Goal: Task Accomplishment & Management: Use online tool/utility

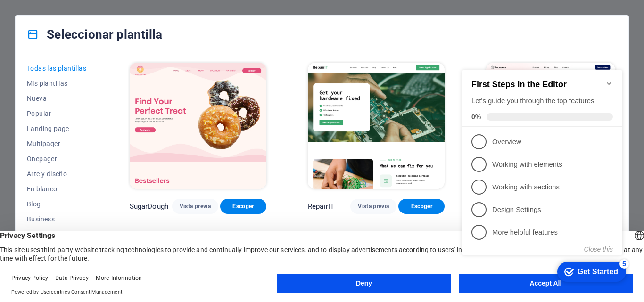
click at [643, 82] on div "Seleccionar plantilla Todas las plantillas Mis plantillas Nueva Popular Landing…" at bounding box center [322, 151] width 644 height 302
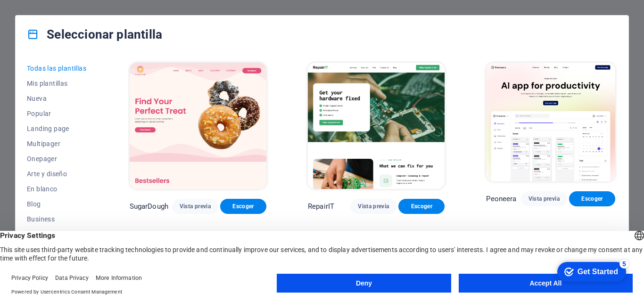
click at [530, 288] on button "Accept All" at bounding box center [546, 283] width 174 height 19
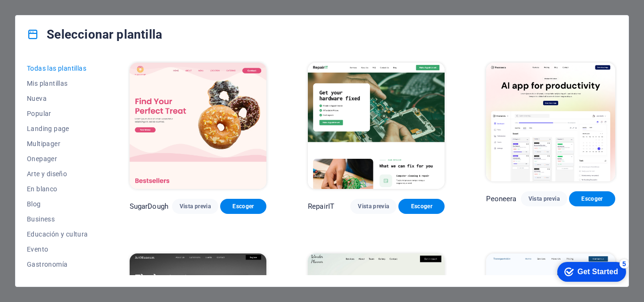
drag, startPoint x: 101, startPoint y: 88, endPoint x: 103, endPoint y: 121, distance: 33.5
click at [103, 121] on div "Todas las plantillas Mis plantillas Nueva Popular Landing page Multipager Onepa…" at bounding box center [322, 169] width 613 height 233
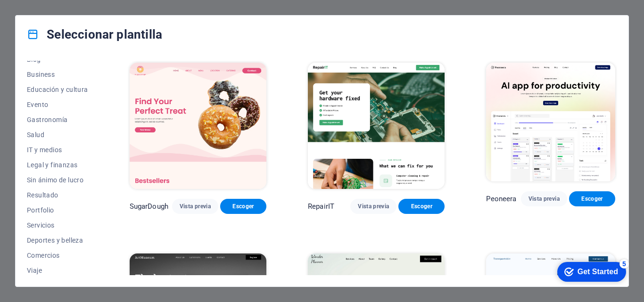
scroll to position [163, 0]
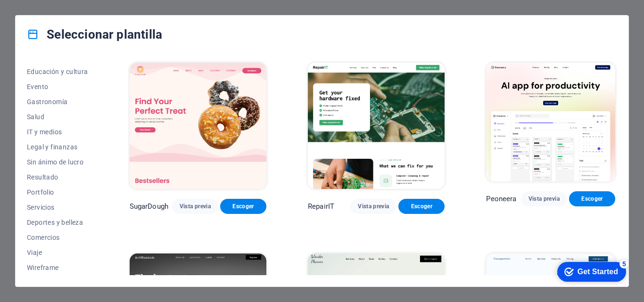
click at [608, 177] on img at bounding box center [550, 122] width 129 height 119
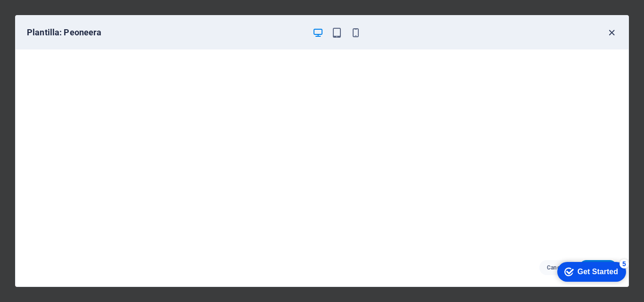
click at [613, 29] on icon "button" at bounding box center [611, 32] width 11 height 11
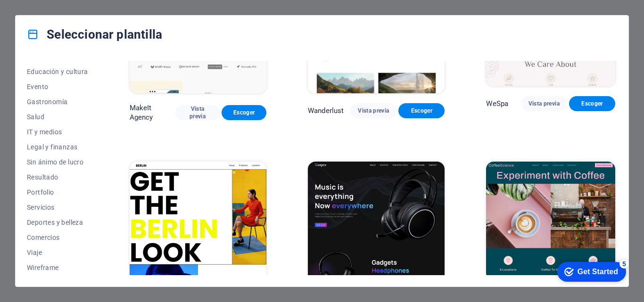
scroll to position [2050, 0]
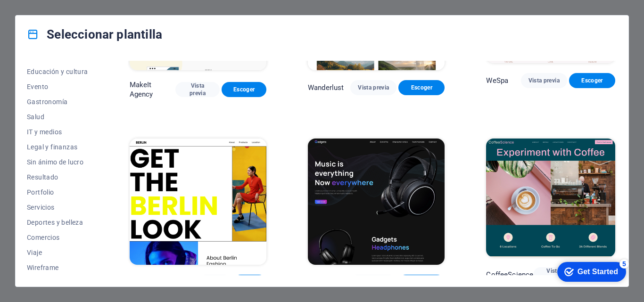
click at [340, 153] on img at bounding box center [376, 202] width 137 height 126
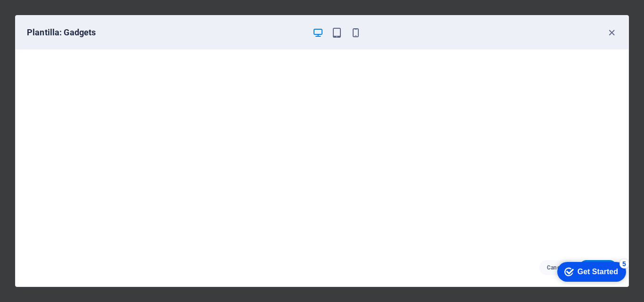
click at [593, 271] on div "Get Started" at bounding box center [598, 272] width 41 height 8
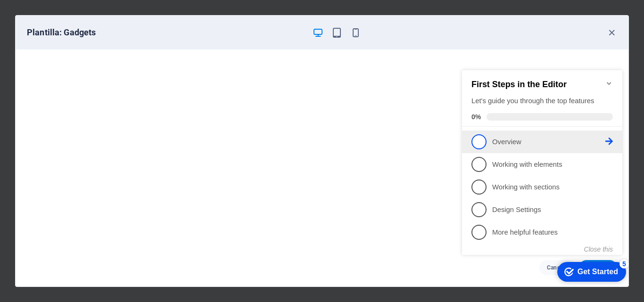
click at [520, 144] on p "Overview - incomplete" at bounding box center [548, 142] width 113 height 10
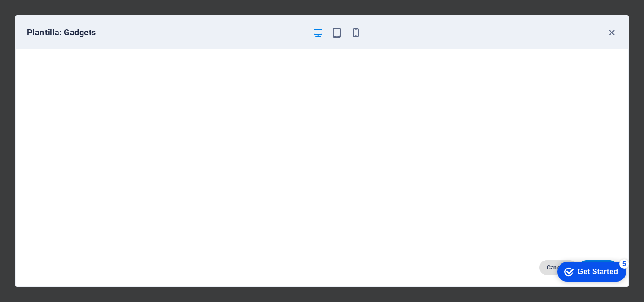
click at [544, 265] on button "Cancelar" at bounding box center [558, 267] width 38 height 15
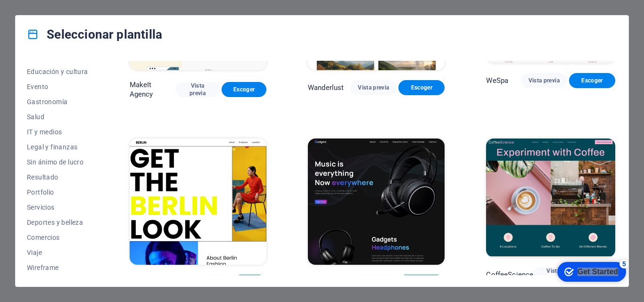
drag, startPoint x: 593, startPoint y: 278, endPoint x: 296, endPoint y: 282, distance: 297.0
click html "checkmark Get Started 5 First Steps in the Editor Let's guide you through the t…"
click at [408, 279] on span "Escoger" at bounding box center [421, 283] width 31 height 8
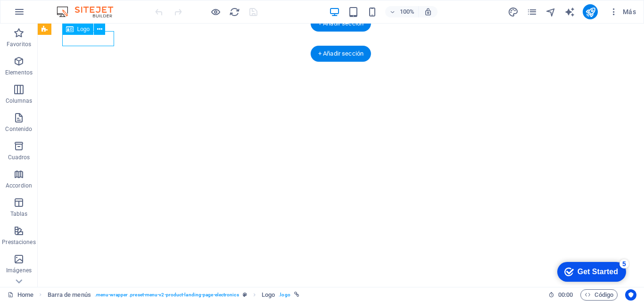
select select "px"
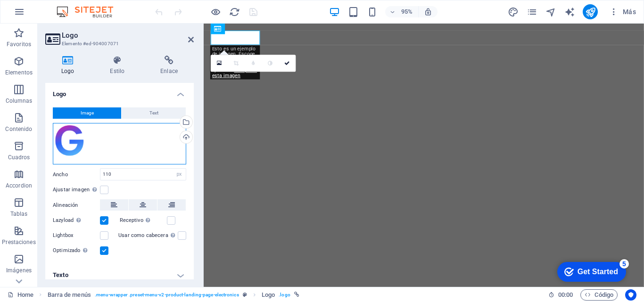
click at [97, 134] on div "Arrastra archivos aquí, haz clic para escoger archivos o selecciona archivos de…" at bounding box center [119, 143] width 133 height 41
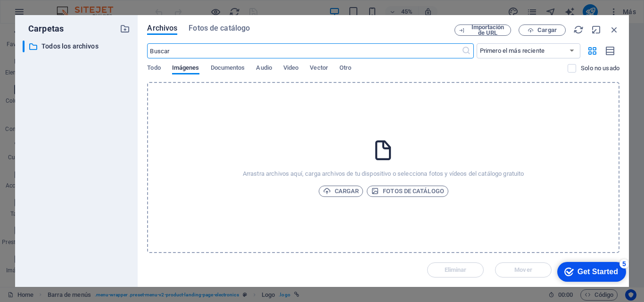
click at [197, 47] on input "text" at bounding box center [304, 50] width 314 height 15
type input "i"
click at [207, 53] on input "i" at bounding box center [304, 50] width 314 height 15
click at [332, 190] on span "Cargar" at bounding box center [341, 191] width 36 height 11
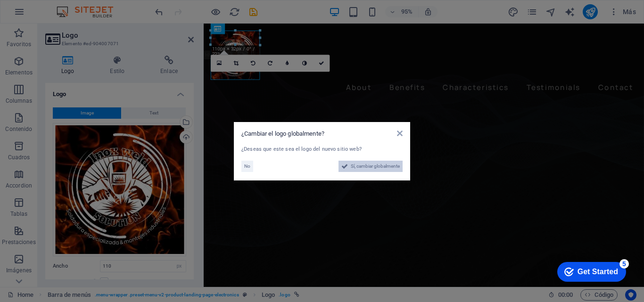
click at [382, 164] on span "Sí, cambiar globalmente" at bounding box center [375, 166] width 49 height 11
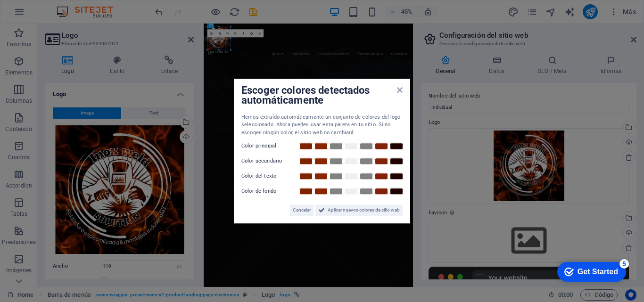
click at [362, 150] on div at bounding box center [351, 145] width 106 height 9
click at [340, 147] on link at bounding box center [336, 146] width 14 height 8
click at [400, 95] on div "Escoger colores detectados automáticamente" at bounding box center [321, 96] width 161 height 20
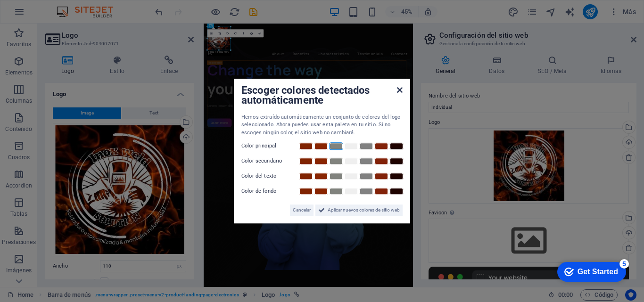
click at [399, 91] on icon at bounding box center [400, 90] width 6 height 8
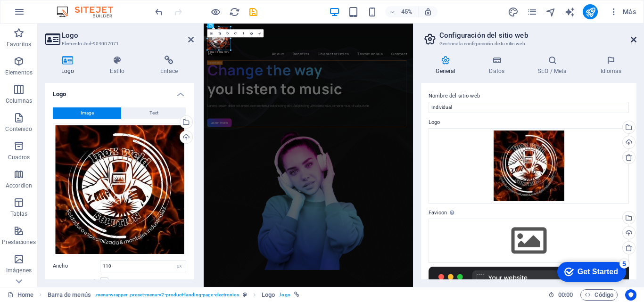
click at [633, 40] on icon at bounding box center [634, 40] width 6 height 8
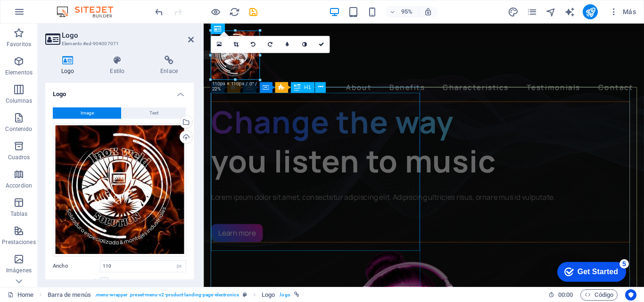
click at [302, 134] on div "Change the way you listen to music" at bounding box center [432, 147] width 440 height 83
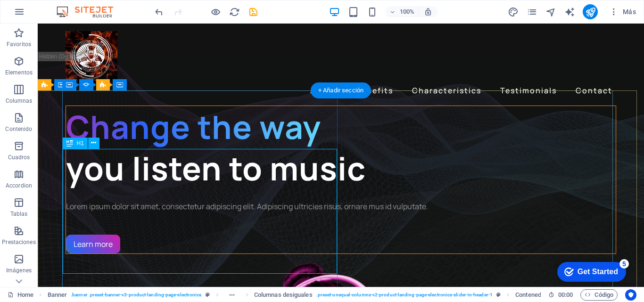
click at [179, 190] on div "Change the way you listen to music" at bounding box center [341, 147] width 550 height 83
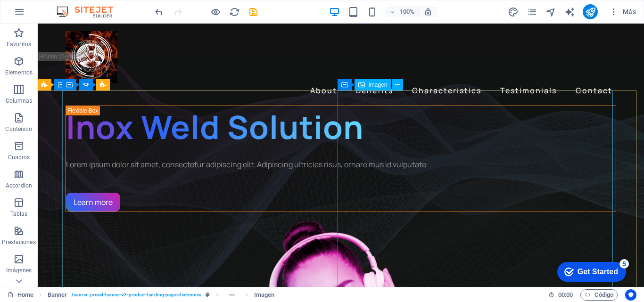
click at [381, 87] on span "Imagen" at bounding box center [378, 85] width 19 height 6
click at [396, 86] on icon at bounding box center [397, 85] width 5 height 10
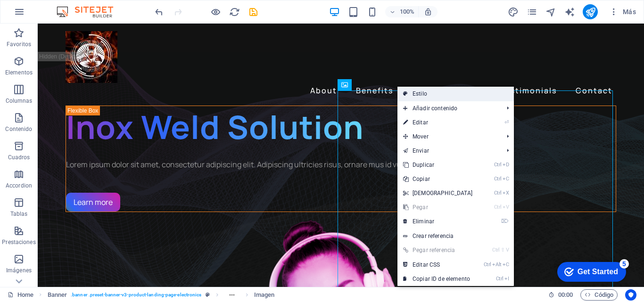
click at [421, 96] on link "Estilo" at bounding box center [455, 94] width 116 height 14
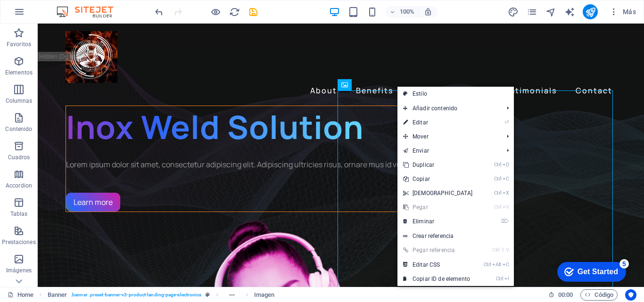
select select "%"
select select "rem"
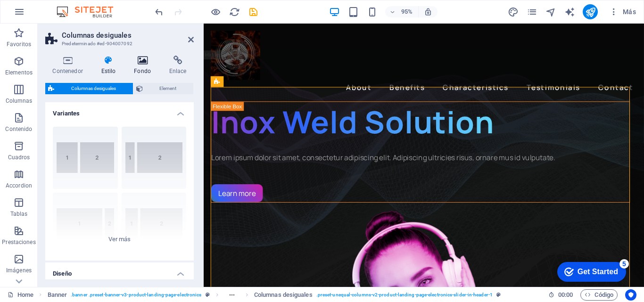
click at [138, 60] on icon at bounding box center [143, 60] width 32 height 9
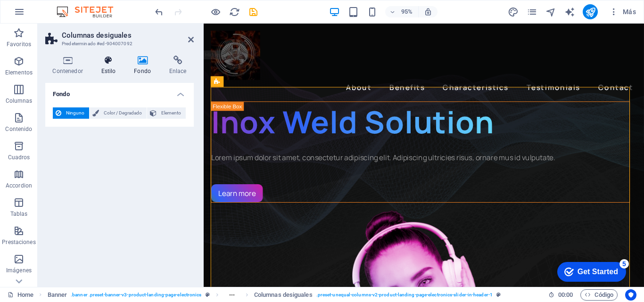
click at [107, 66] on h4 "Estilo" at bounding box center [110, 66] width 33 height 20
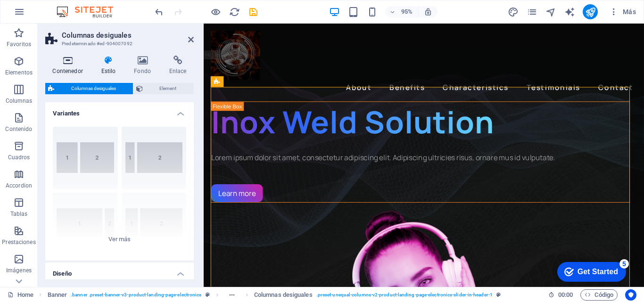
click at [80, 69] on h4 "Contenedor" at bounding box center [69, 66] width 49 height 20
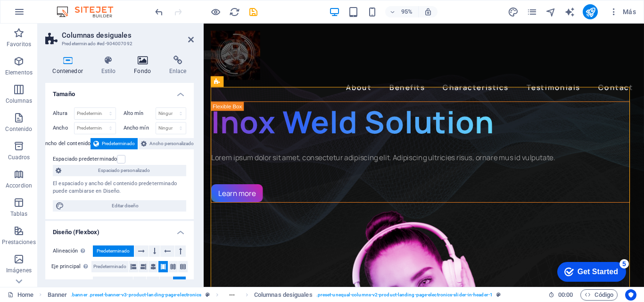
click at [141, 58] on icon at bounding box center [143, 60] width 32 height 9
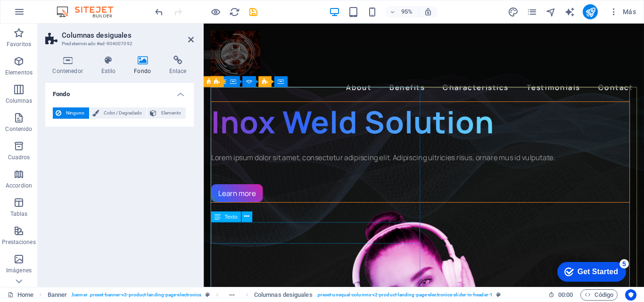
click at [255, 170] on div "Lorem ipsum dolor sit amet, consectetur adipiscing elit. Adipiscing ultricies r…" at bounding box center [432, 164] width 440 height 11
click at [382, 170] on div "Lorem ipsum dolor sit amet, consectetur adipiscing elit. Adipiscing ultricies r…" at bounding box center [432, 164] width 440 height 11
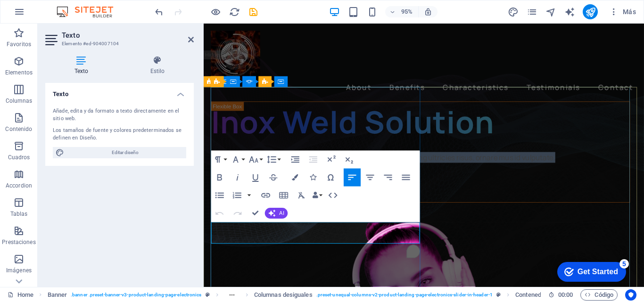
drag, startPoint x: 384, startPoint y: 249, endPoint x: 210, endPoint y: 239, distance: 174.8
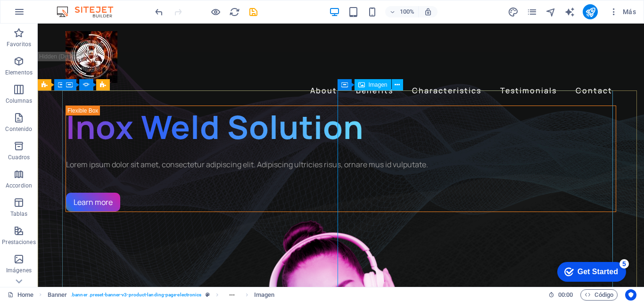
click at [370, 84] on span "Imagen" at bounding box center [378, 85] width 19 height 6
select select "px"
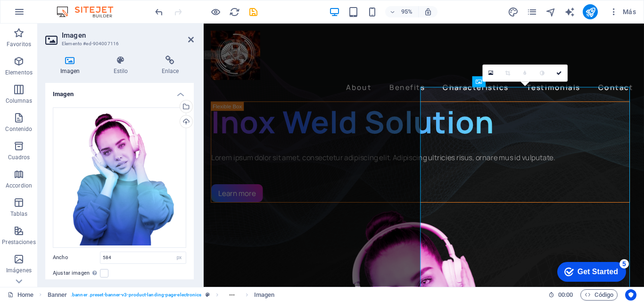
click at [74, 59] on icon at bounding box center [70, 60] width 50 height 9
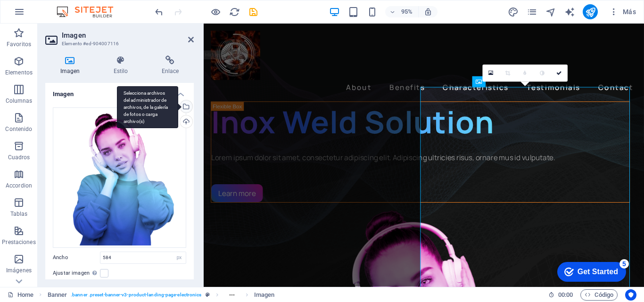
click at [183, 108] on div "Selecciona archivos del administrador de archivos, de la galería de fotos o car…" at bounding box center [185, 107] width 14 height 14
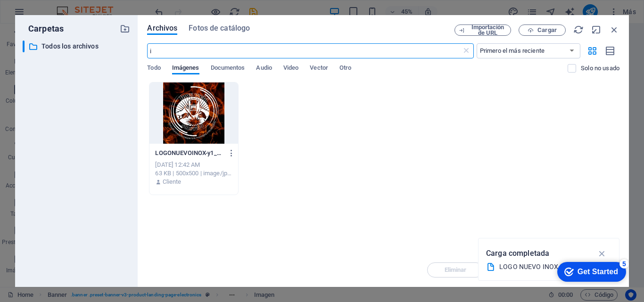
click at [203, 111] on div at bounding box center [193, 113] width 88 height 61
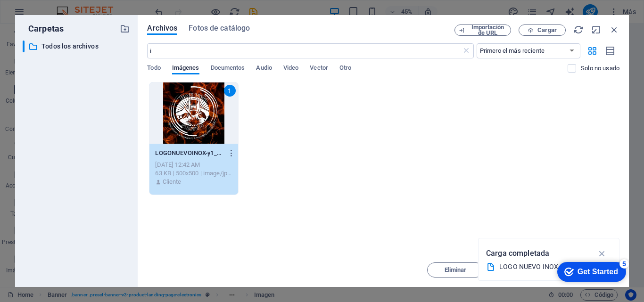
click at [532, 266] on div "LOGO NUEVO INOX.jpg" at bounding box center [544, 267] width 91 height 11
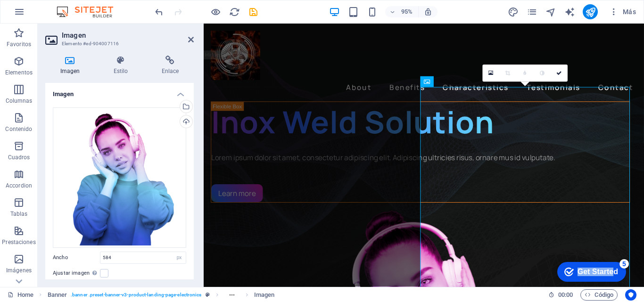
drag, startPoint x: 612, startPoint y: 273, endPoint x: 522, endPoint y: 260, distance: 91.0
click html "checkmark Get Started 5 First Steps in the Editor Let's guide you through the t…"
click at [567, 271] on icon "checkmark" at bounding box center [568, 271] width 9 height 9
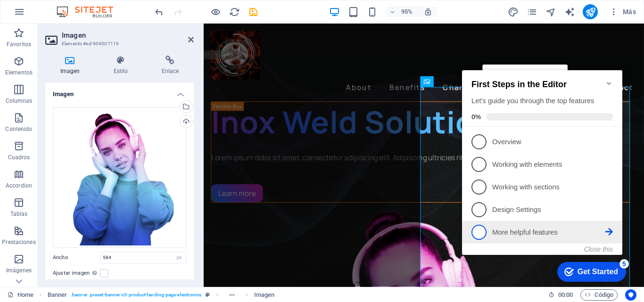
click at [514, 229] on p "More helpful features - incomplete" at bounding box center [548, 233] width 113 height 10
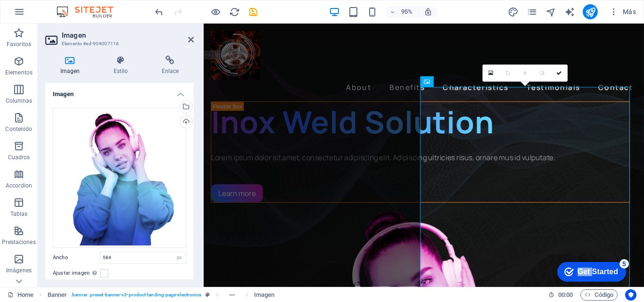
drag, startPoint x: 682, startPoint y: 467, endPoint x: 525, endPoint y: 197, distance: 312.7
click html "checkmark Get Started 5 First Steps in the Editor Let's guide you through the t…"
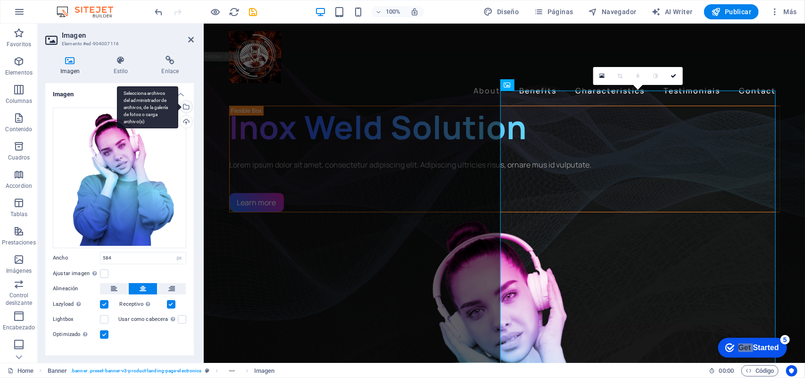
click at [183, 107] on div "Selecciona archivos del administrador de archivos, de la galería de fotos o car…" at bounding box center [185, 107] width 14 height 14
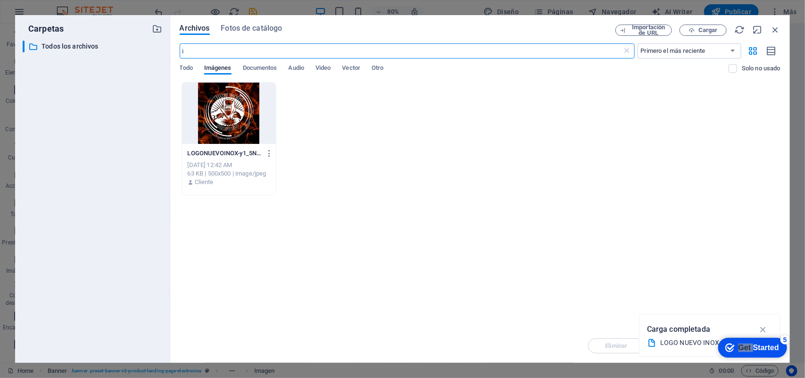
click at [230, 107] on div at bounding box center [229, 113] width 94 height 61
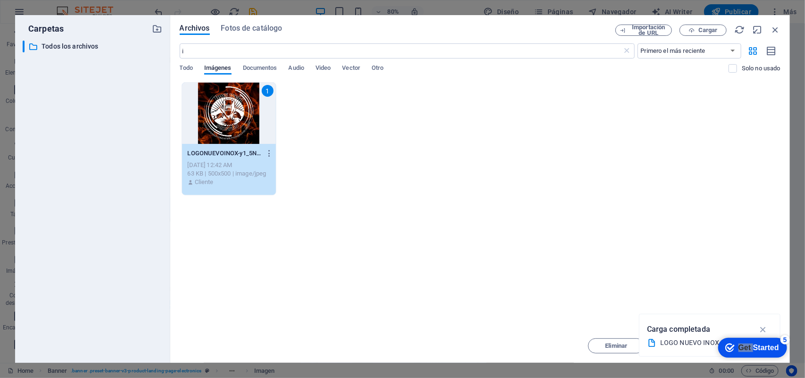
click at [230, 107] on div "1" at bounding box center [229, 113] width 94 height 61
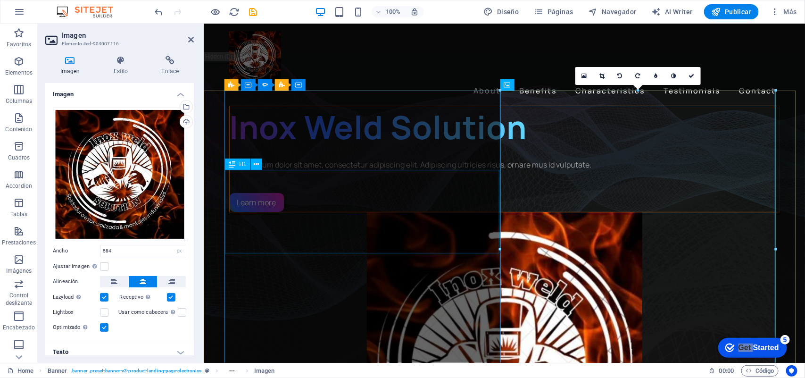
click at [400, 147] on div "Inox Weld Solution" at bounding box center [504, 126] width 550 height 41
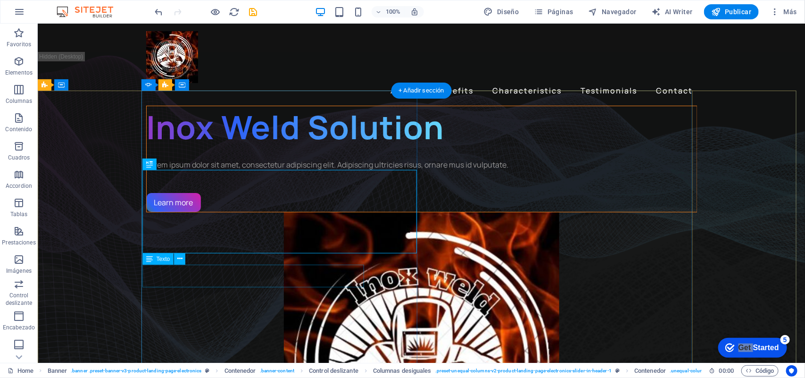
click at [291, 170] on div "Lorem ipsum dolor sit amet, consectetur adipiscing elit. Adipiscing ultricies r…" at bounding box center [421, 163] width 550 height 11
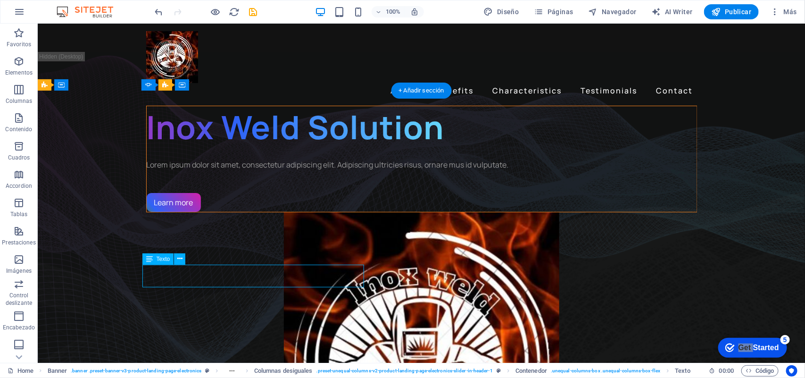
click at [317, 170] on div "Lorem ipsum dolor sit amet, consectetur adipiscing elit. Adipiscing ultricies r…" at bounding box center [421, 163] width 550 height 11
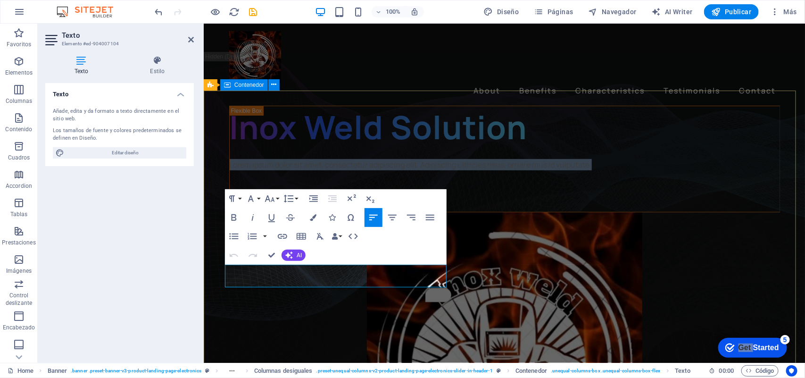
drag, startPoint x: 398, startPoint y: 279, endPoint x: 222, endPoint y: 264, distance: 177.4
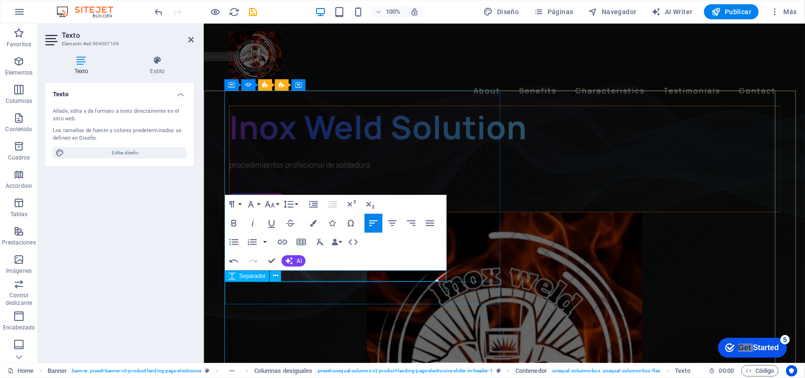
click at [462, 192] on div "1/3" at bounding box center [504, 181] width 550 height 23
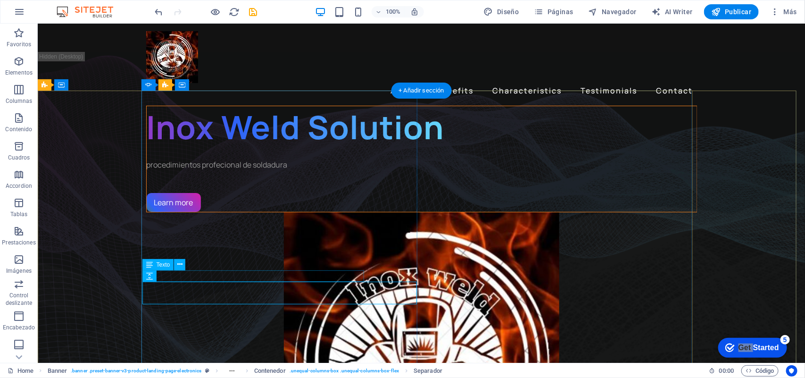
click at [265, 170] on div "procedimientos profecional de soldadura" at bounding box center [421, 163] width 550 height 11
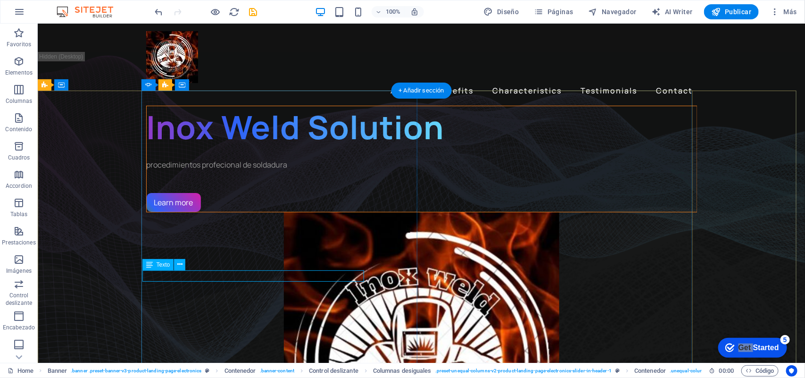
click at [261, 170] on div "procedimientos profecional de soldadura" at bounding box center [421, 163] width 550 height 11
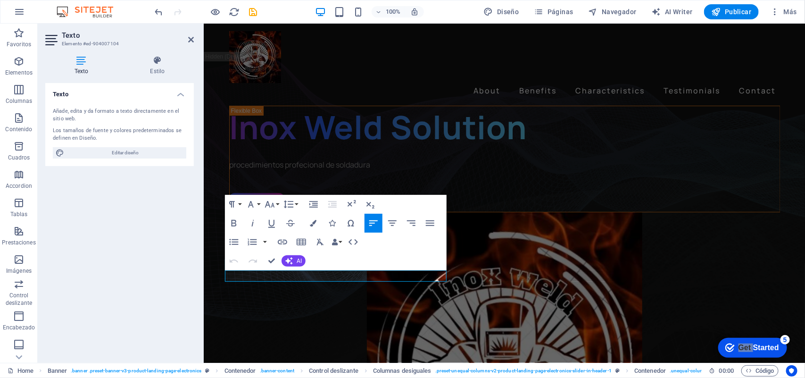
click at [116, 140] on div "Los tamaños de fuente y colores predeterminados se definen en Diseño." at bounding box center [119, 135] width 133 height 16
click at [116, 151] on span "Editar diseño" at bounding box center [125, 152] width 116 height 11
select select "px"
select select "400"
select select "px"
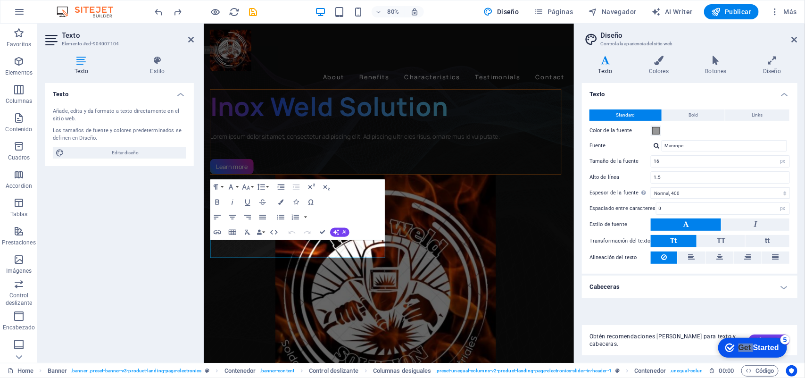
click at [326, 178] on div "Inox Weld Solution Lorem ipsum dolor sit amet, consectetur adipiscing elit. Adi…" at bounding box center [430, 158] width 439 height 107
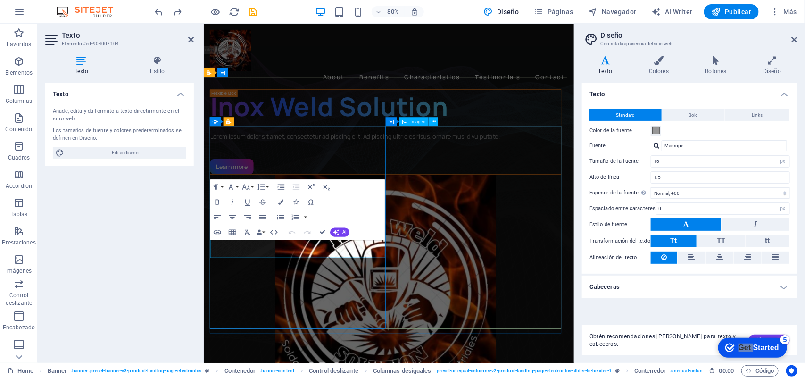
click at [630, 212] on figure "1/3" at bounding box center [430, 370] width 439 height 317
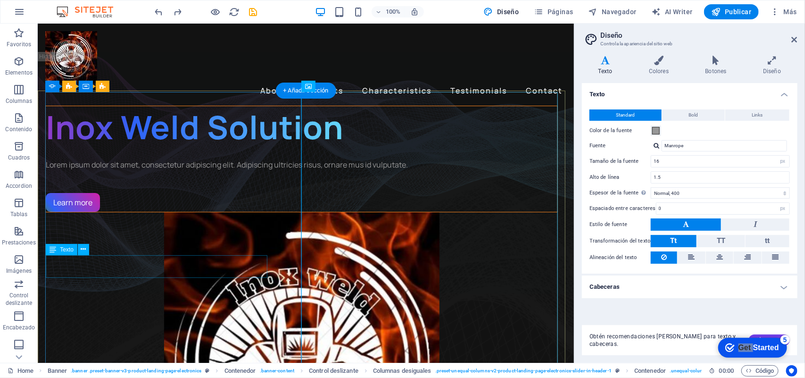
click at [222, 170] on div "Lorem ipsum dolor sit amet, consectetur adipiscing elit. Adipiscing ultricies r…" at bounding box center [301, 163] width 512 height 11
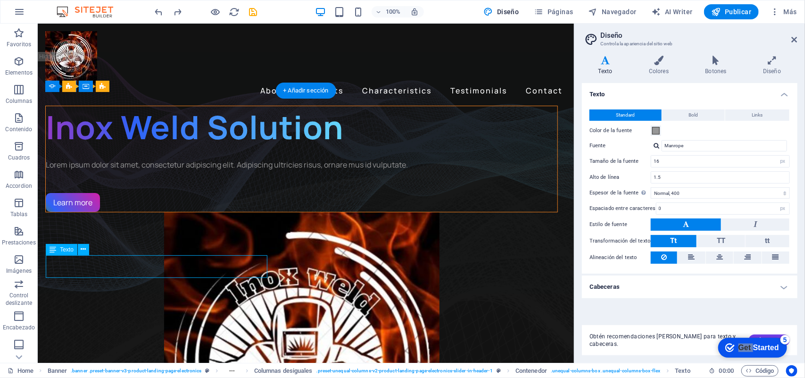
click at [222, 170] on div "Lorem ipsum dolor sit amet, consectetur adipiscing elit. Adipiscing ultricies r…" at bounding box center [301, 163] width 512 height 11
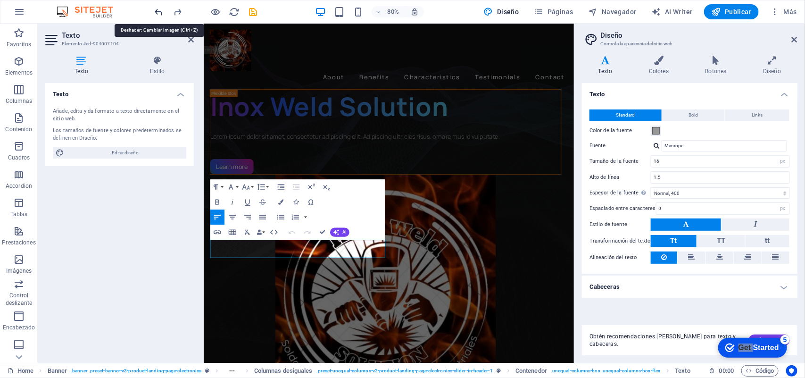
click at [161, 13] on icon "undo" at bounding box center [159, 12] width 11 height 11
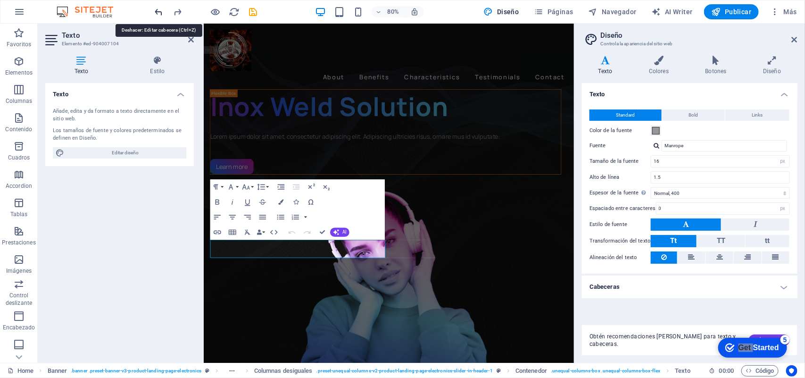
click at [161, 13] on icon "undo" at bounding box center [159, 12] width 11 height 11
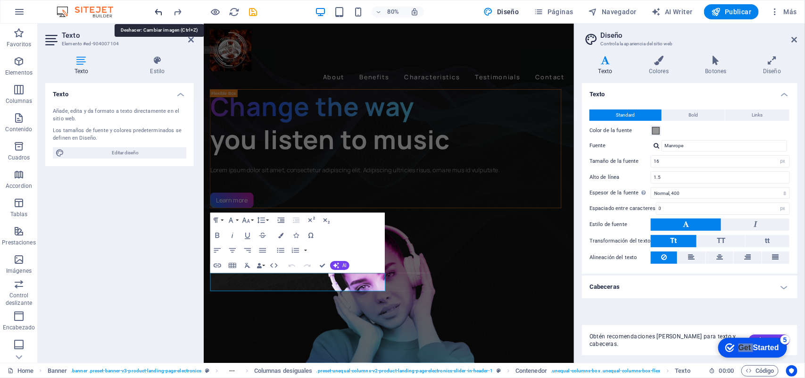
click at [161, 13] on icon "undo" at bounding box center [159, 12] width 11 height 11
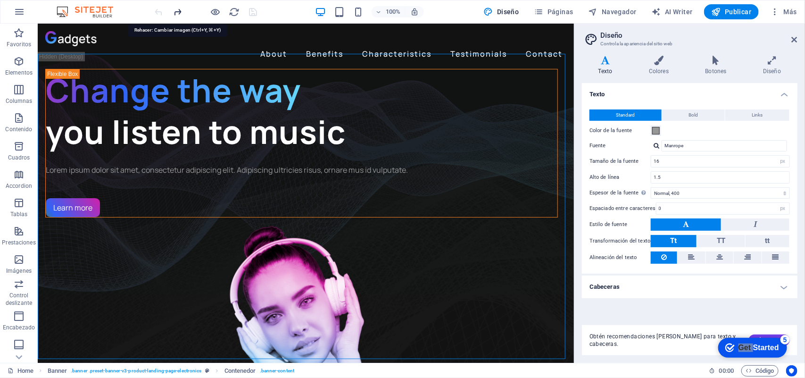
click at [179, 10] on icon "redo" at bounding box center [178, 12] width 11 height 11
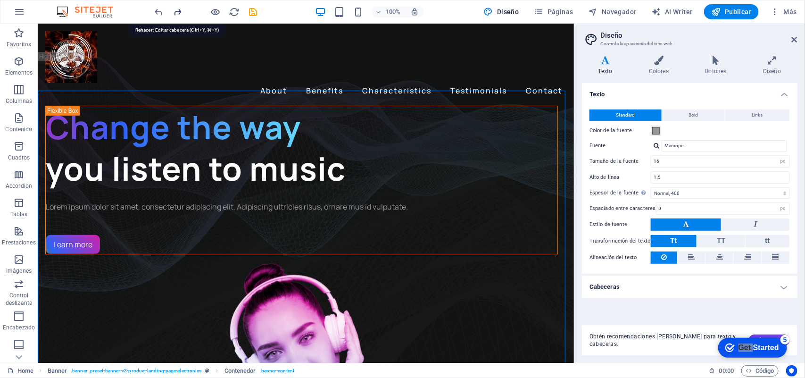
click at [179, 10] on icon "redo" at bounding box center [178, 12] width 11 height 11
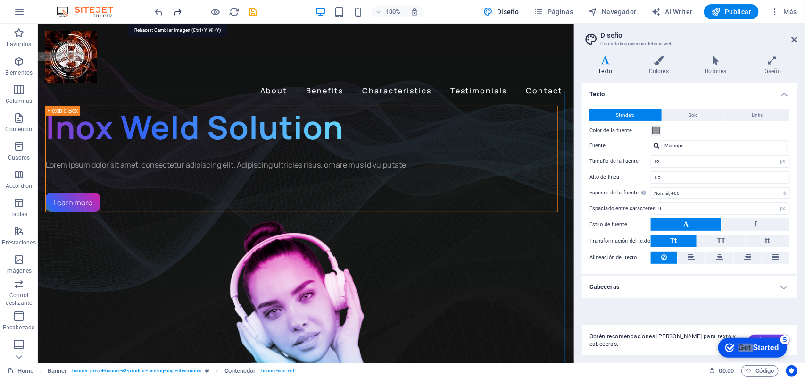
click at [179, 10] on icon "redo" at bounding box center [178, 12] width 11 height 11
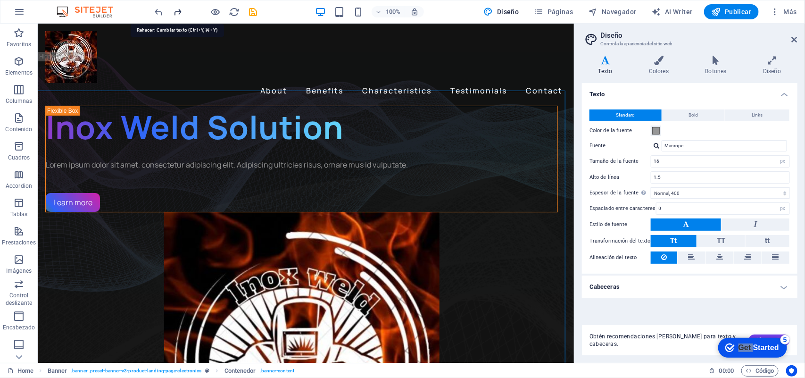
click at [179, 10] on icon "redo" at bounding box center [178, 12] width 11 height 11
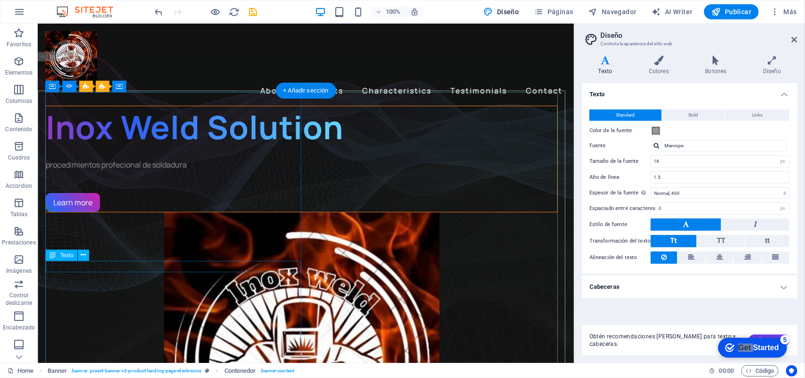
click at [132, 170] on div "procedimientos profecional de soldadura" at bounding box center [301, 163] width 512 height 11
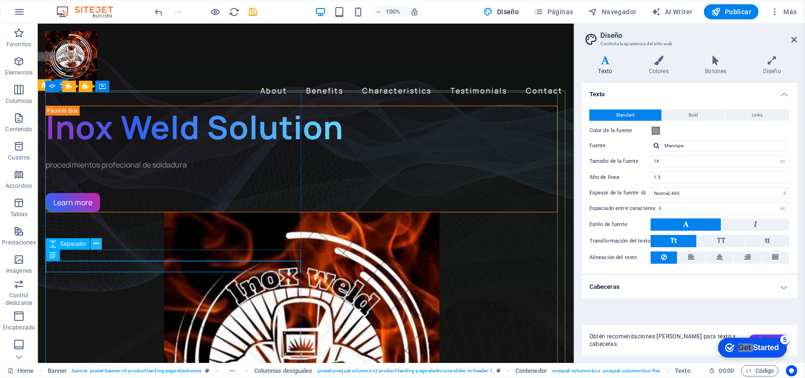
click at [98, 243] on icon at bounding box center [96, 244] width 5 height 10
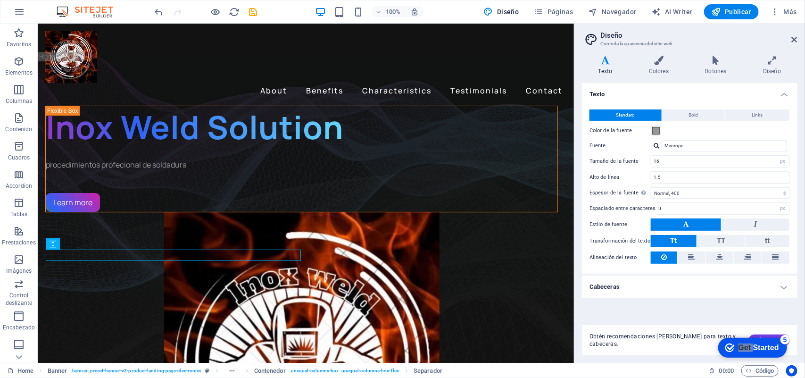
click at [609, 58] on icon at bounding box center [605, 60] width 47 height 9
click at [644, 163] on input "16" at bounding box center [720, 161] width 138 height 11
type input "1"
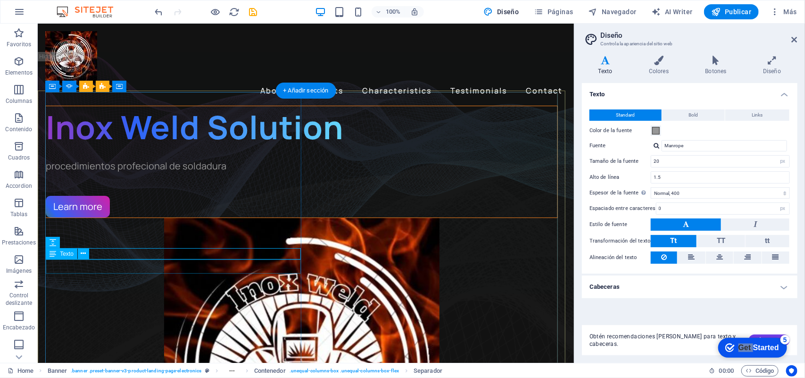
click at [183, 173] on div "procedimientos profecional de soldadura" at bounding box center [301, 165] width 512 height 14
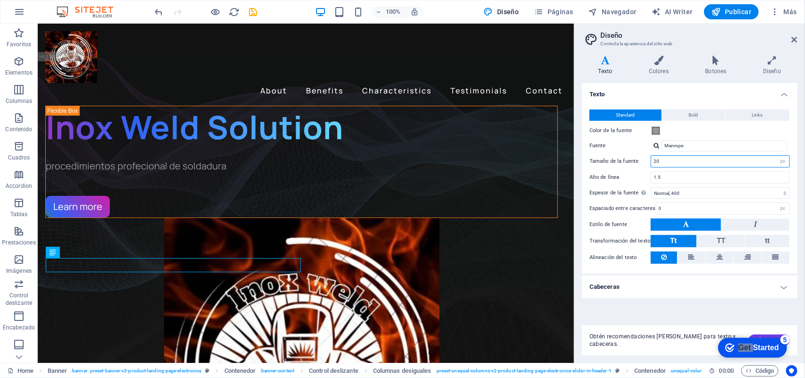
click at [644, 158] on input "20" at bounding box center [720, 161] width 138 height 11
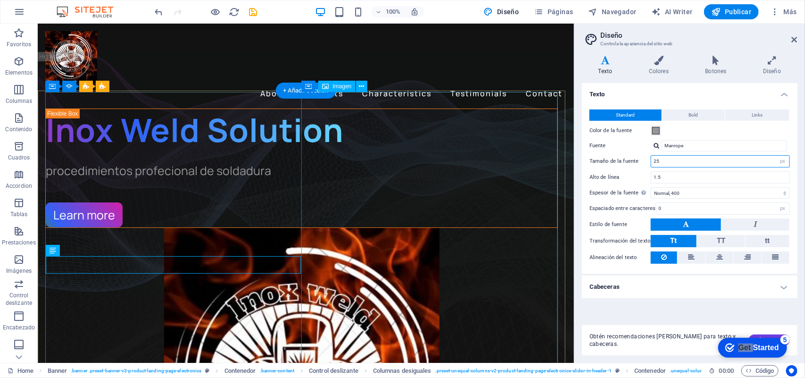
type input "25"
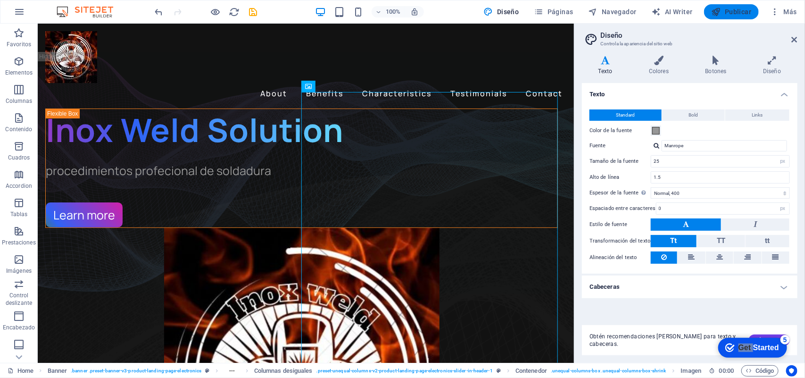
click at [644, 13] on span "Publicar" at bounding box center [731, 11] width 40 height 9
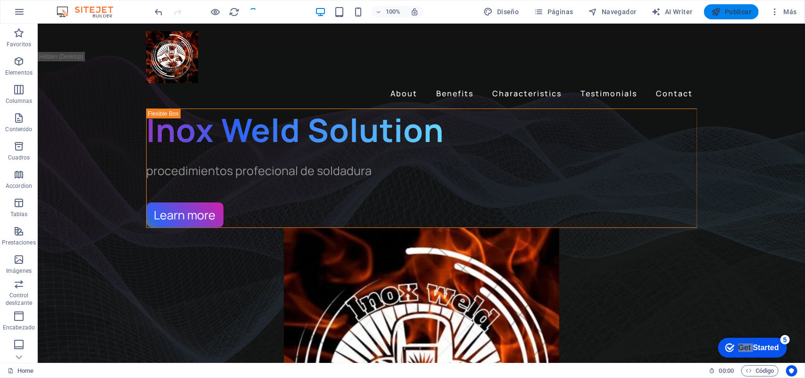
click at [644, 13] on span "Publicar" at bounding box center [731, 11] width 40 height 9
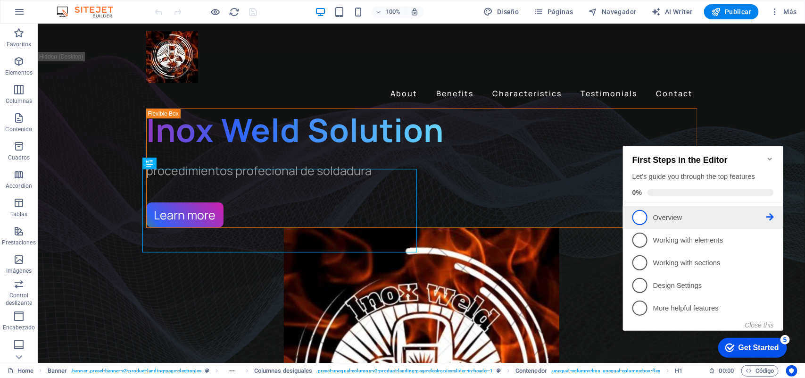
click at [687, 215] on p "Overview - incomplete" at bounding box center [708, 217] width 113 height 10
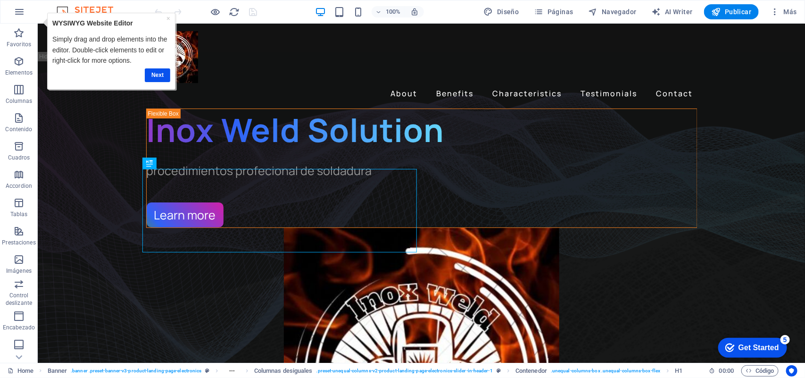
click at [748, 350] on div "Get Started" at bounding box center [758, 347] width 41 height 8
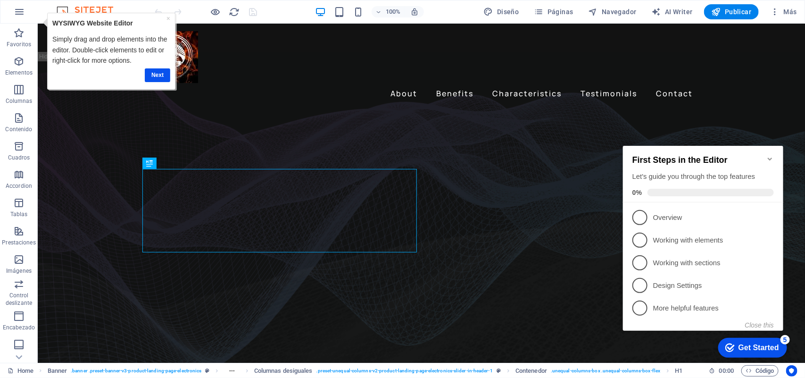
click at [700, 257] on p "Working with sections - incomplete" at bounding box center [708, 262] width 113 height 10
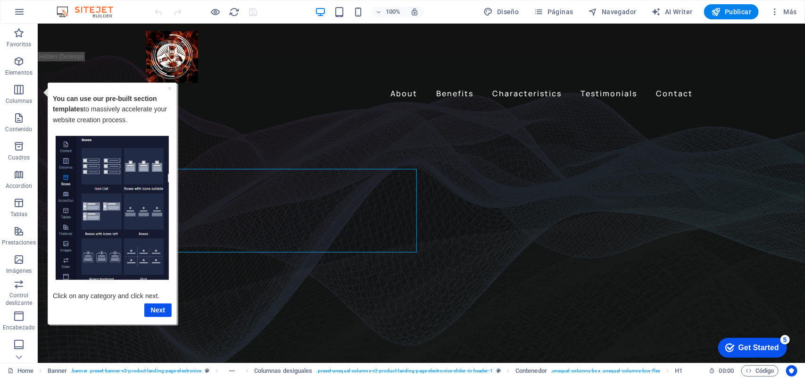
drag, startPoint x: 782, startPoint y: 340, endPoint x: 873, endPoint y: 480, distance: 167.6
click at [782, 339] on div "5" at bounding box center [784, 338] width 9 height 9
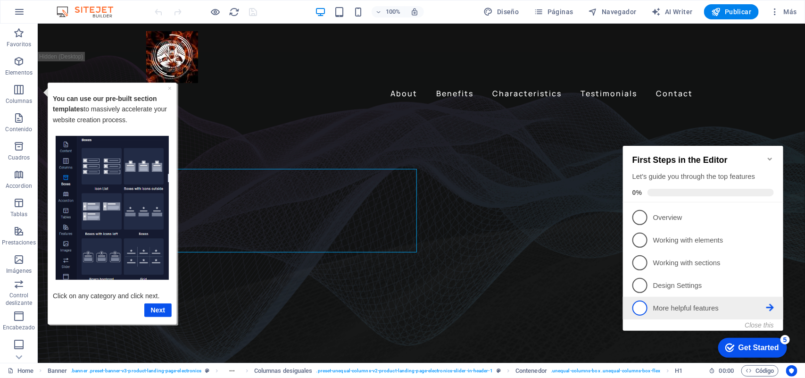
click at [640, 308] on span "5" at bounding box center [639, 307] width 15 height 15
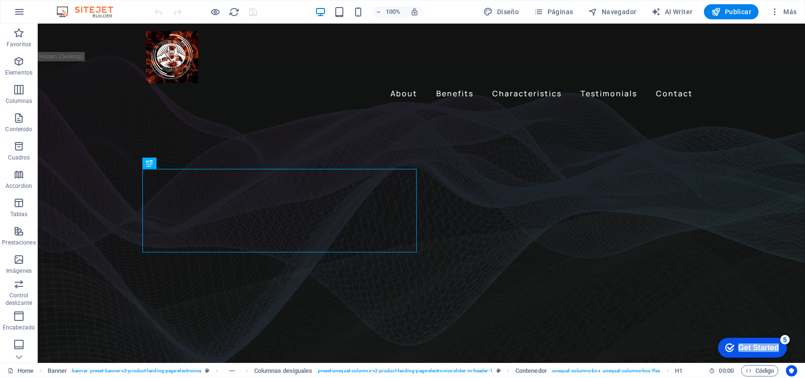
drag, startPoint x: 869, startPoint y: 545, endPoint x: 765, endPoint y: 256, distance: 306.2
click html "checkmark Get Started 5 First Steps in the Editor Let's guide you through the t…"
click at [727, 346] on icon "Get Started 5 items remaining, 0% complete" at bounding box center [729, 347] width 9 height 8
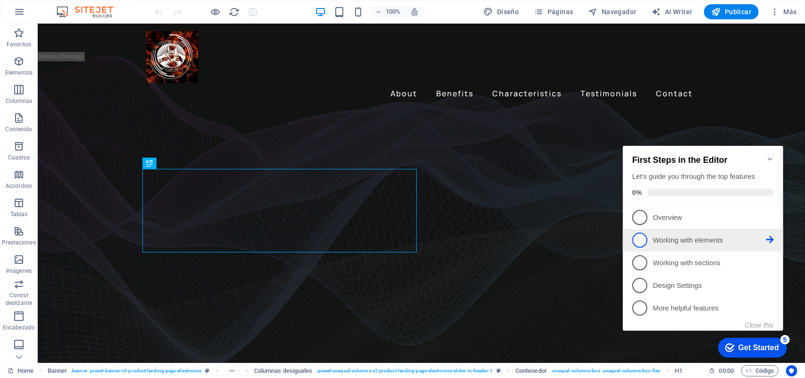
click at [681, 240] on p "Working with elements - incomplete" at bounding box center [708, 240] width 113 height 10
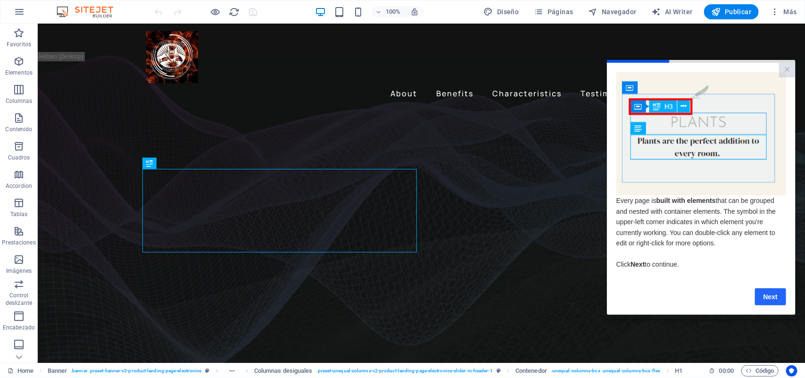
click at [770, 301] on link "Next" at bounding box center [769, 296] width 31 height 17
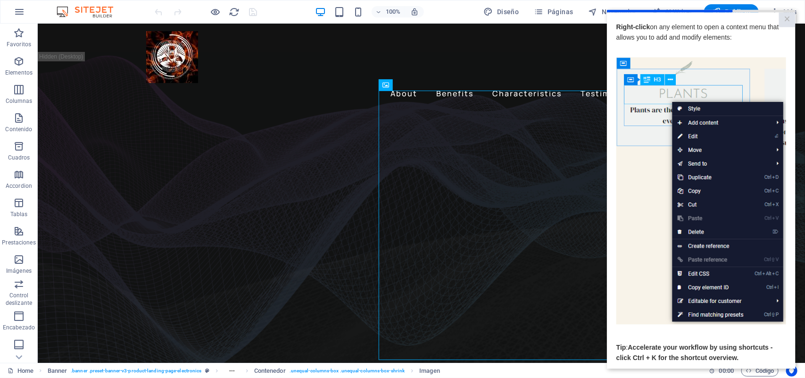
click at [730, 254] on img at bounding box center [701, 190] width 170 height 267
click at [706, 248] on img at bounding box center [701, 190] width 170 height 267
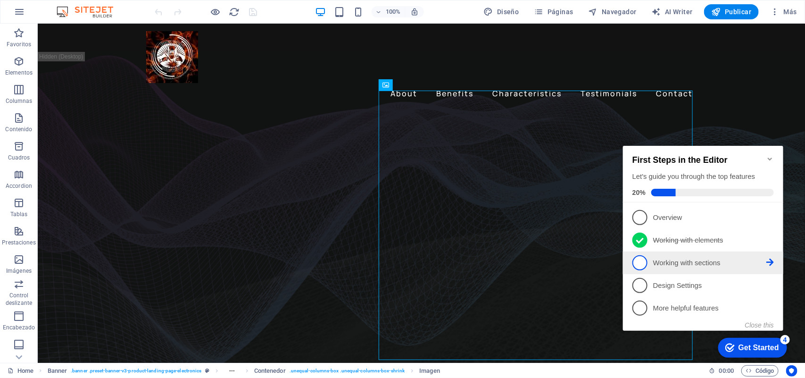
click at [641, 263] on span "3" at bounding box center [639, 262] width 15 height 15
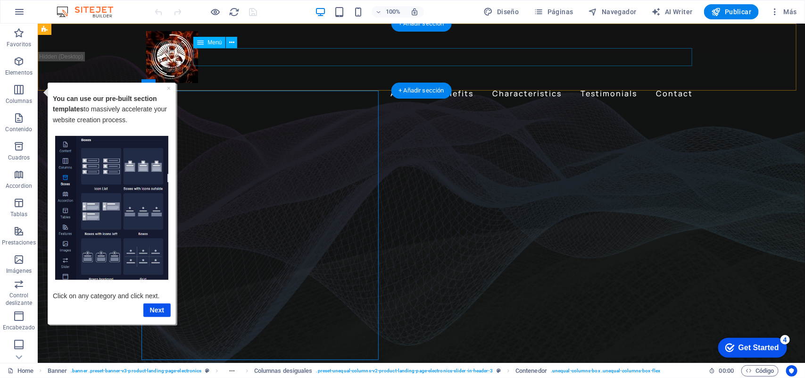
click at [312, 83] on nav "About Benefits Characteristics Testimonials Contact" at bounding box center [421, 92] width 551 height 18
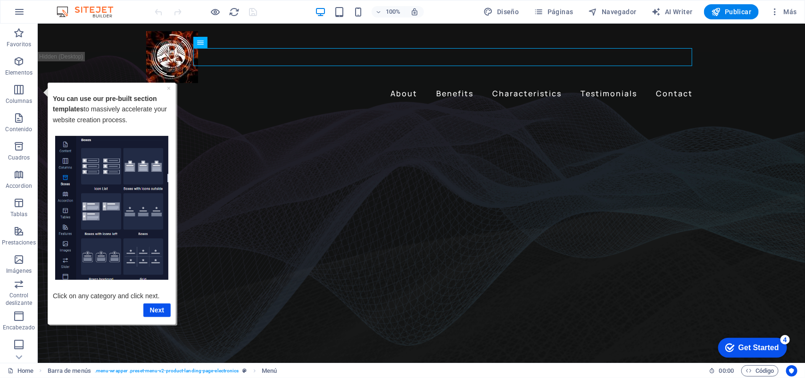
click at [101, 103] on p "You can use our pre-built section templates to massively accelerate your websit…" at bounding box center [111, 114] width 118 height 42
click at [165, 87] on div "You can use our pre-built section templates to massively accelerate your websit…" at bounding box center [111, 111] width 118 height 48
click at [167, 88] on link "×" at bounding box center [168, 88] width 4 height 8
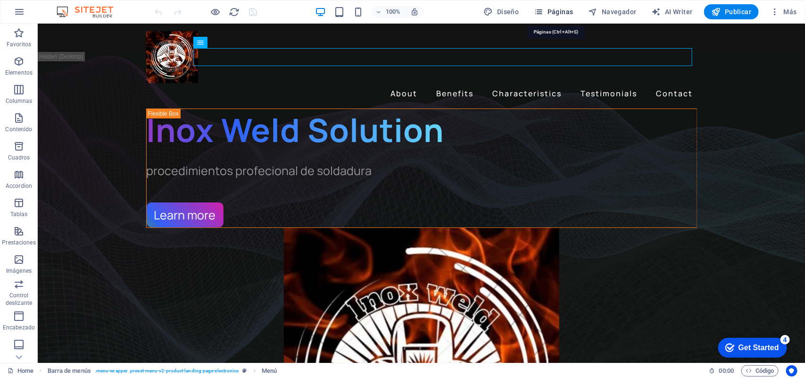
click at [557, 13] on span "Páginas" at bounding box center [553, 11] width 39 height 9
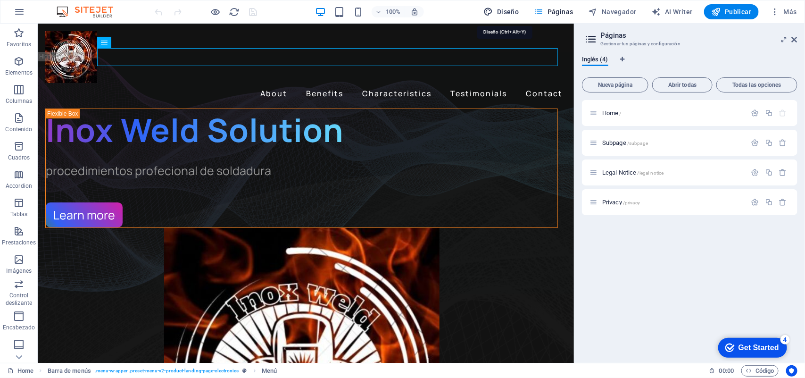
click at [519, 7] on span "Diseño" at bounding box center [501, 11] width 35 height 9
select select "px"
select select "400"
select select "px"
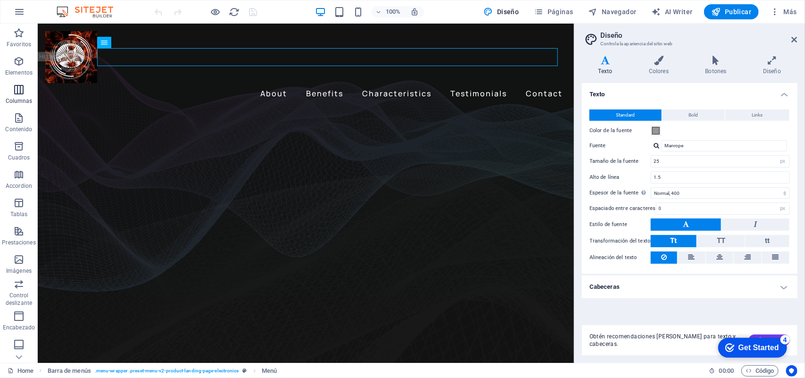
click at [19, 93] on icon "button" at bounding box center [18, 89] width 11 height 11
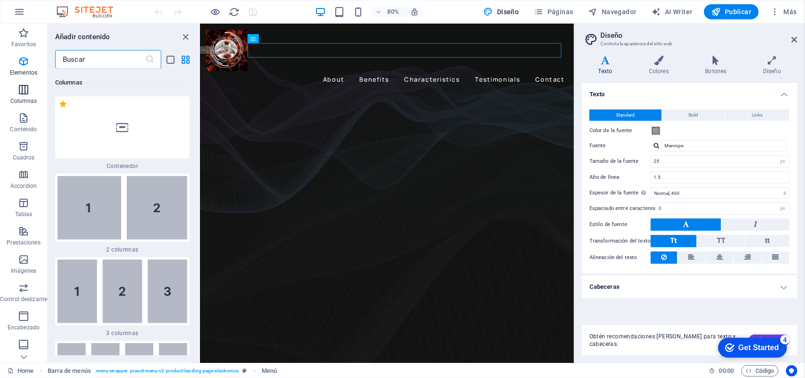
scroll to position [544, 0]
click at [188, 35] on icon "close panel" at bounding box center [186, 37] width 11 height 11
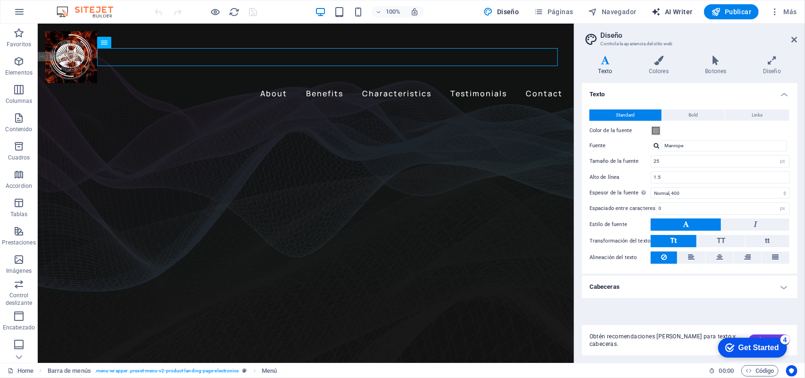
click at [656, 11] on icon "button" at bounding box center [656, 11] width 9 height 9
select select "English"
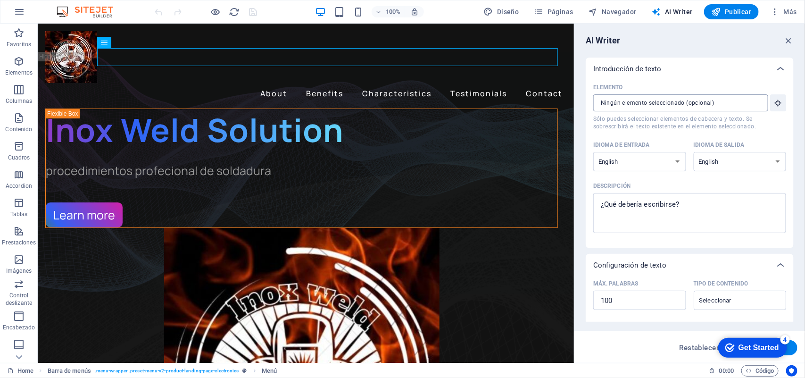
click at [639, 102] on input "Elemento ​ Sólo puedes seleccionar elementos de cabecera y texto. Se sobrescrib…" at bounding box center [677, 102] width 168 height 17
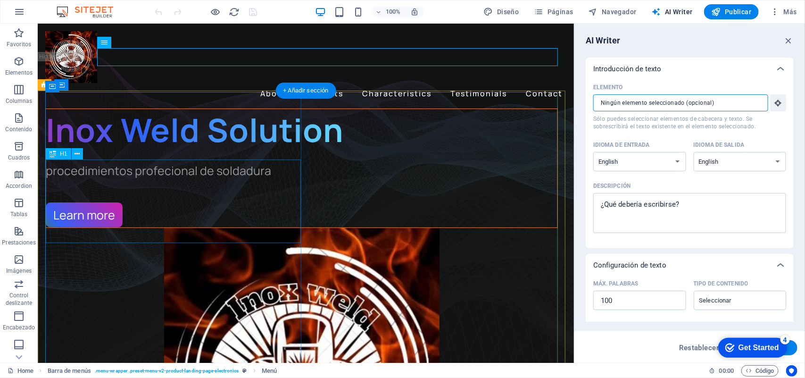
click at [281, 150] on div "Inox Weld Solution" at bounding box center [301, 128] width 512 height 41
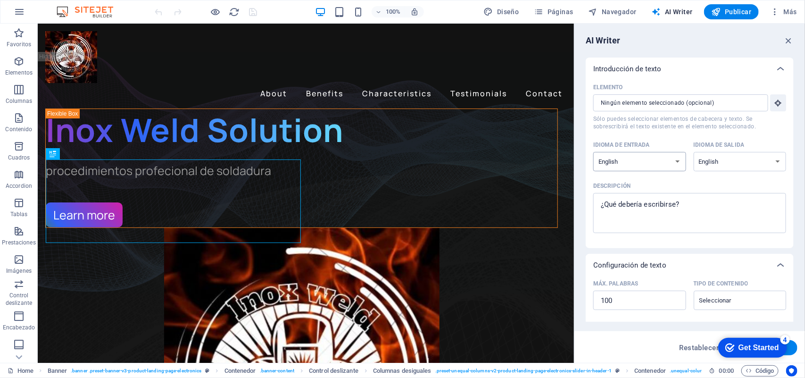
click at [663, 161] on select "Albanian Arabic Armenian Awadhi Azerbaijani Bashkir Basque Belarusian Bengali B…" at bounding box center [639, 161] width 93 height 19
click at [652, 158] on select "Albanian Arabic Armenian Awadhi Azerbaijani Bashkir Basque Belarusian Bengali B…" at bounding box center [639, 161] width 93 height 19
type textarea "x"
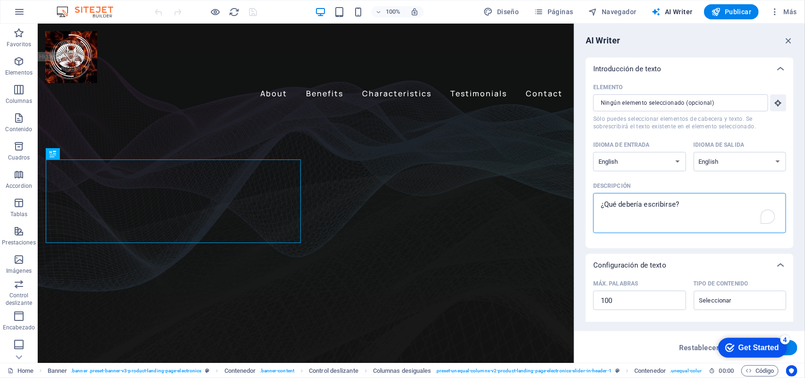
drag, startPoint x: 691, startPoint y: 207, endPoint x: 590, endPoint y: 204, distance: 101.4
click at [590, 204] on div "Elemento ​ Sólo puedes seleccionar elementos de cabecera y texto. Se sobrescrib…" at bounding box center [690, 164] width 208 height 168
click at [639, 211] on textarea "Descripción x ​" at bounding box center [689, 213] width 183 height 31
type textarea "m"
type textarea "x"
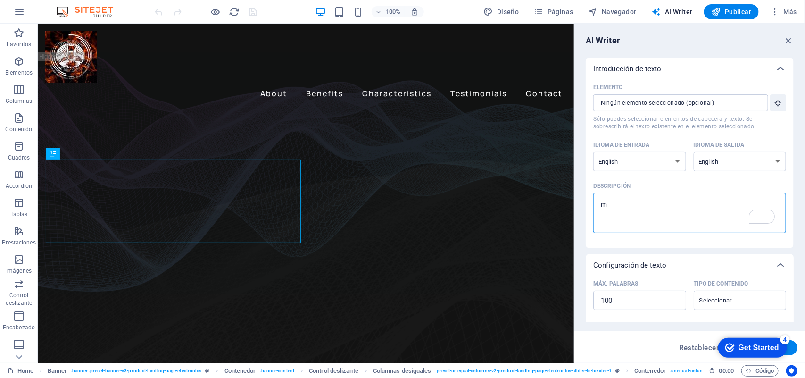
type textarea "mn"
type textarea "x"
type textarea "mnx"
type textarea "x"
type textarea "mnxz"
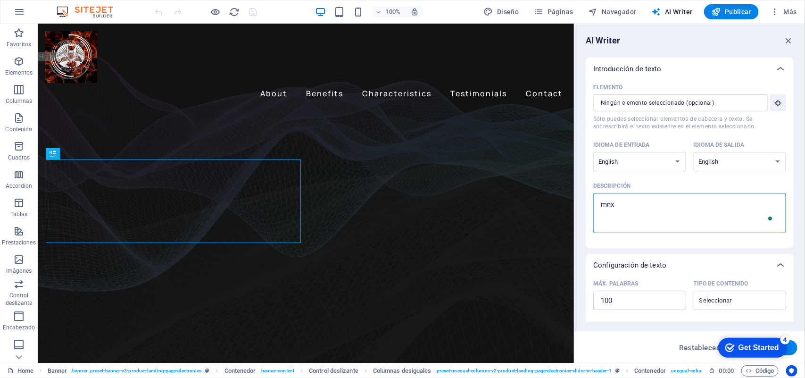
type textarea "x"
type textarea "mnxzb"
type textarea "x"
type textarea "mnxz"
type textarea "x"
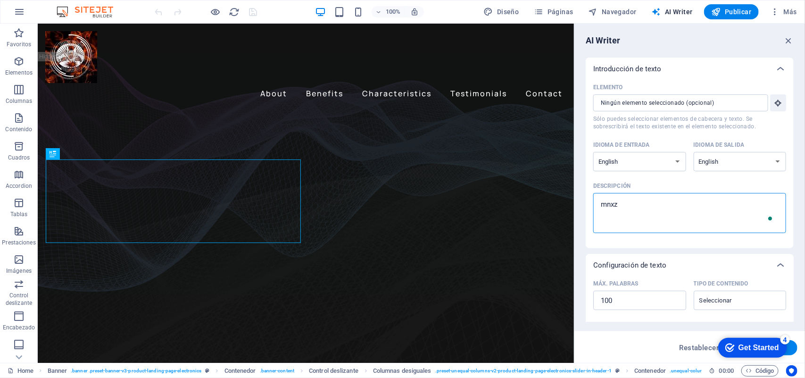
type textarea "mnx"
type textarea "x"
type textarea "mn"
type textarea "x"
type textarea "m"
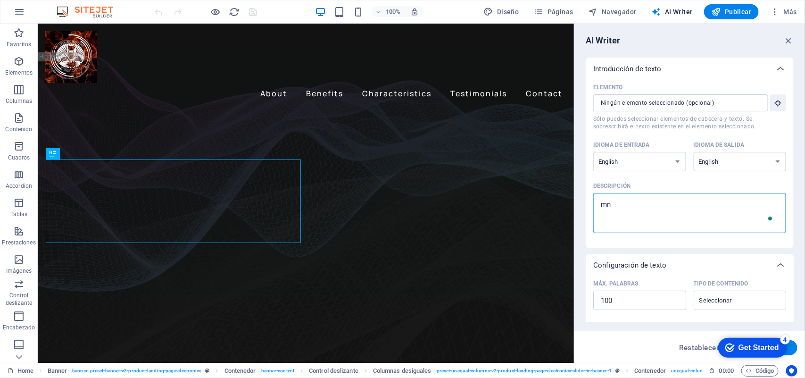
type textarea "x"
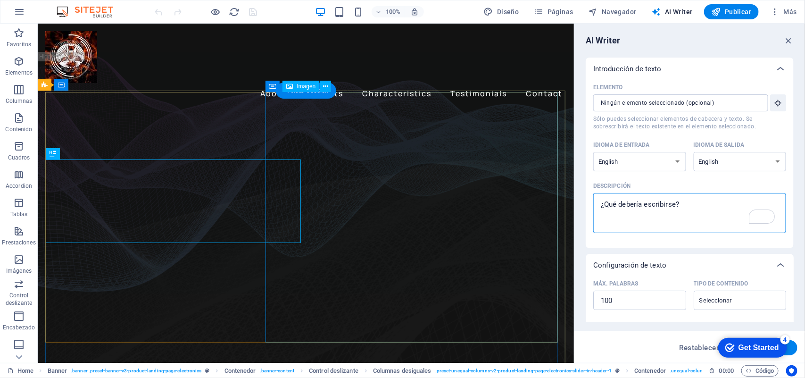
type textarea "x"
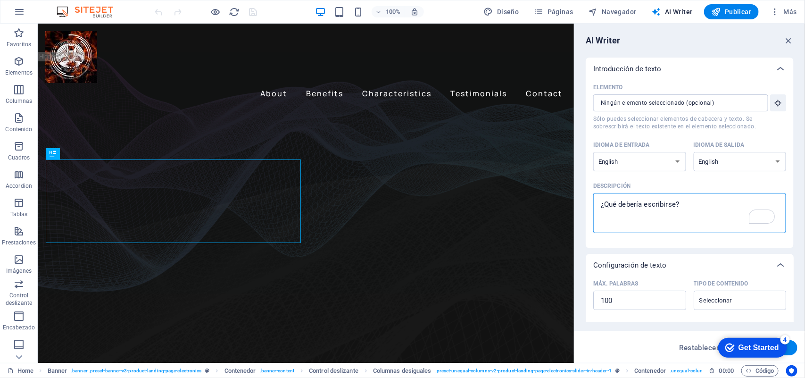
paste textarea "Somos una empresa con más de 20 años de experiencia profesional en planeación, …"
type textarea "Somos una empresa con más de 20 años de experiencia profesional en planeación, …"
type textarea "x"
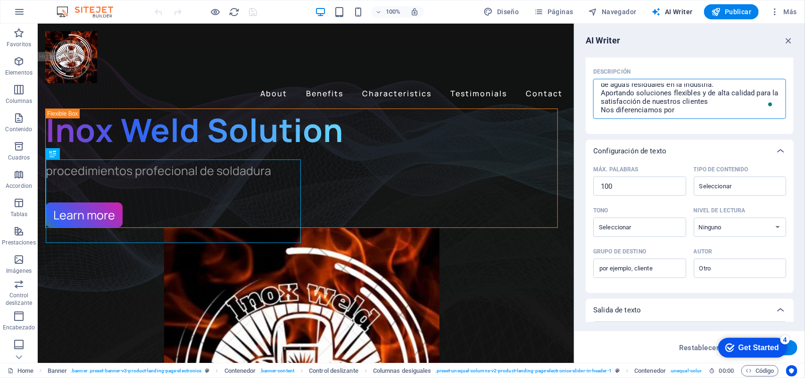
scroll to position [166, 0]
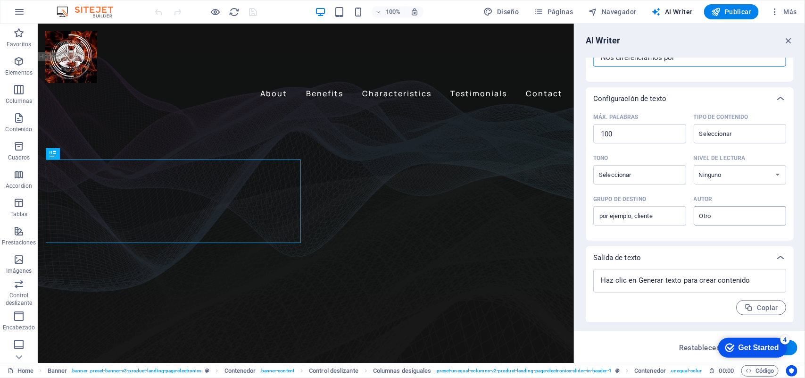
type textarea "Somos una empresa con más de 20 años de experiencia profesional en planeación, …"
type textarea "x"
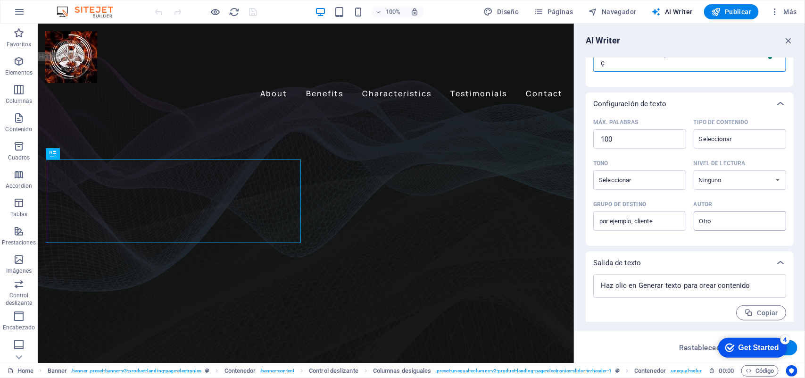
type textarea "Somos una empresa con más de 20 años de experiencia profesional en planeación, …"
type textarea "x"
type textarea "Somos una empresa con más de 20 años de experiencia profesional en planeación, …"
type textarea "x"
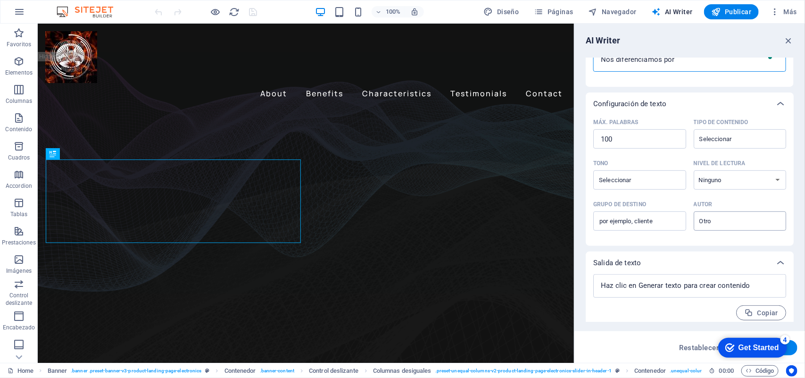
type textarea "Somos una empresa con más de 20 años de experiencia profesional en planeación, …"
type textarea "x"
type textarea "Somos una empresa con más de 20 años de experiencia profesional en planeación, …"
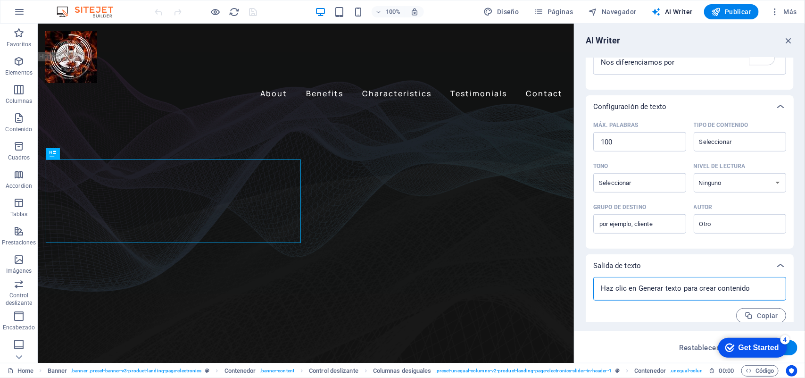
type textarea "x"
click at [706, 289] on textarea at bounding box center [689, 288] width 183 height 14
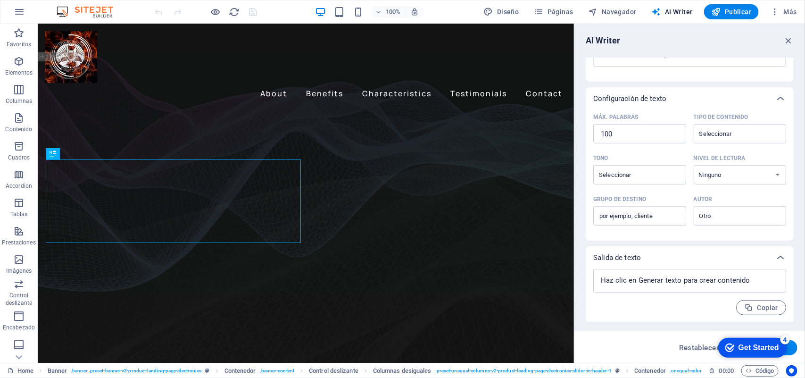
type textarea "x"
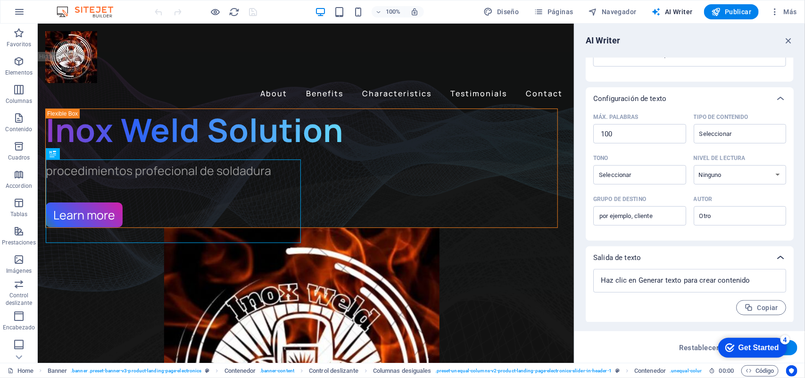
drag, startPoint x: 793, startPoint y: 250, endPoint x: 774, endPoint y: 263, distance: 23.5
click at [793, 243] on div "AI Writer Introducción de texto Elemento ​ Sólo puedes seleccionar elementos de…" at bounding box center [689, 193] width 231 height 339
click at [690, 345] on span "Restablecer" at bounding box center [699, 348] width 40 height 8
type textarea "x"
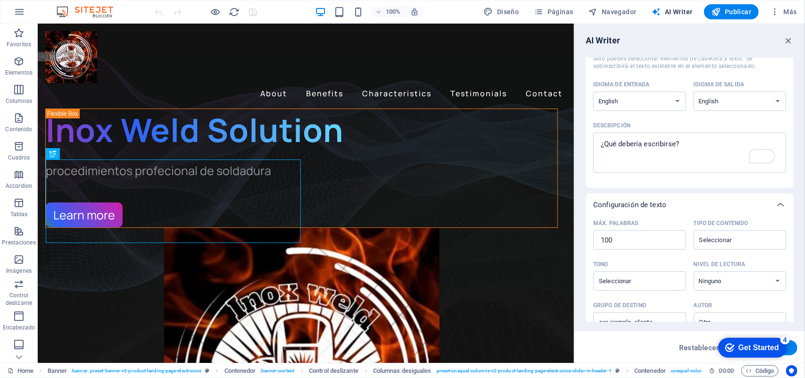
scroll to position [31, 0]
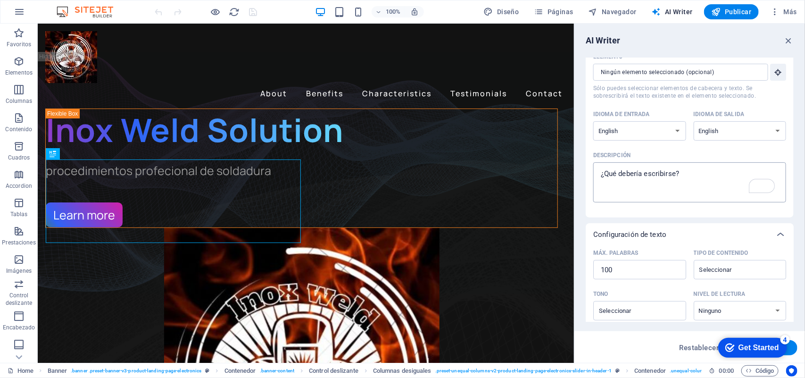
type textarea "x"
click at [706, 190] on textarea "Descripción x ​" at bounding box center [689, 182] width 183 height 31
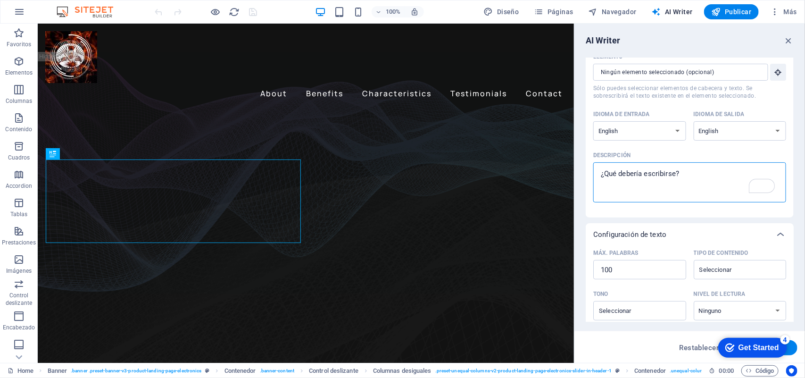
paste textarea "Somos una empresa con más de 20 años de experiencia profesional en planeación, …"
type textarea "Somos una empresa con más de 20 años de experiencia profesional en planeación, …"
type textarea "x"
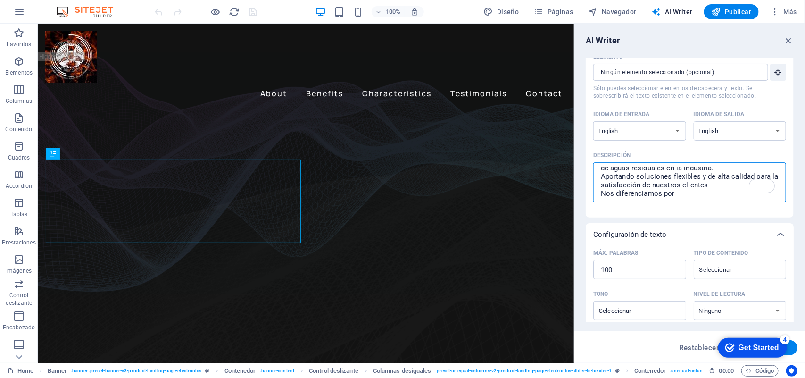
scroll to position [39, 0]
type textarea "Somos una empresa con más de 20 años de experiencia profesional en planeación, …"
type textarea "x"
click at [679, 137] on select "Albanian Arabic Armenian Awadhi Azerbaijani Bashkir Basque Belarusian Bengali B…" at bounding box center [639, 130] width 93 height 19
select select "Spanish"
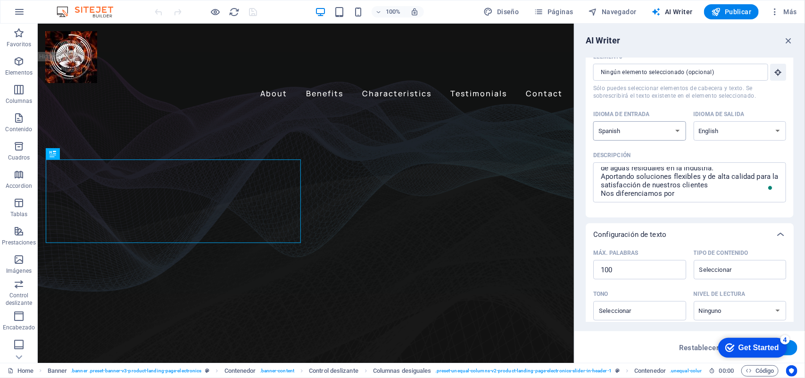
click at [593, 121] on select "Albanian Arabic Armenian Awadhi Azerbaijani Bashkir Basque Belarusian Bengali B…" at bounding box center [639, 130] width 93 height 19
click at [713, 134] on select "Albanian Arabic Armenian Awadhi Azerbaijani Bashkir Basque Belarusian Bengali B…" at bounding box center [740, 130] width 93 height 19
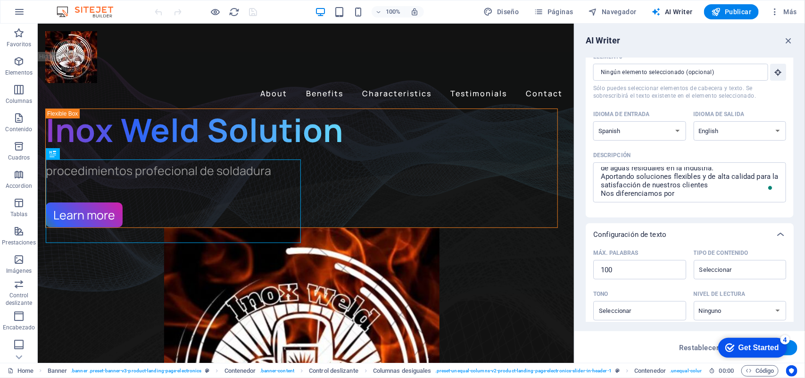
select select "Spanish"
click at [694, 121] on select "Albanian Arabic Armenian Awadhi Azerbaijani Bashkir Basque Belarusian Bengali B…" at bounding box center [740, 130] width 93 height 19
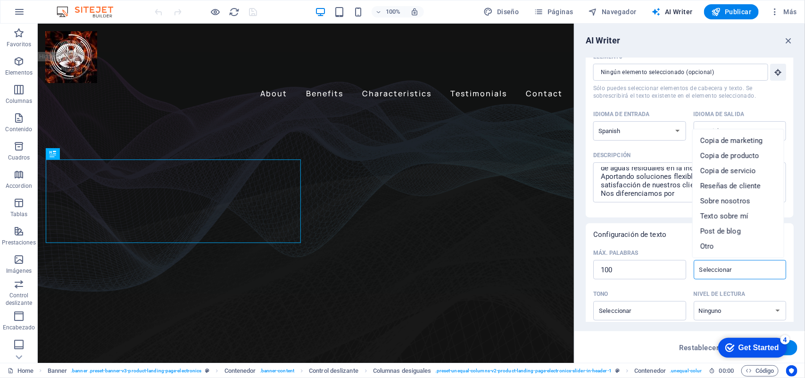
click at [724, 274] on input "Tipo de contenido ​" at bounding box center [732, 270] width 72 height 14
click at [764, 145] on li "Copia de marketing" at bounding box center [738, 140] width 91 height 15
type input "Marketing copy"
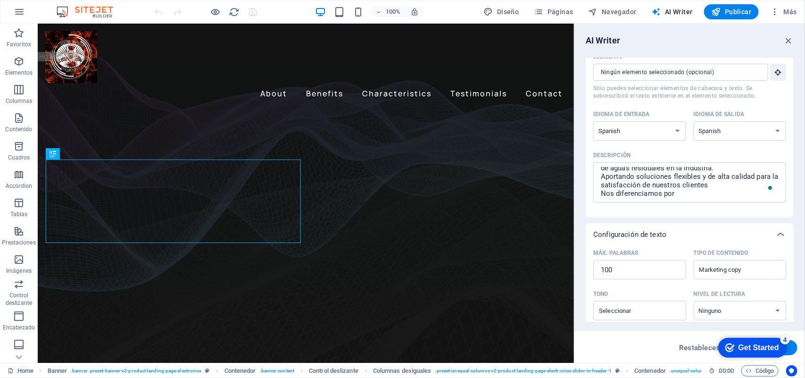
drag, startPoint x: 796, startPoint y: 154, endPoint x: 797, endPoint y: 211, distance: 56.6
click at [797, 214] on div "AI Writer Introducción de texto Elemento ​ Sólo puedes seleccionar elementos de…" at bounding box center [689, 193] width 231 height 339
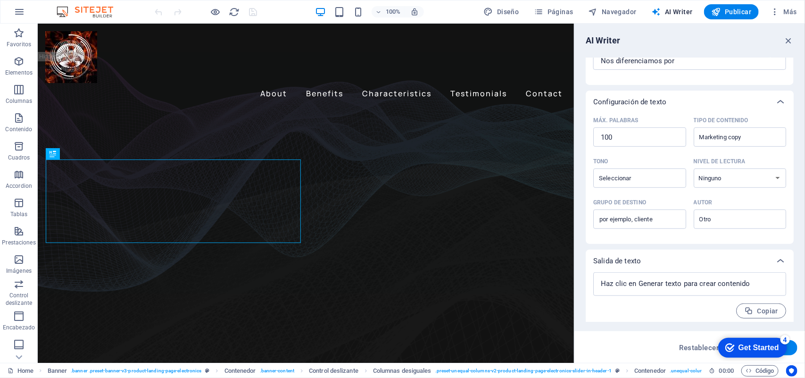
scroll to position [166, 0]
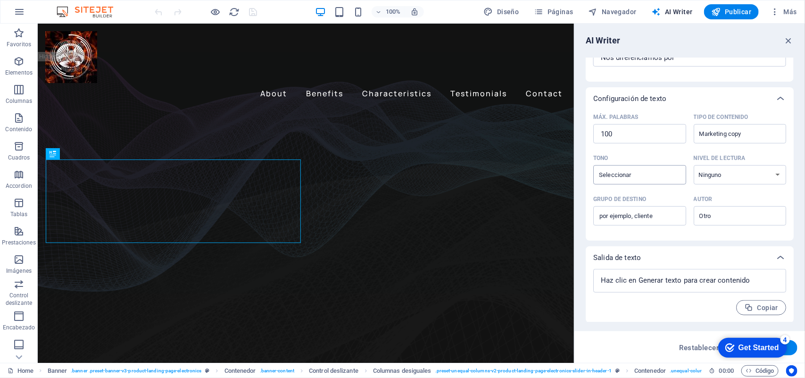
click at [669, 175] on div "​" at bounding box center [639, 174] width 93 height 19
click at [668, 175] on input "Tono ​" at bounding box center [632, 175] width 72 height 14
click at [713, 170] on select "Ninguno Académico Adulto Adolescente Infantil" at bounding box center [740, 174] width 93 height 19
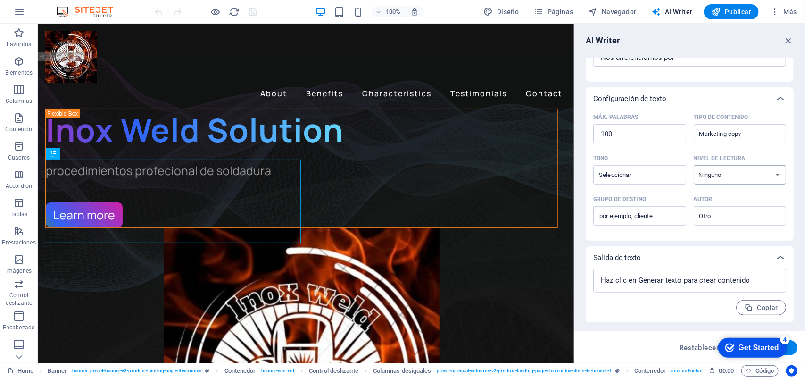
select select "Academic"
click at [694, 165] on select "Ninguno Académico Adulto Adolescente Infantil" at bounding box center [740, 174] width 93 height 19
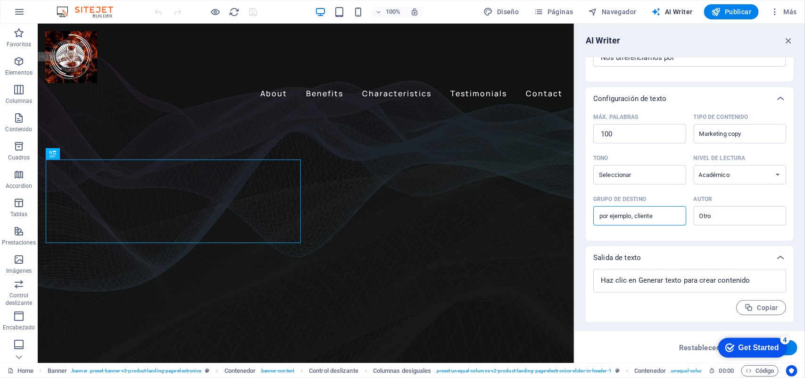
click at [638, 217] on input "Grupo de destino ​" at bounding box center [639, 215] width 93 height 15
type input "clientes"
drag, startPoint x: 791, startPoint y: 228, endPoint x: 794, endPoint y: 289, distance: 61.4
click at [794, 289] on div "AI Writer Introducción de texto Elemento ​ Sólo puedes seleccionar elementos de…" at bounding box center [689, 193] width 231 height 339
click at [748, 215] on input "Autor ​" at bounding box center [732, 216] width 72 height 14
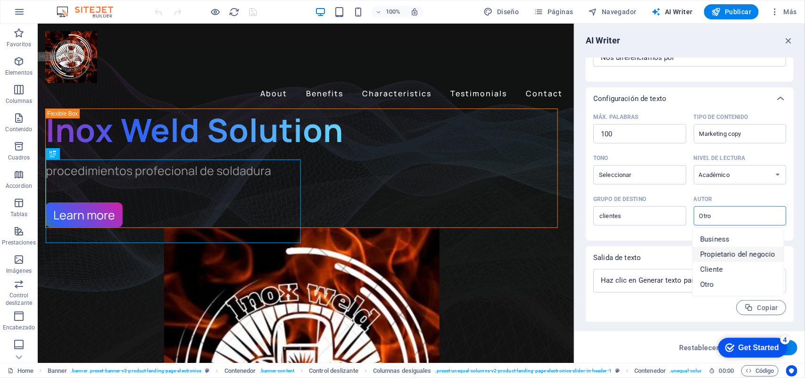
click at [730, 250] on span "Propietario del negocio" at bounding box center [737, 253] width 75 height 9
type input "Business owner"
click at [663, 179] on input "Tono ​" at bounding box center [632, 175] width 72 height 14
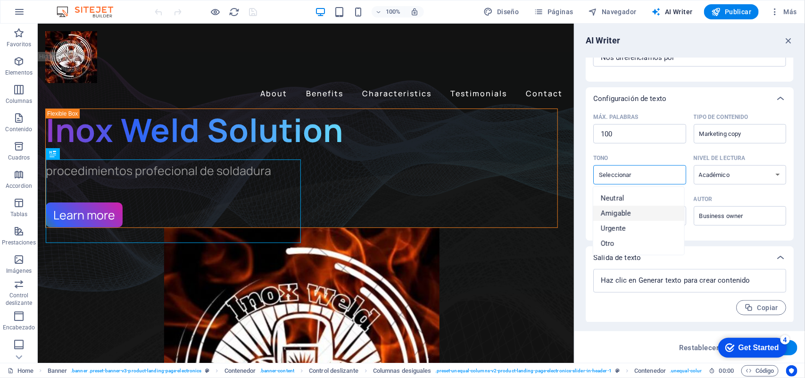
click at [639, 213] on li "Amigable" at bounding box center [638, 213] width 91 height 15
type input "Friendly"
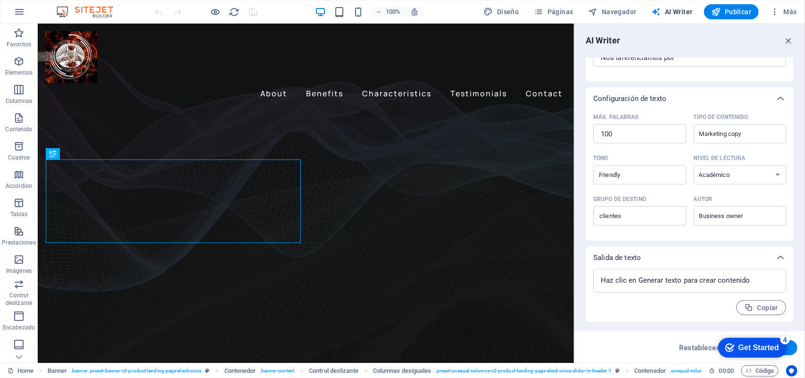
drag, startPoint x: 791, startPoint y: 245, endPoint x: 798, endPoint y: 303, distance: 58.4
click at [798, 303] on div "AI Writer Introducción de texto Elemento ​ Sólo puedes seleccionar elementos de…" at bounding box center [689, 193] width 231 height 339
drag, startPoint x: 798, startPoint y: 303, endPoint x: 804, endPoint y: 213, distance: 90.2
click at [804, 213] on div "AI Writer Introducción de texto Elemento ​ Sólo puedes seleccionar elementos de…" at bounding box center [689, 193] width 231 height 339
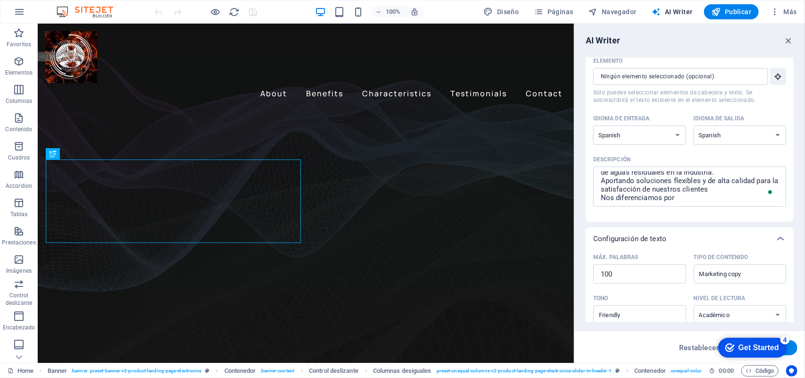
scroll to position [0, 0]
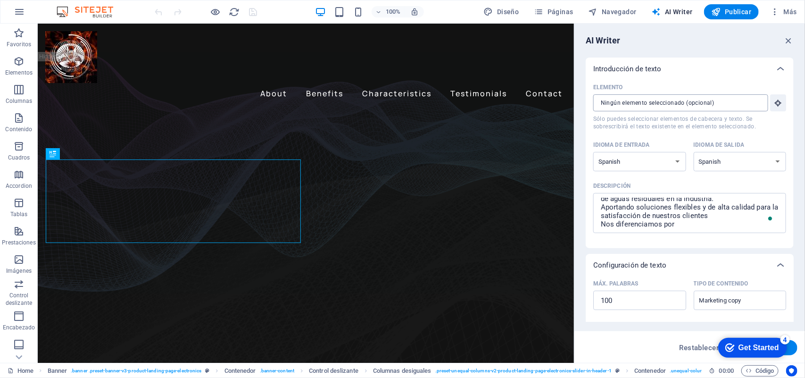
click at [751, 105] on input "Elemento ​ Sólo puedes seleccionar elementos de cabecera y texto. Se sobrescrib…" at bounding box center [677, 102] width 168 height 17
paste input "text"
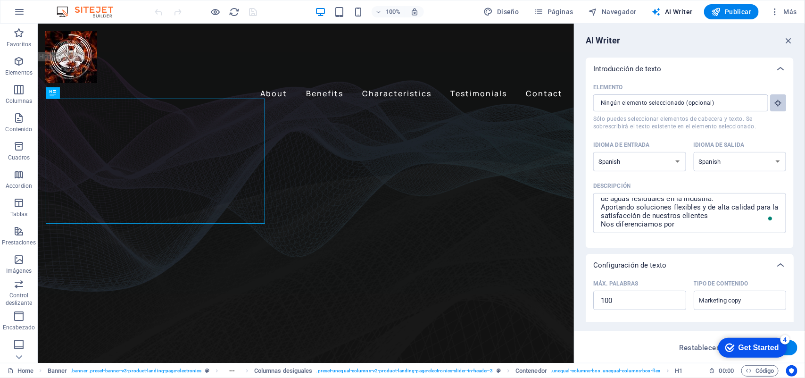
click at [781, 99] on button "Elemento ​ Sólo puedes seleccionar elementos de cabecera y texto. Se sobrescrib…" at bounding box center [778, 102] width 16 height 17
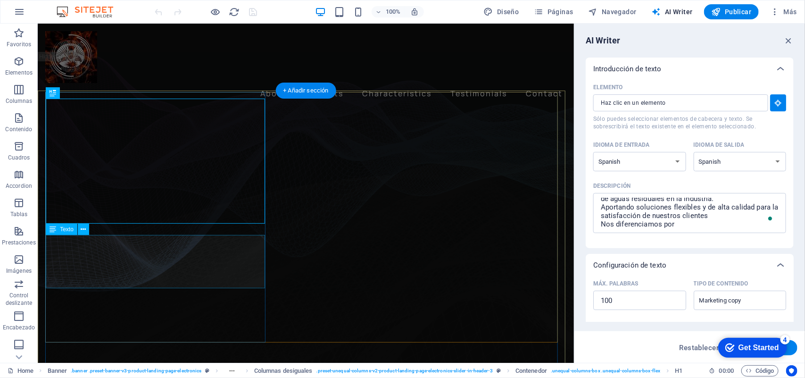
type input "#ed-904007158"
type textarea "x"
type input "15"
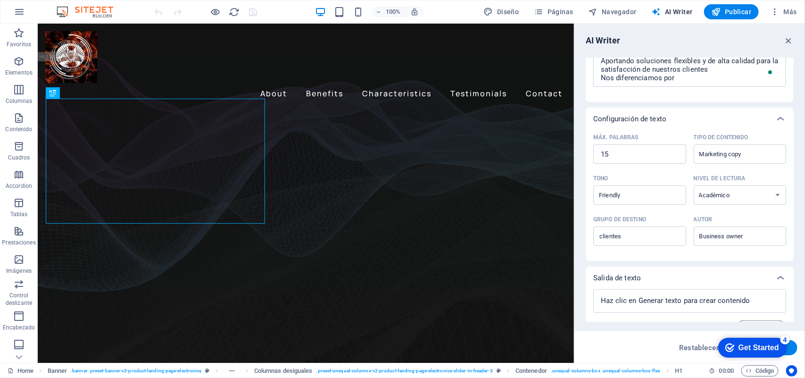
scroll to position [166, 0]
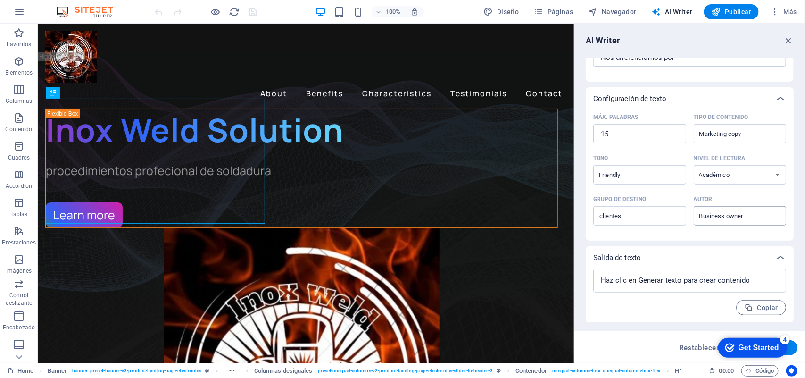
click at [742, 217] on input "Business owner" at bounding box center [732, 216] width 72 height 14
type textarea "x"
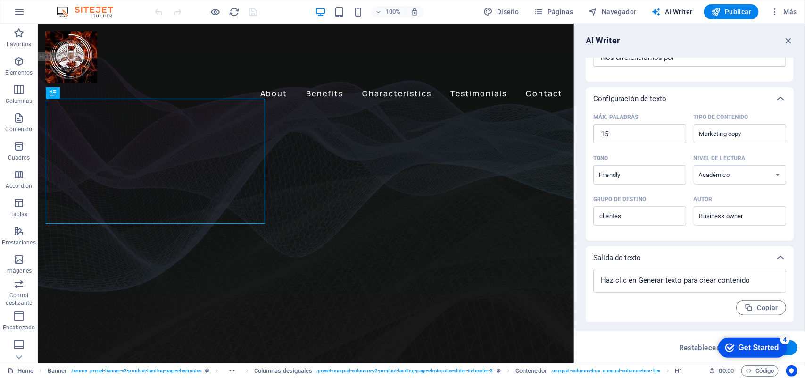
click at [701, 255] on div "Salida de texto" at bounding box center [681, 257] width 176 height 9
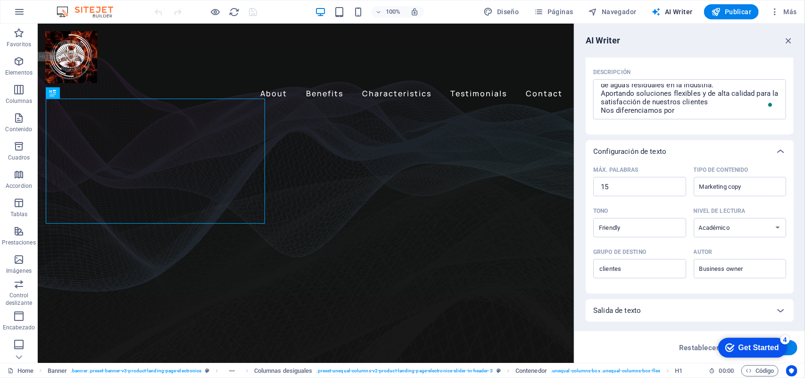
scroll to position [113, 0]
click at [770, 108] on div at bounding box center [770, 105] width 8 height 10
click at [770, 108] on textarea "Somos una empresa con más de 20 años de experiencia profesional en planeación, …" at bounding box center [689, 99] width 183 height 31
type textarea "x"
drag, startPoint x: 794, startPoint y: 163, endPoint x: 793, endPoint y: 97, distance: 66.5
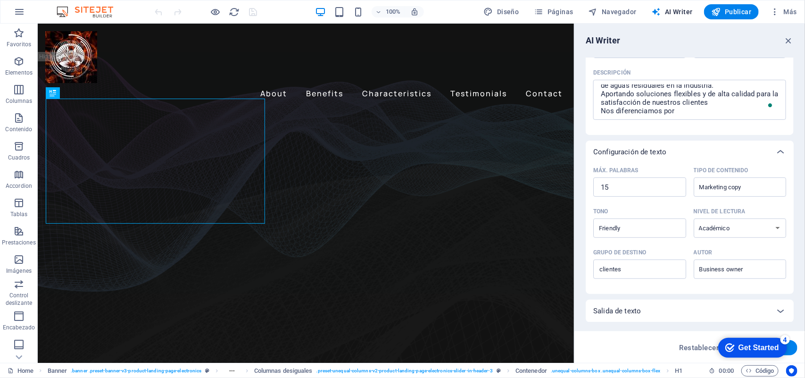
click at [793, 97] on div "AI Writer Introducción de texto Elemento #ed-904007158 ​ Sólo puedes selecciona…" at bounding box center [689, 193] width 231 height 339
click at [686, 7] on span "AI Writer" at bounding box center [672, 11] width 41 height 9
click at [787, 39] on icon "button" at bounding box center [788, 40] width 10 height 10
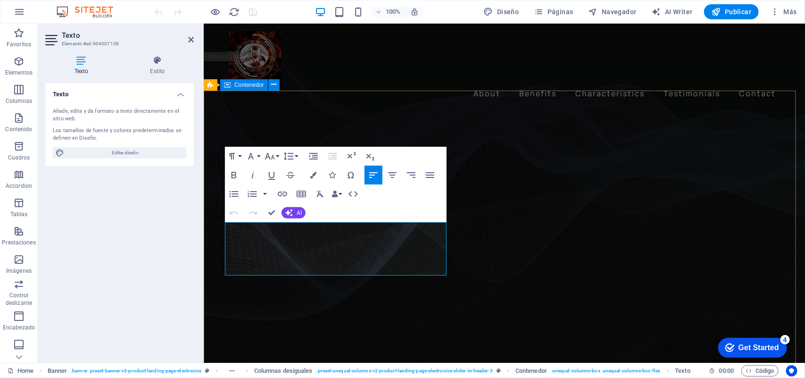
drag, startPoint x: 355, startPoint y: 265, endPoint x: 206, endPoint y: 236, distance: 151.8
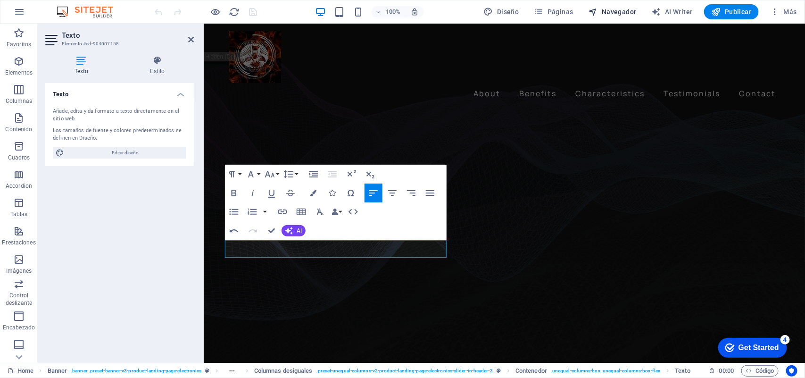
click at [611, 9] on span "Navegador" at bounding box center [612, 11] width 48 height 9
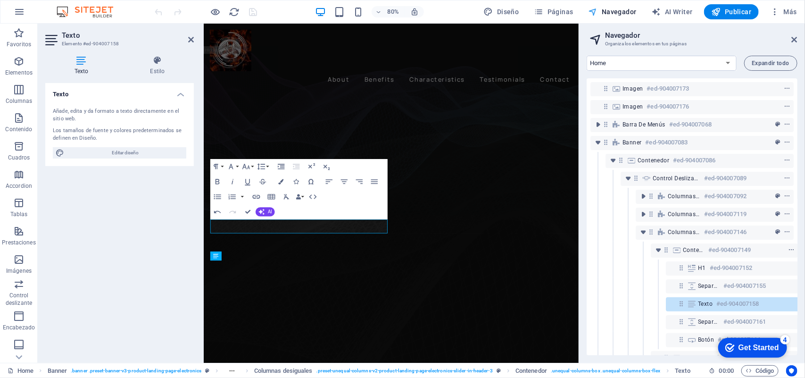
scroll to position [91, 17]
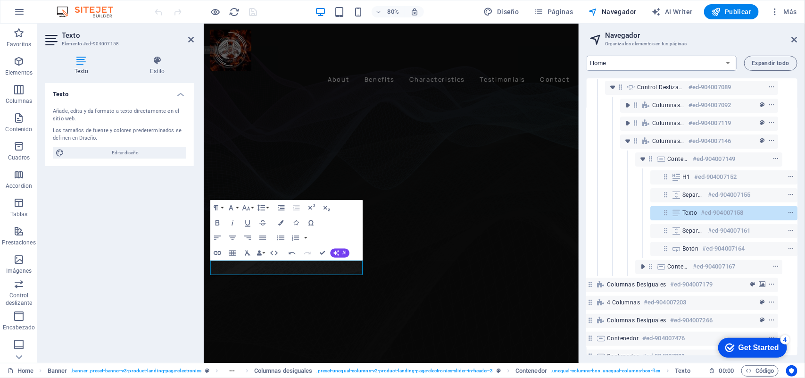
click at [626, 62] on select "Home Subpage Legal Notice Privacy" at bounding box center [661, 63] width 150 height 15
click at [661, 9] on icon "button" at bounding box center [656, 11] width 9 height 9
select select "Spanish"
select select "Academic"
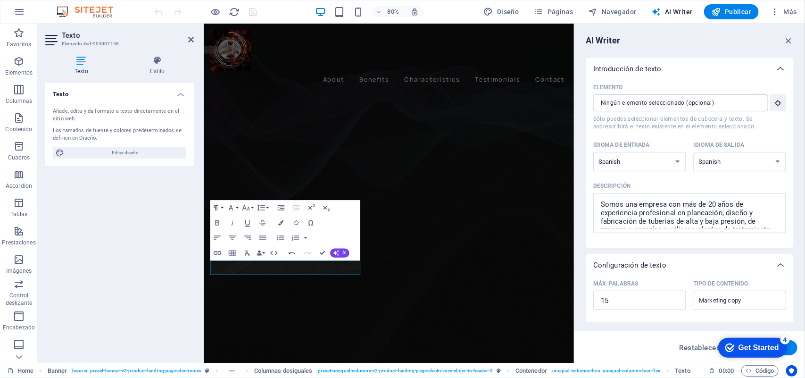
drag, startPoint x: 800, startPoint y: 223, endPoint x: 804, endPoint y: 284, distance: 61.5
click at [804, 284] on div "AI Writer Introducción de texto Elemento ​ Sólo puedes seleccionar elementos de…" at bounding box center [689, 193] width 231 height 339
drag, startPoint x: 795, startPoint y: 224, endPoint x: 800, endPoint y: 305, distance: 81.3
click at [800, 305] on div "AI Writer Introducción de texto Elemento ​ Sólo puedes seleccionar elementos de…" at bounding box center [689, 193] width 231 height 339
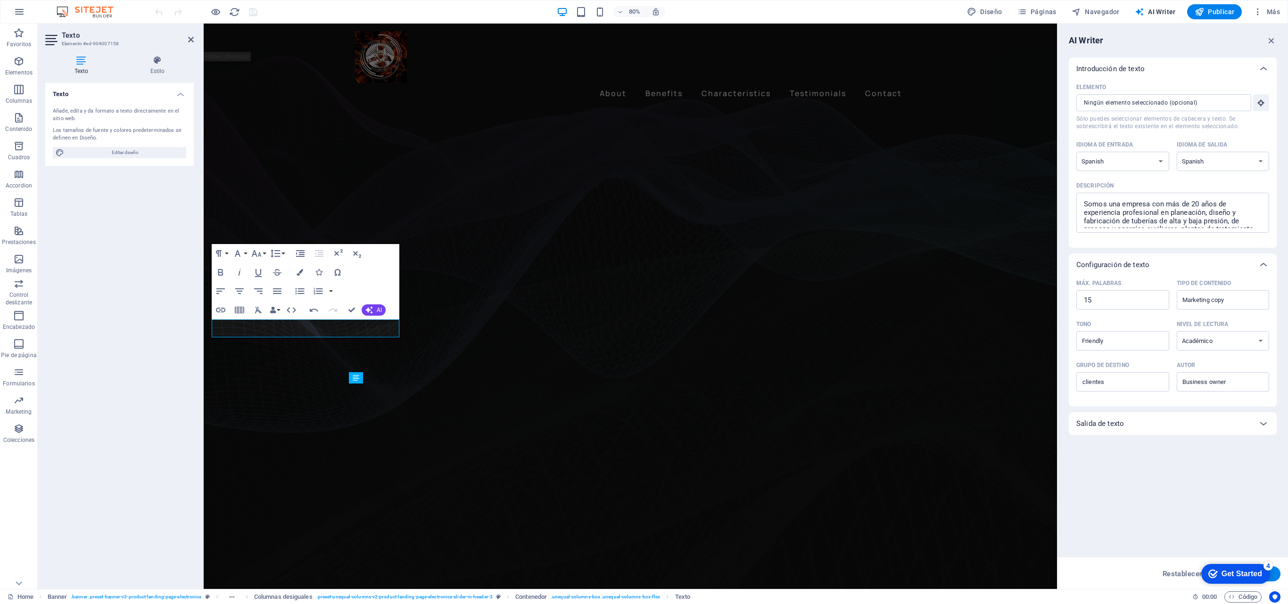
type textarea "x"
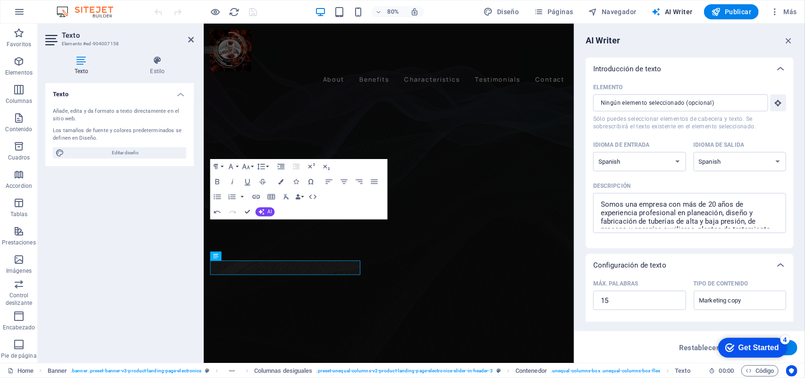
type textarea "x"
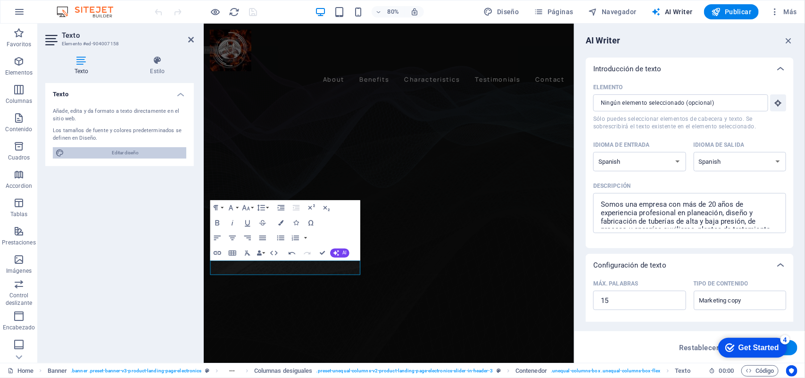
click at [151, 153] on span "Editar diseño" at bounding box center [125, 152] width 116 height 11
select select "px"
select select "400"
select select "px"
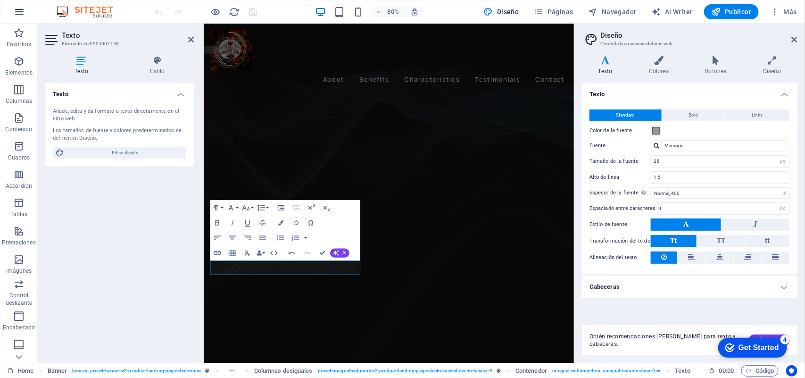
click at [25, 13] on button "button" at bounding box center [19, 11] width 23 height 23
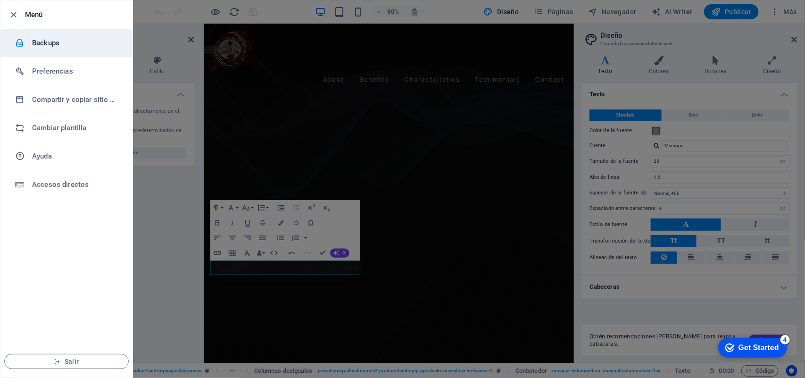
click at [76, 50] on li "Backups" at bounding box center [66, 43] width 132 height 28
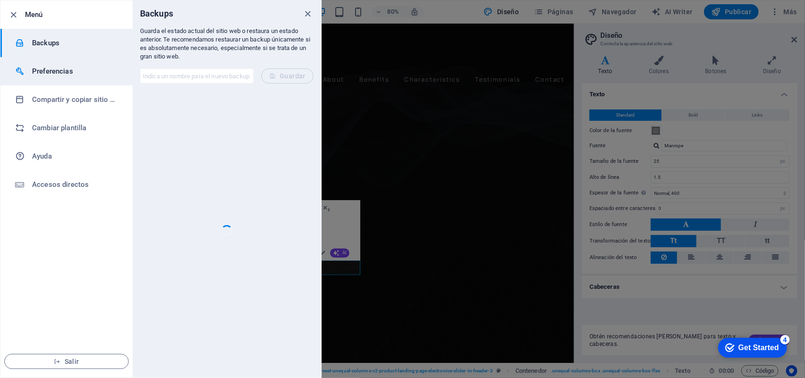
click at [83, 71] on h6 "Preferencias" at bounding box center [75, 71] width 87 height 11
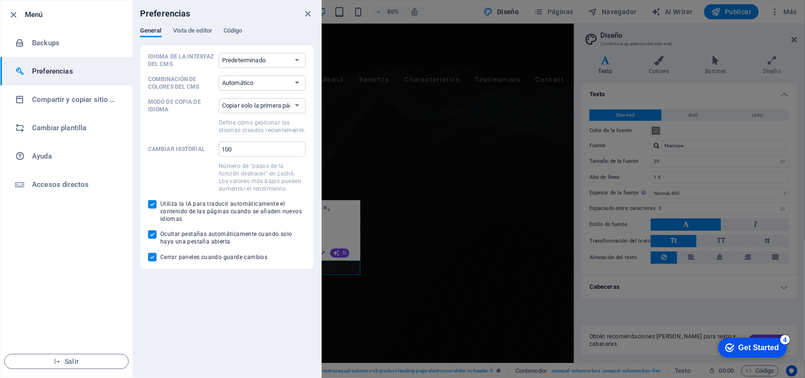
click at [33, 14] on h6 "Menú" at bounding box center [75, 14] width 100 height 11
click at [16, 17] on icon "button" at bounding box center [13, 14] width 11 height 11
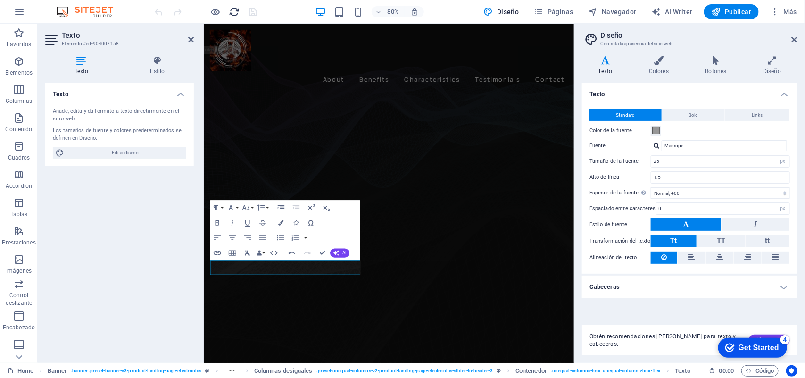
drag, startPoint x: 236, startPoint y: 12, endPoint x: 395, endPoint y: 33, distance: 160.8
click at [236, 12] on icon "reload" at bounding box center [234, 12] width 11 height 11
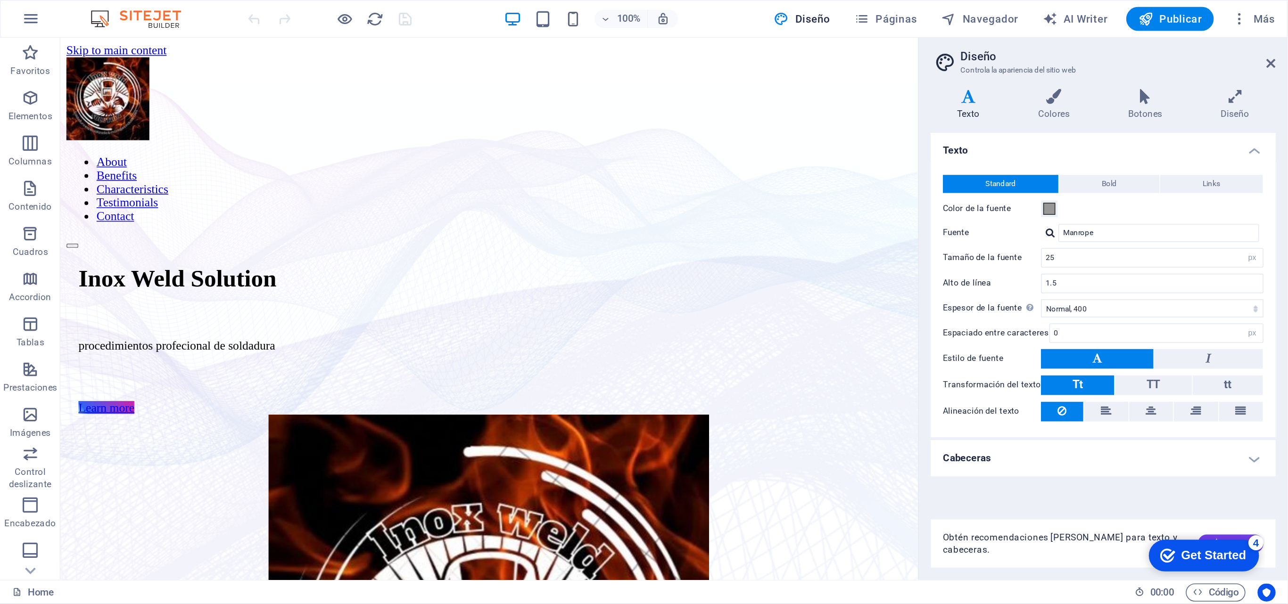
scroll to position [0, 0]
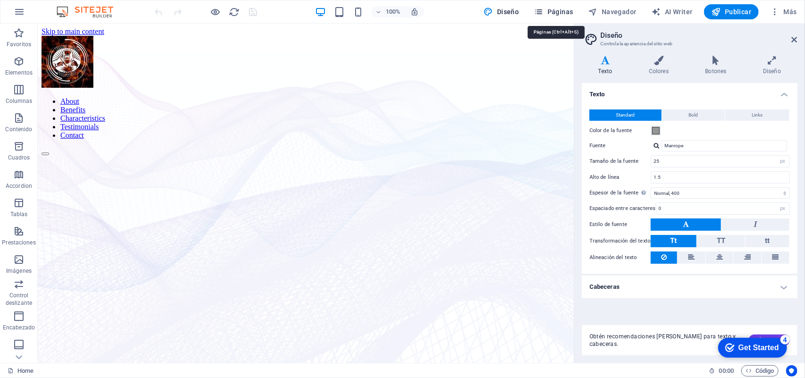
click at [560, 13] on span "Páginas" at bounding box center [553, 11] width 39 height 9
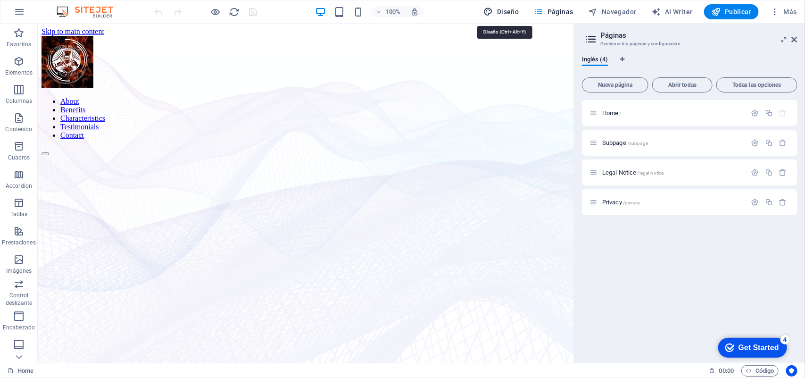
click at [507, 12] on span "Diseño" at bounding box center [501, 11] width 35 height 9
select select "px"
select select "400"
select select "px"
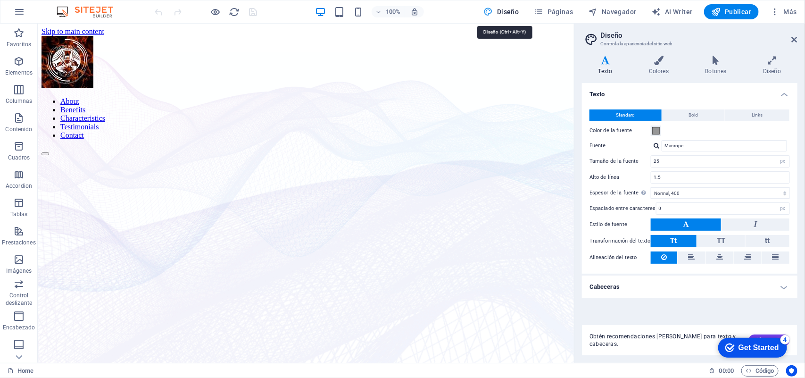
click at [500, 12] on span "Diseño" at bounding box center [501, 11] width 35 height 9
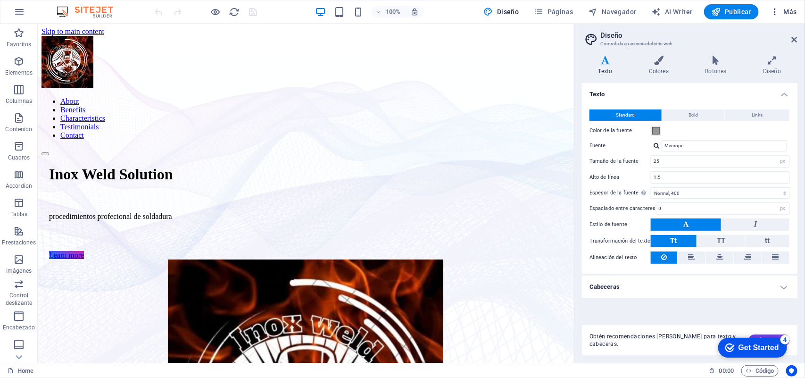
click at [790, 14] on span "Más" at bounding box center [783, 11] width 27 height 9
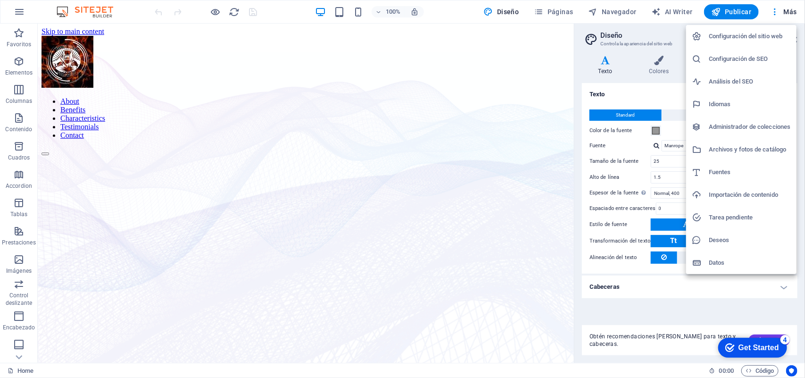
click at [593, 190] on div at bounding box center [402, 189] width 805 height 378
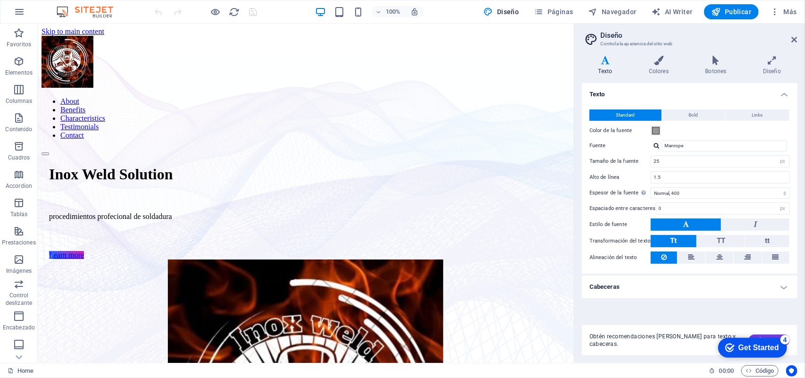
click at [105, 14] on img at bounding box center [89, 11] width 71 height 11
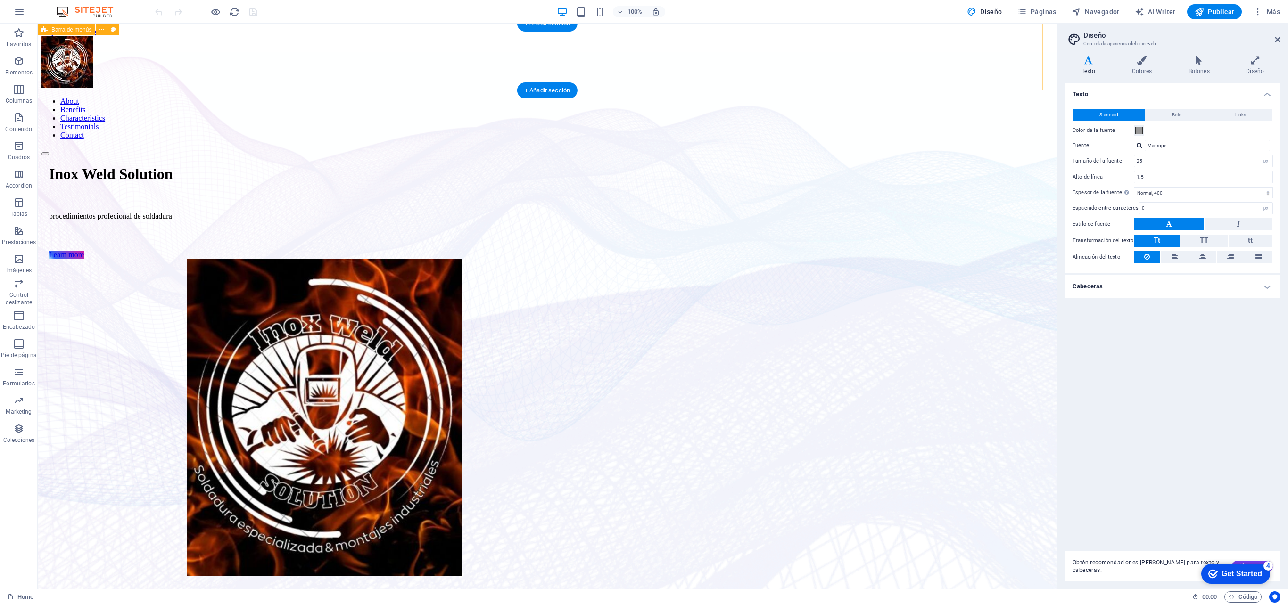
click at [53, 63] on div "About Benefits Characteristics Testimonials Contact" at bounding box center [547, 96] width 1012 height 120
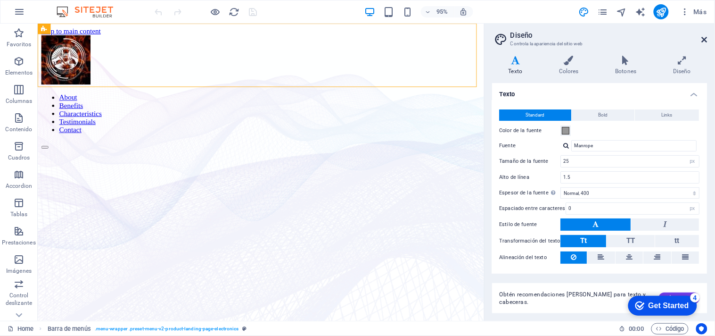
click at [704, 40] on icon at bounding box center [705, 40] width 6 height 8
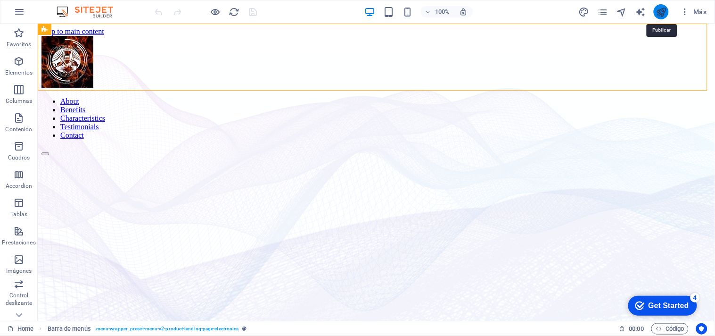
click at [667, 10] on icon "publish" at bounding box center [661, 12] width 11 height 11
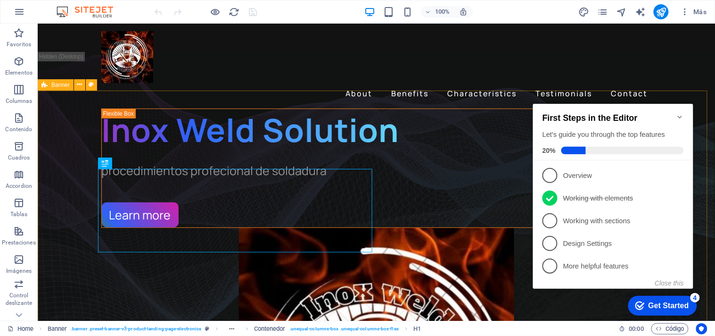
click at [55, 85] on span "Banner" at bounding box center [60, 85] width 18 height 6
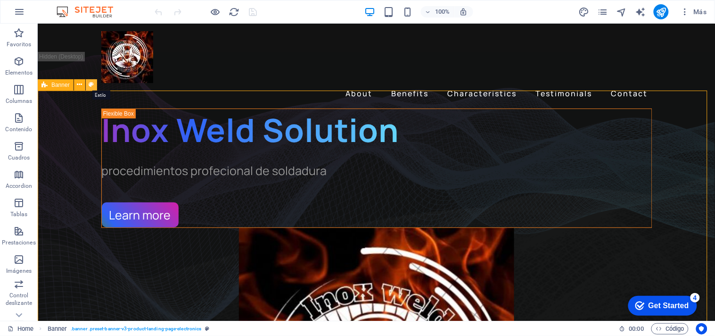
click at [87, 83] on button at bounding box center [91, 84] width 11 height 11
select select "vh"
select select "banner"
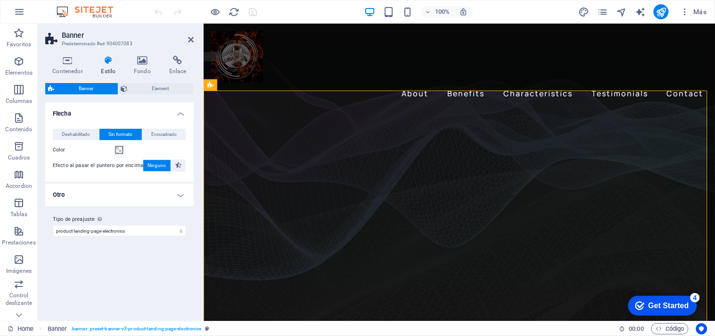
click at [109, 64] on icon at bounding box center [108, 60] width 29 height 9
click at [61, 66] on h4 "Contenedor" at bounding box center [69, 66] width 49 height 20
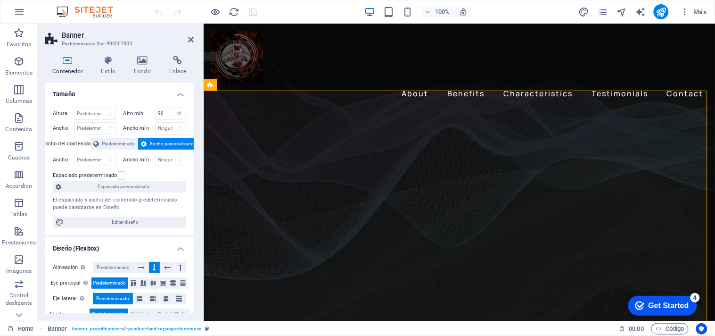
click at [187, 43] on header "Banner Predeterminado #ed-904007083" at bounding box center [119, 36] width 149 height 25
click at [190, 39] on icon at bounding box center [191, 40] width 6 height 8
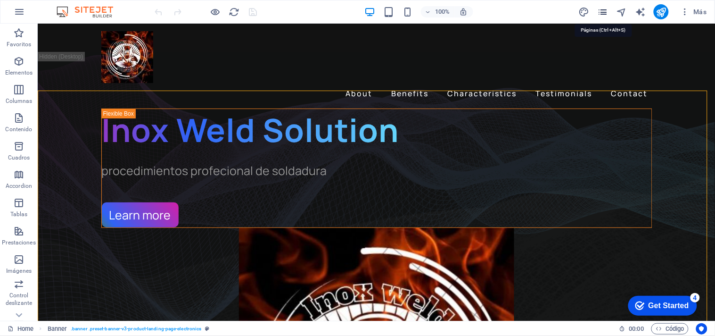
click at [603, 13] on icon "pages" at bounding box center [603, 12] width 11 height 11
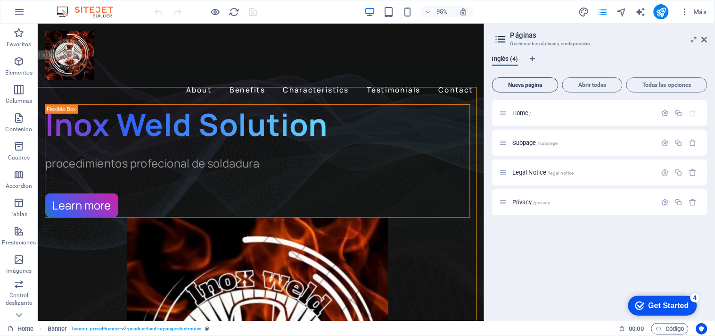
click at [534, 88] on button "Nueva página" at bounding box center [525, 84] width 66 height 15
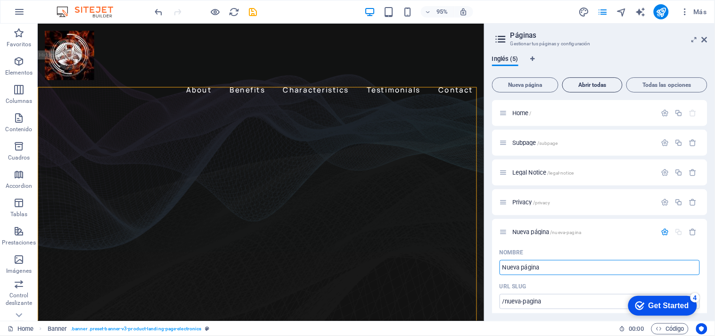
click at [586, 81] on button "Abrir todas" at bounding box center [592, 84] width 60 height 15
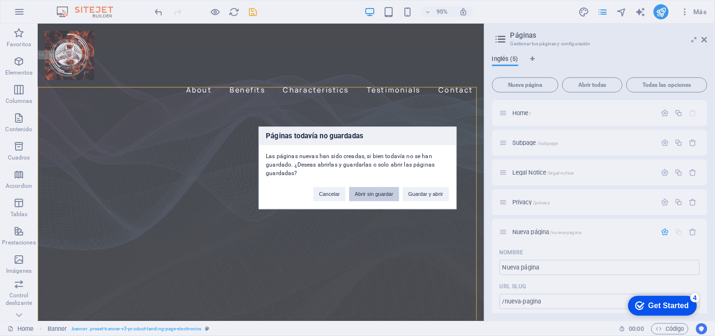
click at [385, 194] on button "Abrir sin guardar" at bounding box center [374, 194] width 50 height 14
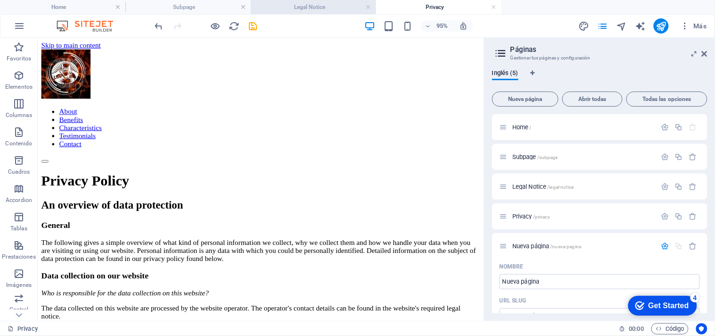
click at [288, 8] on h4 "Legal Notice" at bounding box center [313, 7] width 125 height 10
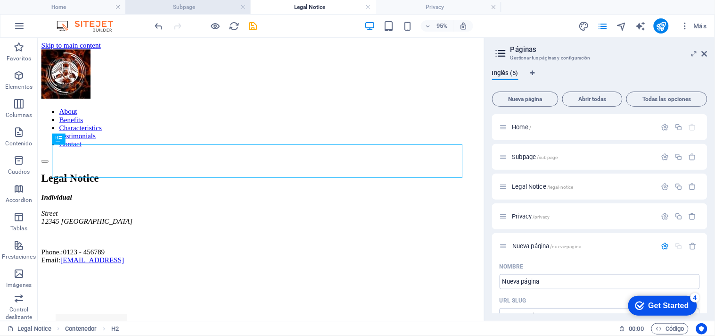
click at [223, 10] on h4 "Subpage" at bounding box center [187, 7] width 125 height 10
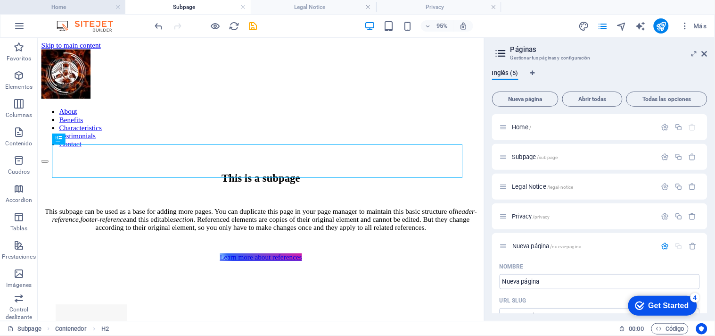
click at [92, 8] on h4 "Home" at bounding box center [62, 7] width 125 height 10
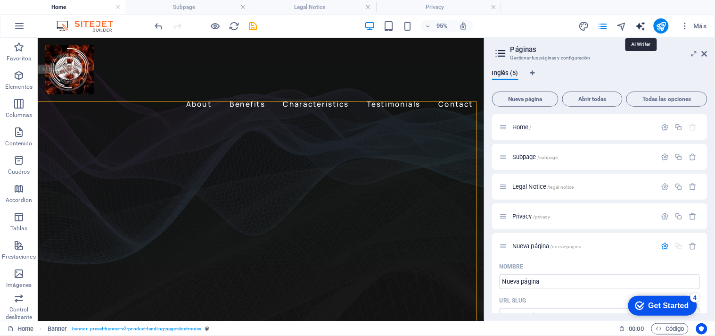
click at [640, 27] on icon "text_generator" at bounding box center [641, 26] width 11 height 11
select select "English"
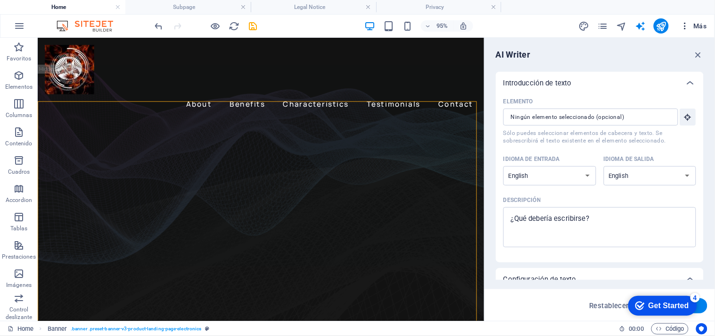
click at [703, 22] on span "Más" at bounding box center [693, 25] width 27 height 9
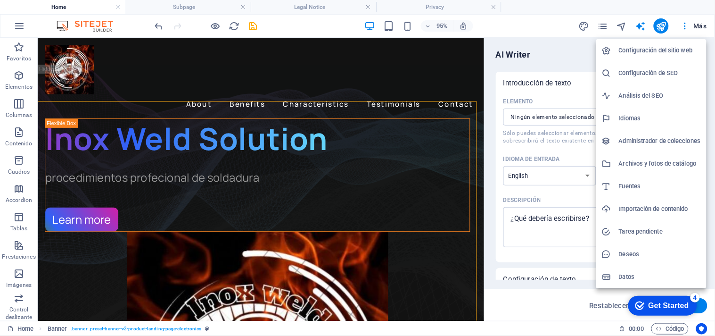
click at [19, 27] on div at bounding box center [357, 168] width 715 height 336
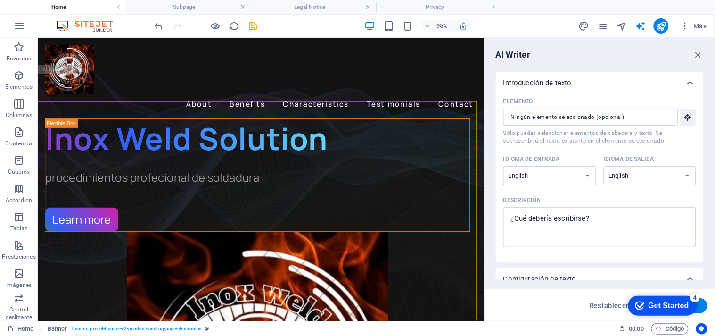
click at [19, 27] on icon "button" at bounding box center [19, 25] width 11 height 11
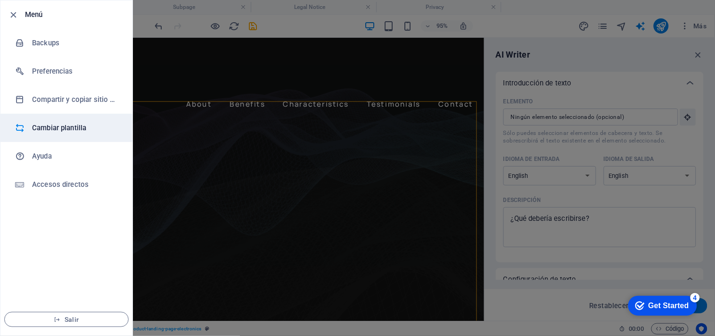
click at [65, 134] on li "Cambiar plantilla" at bounding box center [66, 128] width 132 height 28
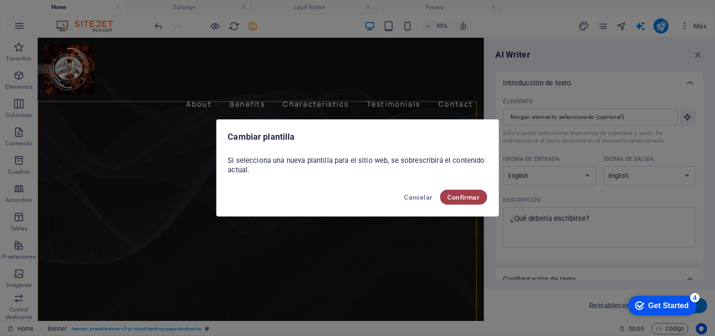
click at [456, 190] on button "Confirmar" at bounding box center [463, 197] width 47 height 15
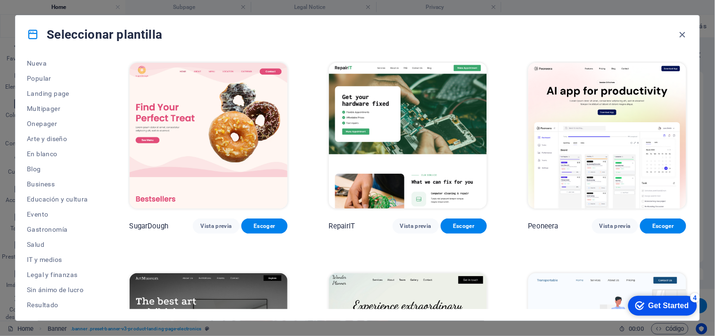
scroll to position [37, 0]
click at [62, 179] on span "Business" at bounding box center [57, 183] width 61 height 8
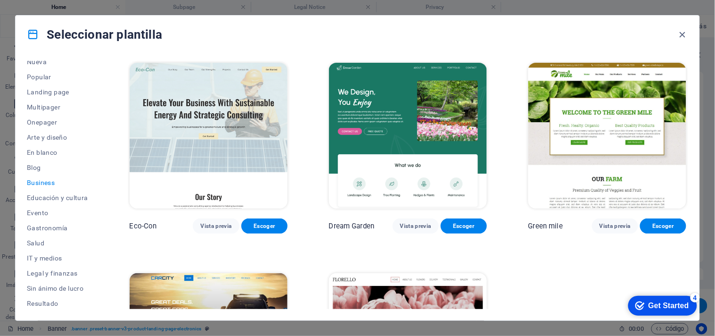
drag, startPoint x: 686, startPoint y: 79, endPoint x: 691, endPoint y: 116, distance: 37.6
click at [691, 116] on div "Todas las plantillas Mis plantillas Nueva Popular Landing page Multipager Onepa…" at bounding box center [358, 186] width 684 height 267
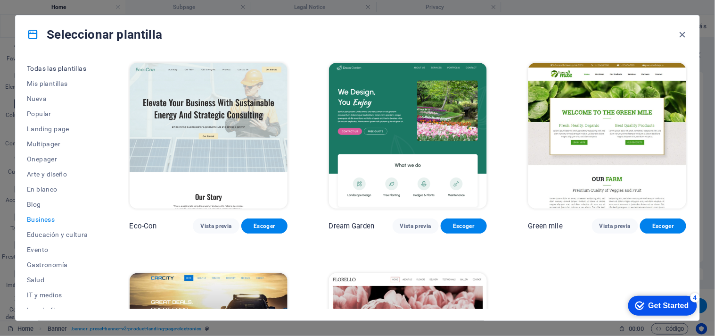
click at [80, 68] on span "Todas las plantillas" at bounding box center [57, 69] width 61 height 8
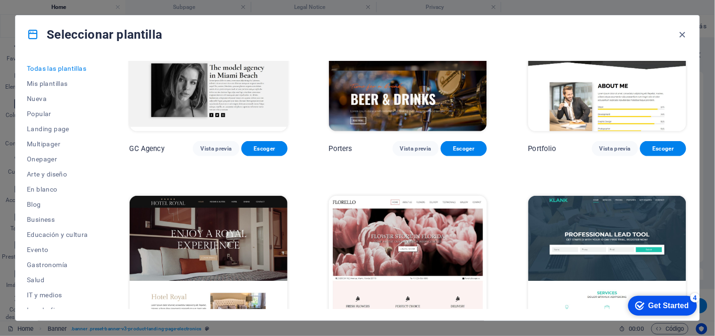
scroll to position [7633, 0]
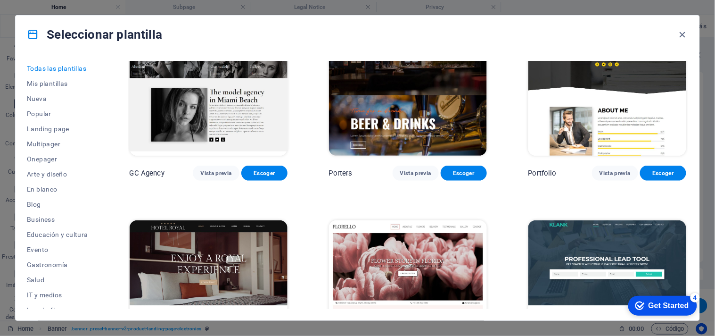
click at [649, 220] on img at bounding box center [607, 293] width 158 height 146
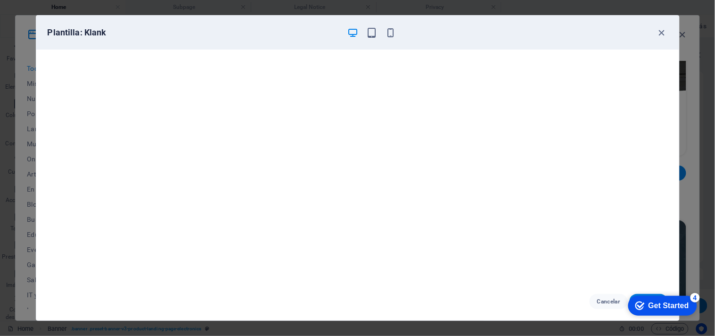
click div "checkmark Get Started 4 First Steps in the Editor Let's guide you through the t…"
drag, startPoint x: 642, startPoint y: 301, endPoint x: 647, endPoint y: 236, distance: 65.3
click html "checkmark Get Started 4 First Steps in the Editor Let's guide you through the t…"
drag, startPoint x: 590, startPoint y: 24, endPoint x: 552, endPoint y: 8, distance: 42.0
click at [560, 1] on div "Plantilla: Klank Cancelar Escoger" at bounding box center [357, 168] width 715 height 336
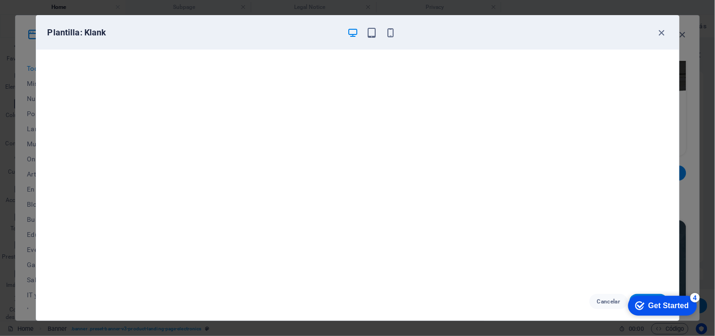
drag, startPoint x: 520, startPoint y: 30, endPoint x: 528, endPoint y: 1, distance: 29.4
click at [528, 1] on div "Plantilla: Klank Cancelar Escoger" at bounding box center [357, 168] width 715 height 336
click at [658, 33] on icon "button" at bounding box center [662, 32] width 11 height 11
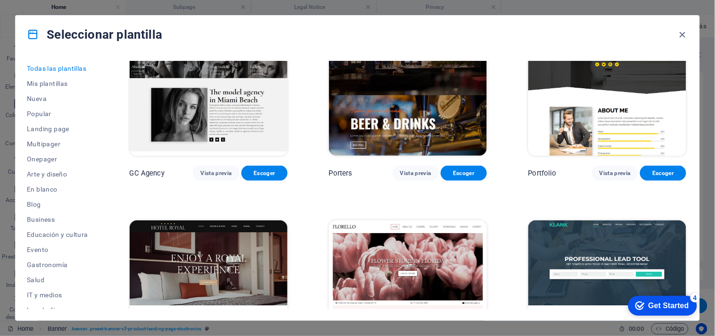
click at [687, 228] on div "Todas las plantillas Mis plantillas Nueva Popular Landing page Multipager Onepa…" at bounding box center [358, 186] width 684 height 267
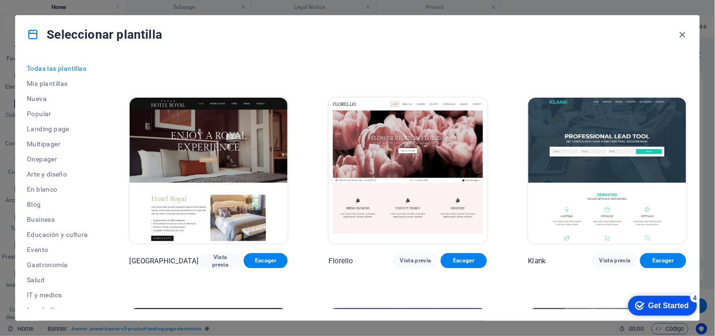
scroll to position [7780, 0]
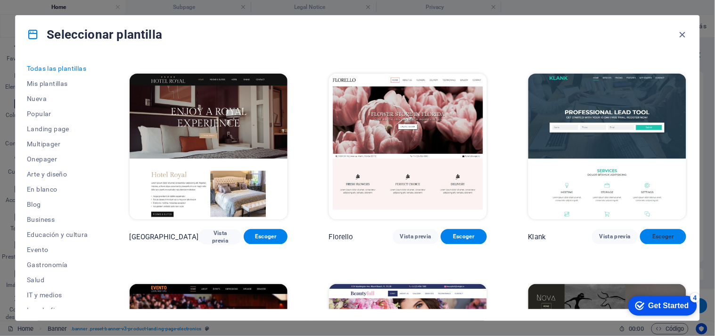
click at [658, 233] on span "Escoger" at bounding box center [663, 237] width 31 height 8
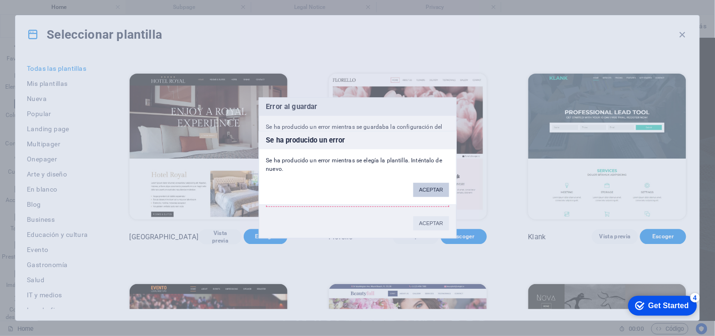
click at [434, 192] on button "ACEPTAR" at bounding box center [430, 190] width 35 height 14
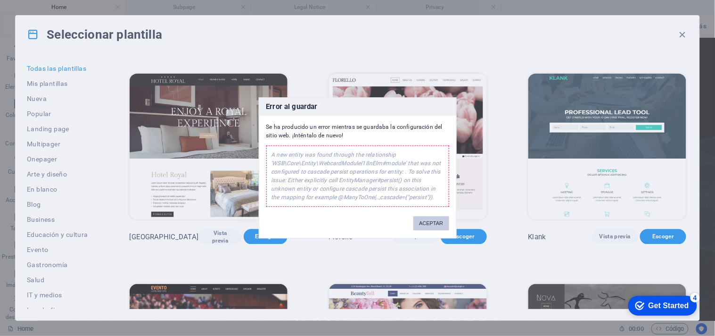
click at [432, 225] on button "ACEPTAR" at bounding box center [430, 223] width 35 height 14
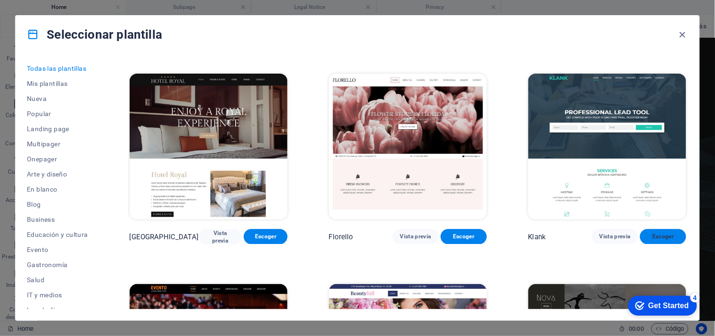
click at [648, 233] on span "Escoger" at bounding box center [663, 237] width 31 height 8
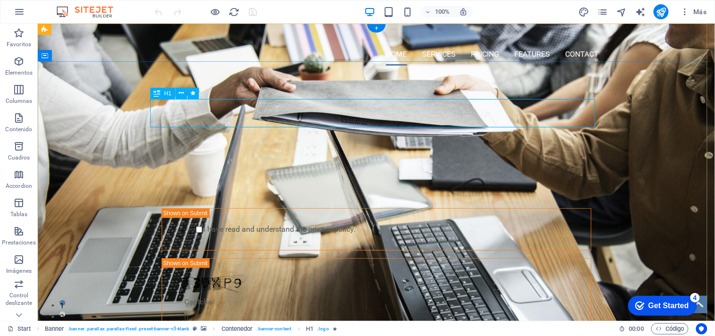
click at [503, 110] on div "PROFESSIONAL LEAD TOOL" at bounding box center [376, 124] width 445 height 28
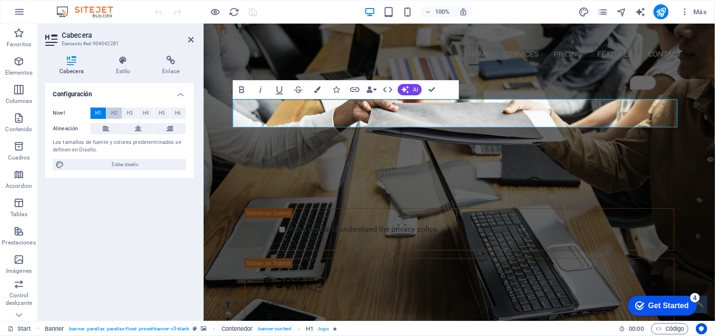
click at [119, 115] on button "H2" at bounding box center [115, 112] width 16 height 11
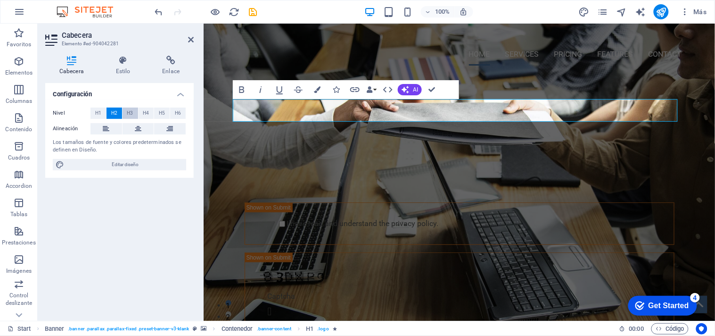
click at [130, 114] on span "H3" at bounding box center [130, 112] width 6 height 11
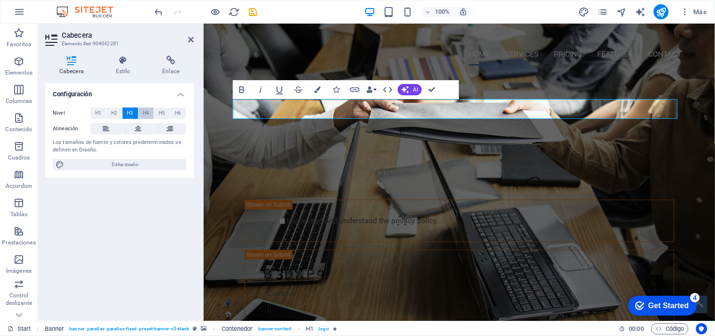
click at [140, 113] on button "H4" at bounding box center [147, 112] width 16 height 11
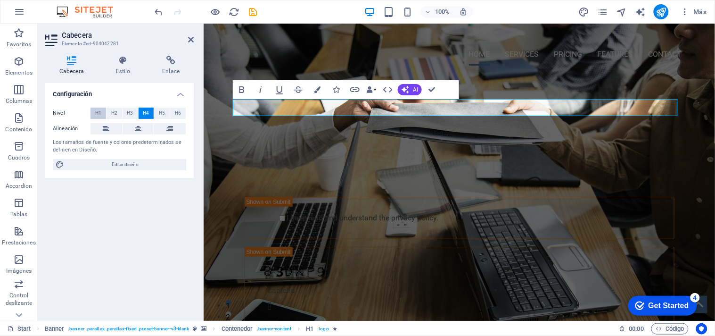
click at [92, 111] on button "H1" at bounding box center [99, 112] width 16 height 11
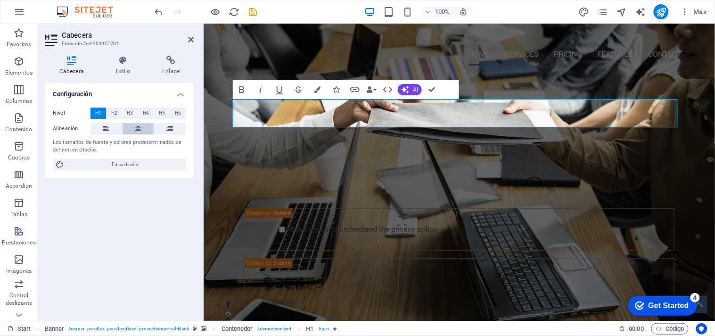
click at [132, 126] on button at bounding box center [139, 128] width 32 height 11
drag, startPoint x: 105, startPoint y: 162, endPoint x: 369, endPoint y: 202, distance: 267.6
click at [105, 162] on span "Editar diseño" at bounding box center [125, 164] width 116 height 11
select select "px"
select select "400"
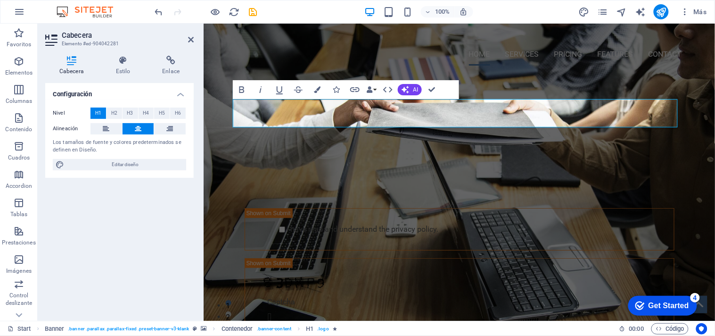
select select "px"
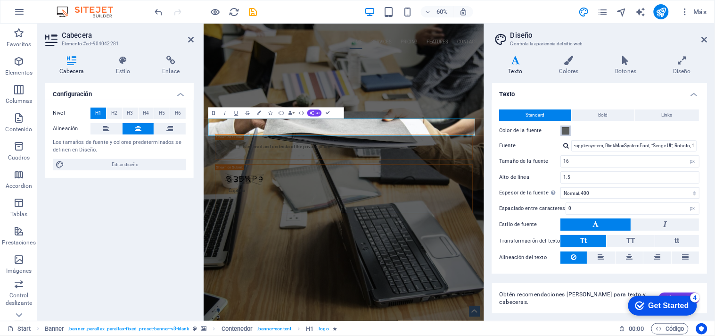
click at [565, 127] on span at bounding box center [566, 131] width 8 height 8
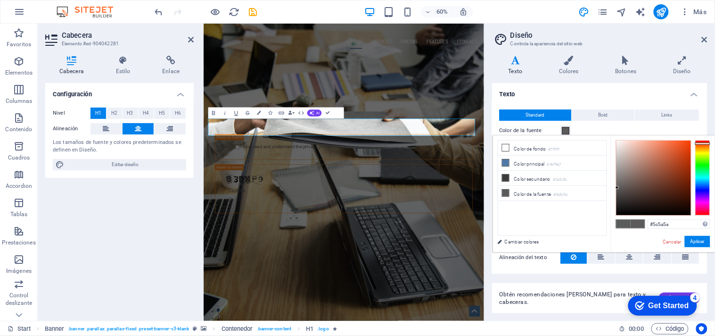
drag, startPoint x: 704, startPoint y: 148, endPoint x: 699, endPoint y: 143, distance: 6.7
click at [703, 143] on div at bounding box center [702, 177] width 15 height 75
click at [685, 146] on div at bounding box center [654, 177] width 74 height 74
type input "#e6592a"
click at [677, 148] on div at bounding box center [654, 177] width 74 height 74
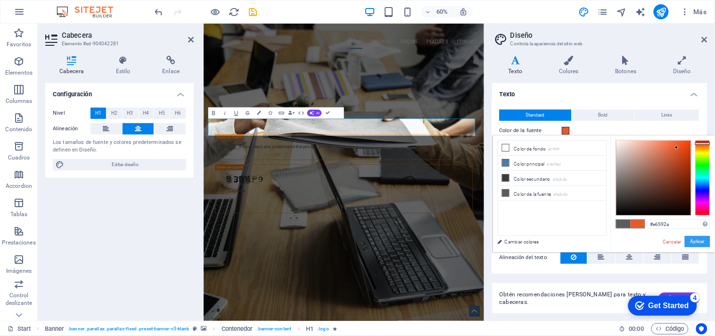
click at [690, 239] on button "Aplicar" at bounding box center [697, 241] width 25 height 11
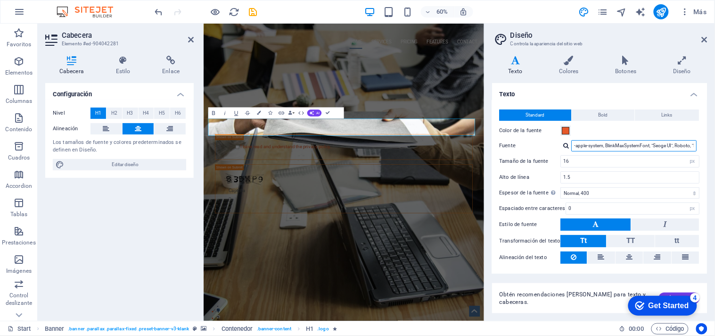
click at [619, 143] on input "-apple-system, BlinkMaxSystemFont, "Seoge UI", Roboto, "Helvetica Neue", Arial,…" at bounding box center [634, 145] width 125 height 11
click at [691, 144] on input "-apple-system, BlinkMaxSystemFont, "Seoge UI", Roboto, "Helvetica Neue", Arial,…" at bounding box center [634, 145] width 125 height 11
click at [618, 163] on div "Gestionar fuentes →" at bounding box center [634, 158] width 125 height 14
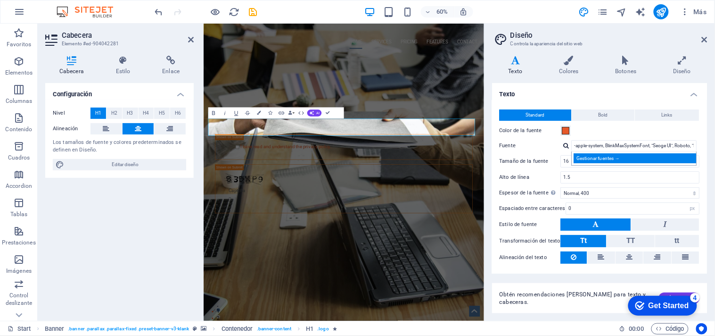
click at [609, 157] on div "Gestionar fuentes →" at bounding box center [636, 158] width 124 height 10
select select "popularity"
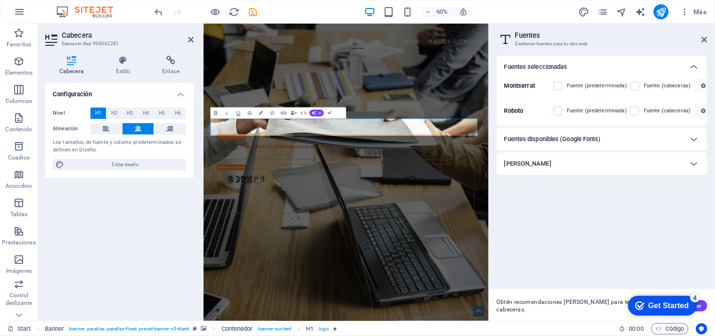
click at [569, 141] on h6 "Fuentes disponibles (Google Fonts)" at bounding box center [552, 138] width 97 height 11
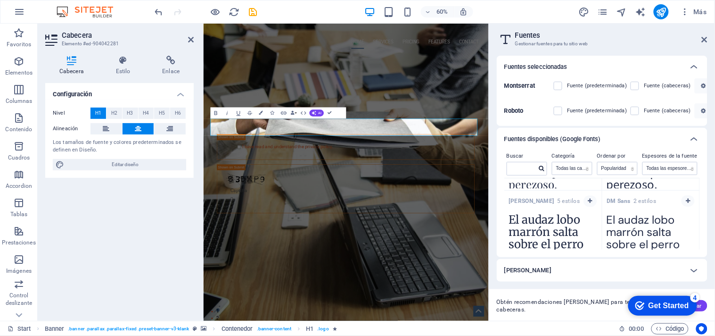
scroll to position [605, 0]
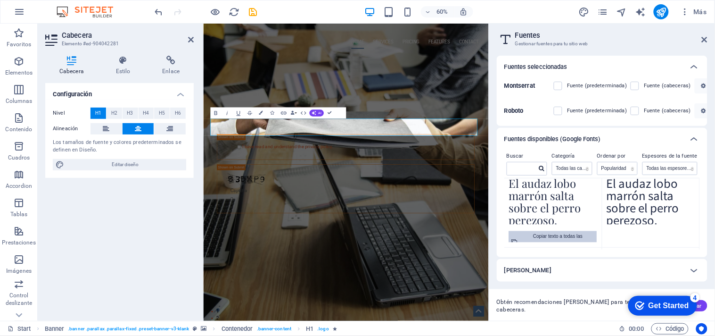
click at [568, 239] on div "Copiar texto a todas las previsualizaciones" at bounding box center [558, 242] width 72 height 23
click at [591, 233] on button "button" at bounding box center [590, 236] width 13 height 11
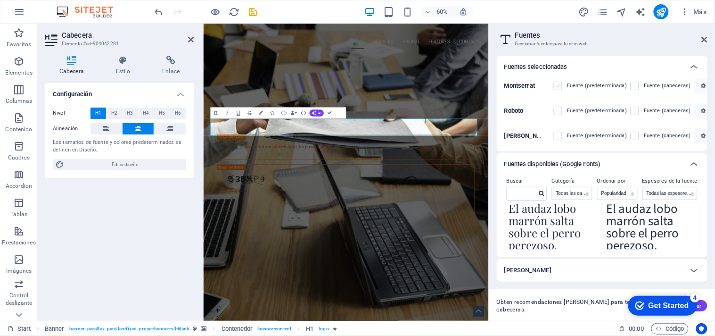
click at [561, 83] on label at bounding box center [558, 86] width 8 height 8
click at [0, 0] on input "checkbox" at bounding box center [0, 0] width 0 height 0
click at [560, 109] on label at bounding box center [558, 111] width 8 height 8
click at [0, 0] on input "checkbox" at bounding box center [0, 0] width 0 height 0
click at [558, 135] on label at bounding box center [558, 136] width 8 height 8
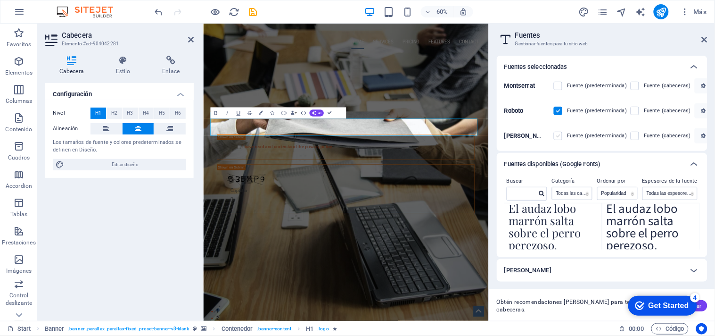
click at [0, 0] on input "checkbox" at bounding box center [0, 0] width 0 height 0
click at [637, 86] on label at bounding box center [635, 86] width 8 height 8
click at [0, 0] on input "checkbox" at bounding box center [0, 0] width 0 height 0
click at [635, 108] on label at bounding box center [635, 111] width 8 height 8
click at [0, 0] on input "checkbox" at bounding box center [0, 0] width 0 height 0
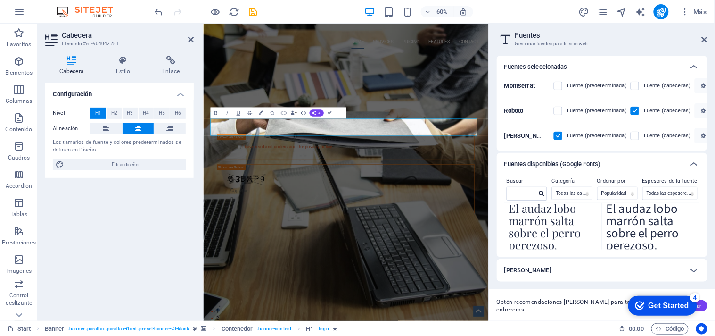
click at [563, 84] on span at bounding box center [564, 85] width 5 height 5
click at [694, 275] on icon at bounding box center [694, 269] width 11 height 11
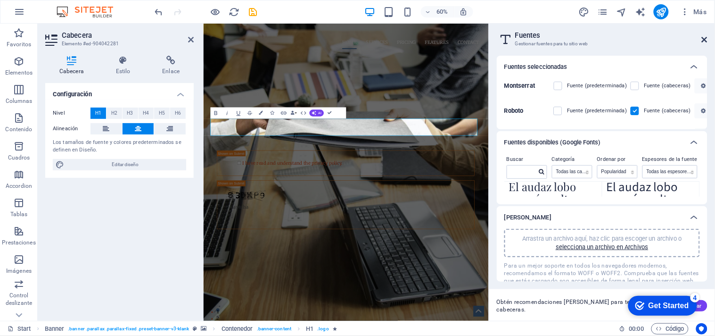
click at [703, 40] on icon at bounding box center [705, 40] width 6 height 8
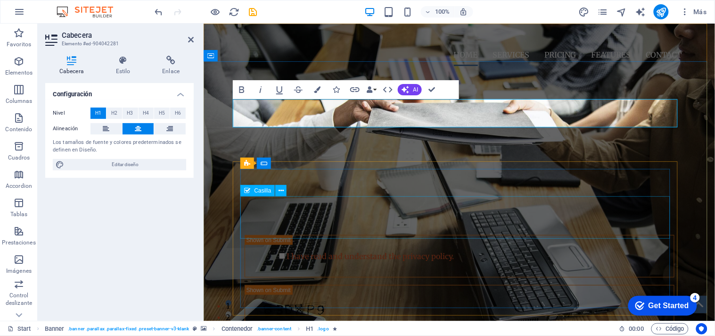
click at [462, 234] on div "I have read and understand the privacy policy." at bounding box center [459, 255] width 430 height 42
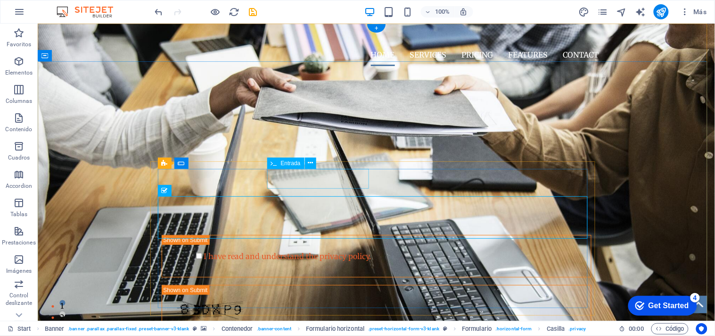
click at [307, 181] on div at bounding box center [376, 190] width 138 height 19
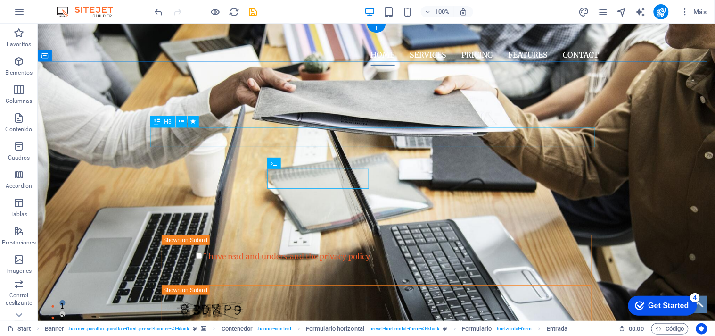
click at [411, 140] on div "GET STARTED WITH YOUR 10-DAY FREE TRIAL. REGISTER NOW!" at bounding box center [376, 149] width 445 height 20
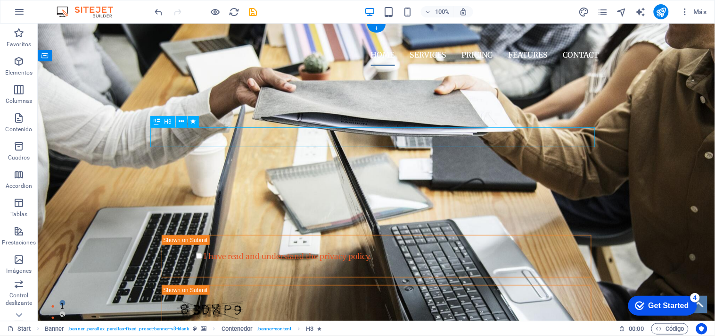
click at [566, 139] on div "GET STARTED WITH YOUR 10-DAY FREE TRIAL. REGISTER NOW!" at bounding box center [376, 149] width 445 height 20
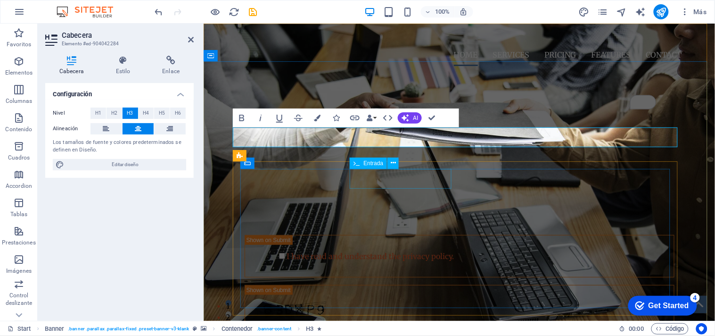
click at [443, 181] on div at bounding box center [459, 190] width 138 height 19
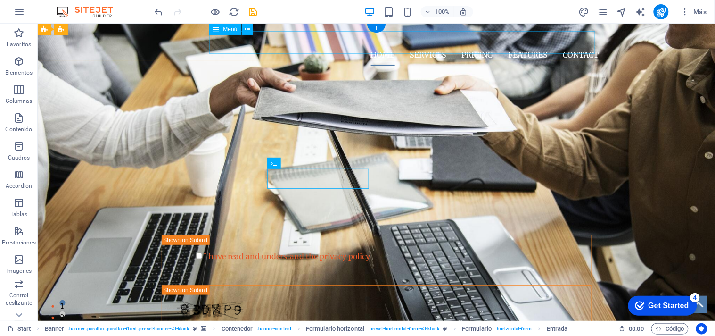
click at [430, 45] on nav "Home Services Pricing Features Contact" at bounding box center [376, 54] width 445 height 23
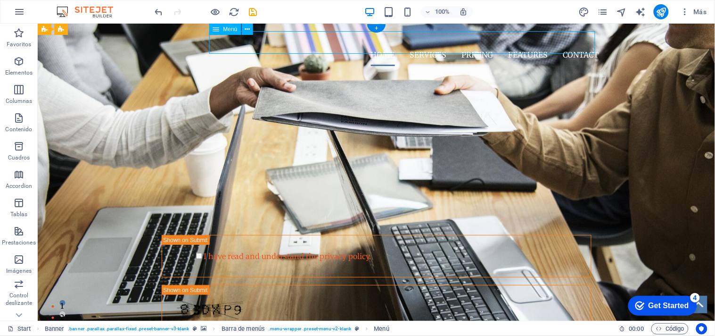
click at [381, 44] on nav "Home Services Pricing Features Contact" at bounding box center [376, 54] width 445 height 23
click at [247, 27] on icon at bounding box center [247, 30] width 5 height 10
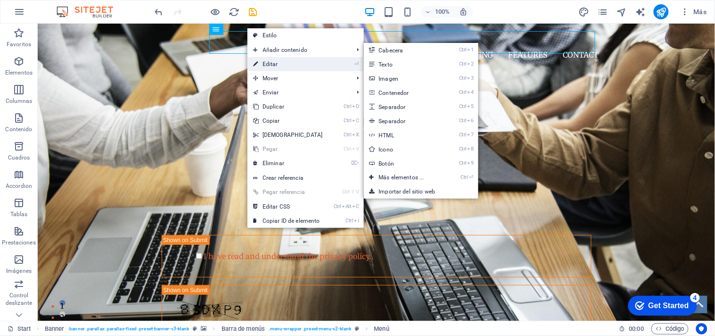
click at [270, 58] on link "⏎ Editar" at bounding box center [288, 64] width 81 height 14
select select
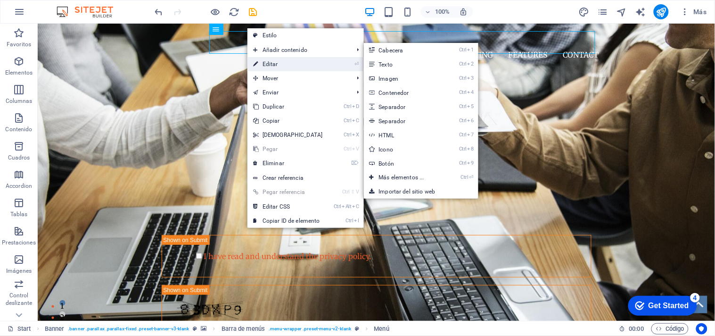
select select
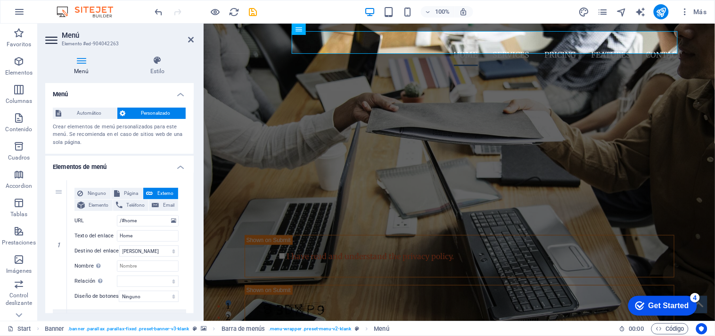
drag, startPoint x: 191, startPoint y: 121, endPoint x: 193, endPoint y: 151, distance: 30.3
click at [193, 151] on div "Menú Automático Personalizado Crear elementos de menú personalizados para este …" at bounding box center [119, 198] width 149 height 230
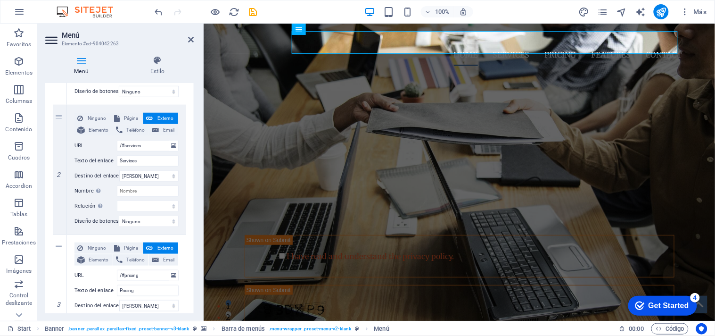
scroll to position [0, 0]
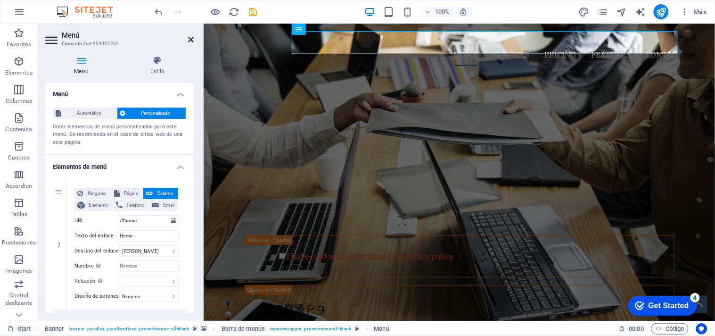
click at [190, 41] on icon at bounding box center [191, 40] width 6 height 8
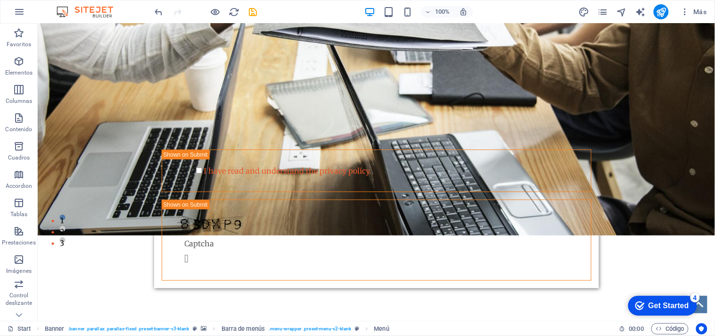
scroll to position [81, 0]
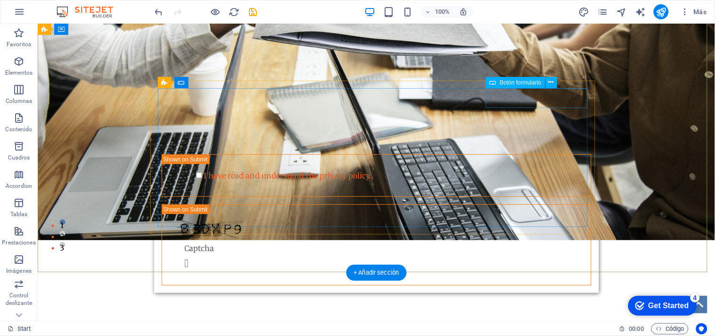
click at [517, 126] on div "Submit" at bounding box center [376, 136] width 430 height 20
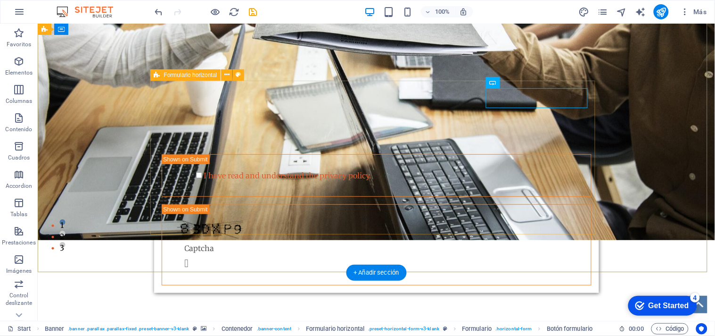
click at [591, 209] on div "Submit I have read and understand the privacy policy. Nicht lesbar? Neu generie…" at bounding box center [376, 192] width 445 height 200
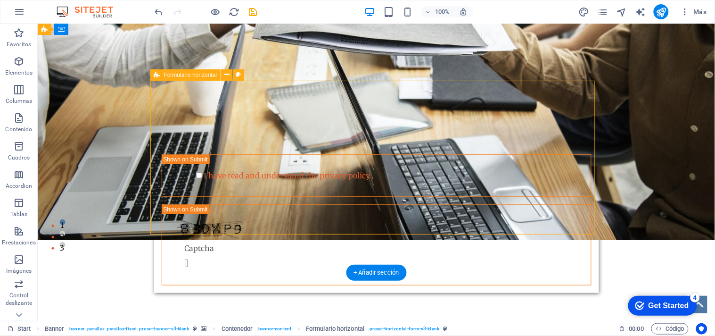
click at [591, 209] on div "Submit I have read and understand the privacy policy. Nicht lesbar? Neu generie…" at bounding box center [376, 192] width 445 height 200
click at [337, 78] on div at bounding box center [376, 85] width 445 height 14
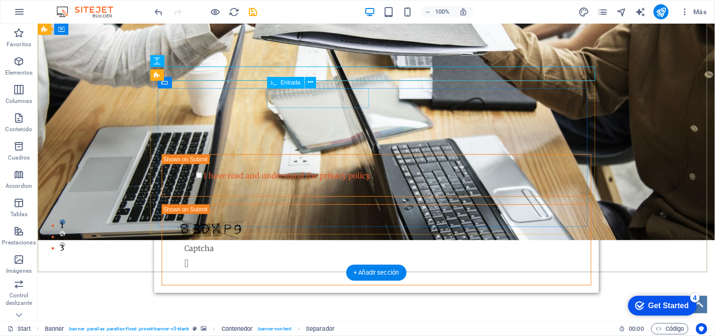
click at [337, 100] on div at bounding box center [376, 109] width 138 height 19
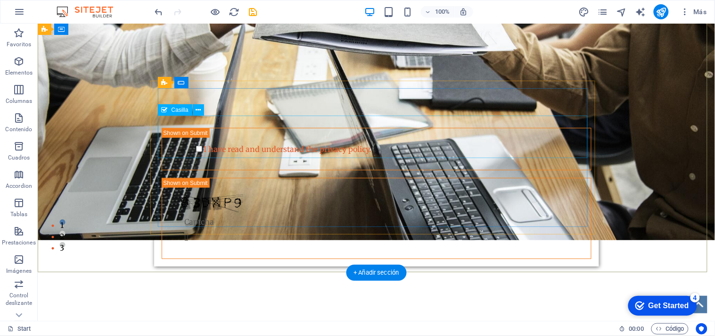
click at [275, 132] on div "I have read and understand the privacy policy." at bounding box center [376, 148] width 430 height 42
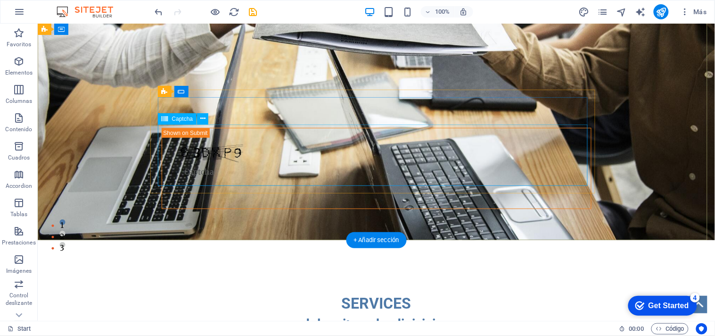
click at [279, 141] on div "Nicht lesbar? Neu generieren" at bounding box center [376, 167] width 430 height 81
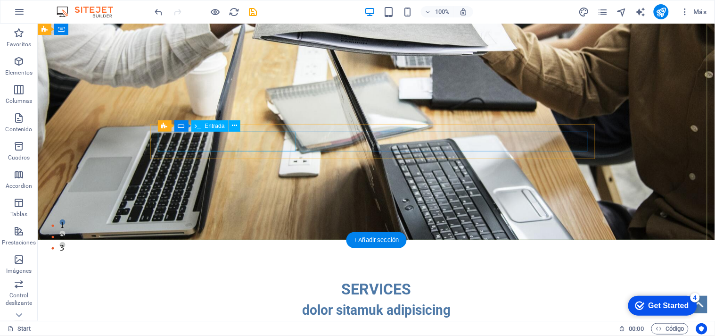
click at [274, 120] on div at bounding box center [230, 110] width 138 height 20
click at [274, 120] on div at bounding box center [266, 110] width 211 height 20
click at [274, 120] on div "Submit" at bounding box center [376, 110] width 430 height 20
click at [318, 150] on span "Añadir elementos" at bounding box center [343, 143] width 58 height 13
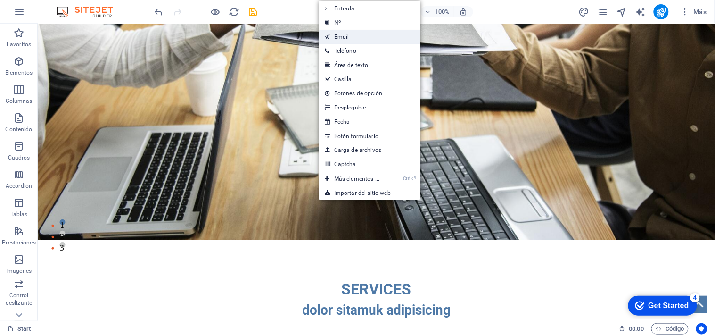
click at [362, 42] on link "Email" at bounding box center [369, 37] width 101 height 14
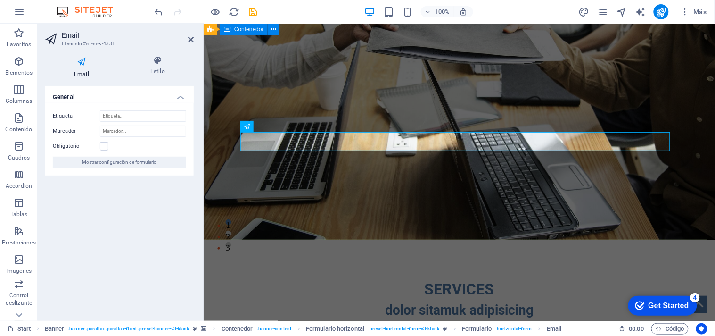
click at [310, 164] on div "INOX WELD SOLUTION PROCESAMIENTO PROFECIONAL DE SOLDADURA" at bounding box center [459, 78] width 512 height 172
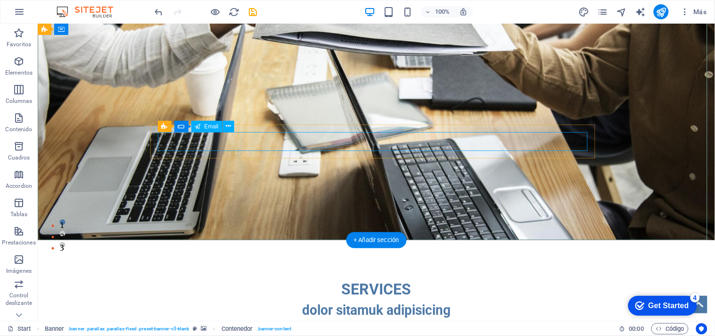
click at [314, 119] on div at bounding box center [376, 109] width 430 height 19
click at [292, 119] on div at bounding box center [376, 109] width 430 height 19
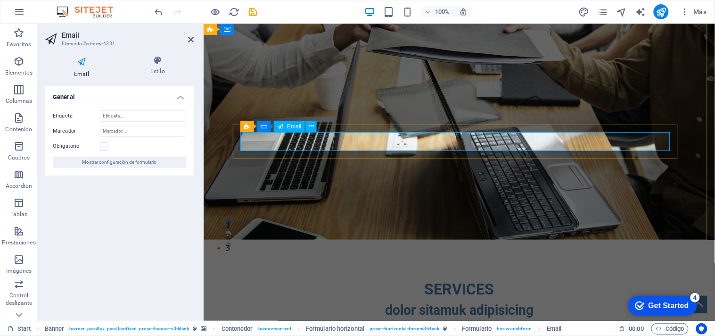
click at [285, 126] on div "Email" at bounding box center [289, 126] width 31 height 11
click at [310, 122] on icon at bounding box center [311, 126] width 5 height 10
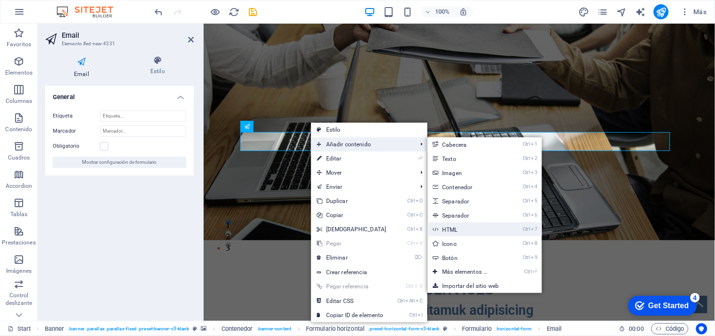
click at [462, 230] on link "Ctrl 7 HTML" at bounding box center [467, 229] width 79 height 14
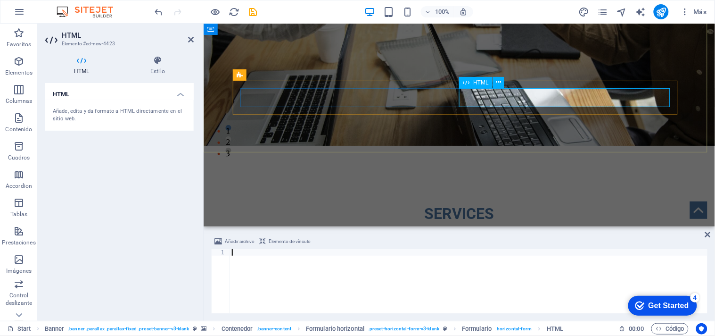
paste textarea "https://s5.i.webzi.mx:2096/cpsess4495734135/3rdparty/roundcube/?_task=mail&_mbo…"
type textarea "https://s5.i.webzi.mx:2096/cpsess4495734135/3rdparty/roundcube/?_task=mail&_mbo…"
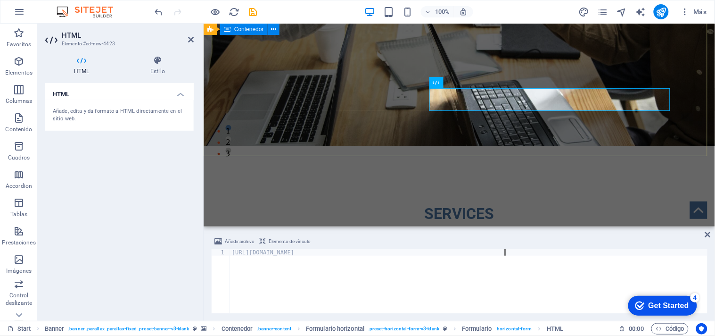
click at [531, 134] on div "INOX WELD SOLUTION PROCESAMIENTO PROFECIONAL DE SOLDADURA https://s5.i.webzi.mx…" at bounding box center [459, 78] width 512 height 172
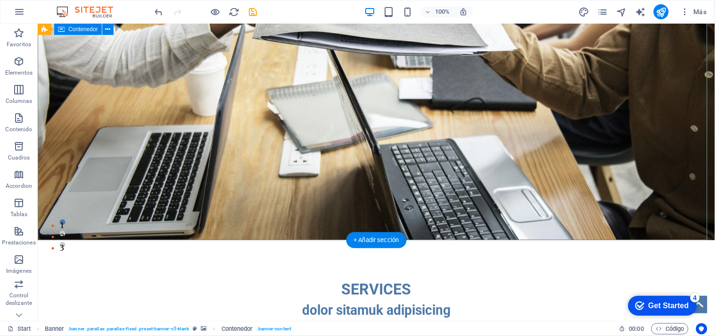
click at [507, 164] on div "INOX WELD SOLUTION PROCESAMIENTO PROFECIONAL DE SOLDADURA https://s5.i.webzi.mx…" at bounding box center [375, 78] width 677 height 172
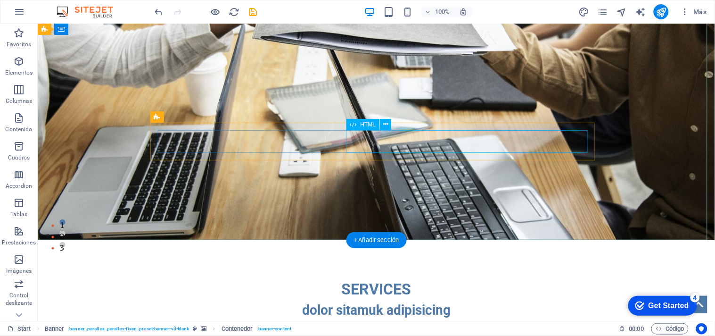
click at [460, 119] on div "https://s5.i.webzi.mx:2096/cpsess4495734135/3rdparty/roundcube/?_task=mail&_mbo…" at bounding box center [485, 109] width 211 height 19
click at [380, 119] on div "https://s5.i.webzi.mx:2096/cpsess4495734135/3rdparty/roundcube/?_task=mail&_mbo…" at bounding box center [485, 109] width 211 height 19
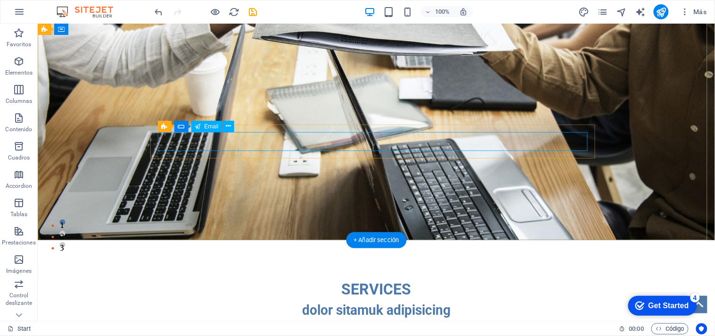
click at [201, 119] on div at bounding box center [376, 109] width 430 height 19
click at [380, 150] on span "Pegar portapapeles" at bounding box center [407, 143] width 64 height 13
click at [349, 150] on span "Añadir elementos" at bounding box center [343, 143] width 58 height 13
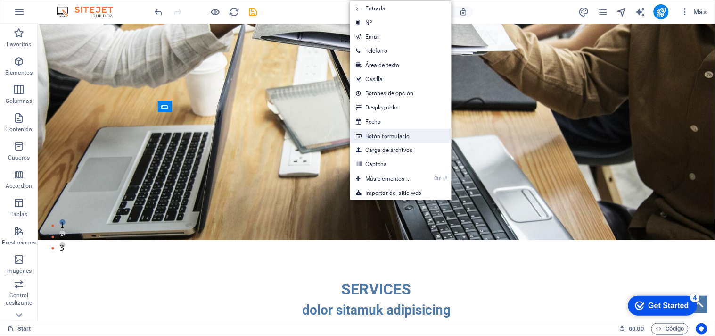
click at [396, 136] on link "Botón formulario" at bounding box center [400, 136] width 101 height 14
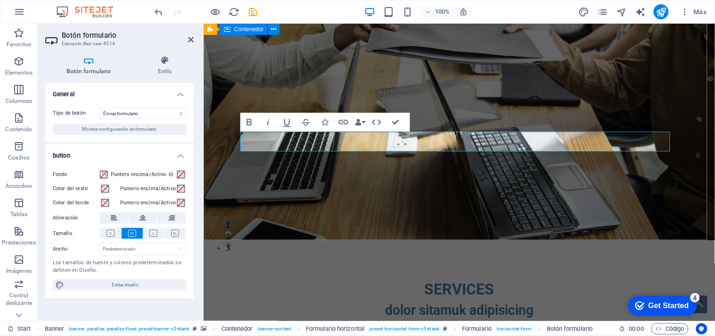
click at [391, 165] on div "INOX WELD SOLUTION PROCESAMIENTO PROFECIONAL DE SOLDADURA Enviar" at bounding box center [459, 78] width 512 height 173
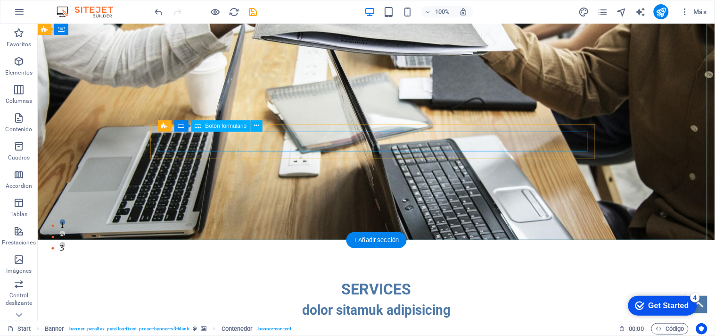
click at [371, 120] on div "Enviar" at bounding box center [376, 110] width 430 height 20
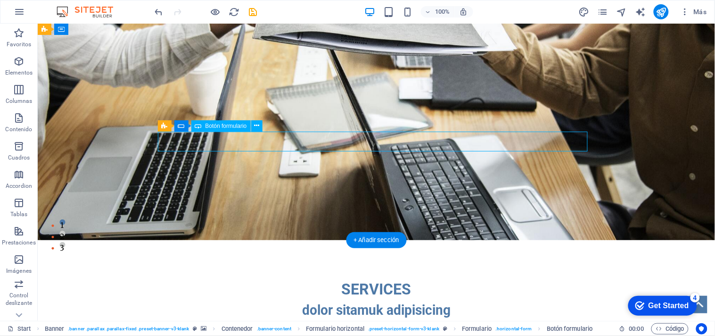
click at [364, 120] on div "Enviar" at bounding box center [376, 110] width 430 height 20
click at [298, 120] on div "Enviar" at bounding box center [376, 110] width 430 height 20
click at [253, 125] on button at bounding box center [256, 125] width 11 height 11
click at [393, 120] on div "Enviar" at bounding box center [376, 110] width 430 height 20
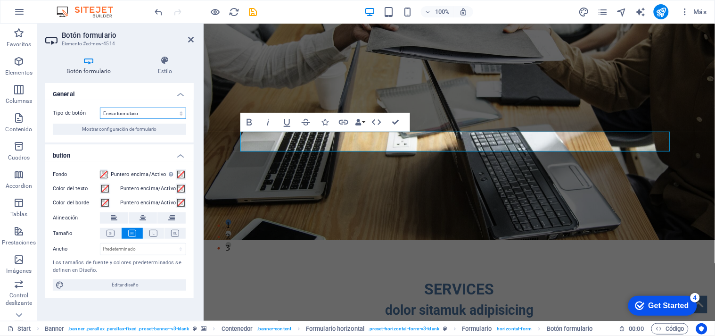
click at [143, 111] on select "Enviar formulario Restablecer formulario Ninguna acción" at bounding box center [143, 112] width 86 height 11
click at [100, 107] on select "Enviar formulario Restablecer formulario Ninguna acción" at bounding box center [143, 112] width 86 height 11
click at [121, 132] on span "Mostrar configuración de formulario" at bounding box center [120, 129] width 74 height 11
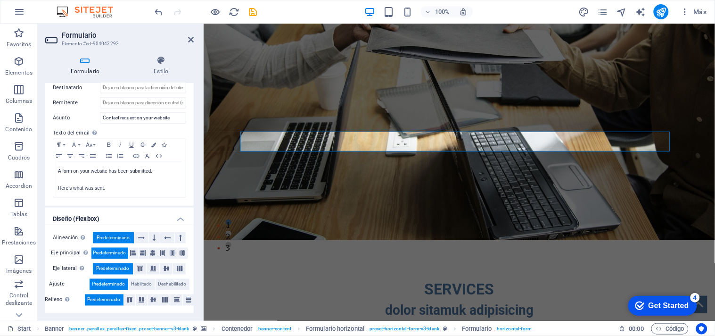
scroll to position [269, 0]
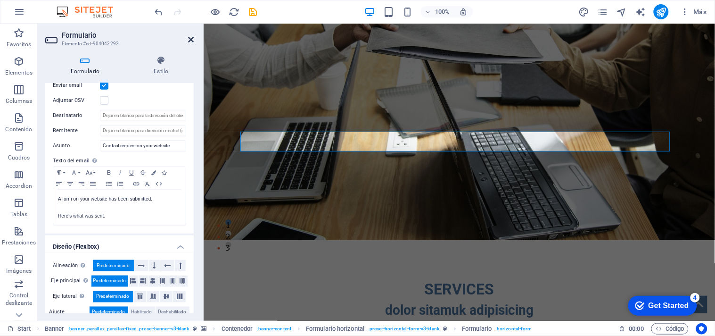
click at [190, 39] on icon at bounding box center [191, 40] width 6 height 8
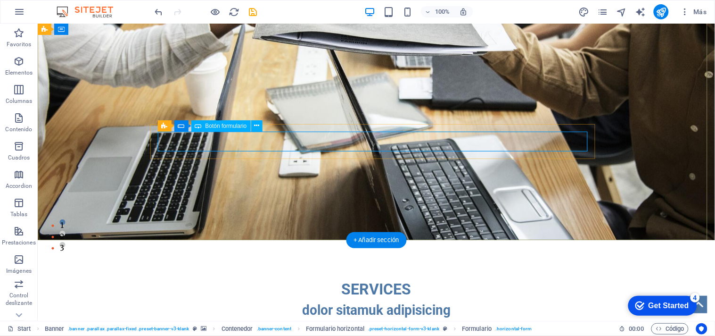
click at [359, 120] on div "Enviar" at bounding box center [376, 110] width 430 height 20
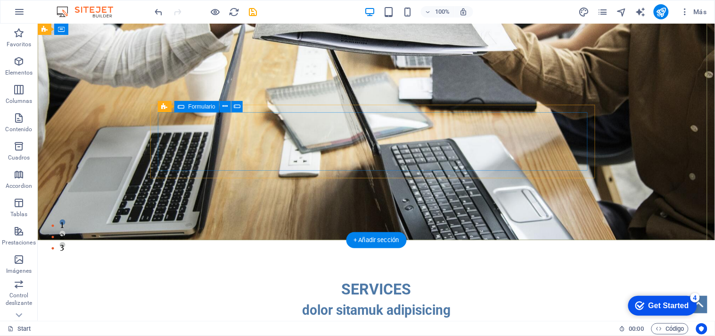
click at [345, 150] on span "Añadir elementos" at bounding box center [343, 143] width 58 height 13
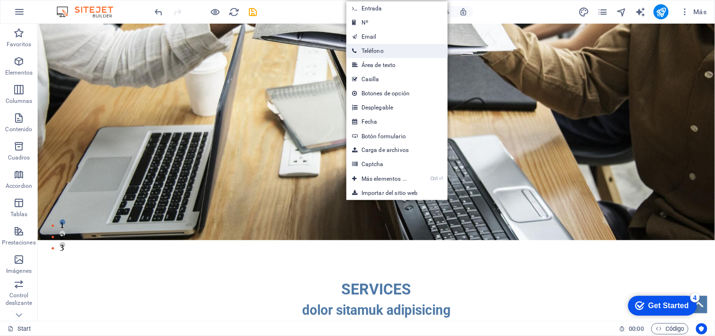
click at [399, 50] on link "Teléfono" at bounding box center [397, 51] width 101 height 14
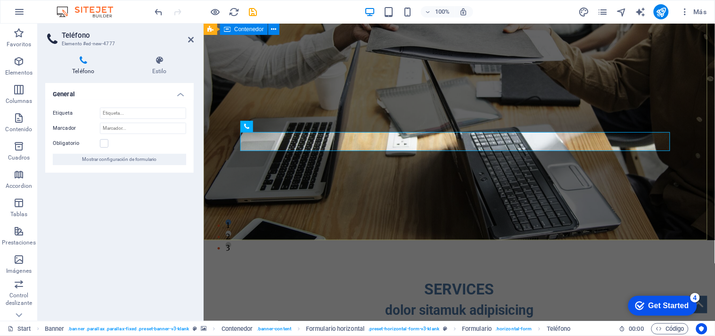
click at [352, 164] on div "INOX WELD SOLUTION PROCESAMIENTO PROFECIONAL DE SOLDADURA" at bounding box center [459, 78] width 512 height 172
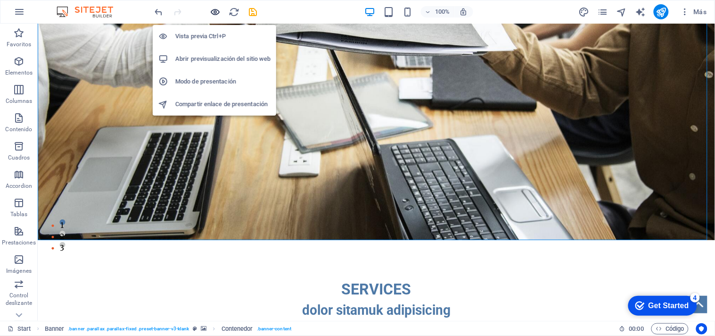
click at [218, 12] on icon "button" at bounding box center [215, 12] width 11 height 11
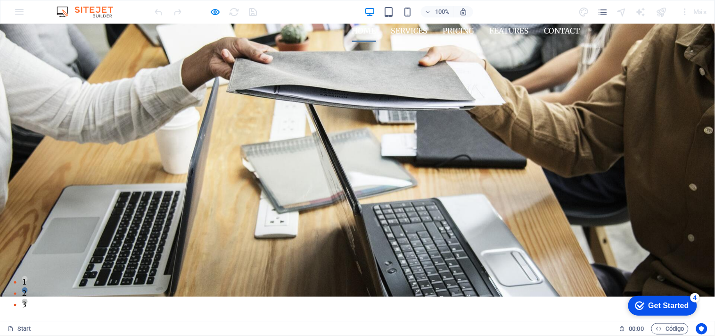
scroll to position [0, 0]
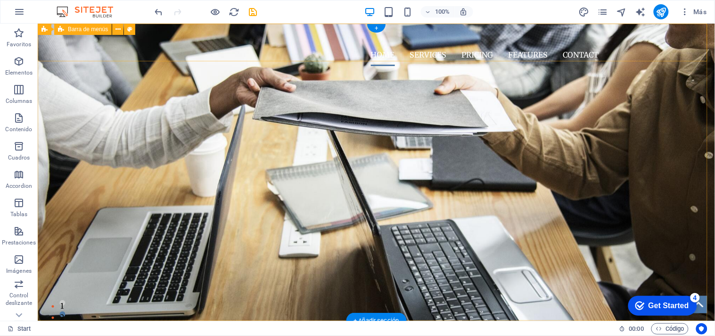
click at [127, 47] on div "Home Services Pricing Features Contact" at bounding box center [375, 48] width 677 height 50
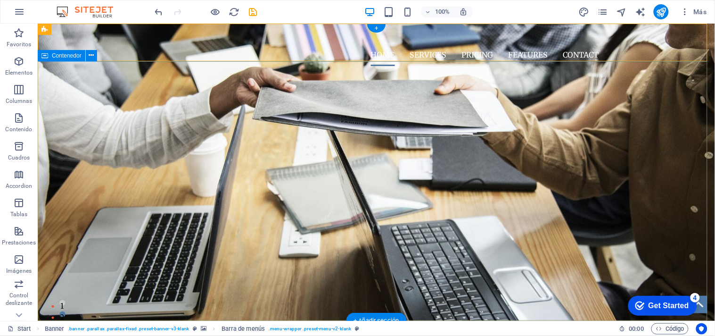
click at [95, 135] on div "INOX WELD SOLUTION PROCESAMIENTO PROFECIONAL DE SOLDADURA" at bounding box center [375, 159] width 677 height 172
click at [248, 107] on div "INOX WELD SOLUTION PROCESAMIENTO PROFECIONAL DE SOLDADURA" at bounding box center [375, 159] width 677 height 172
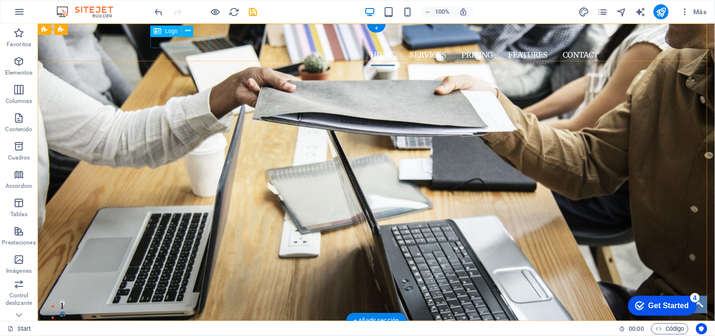
click at [193, 40] on div at bounding box center [376, 37] width 445 height 12
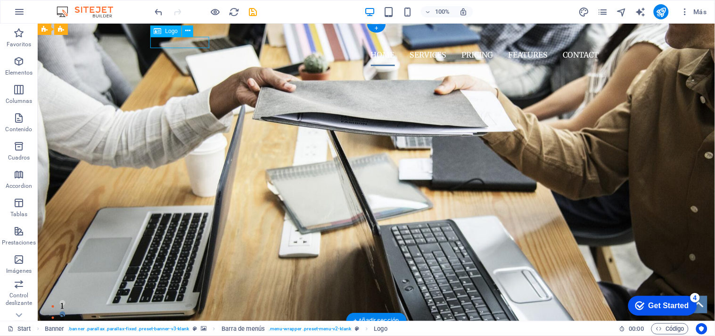
click at [193, 40] on div at bounding box center [376, 37] width 445 height 12
select select "px"
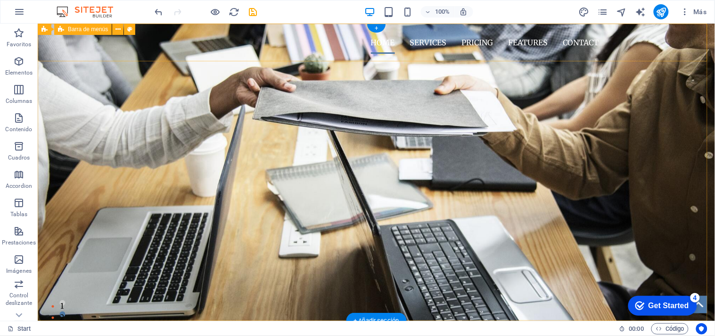
click at [119, 50] on div "Home Services Pricing Features Contact" at bounding box center [375, 42] width 677 height 38
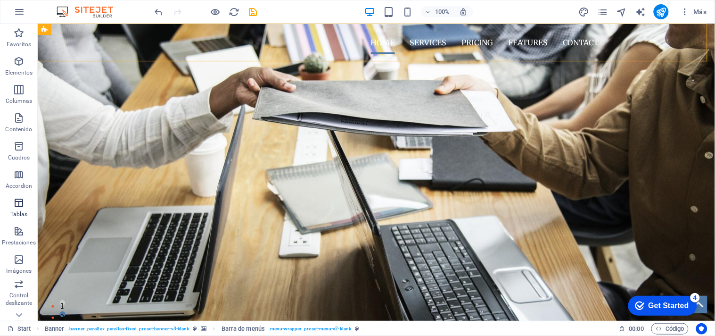
click at [19, 203] on icon "button" at bounding box center [18, 202] width 11 height 11
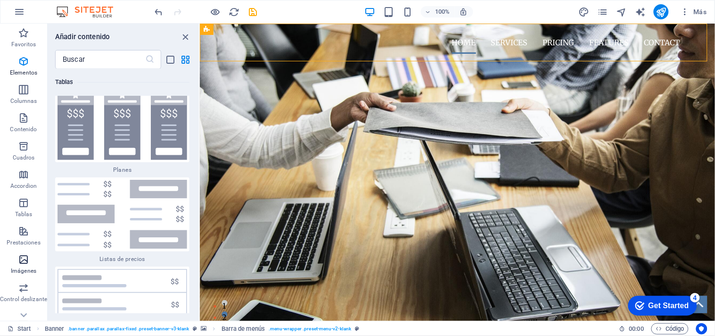
click at [25, 261] on icon "button" at bounding box center [23, 259] width 11 height 11
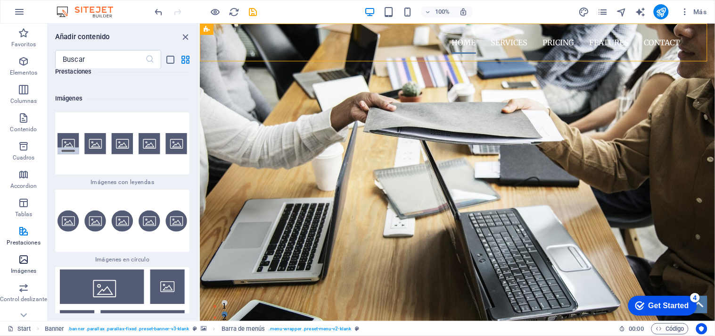
scroll to position [9473, 0]
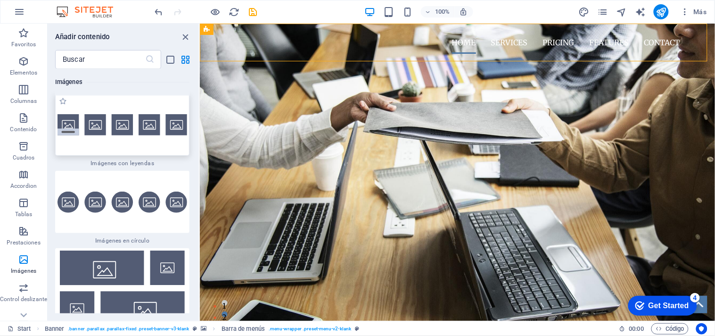
click at [144, 124] on img at bounding box center [123, 124] width 130 height 21
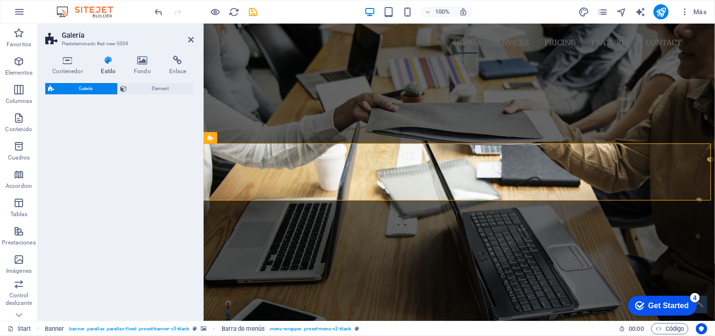
click at [146, 124] on div "Galería Element" at bounding box center [119, 198] width 149 height 230
select select "rem"
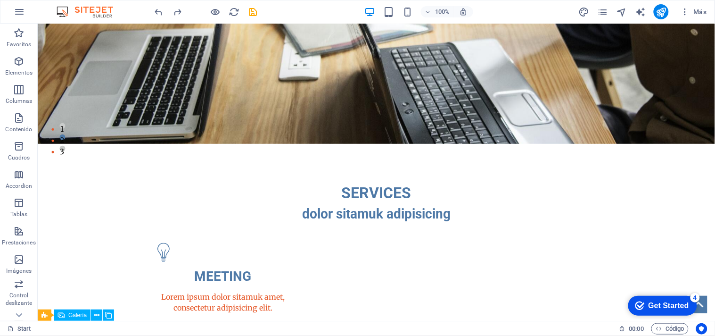
scroll to position [0, 0]
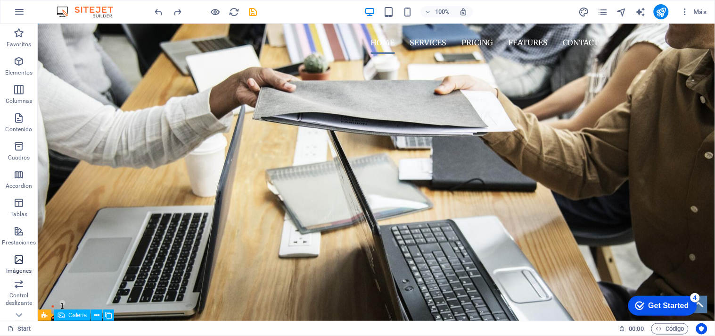
click at [17, 267] on p "Imágenes" at bounding box center [18, 271] width 25 height 8
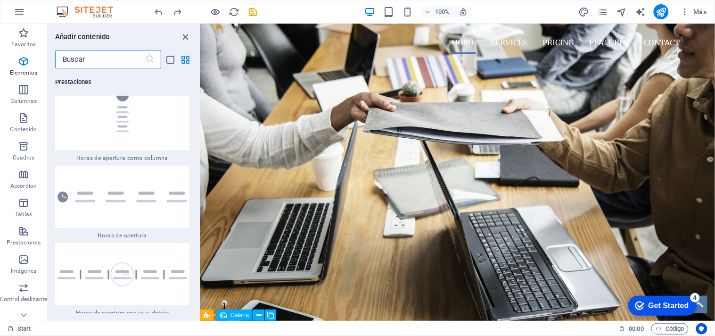
scroll to position [9474, 0]
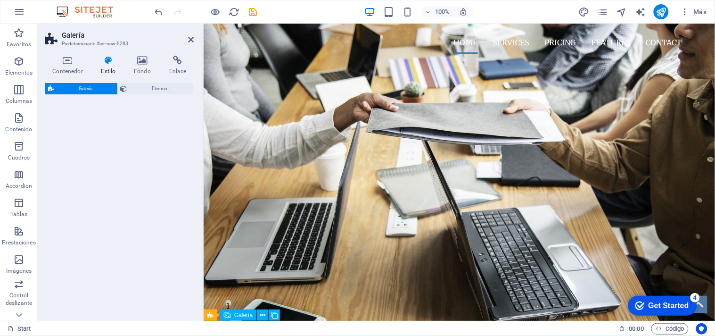
select select "rem"
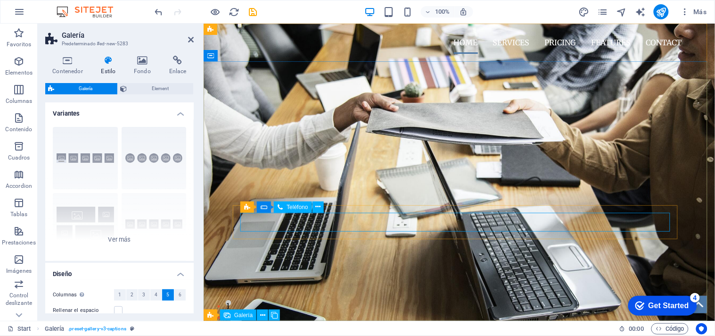
drag, startPoint x: 207, startPoint y: 170, endPoint x: 289, endPoint y: 223, distance: 97.6
click at [289, 187] on div at bounding box center [459, 177] width 430 height 19
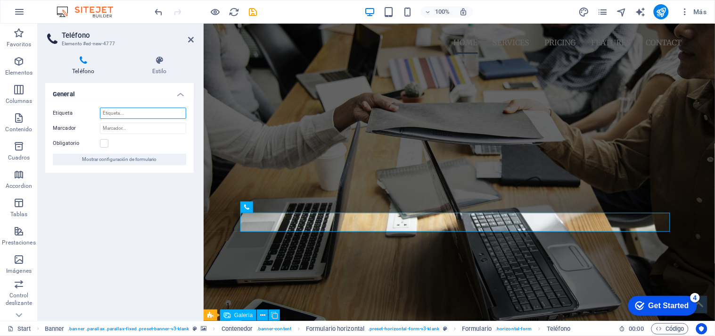
click at [140, 111] on input "Etiqueta" at bounding box center [143, 112] width 86 height 11
click at [188, 40] on icon at bounding box center [191, 40] width 6 height 8
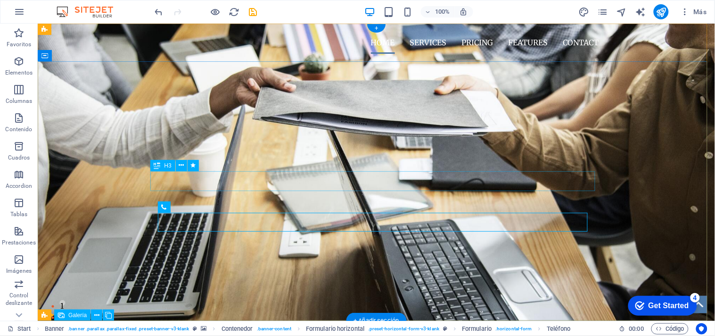
click at [186, 147] on div "PROCESAMIENTO PROFECIONAL DE SOLDADURA" at bounding box center [376, 137] width 445 height 20
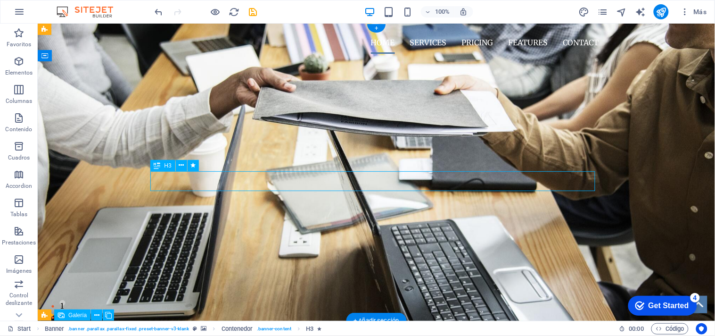
click at [186, 147] on div "PROCESAMIENTO PROFECIONAL DE SOLDADURA" at bounding box center [376, 137] width 445 height 20
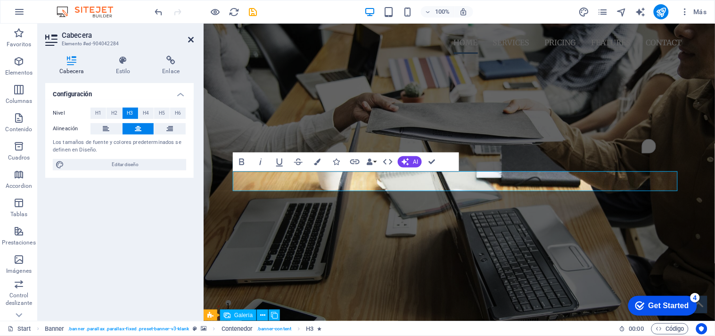
click at [193, 41] on icon at bounding box center [191, 40] width 6 height 8
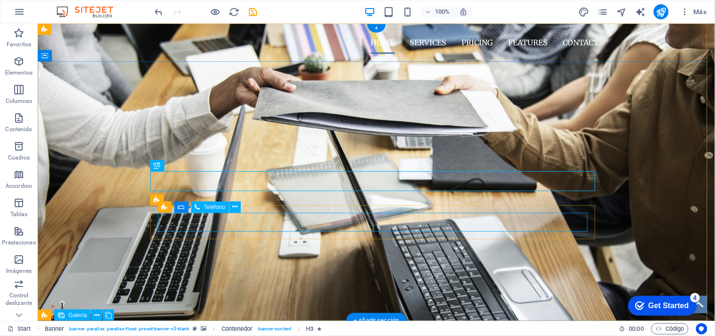
click at [366, 187] on div at bounding box center [376, 177] width 430 height 19
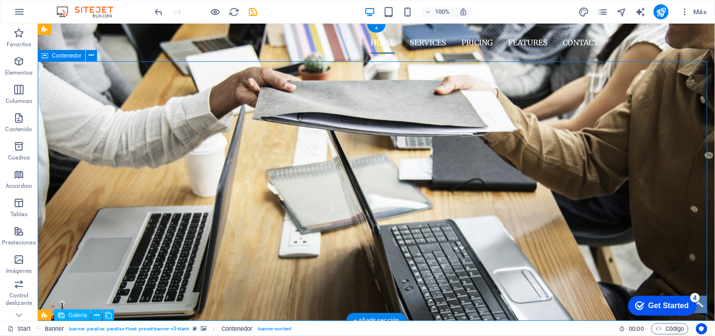
drag, startPoint x: 207, startPoint y: 251, endPoint x: 161, endPoint y: 213, distance: 59.9
click at [161, 214] on div "INOX WELD SOLUTION PROCESAMIENTO PROFECIONAL DE SOLDADURA" at bounding box center [375, 147] width 677 height 172
click at [161, 187] on div at bounding box center [376, 177] width 430 height 19
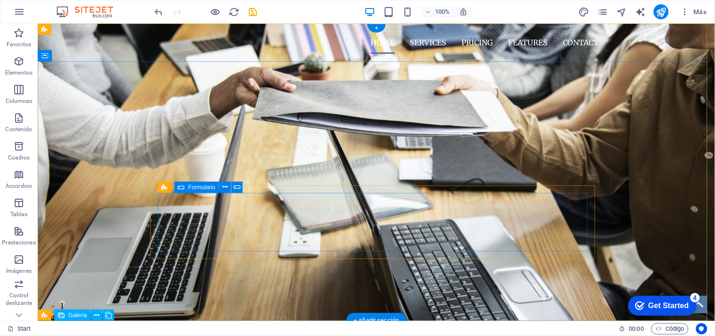
click at [284, 199] on div "Suelta el contenido aquí o Añadir elementos Pegar portapapeles" at bounding box center [376, 198] width 438 height 67
click at [284, 199] on div "Suelta el contenido aquí o Añadir elementos Pegar portapapeles" at bounding box center [376, 201] width 430 height 67
click at [319, 198] on div "INOX WELD SOLUTION PROCESAMIENTO PROFECIONAL DE SOLDADURA" at bounding box center [375, 130] width 677 height 138
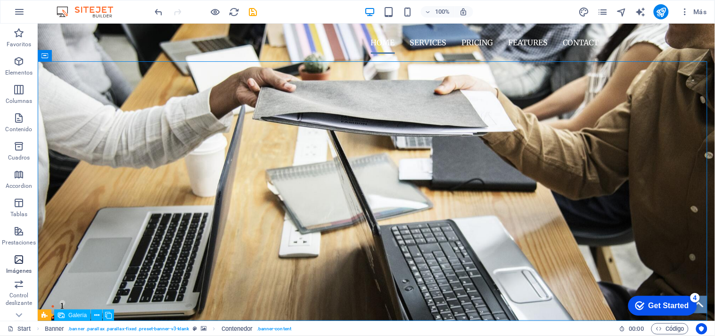
click at [20, 261] on icon "button" at bounding box center [18, 259] width 11 height 11
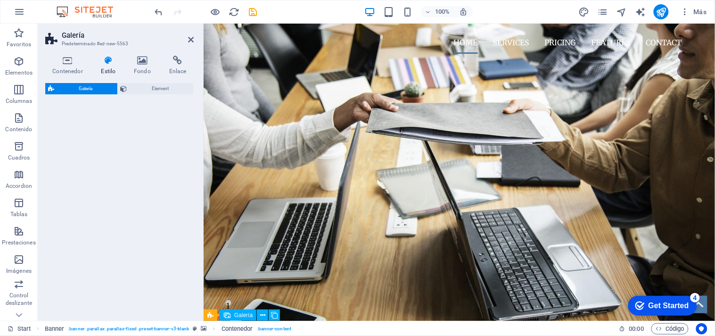
scroll to position [1091, 0]
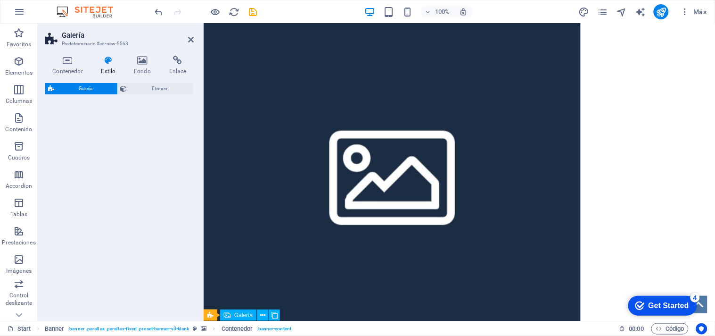
select select "rem"
select select "preset-gallery-v3-collage"
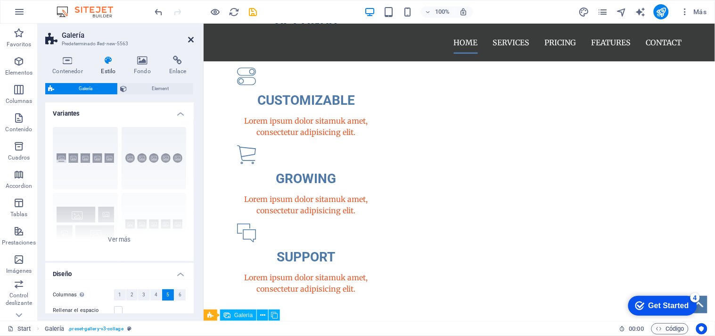
drag, startPoint x: 191, startPoint y: 37, endPoint x: 157, endPoint y: 15, distance: 40.5
click at [191, 37] on icon at bounding box center [191, 40] width 6 height 8
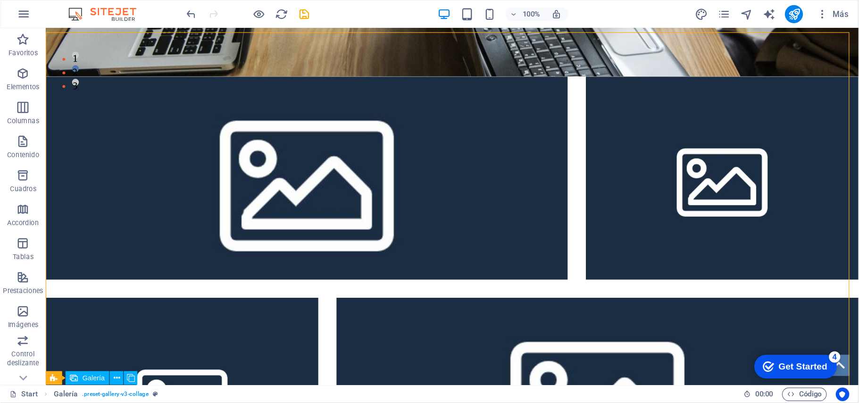
scroll to position [294, 0]
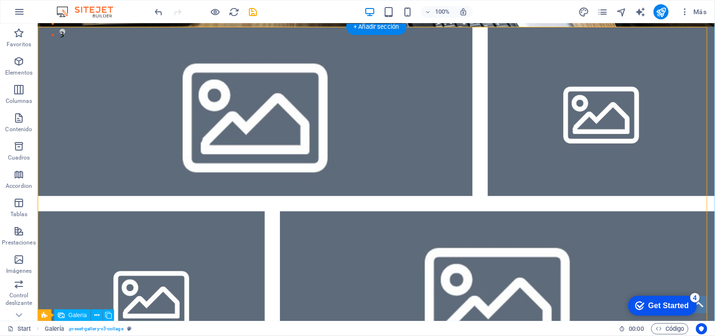
click at [331, 127] on li at bounding box center [254, 110] width 435 height 169
click at [207, 98] on li at bounding box center [254, 110] width 435 height 169
select select "4"
select select "px"
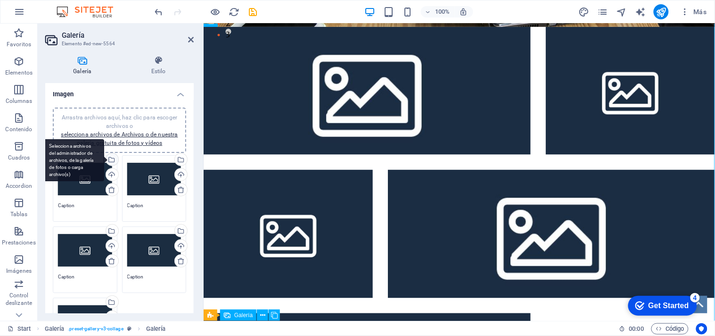
click at [111, 159] on div "Selecciona archivos del administrador de archivos, de la galería de fotos o car…" at bounding box center [111, 160] width 14 height 14
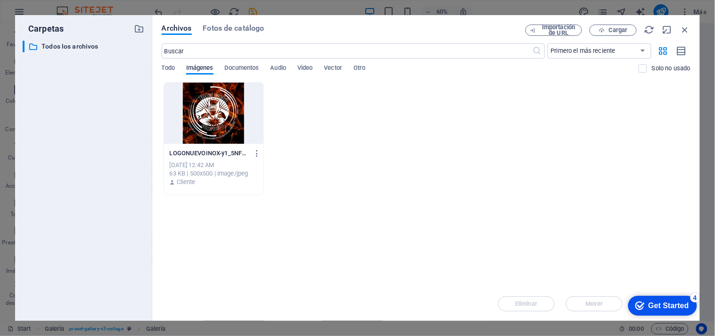
click at [194, 64] on span "Imágenes" at bounding box center [199, 68] width 27 height 13
click at [172, 68] on span "Todo" at bounding box center [168, 68] width 13 height 13
click at [101, 45] on p "Todos los archivos" at bounding box center [84, 46] width 86 height 11
click at [227, 30] on span "Fotos de catálogo" at bounding box center [233, 28] width 61 height 11
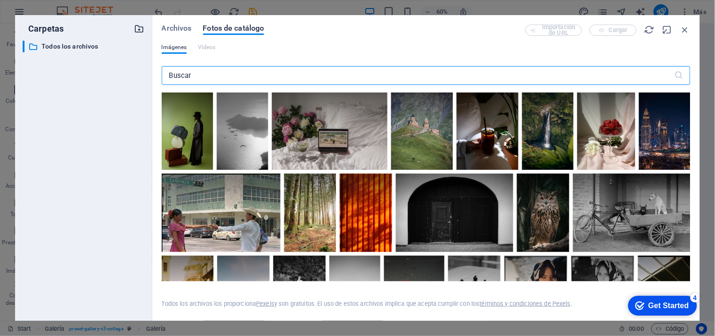
click at [134, 27] on icon "button" at bounding box center [139, 29] width 10 height 10
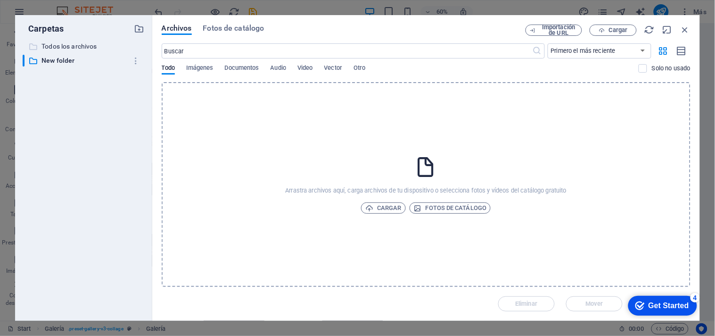
click at [107, 45] on p "Todos los archivos" at bounding box center [84, 46] width 86 height 11
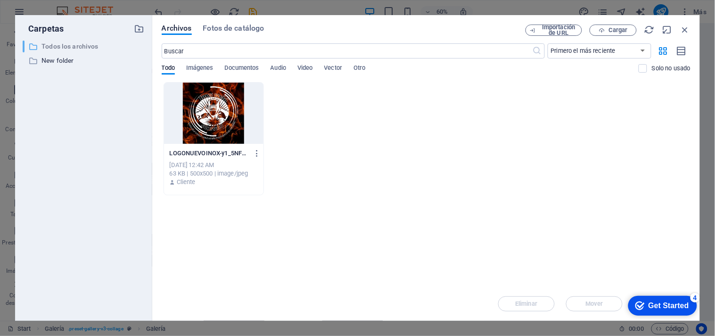
click at [100, 47] on p "Todos los archivos" at bounding box center [84, 46] width 86 height 11
click at [104, 66] on div "​ Todos los archivos Todos los archivos ​ New folder New folder" at bounding box center [84, 177] width 122 height 272
click at [77, 65] on p "New folder" at bounding box center [84, 60] width 86 height 11
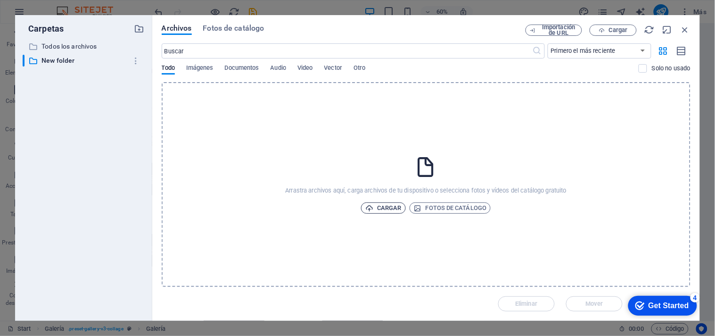
click at [397, 207] on span "Cargar" at bounding box center [383, 207] width 36 height 11
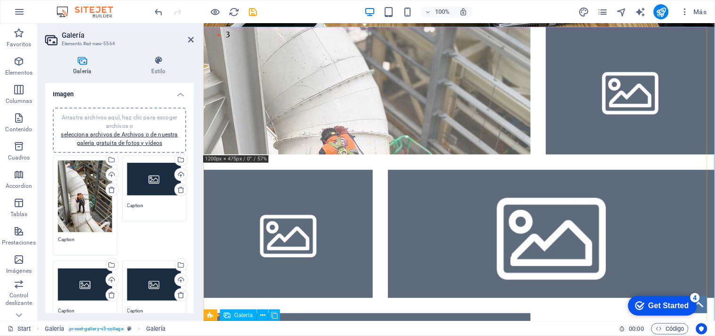
click at [447, 120] on li at bounding box center [366, 90] width 327 height 128
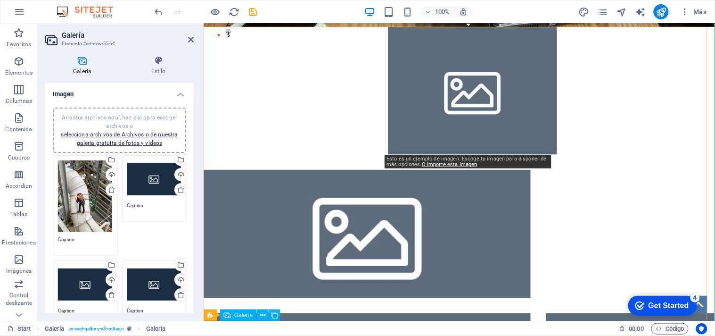
drag, startPoint x: 426, startPoint y: 111, endPoint x: 454, endPoint y: 101, distance: 30.0
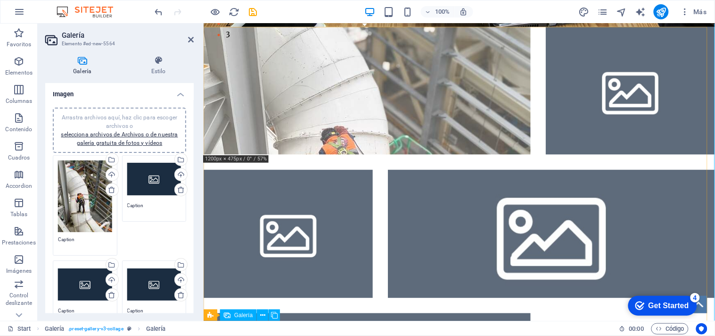
click at [327, 96] on li at bounding box center [366, 90] width 327 height 128
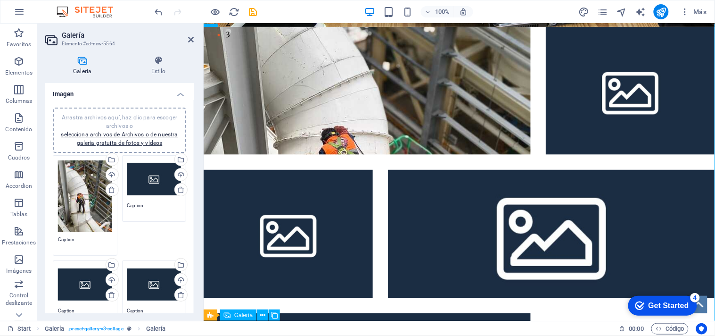
click at [88, 184] on div "Arrastra archivos aquí, haz clic para escoger archivos o selecciona archivos de…" at bounding box center [85, 196] width 54 height 72
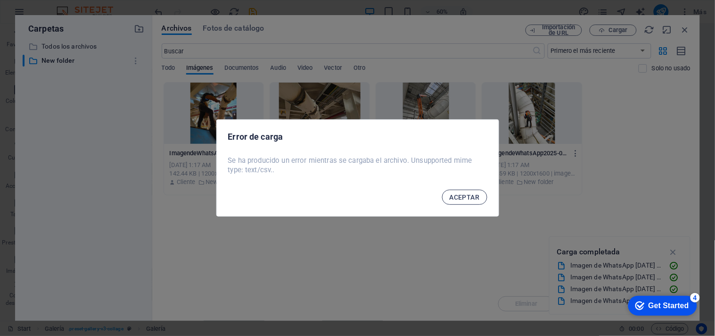
click at [458, 197] on span "ACEPTAR" at bounding box center [465, 197] width 30 height 8
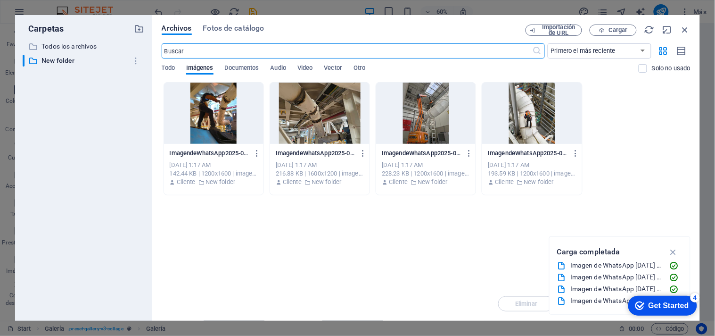
click at [539, 117] on div at bounding box center [531, 113] width 99 height 61
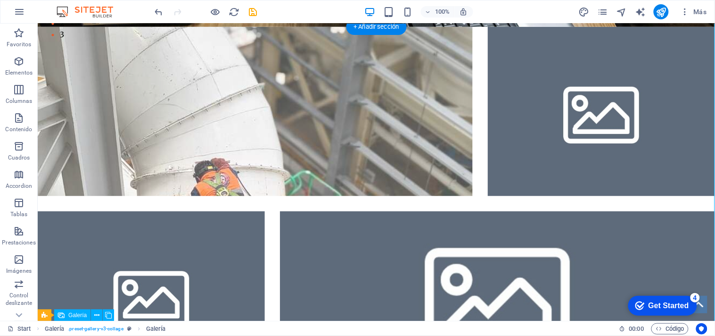
click at [365, 99] on li at bounding box center [254, 110] width 435 height 169
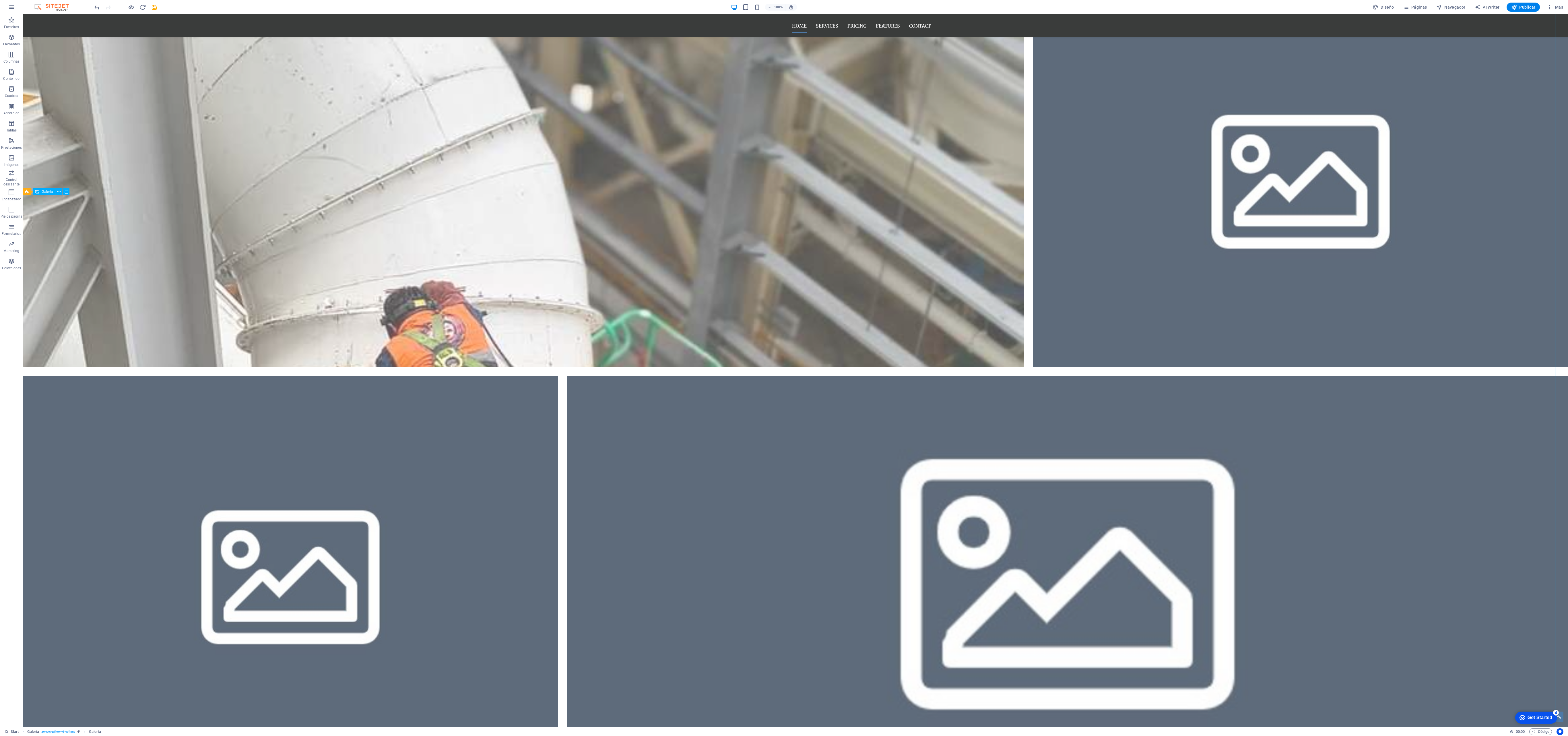
scroll to position [740, 0]
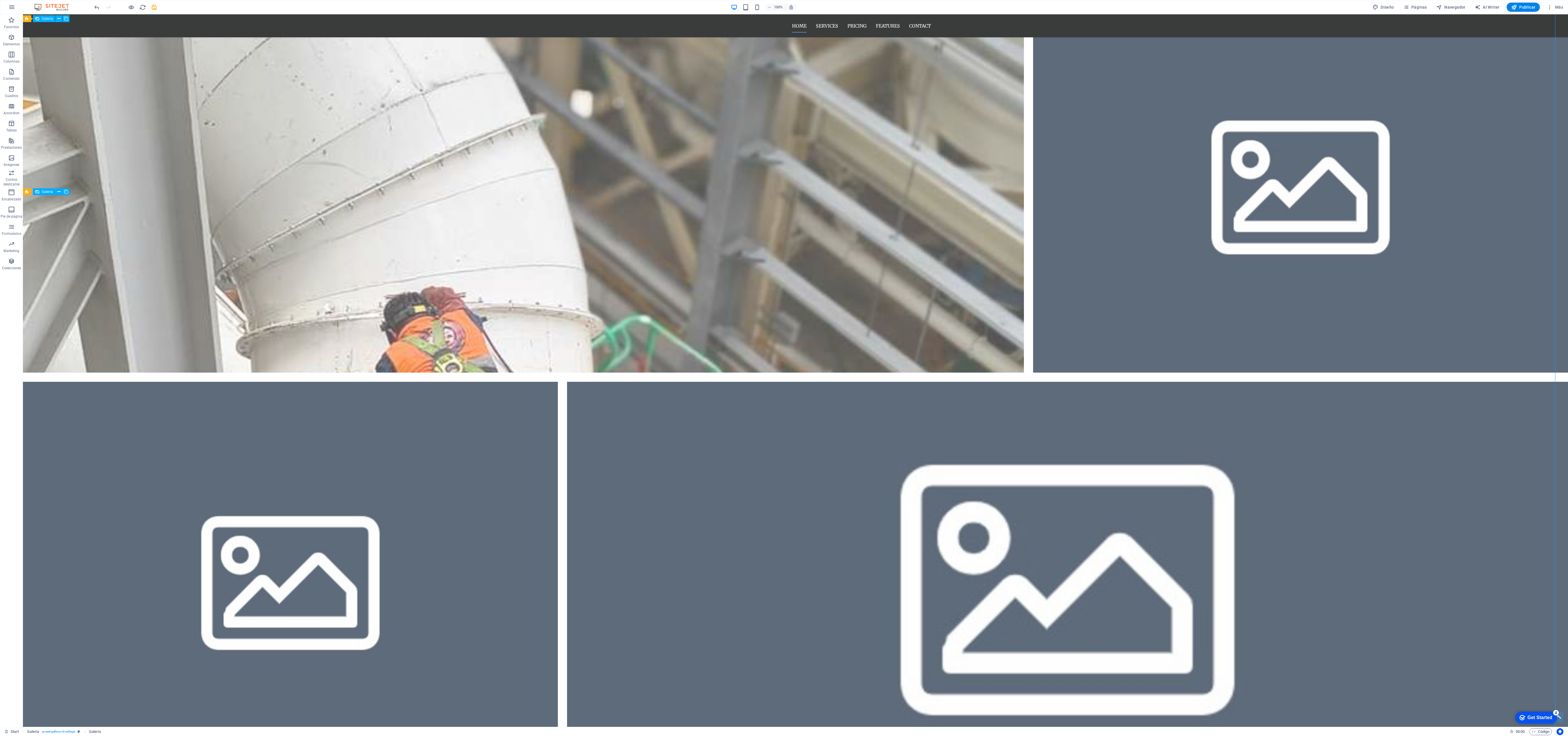
drag, startPoint x: 502, startPoint y: 290, endPoint x: 508, endPoint y: 227, distance: 63.3
click at [435, 204] on li at bounding box center [523, 179] width 1001 height 387
drag, startPoint x: 488, startPoint y: 241, endPoint x: 488, endPoint y: 145, distance: 96.0
click at [435, 145] on li at bounding box center [523, 179] width 1001 height 387
click at [435, 183] on li at bounding box center [523, 179] width 1001 height 387
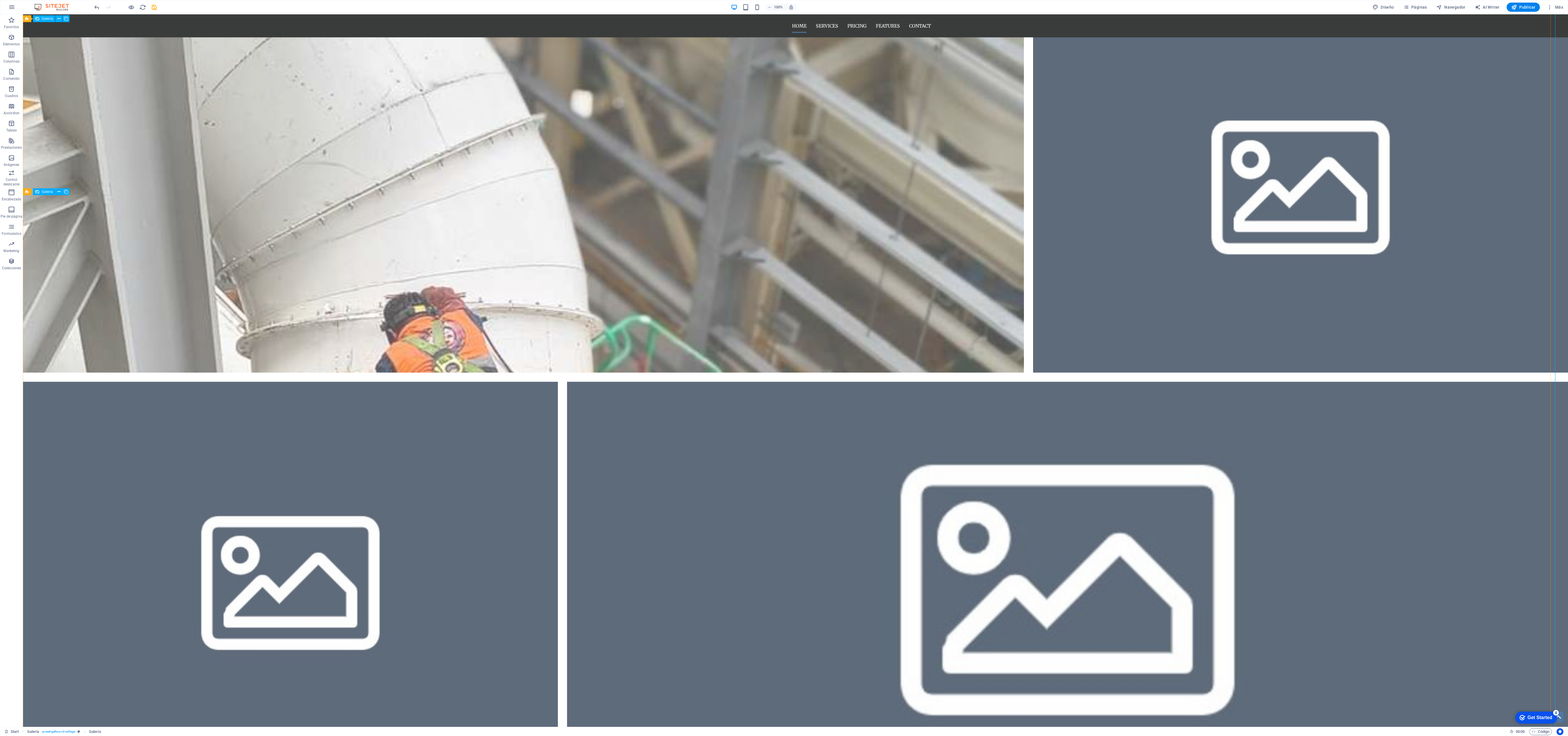
click at [290, 204] on li at bounding box center [290, 575] width 535 height 387
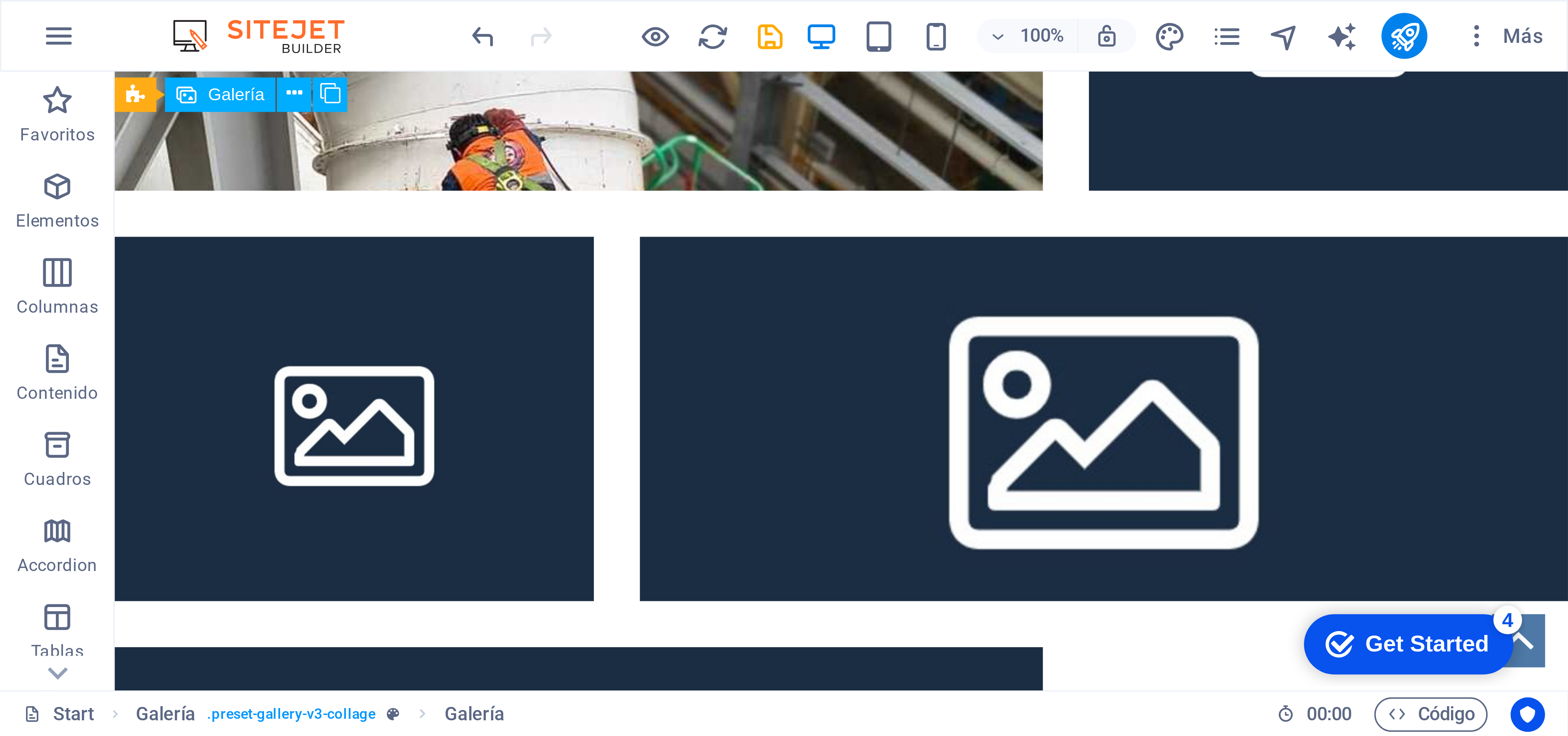
scroll to position [230, 0]
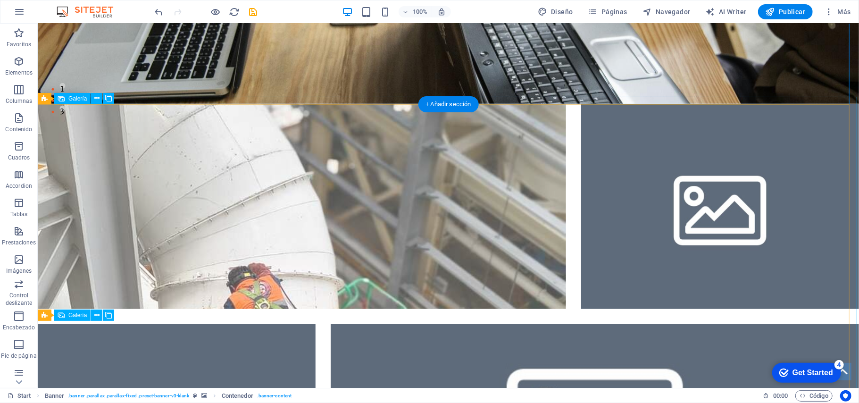
click at [235, 239] on li at bounding box center [301, 205] width 528 height 205
click at [127, 204] on li at bounding box center [301, 205] width 528 height 205
select select "4"
select select "px"
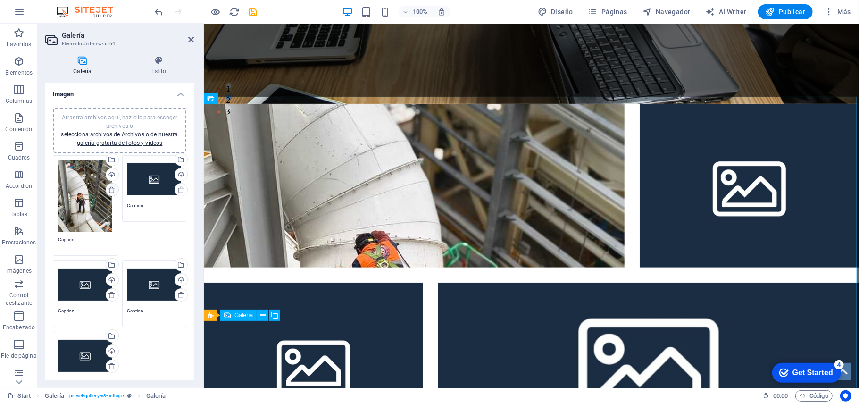
click at [112, 187] on icon at bounding box center [112, 190] width 8 height 8
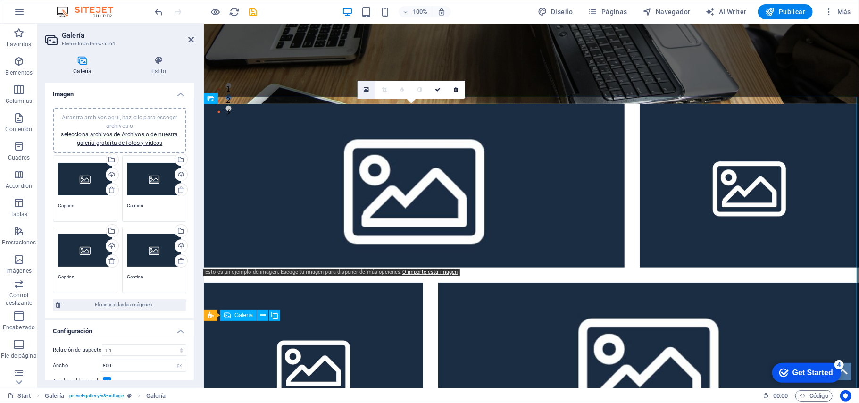
click at [368, 93] on link at bounding box center [366, 90] width 18 height 18
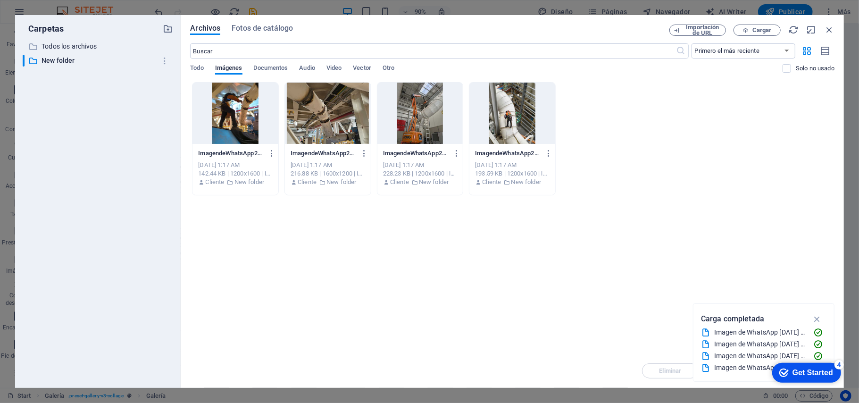
click at [432, 111] on div at bounding box center [420, 113] width 86 height 61
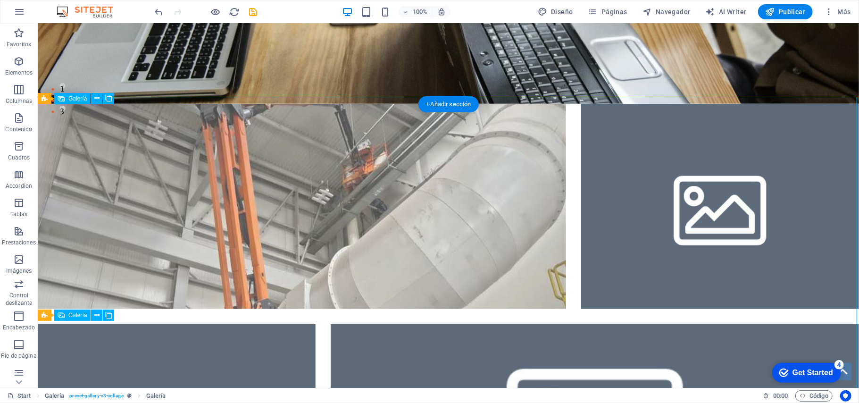
drag, startPoint x: 388, startPoint y: 217, endPoint x: 392, endPoint y: 189, distance: 29.0
click at [392, 189] on li at bounding box center [301, 205] width 528 height 205
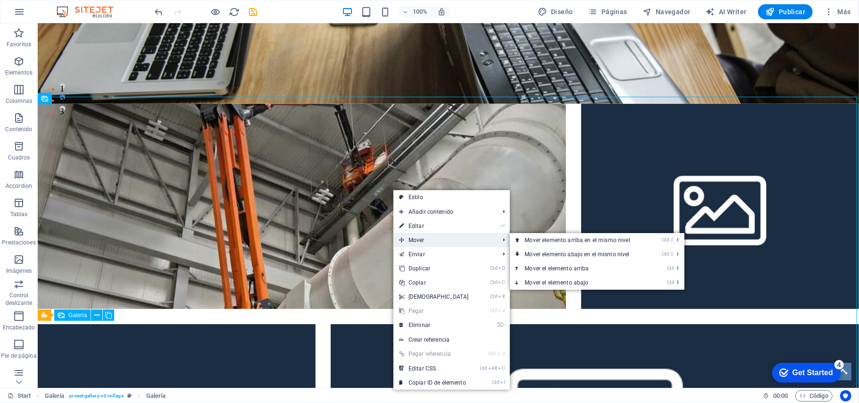
click at [424, 237] on span "Mover" at bounding box center [444, 240] width 102 height 14
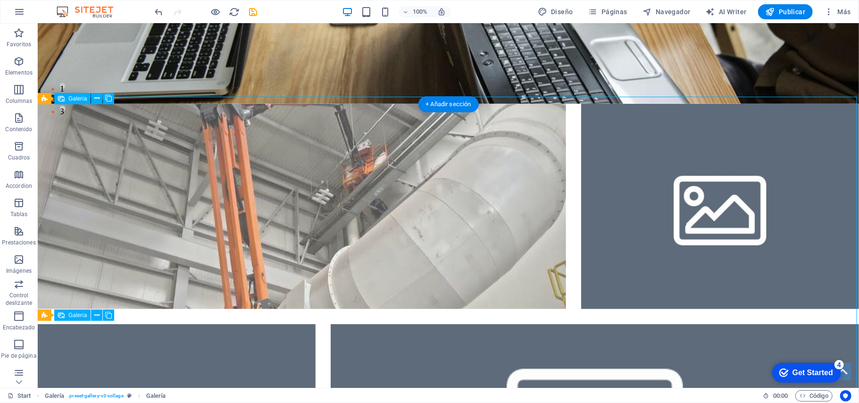
drag, startPoint x: 358, startPoint y: 235, endPoint x: 358, endPoint y: 219, distance: 16.0
click at [358, 219] on li at bounding box center [301, 205] width 528 height 205
drag, startPoint x: 351, startPoint y: 238, endPoint x: 349, endPoint y: 168, distance: 69.8
click at [349, 168] on li at bounding box center [301, 205] width 528 height 205
click at [127, 189] on li at bounding box center [301, 205] width 528 height 205
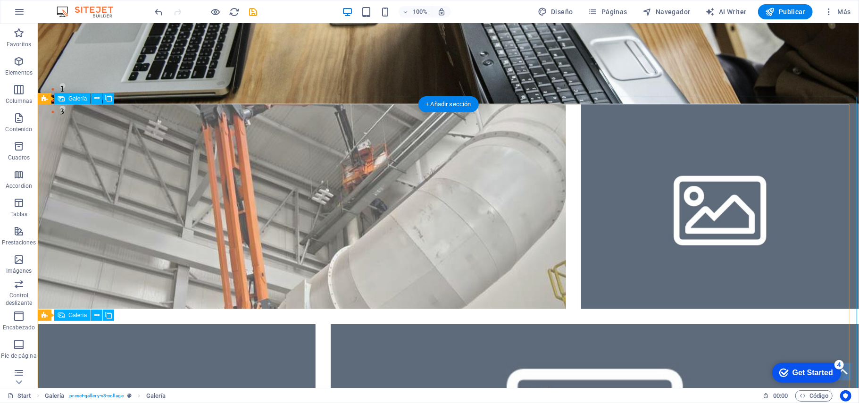
click at [127, 189] on li at bounding box center [301, 205] width 528 height 205
select select "4"
select select "px"
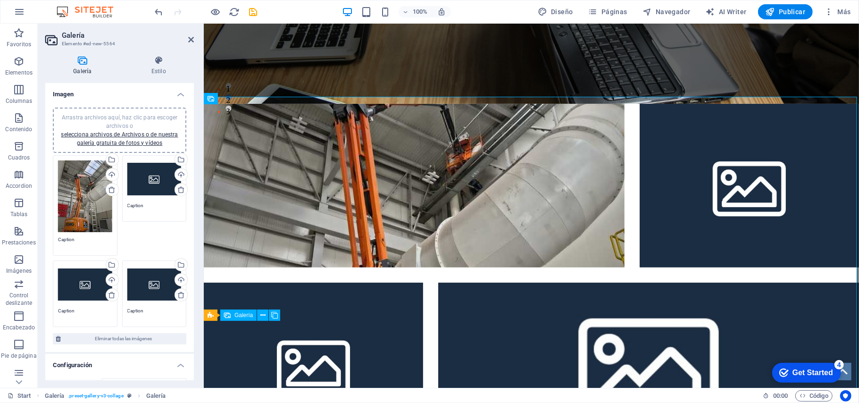
drag, startPoint x: 87, startPoint y: 202, endPoint x: 85, endPoint y: 191, distance: 10.9
click at [85, 191] on div "Arrastra archivos aquí, haz clic para escoger archivos o selecciona archivos de…" at bounding box center [85, 196] width 54 height 72
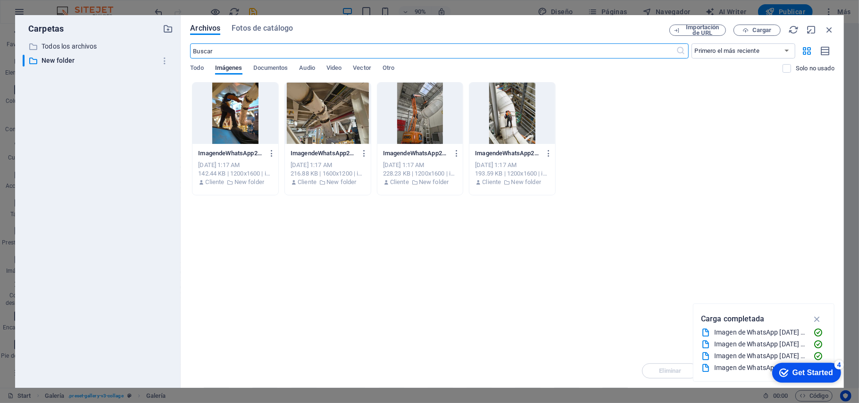
click at [353, 130] on div at bounding box center [328, 113] width 86 height 61
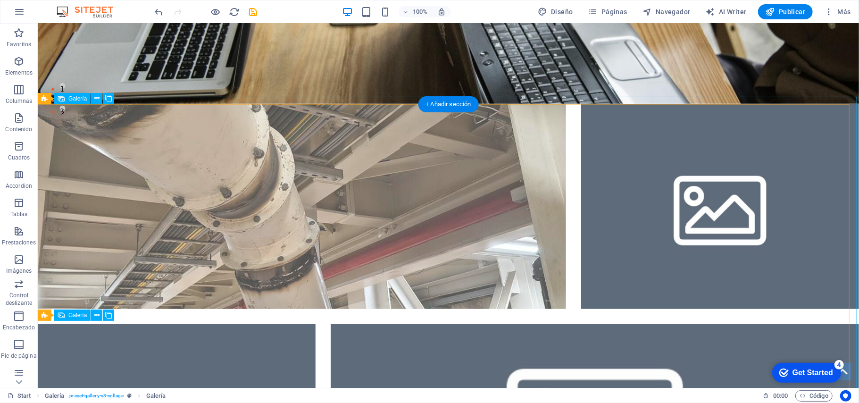
click at [598, 201] on li at bounding box center [719, 205] width 278 height 205
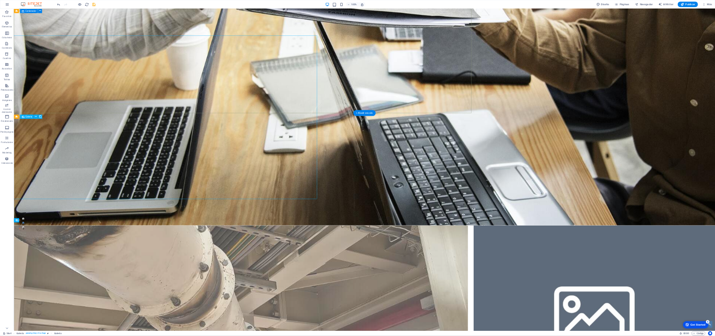
scroll to position [284, 0]
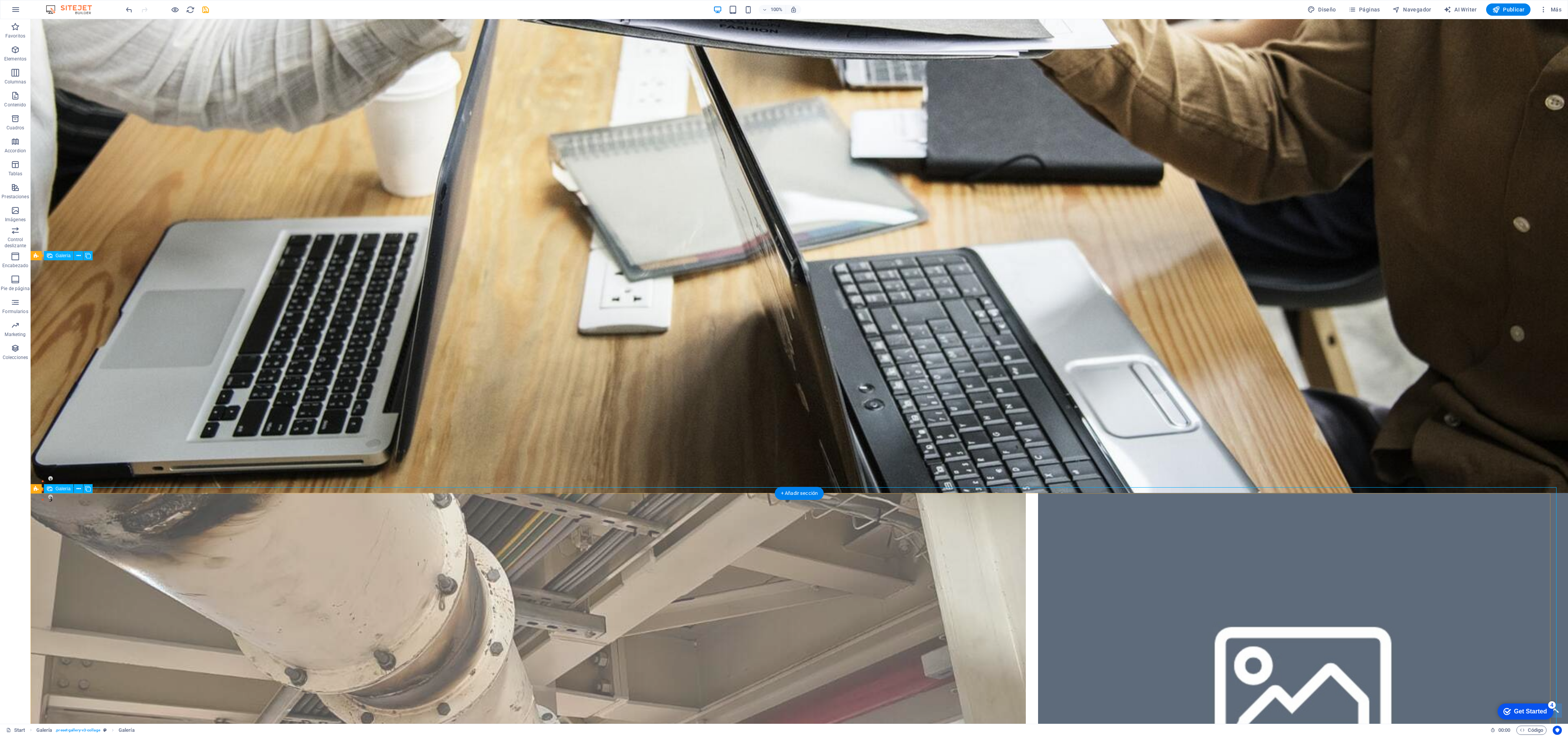
click at [580, 272] on li at bounding box center [528, 685] width 995 height 385
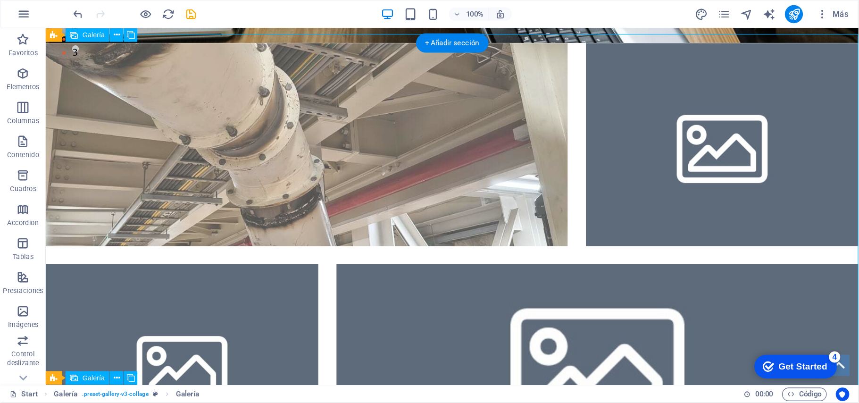
scroll to position [285, 0]
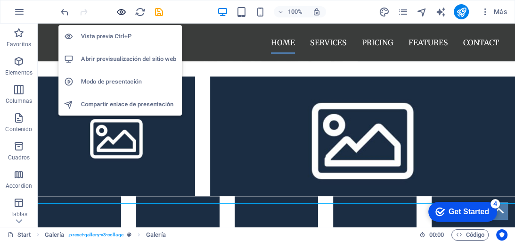
click at [121, 10] on icon "button" at bounding box center [121, 12] width 11 height 11
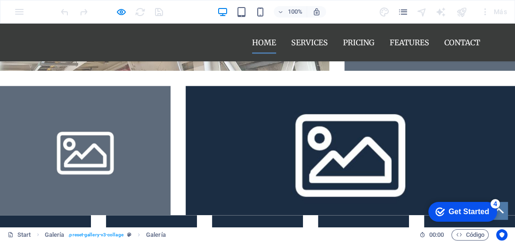
click at [213, 94] on img at bounding box center [351, 150] width 330 height 129
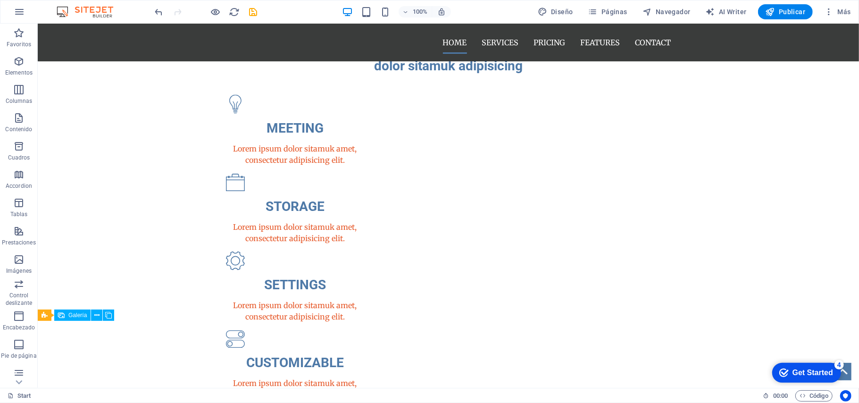
scroll to position [659, 0]
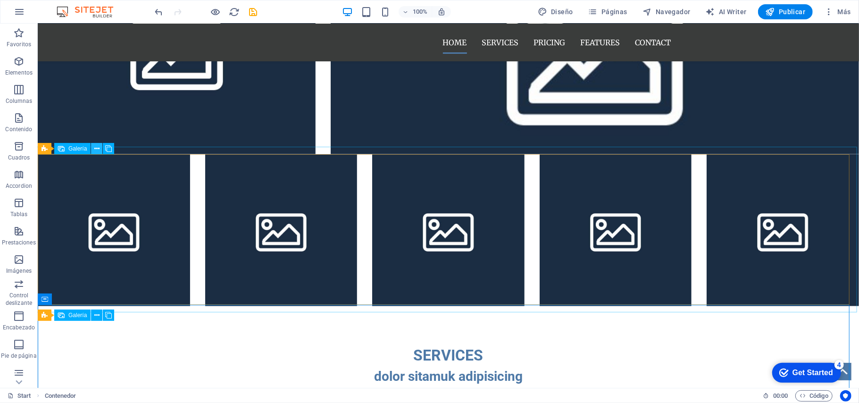
click at [95, 150] on icon at bounding box center [96, 149] width 5 height 10
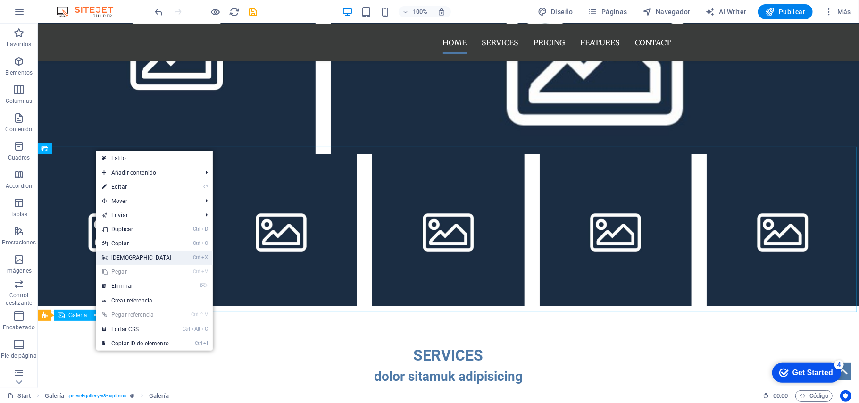
click at [144, 259] on link "Ctrl X Cortar" at bounding box center [136, 257] width 81 height 14
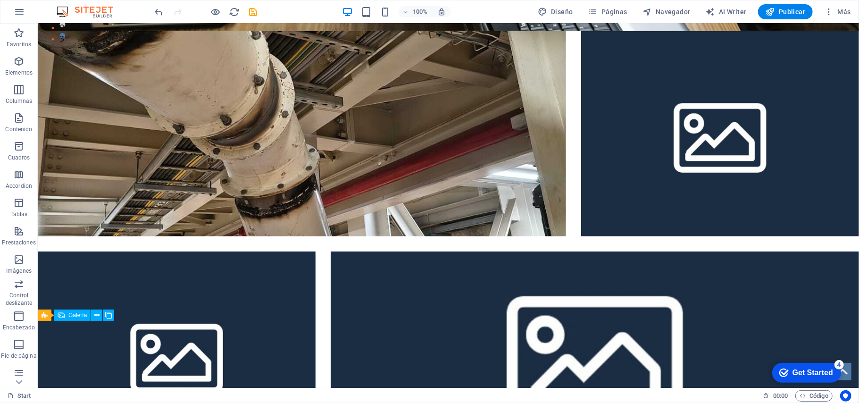
scroll to position [327, 0]
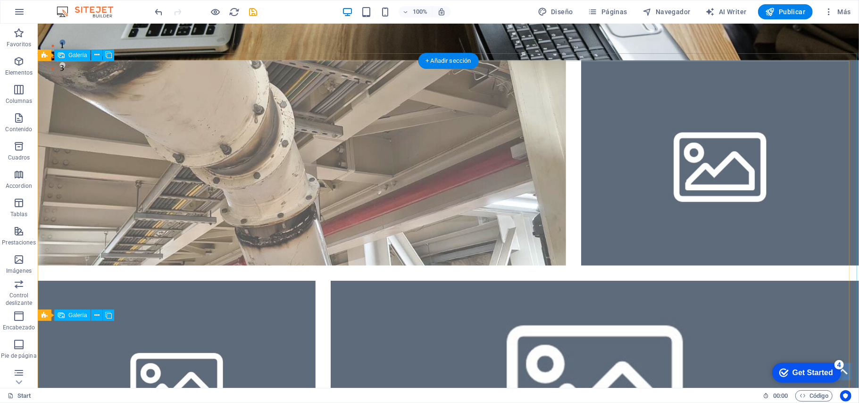
click at [260, 185] on li at bounding box center [301, 162] width 528 height 205
click at [121, 137] on li at bounding box center [301, 162] width 528 height 205
select select "4"
select select "px"
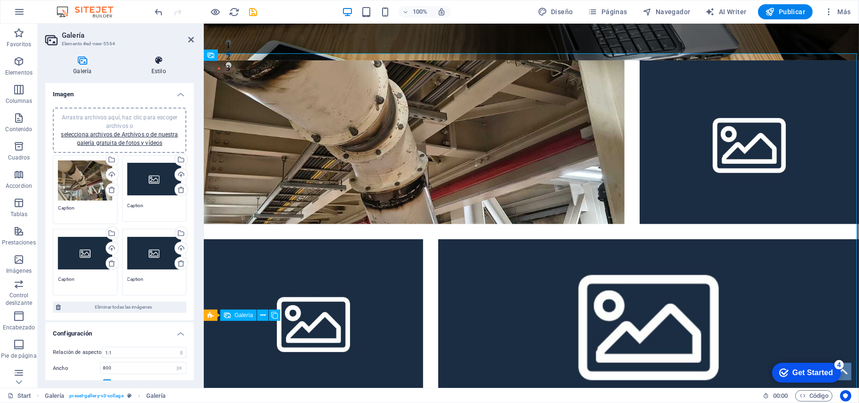
click at [154, 62] on icon at bounding box center [159, 60] width 70 height 9
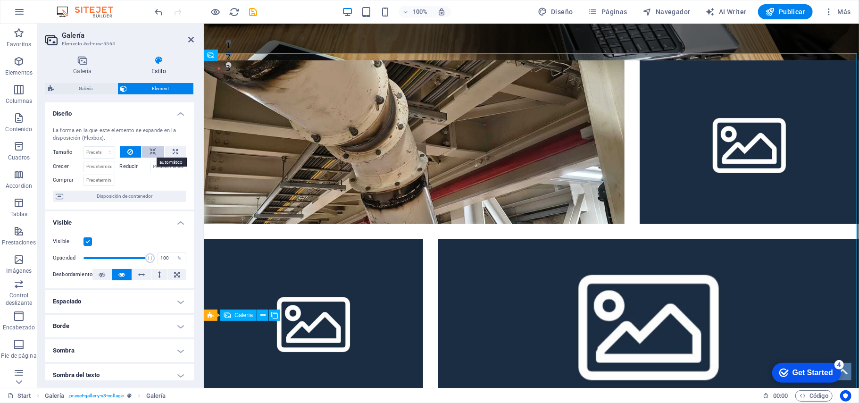
click at [155, 152] on button at bounding box center [152, 151] width 23 height 11
click at [173, 150] on icon at bounding box center [175, 151] width 5 height 11
type input "100"
select select "%"
click at [173, 150] on icon at bounding box center [175, 151] width 5 height 11
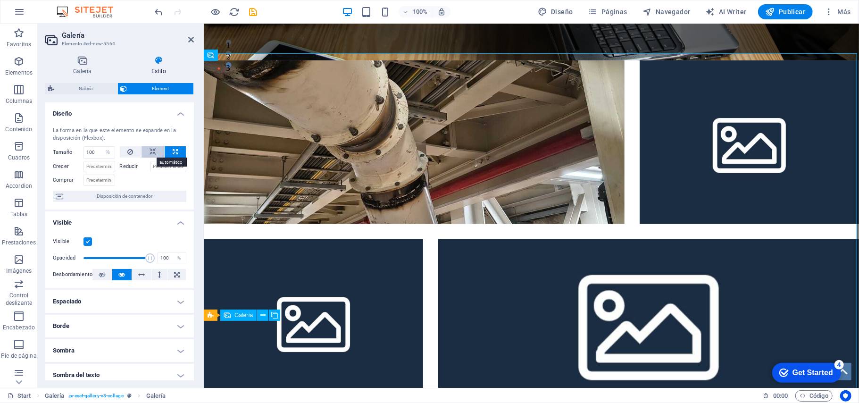
click at [151, 153] on icon at bounding box center [152, 151] width 7 height 11
click at [107, 153] on select "Predeterminado automático px % 1/1 1/2 1/3 1/4 1/5 1/6 1/7 1/8 1/9 1/10" at bounding box center [99, 152] width 31 height 11
select select "1/3"
click at [100, 147] on select "Predeterminado automático px % 1/1 1/2 1/3 1/4 1/5 1/6 1/7 1/8 1/9 1/10" at bounding box center [99, 152] width 31 height 11
type input "33.33"
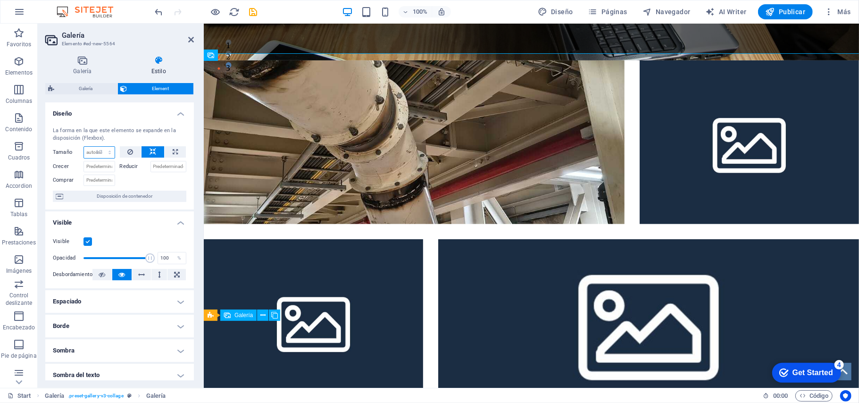
select select "%"
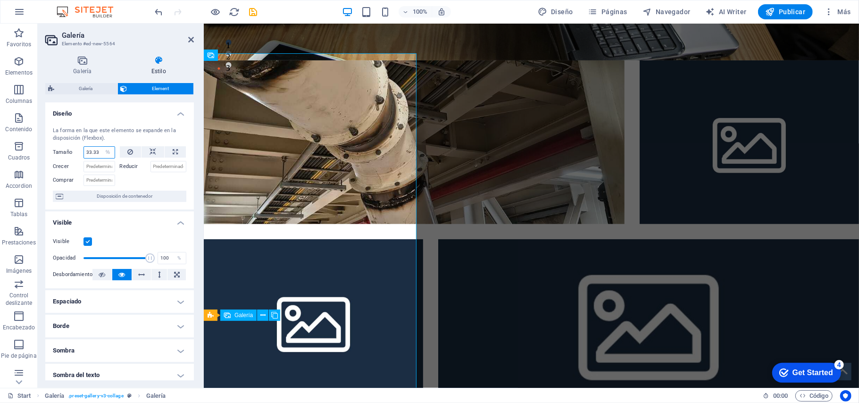
click at [96, 154] on input "33.33" at bounding box center [99, 152] width 31 height 11
click at [157, 157] on button at bounding box center [152, 151] width 23 height 11
select select "DISABLED_OPTION_VALUE"
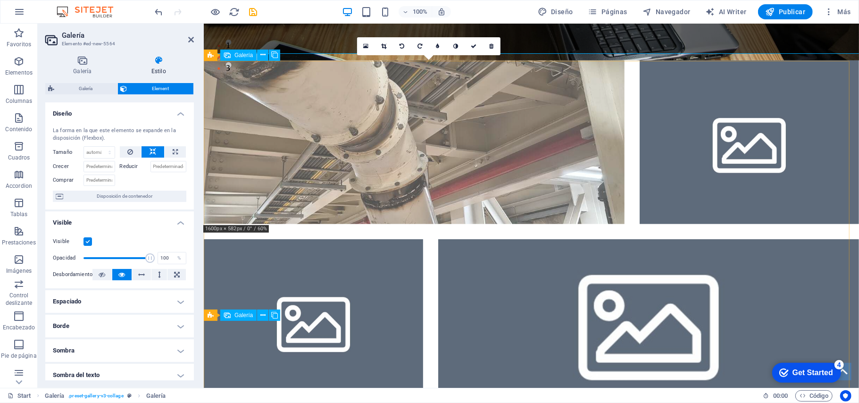
click at [471, 151] on li at bounding box center [413, 142] width 421 height 164
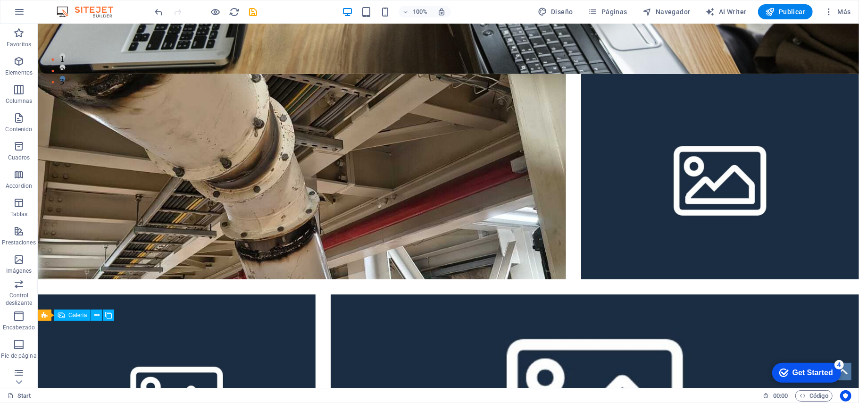
scroll to position [318, 0]
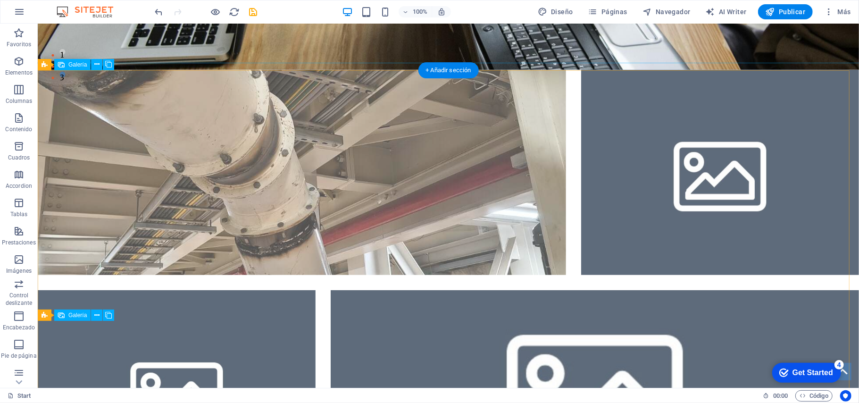
click at [523, 250] on li at bounding box center [301, 171] width 528 height 205
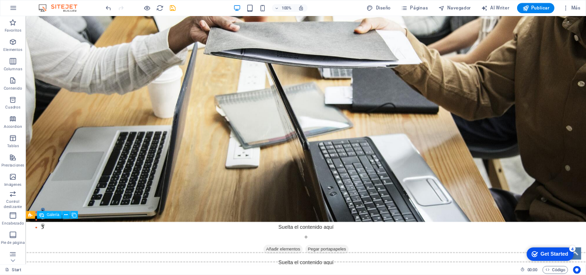
scroll to position [0, 0]
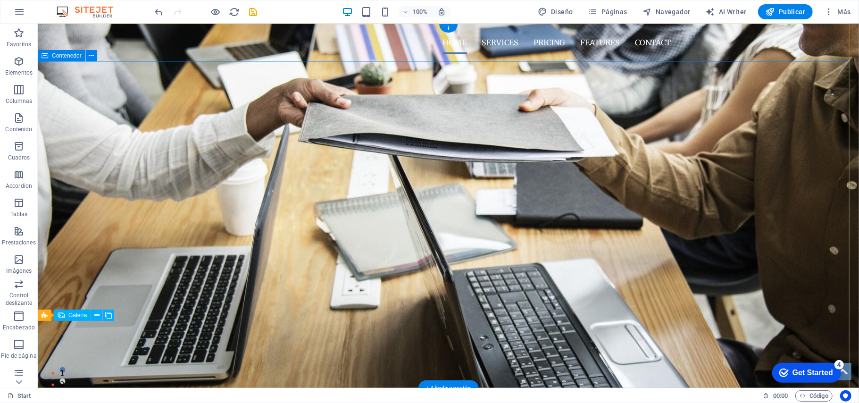
click at [368, 155] on div "INOX WELD SOLUTION PROCESAMIENTO PROFECIONAL DE SOLDADURA" at bounding box center [447, 130] width 821 height 138
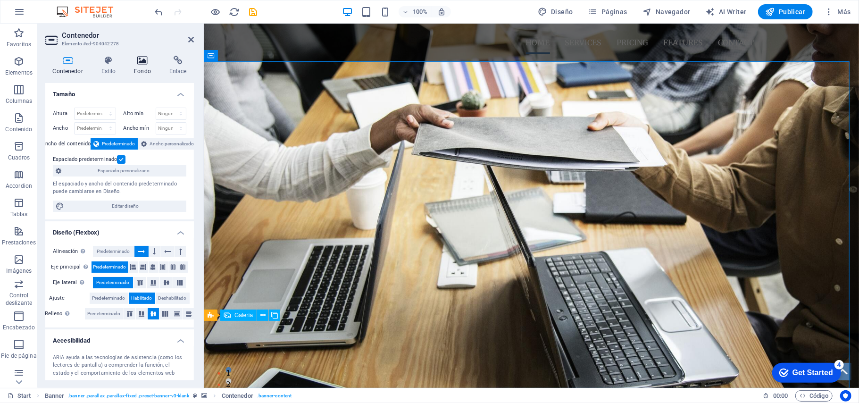
click at [141, 65] on icon at bounding box center [143, 60] width 32 height 9
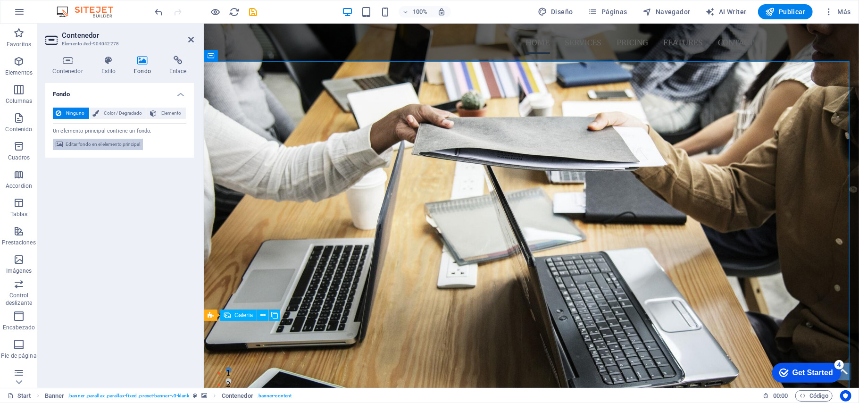
click at [99, 146] on span "Editar fondo en el elemento principal" at bounding box center [103, 144] width 74 height 11
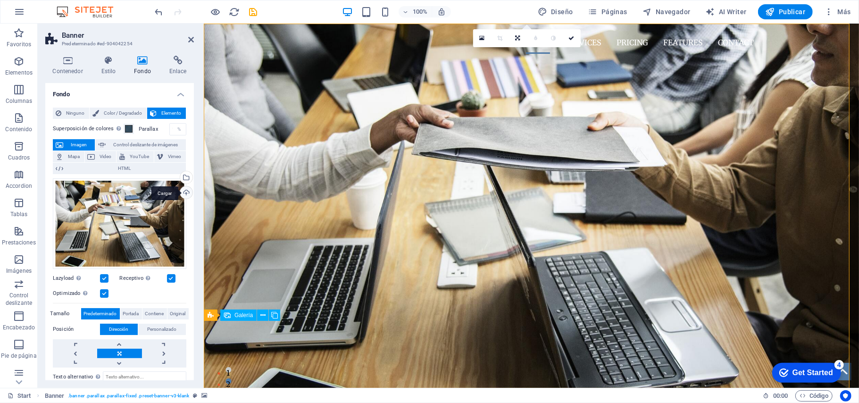
click at [183, 194] on div "Cargar" at bounding box center [185, 193] width 14 height 14
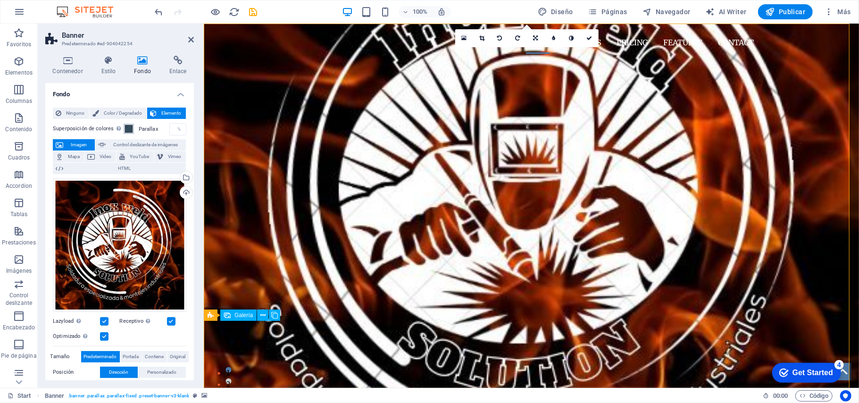
click at [129, 129] on span at bounding box center [129, 129] width 8 height 8
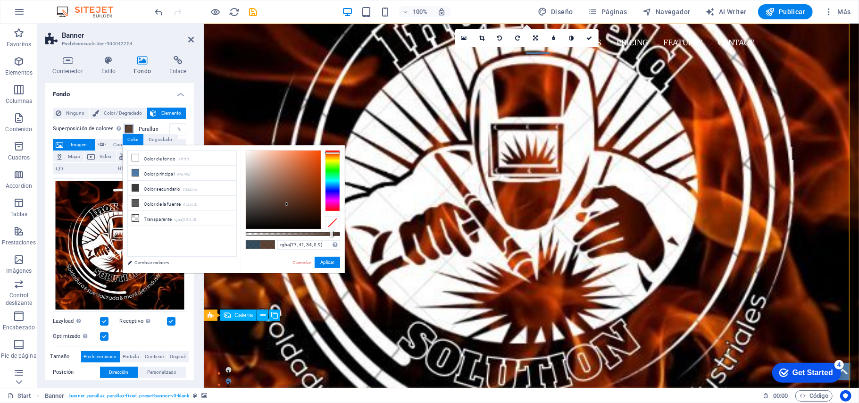
click at [330, 151] on div at bounding box center [332, 180] width 15 height 61
click at [302, 154] on div at bounding box center [283, 189] width 74 height 78
type input "rgba(0, 0, 0, 0.9)"
drag, startPoint x: 263, startPoint y: 201, endPoint x: 259, endPoint y: 232, distance: 31.8
click at [259, 229] on div at bounding box center [293, 189] width 94 height 79
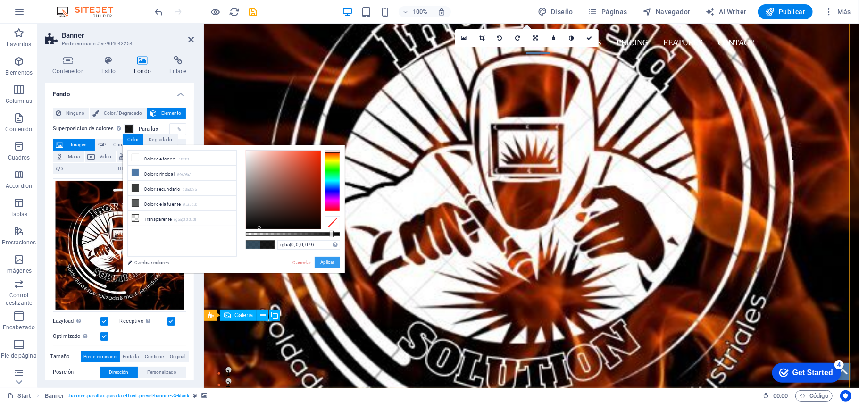
click at [330, 261] on button "Aplicar" at bounding box center [326, 261] width 25 height 11
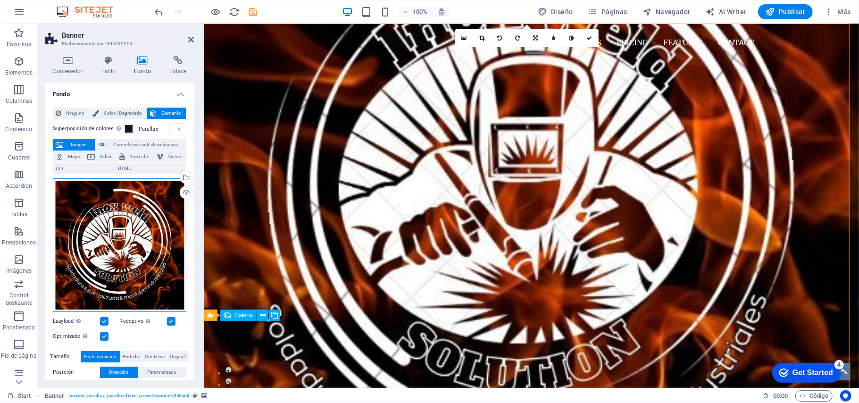
click at [148, 192] on div "Arrastra archivos aquí, haz clic para escoger archivos o selecciona archivos de…" at bounding box center [119, 244] width 133 height 133
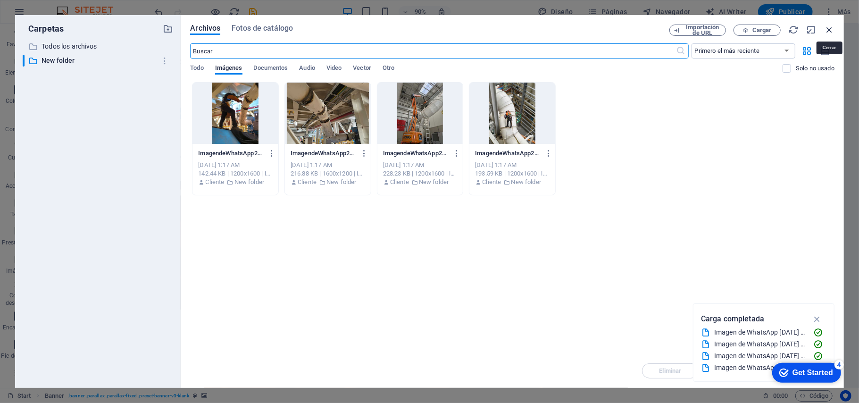
click at [715, 25] on icon "button" at bounding box center [829, 30] width 10 height 10
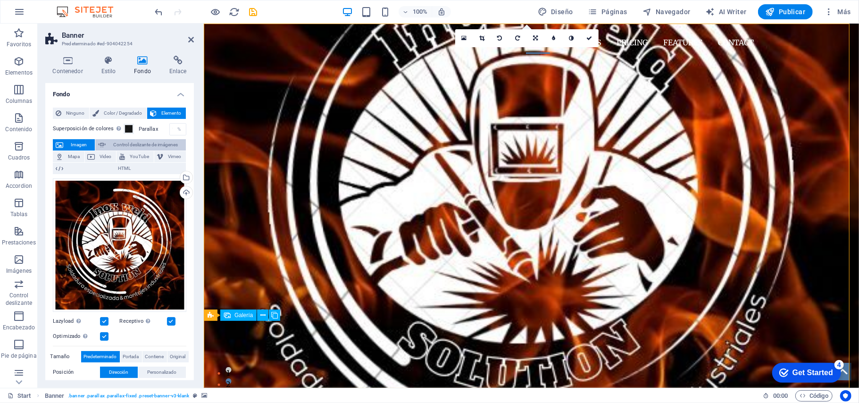
click at [114, 146] on span "Control deslizante de imágenes" at bounding box center [145, 144] width 74 height 11
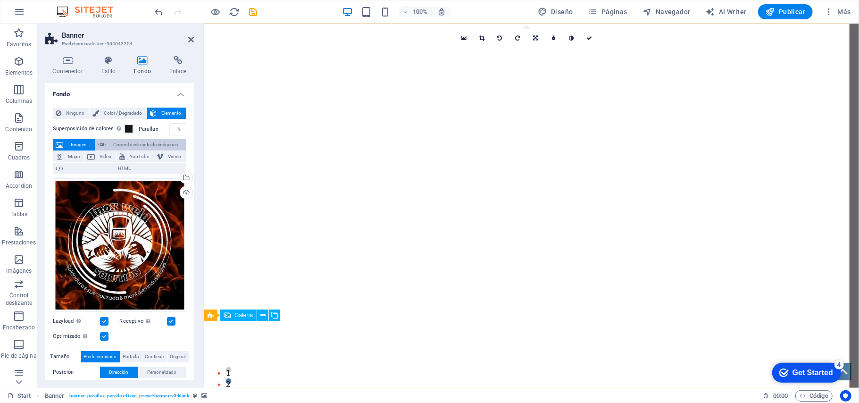
select select "ms"
select select "s"
select select "progressive"
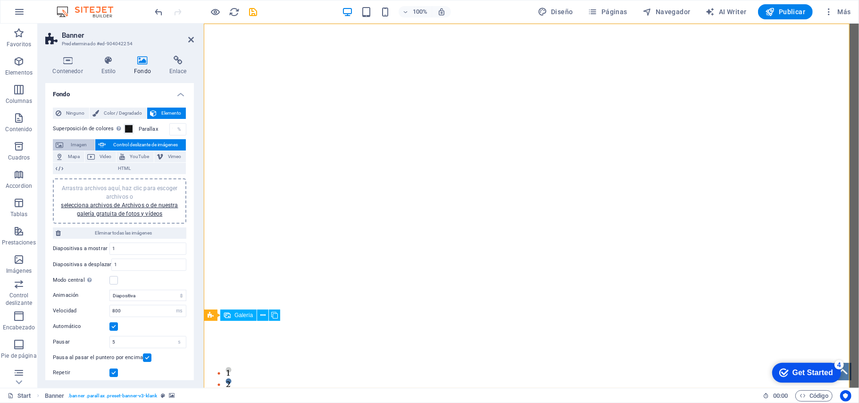
click at [69, 147] on span "Imagen" at bounding box center [79, 144] width 26 height 11
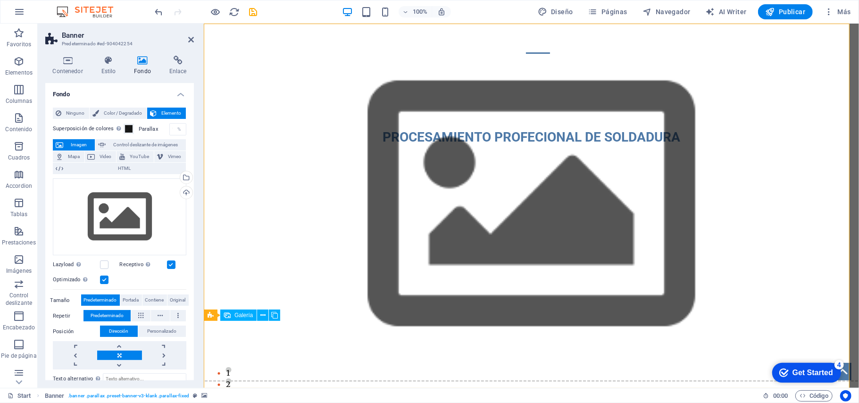
drag, startPoint x: 190, startPoint y: 131, endPoint x: 197, endPoint y: 167, distance: 36.8
click at [197, 167] on div "Contenedor Estilo Fondo Enlace Tamaño Altura Predeterminado px rem % vh vw Alto…" at bounding box center [120, 217] width 164 height 339
click at [166, 208] on div "Arrastra archivos aquí, haz clic para escoger archivos o selecciona archivos de…" at bounding box center [119, 216] width 133 height 77
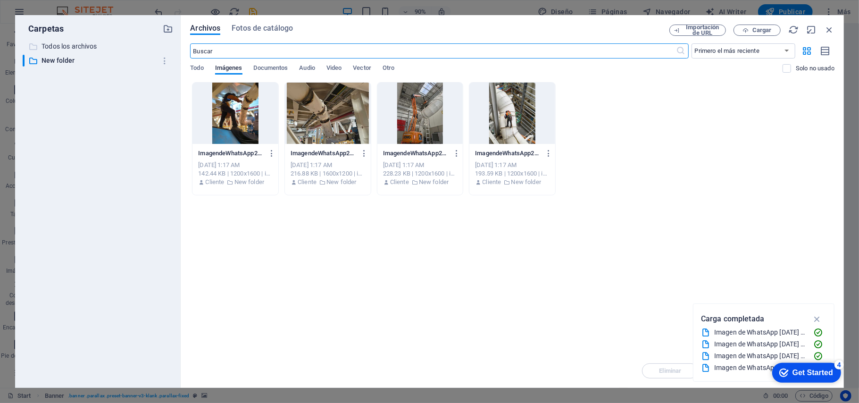
click at [110, 48] on p "Todos los archivos" at bounding box center [98, 46] width 115 height 11
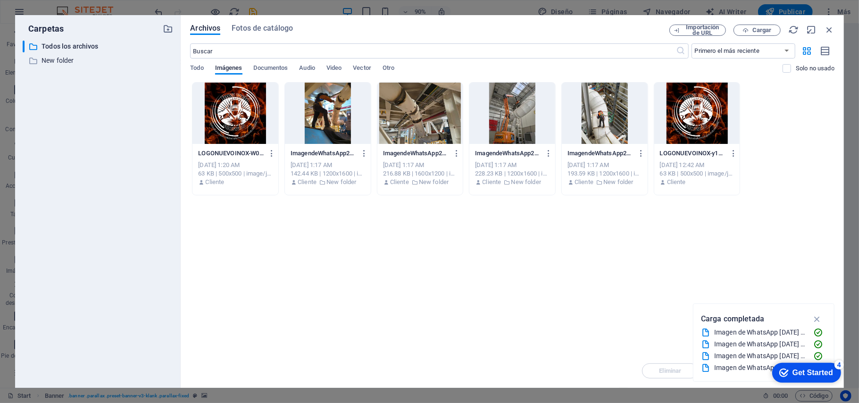
click at [707, 97] on div at bounding box center [697, 113] width 86 height 61
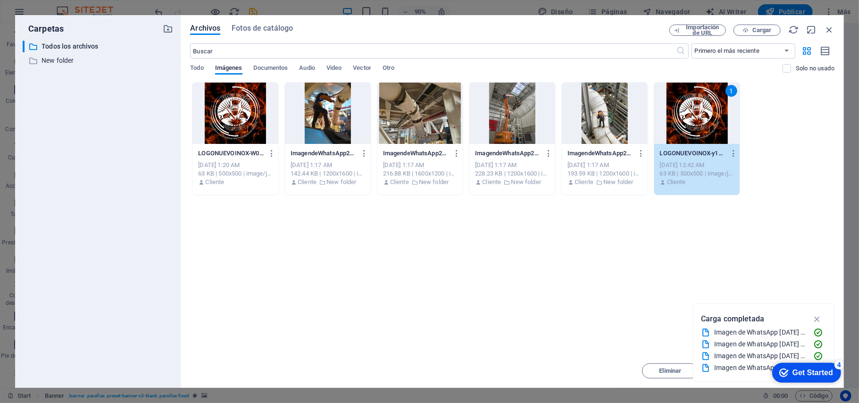
click at [702, 134] on div "1" at bounding box center [697, 113] width 86 height 61
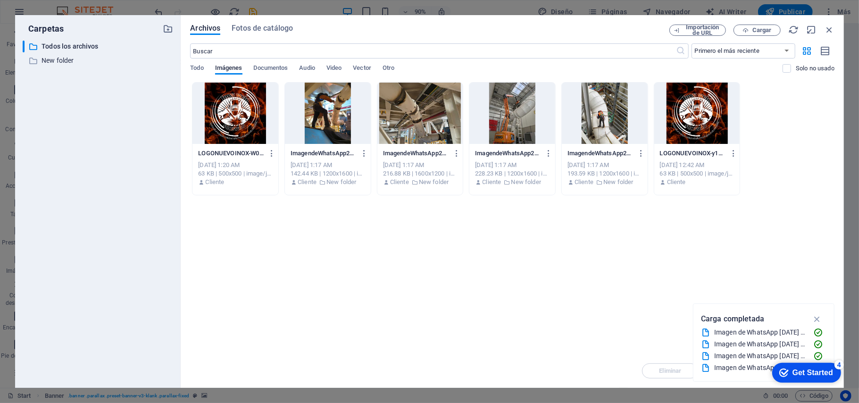
click at [702, 134] on div at bounding box center [697, 113] width 86 height 61
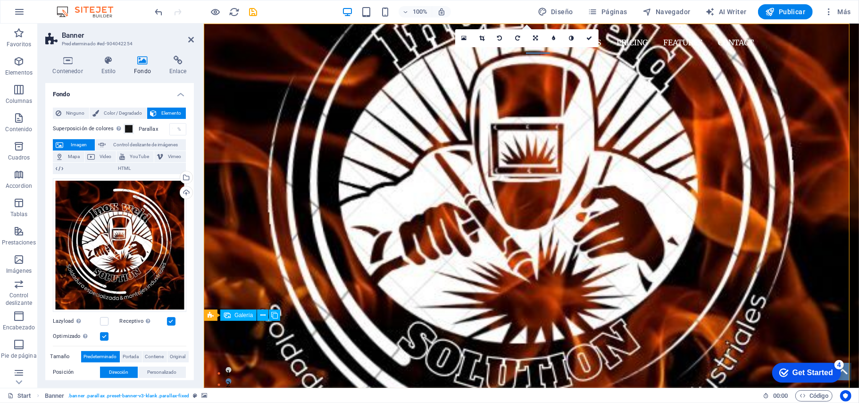
drag, startPoint x: 193, startPoint y: 185, endPoint x: 198, endPoint y: 263, distance: 77.5
click at [198, 263] on div "Contenedor Estilo Fondo Enlace Tamaño Altura Predeterminado px rem % vh vw Alto…" at bounding box center [120, 217] width 164 height 339
click at [103, 321] on label at bounding box center [104, 321] width 8 height 8
click at [0, 0] on input "Lazyload La carga de imágenes tras la carga de la página mejora la velocidad de…" at bounding box center [0, 0] width 0 height 0
click at [103, 321] on label at bounding box center [104, 321] width 8 height 8
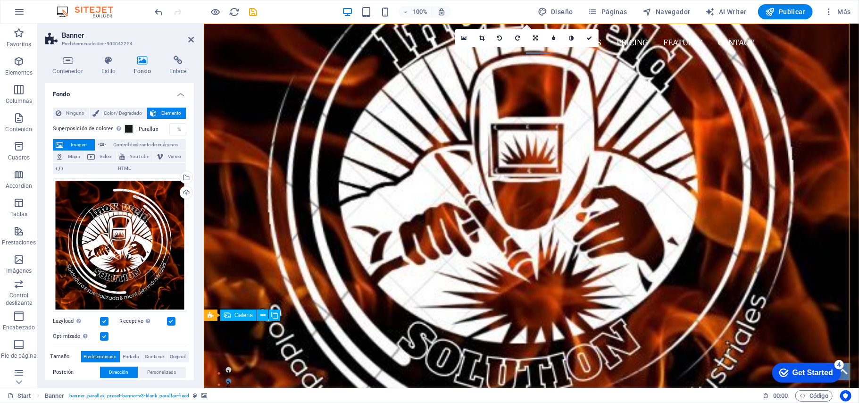
click at [0, 0] on input "Lazyload La carga de imágenes tras la carga de la página mejora la velocidad de…" at bounding box center [0, 0] width 0 height 0
click at [129, 335] on span "Portada" at bounding box center [131, 356] width 16 height 11
click at [148, 335] on span "Contiene" at bounding box center [154, 356] width 19 height 11
click at [186, 335] on button "Original" at bounding box center [177, 356] width 21 height 11
click at [109, 335] on span "Predeterminado" at bounding box center [107, 371] width 33 height 11
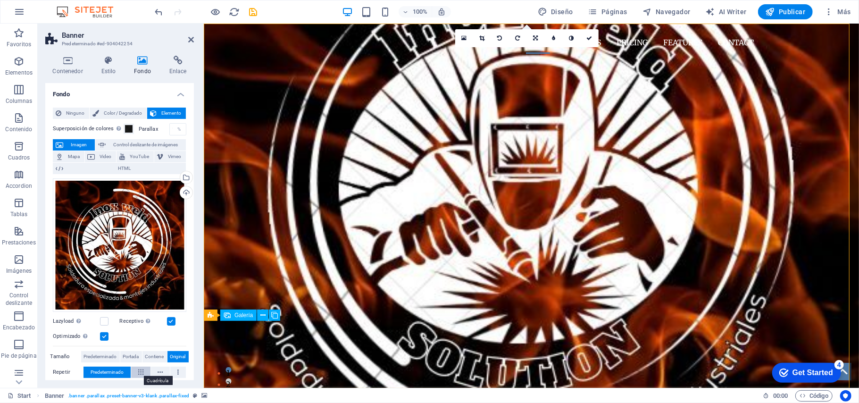
click at [148, 335] on button at bounding box center [140, 371] width 19 height 11
click at [157, 335] on icon at bounding box center [159, 371] width 5 height 11
click at [108, 335] on span "Predeterminado" at bounding box center [107, 371] width 33 height 11
click at [64, 335] on label "Repetir" at bounding box center [68, 371] width 31 height 11
click at [379, 198] on div "INOX WELD SOLUTION PROCESAMIENTO PROFECIONAL DE SOLDADURA" at bounding box center [530, 130] width 655 height 138
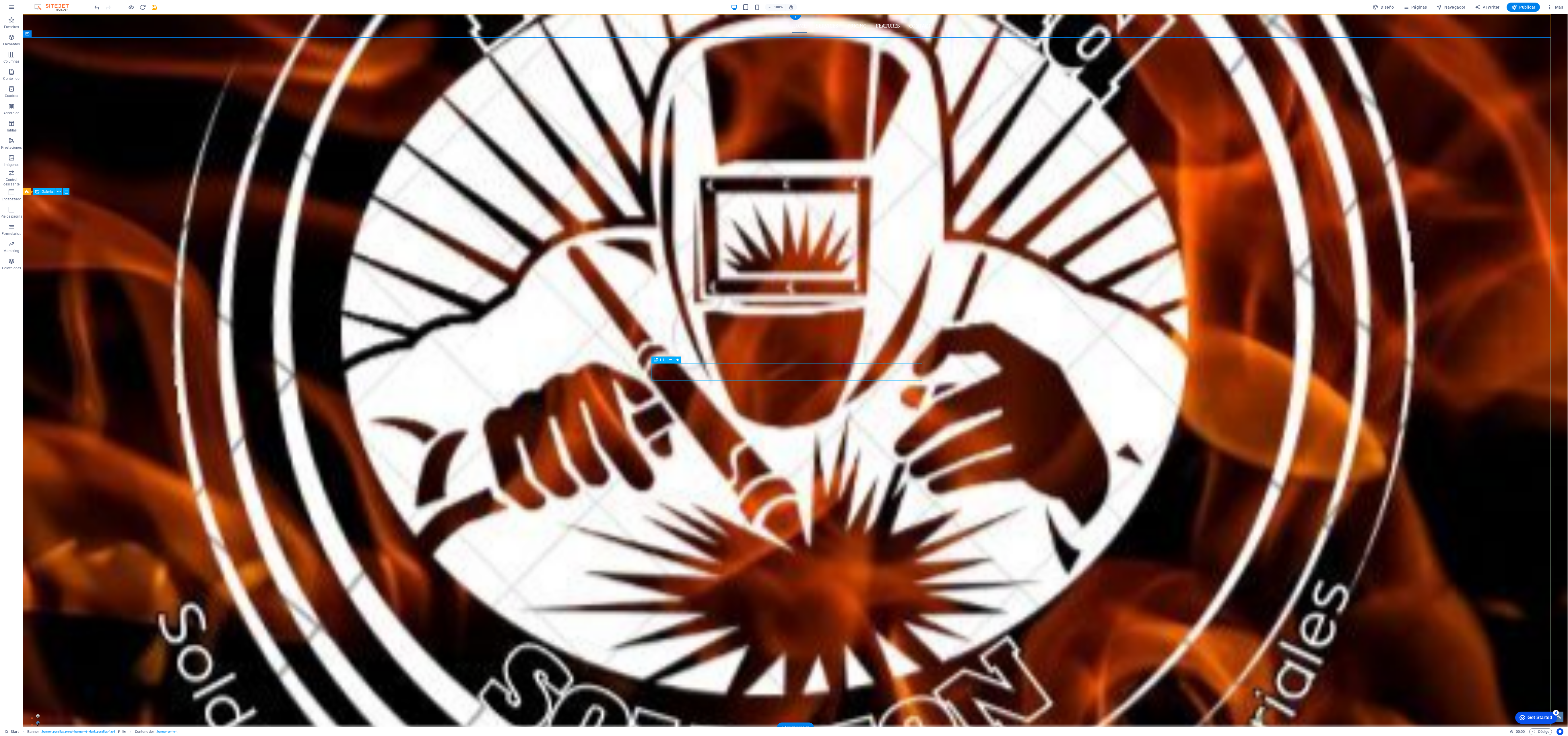
click at [435, 77] on div "INOX WELD SOLUTION" at bounding box center [795, 69] width 271 height 17
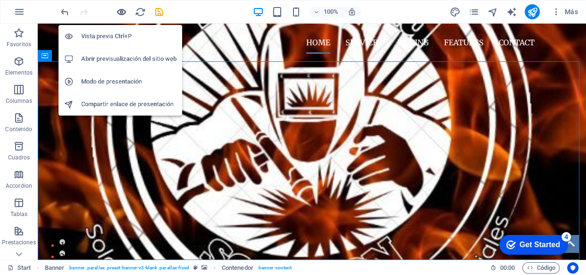
click at [121, 13] on icon "button" at bounding box center [121, 12] width 11 height 11
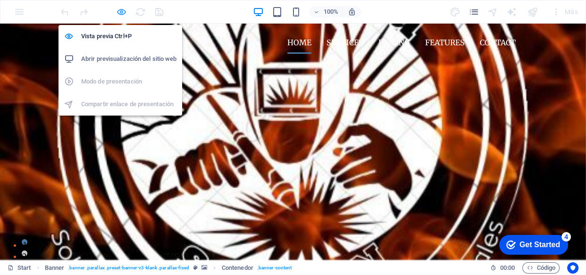
click at [123, 11] on icon "button" at bounding box center [121, 12] width 11 height 11
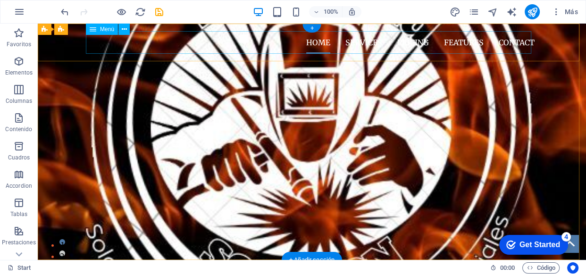
click at [429, 40] on nav "Home Services Pricing Features Contact" at bounding box center [311, 42] width 445 height 23
select select
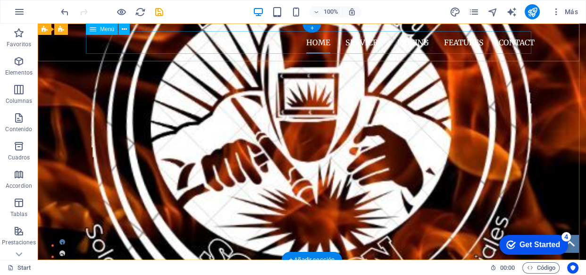
select select
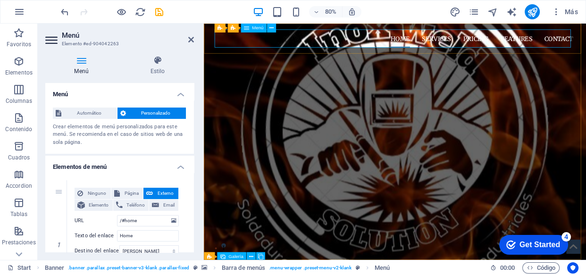
click at [484, 41] on nav "Home Services Pricing Features Contact" at bounding box center [442, 42] width 445 height 23
click at [504, 45] on nav "Home Services Pricing Features Contact" at bounding box center [442, 42] width 445 height 23
click at [527, 40] on nav "Home Services Pricing Features Contact" at bounding box center [442, 42] width 445 height 23
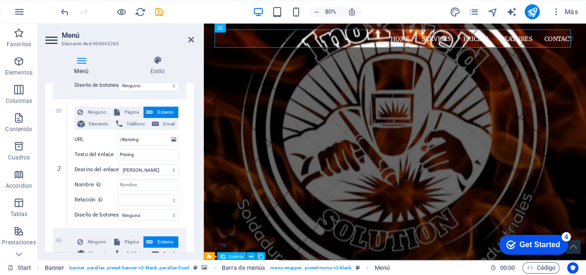
scroll to position [358, 0]
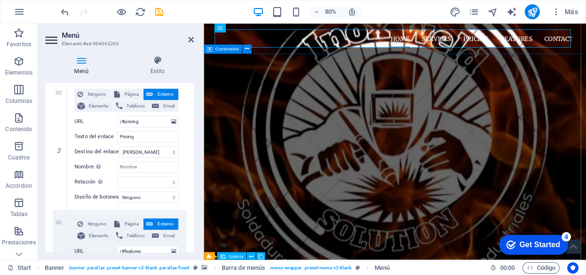
click at [280, 135] on div "INOX WELD SOLUTION PROCESAMIENTO PROFECIONAL DE SOLDADURA" at bounding box center [443, 130] width 478 height 138
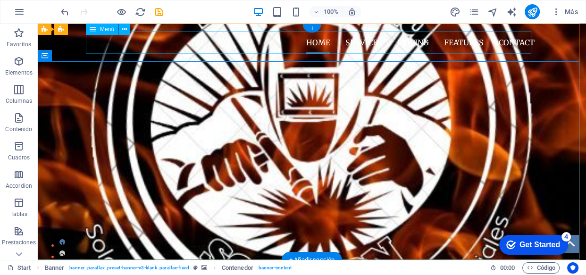
click at [372, 45] on nav "Home Services Pricing Features Contact" at bounding box center [311, 42] width 445 height 23
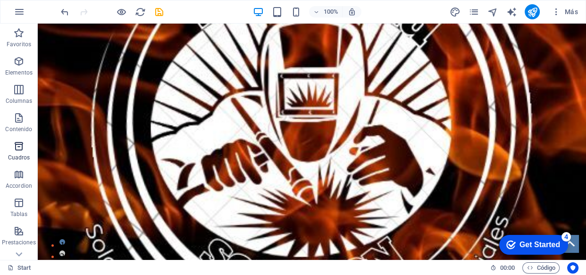
click at [24, 154] on p "Cuadros" at bounding box center [19, 158] width 22 height 8
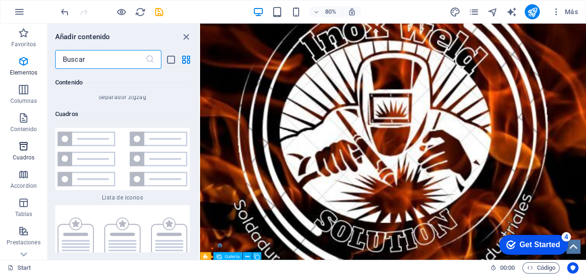
scroll to position [5100, 0]
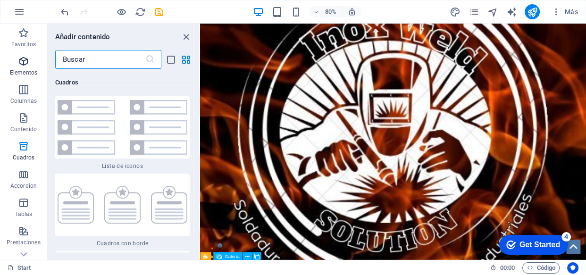
click at [29, 64] on span "Elementos" at bounding box center [23, 67] width 47 height 23
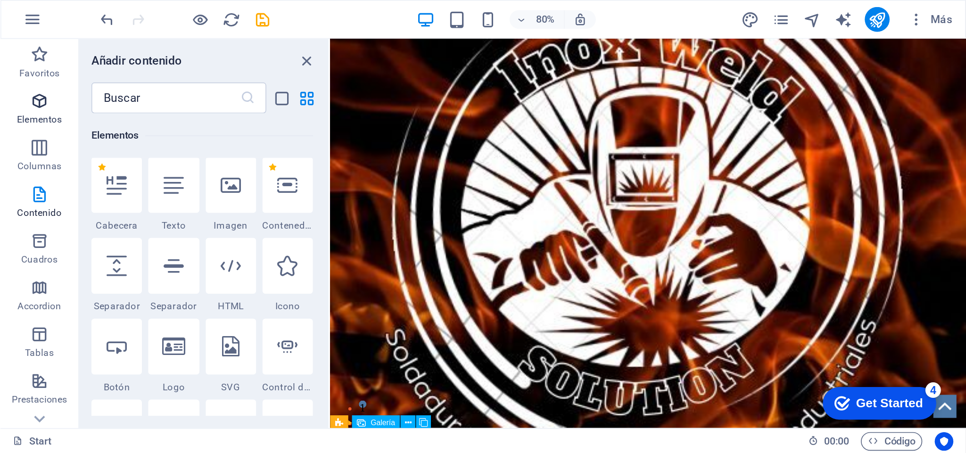
scroll to position [178, 0]
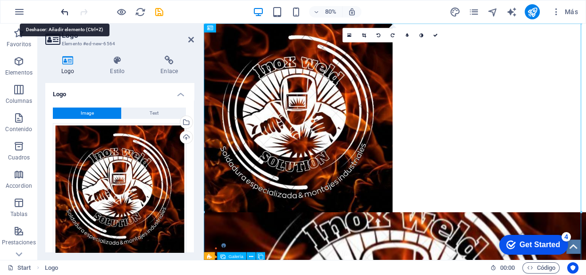
click at [65, 15] on icon "undo" at bounding box center [64, 12] width 11 height 11
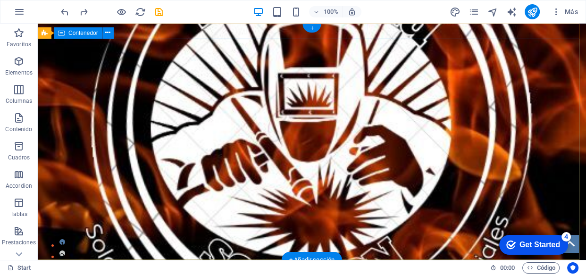
click at [545, 61] on div "INOX WELD SOLUTION PROCESAMIENTO PROFECIONAL DE SOLDADURA" at bounding box center [312, 108] width 548 height 138
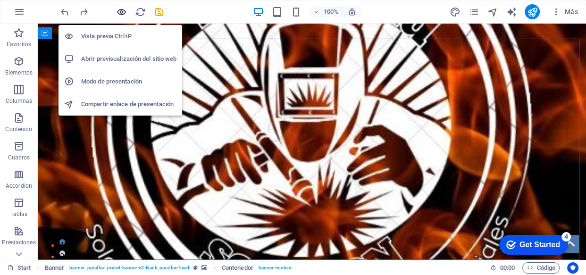
click at [121, 12] on icon "button" at bounding box center [121, 12] width 11 height 11
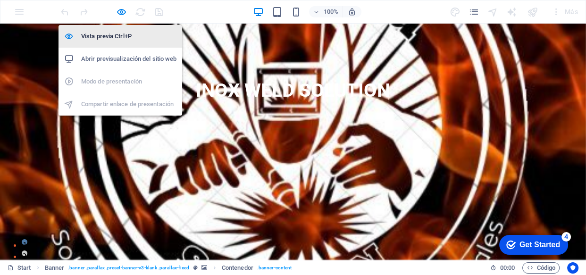
click at [125, 39] on h6 "Vista previa Ctrl+P" at bounding box center [128, 36] width 95 height 11
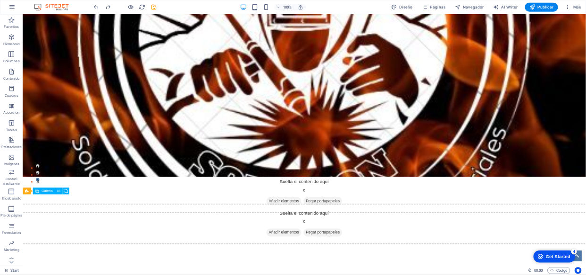
scroll to position [0, 0]
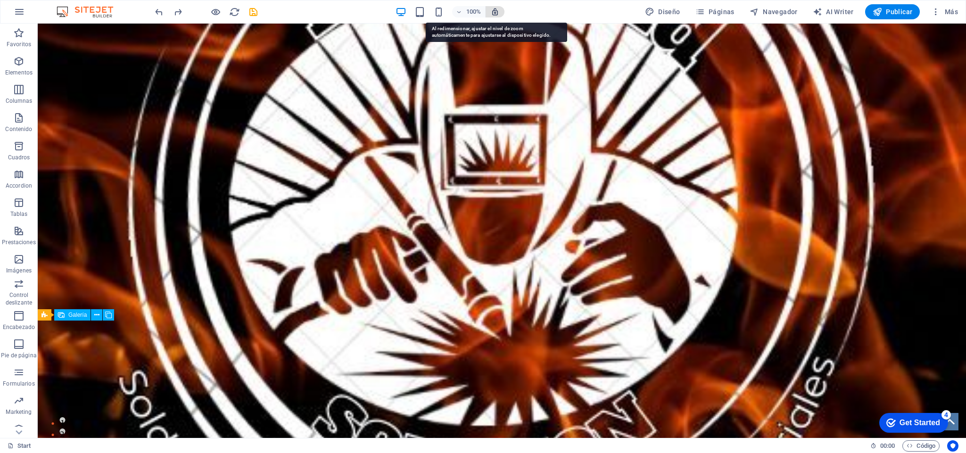
click at [495, 15] on icon "button" at bounding box center [495, 12] width 8 height 8
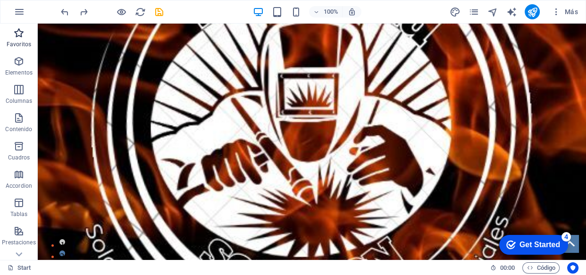
click at [20, 45] on p "Favoritos" at bounding box center [19, 45] width 25 height 8
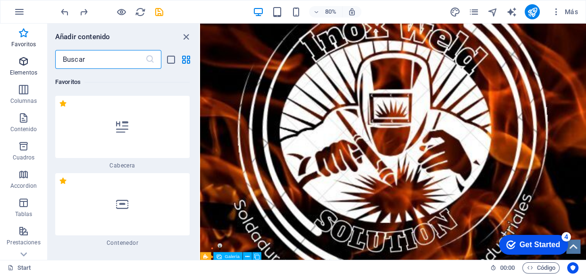
click at [28, 67] on span "Elementos" at bounding box center [23, 67] width 47 height 23
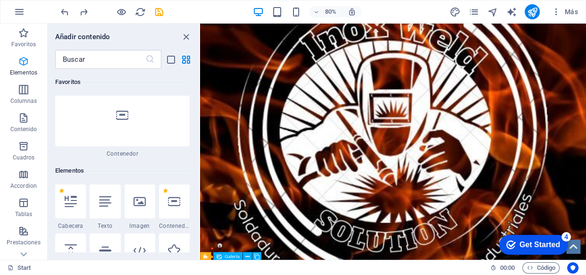
scroll to position [178, 0]
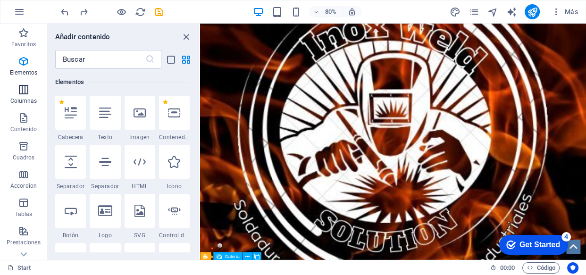
click at [25, 83] on button "Columnas" at bounding box center [23, 94] width 47 height 28
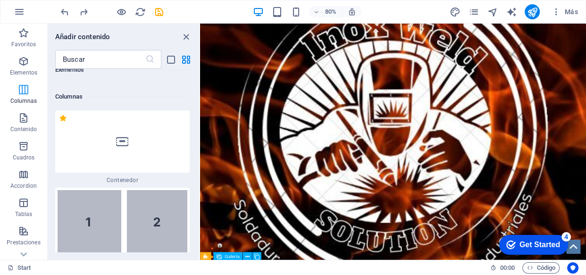
scroll to position [544, 0]
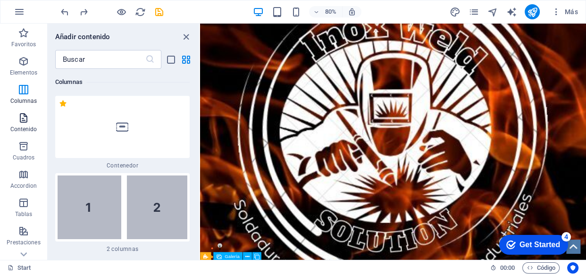
click at [21, 115] on icon "button" at bounding box center [23, 117] width 11 height 11
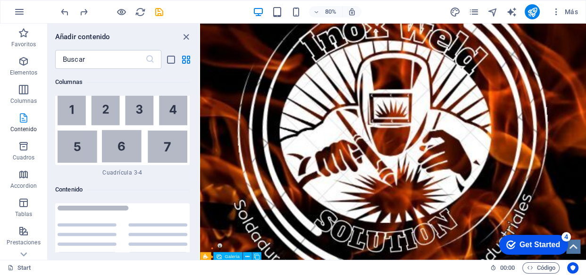
scroll to position [3198, 0]
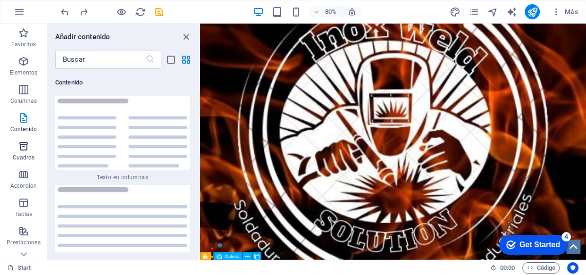
click at [25, 149] on icon "button" at bounding box center [23, 145] width 11 height 11
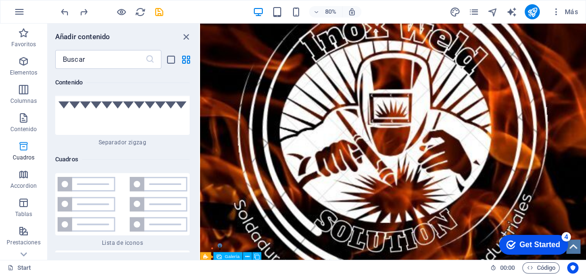
scroll to position [5100, 0]
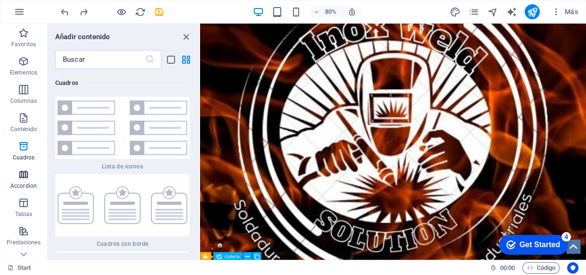
click at [20, 176] on icon "button" at bounding box center [23, 174] width 11 height 11
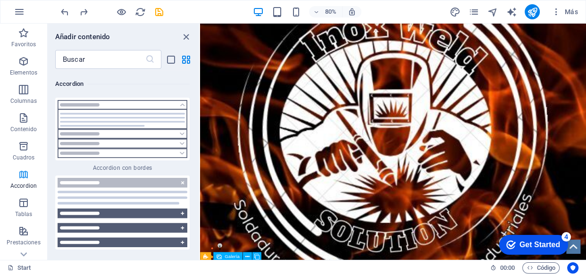
scroll to position [5858, 0]
click at [24, 31] on icon at bounding box center [24, 29] width 7 height 4
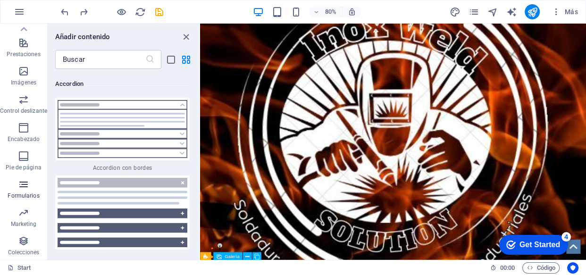
click at [24, 184] on icon "button" at bounding box center [23, 184] width 11 height 11
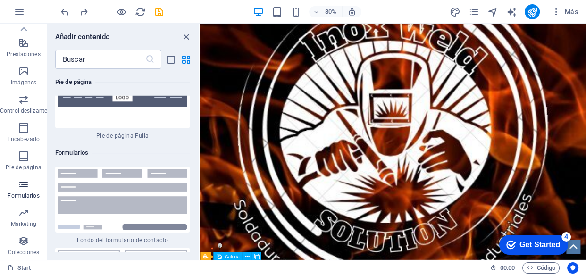
scroll to position [13804, 0]
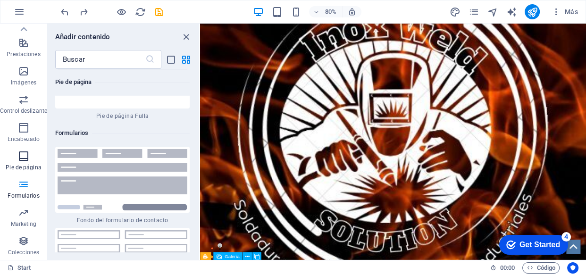
click at [25, 156] on icon "button" at bounding box center [23, 155] width 11 height 11
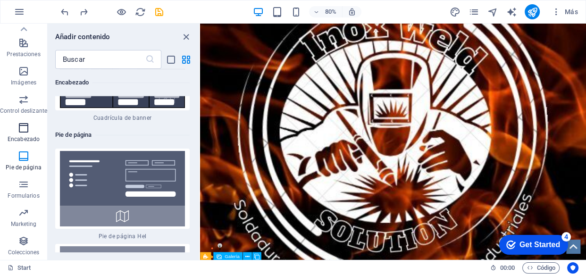
click at [23, 138] on p "Encabezado" at bounding box center [24, 139] width 32 height 8
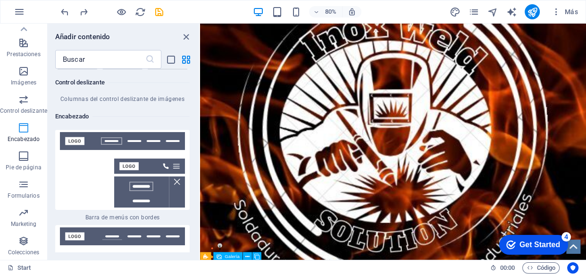
scroll to position [11272, 0]
click at [112, 132] on img at bounding box center [123, 169] width 130 height 75
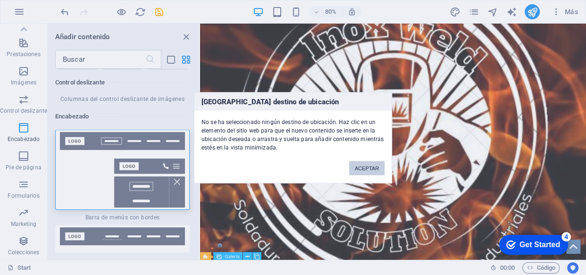
drag, startPoint x: 112, startPoint y: 108, endPoint x: 129, endPoint y: 61, distance: 50.1
click at [302, 70] on div "Ningún destino de ubicación No se ha seleccionado ningún destino de ubicación. …" at bounding box center [293, 137] width 586 height 275
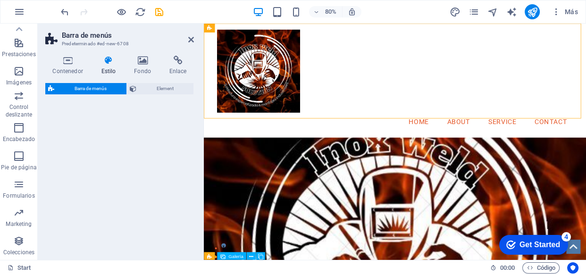
select select "rem"
select select "preset-menu-v2-border"
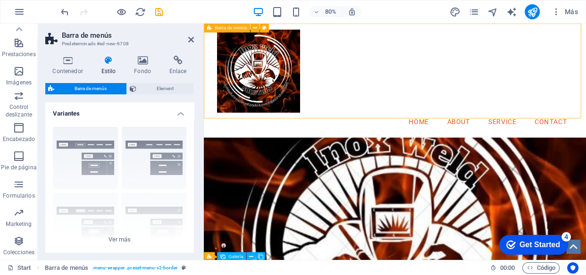
click at [384, 124] on div "Menu Home About Service Contact" at bounding box center [443, 95] width 478 height 142
click at [146, 60] on icon at bounding box center [143, 60] width 32 height 9
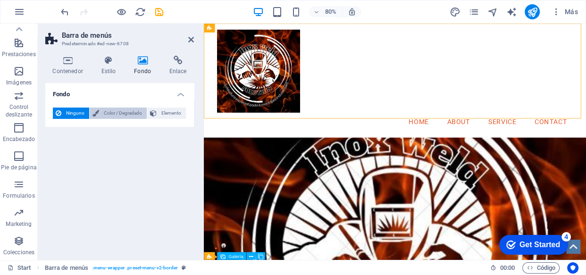
click at [117, 110] on span "Color / Degradado" at bounding box center [123, 112] width 42 height 11
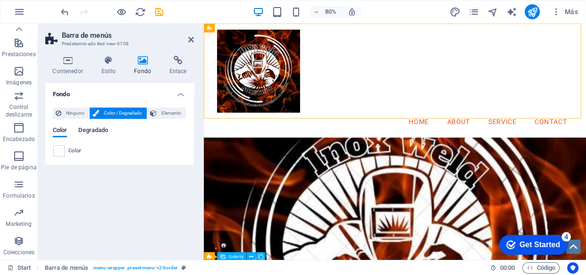
click at [87, 132] on span "Degradado" at bounding box center [93, 130] width 30 height 13
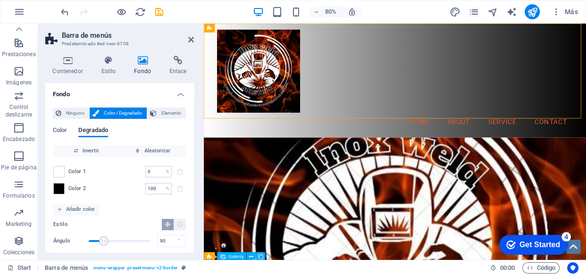
click at [73, 173] on span "Color 1" at bounding box center [77, 172] width 18 height 8
click at [55, 171] on span at bounding box center [59, 171] width 10 height 10
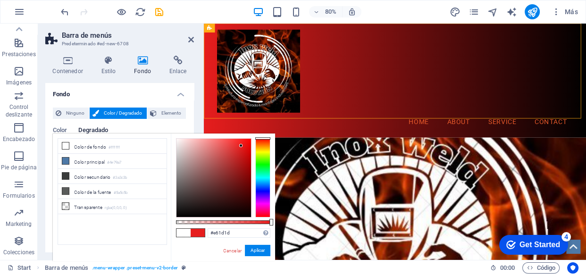
drag, startPoint x: 245, startPoint y: 140, endPoint x: 241, endPoint y: 146, distance: 6.7
click at [241, 146] on div at bounding box center [213, 178] width 74 height 78
click at [90, 159] on li "Color principal #4e79a7" at bounding box center [112, 161] width 108 height 15
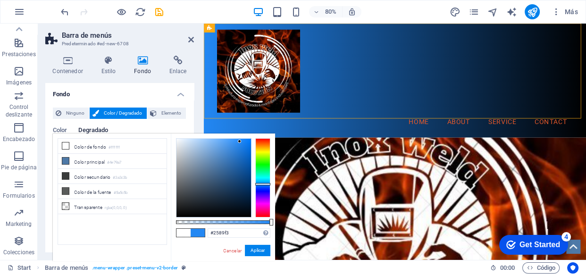
drag, startPoint x: 230, startPoint y: 157, endPoint x: 239, endPoint y: 141, distance: 18.2
click at [239, 141] on div at bounding box center [213, 178] width 74 height 78
click at [64, 178] on icon at bounding box center [65, 176] width 7 height 7
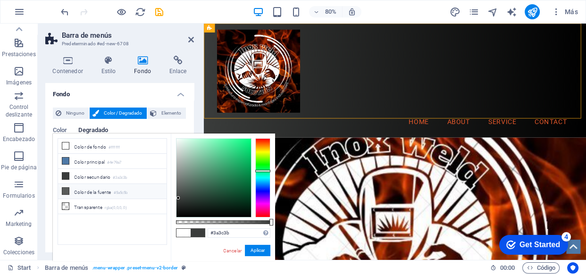
click at [65, 190] on icon at bounding box center [65, 191] width 7 height 7
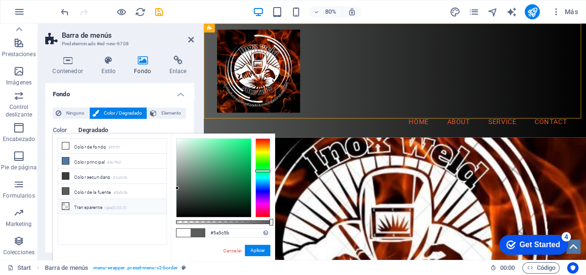
click at [62, 209] on li "Transparente rgba(0,0,0,.0)" at bounding box center [112, 206] width 108 height 15
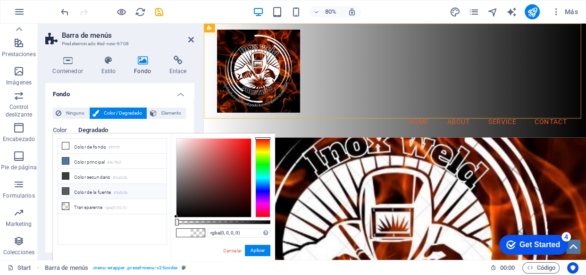
click at [79, 189] on li "Color de la fuente #5a5c5b" at bounding box center [112, 191] width 108 height 15
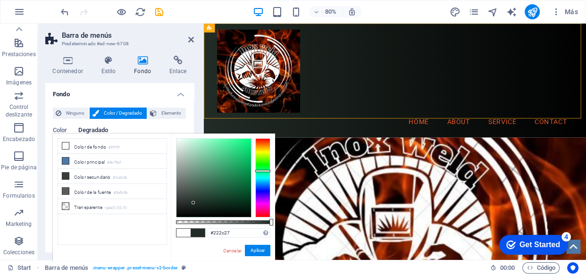
drag, startPoint x: 182, startPoint y: 190, endPoint x: 194, endPoint y: 203, distance: 17.7
click at [194, 203] on div at bounding box center [213, 178] width 74 height 78
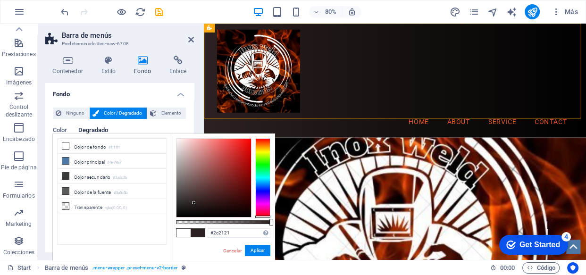
drag, startPoint x: 263, startPoint y: 146, endPoint x: 264, endPoint y: 217, distance: 71.7
click at [264, 217] on div "#2c2121 Formatos soportados #0852ed rgb(8, 82, 237) rgba(8, 82, 237, 90%) hsv(2…" at bounding box center [223, 265] width 104 height 264
click at [239, 147] on div at bounding box center [213, 178] width 74 height 78
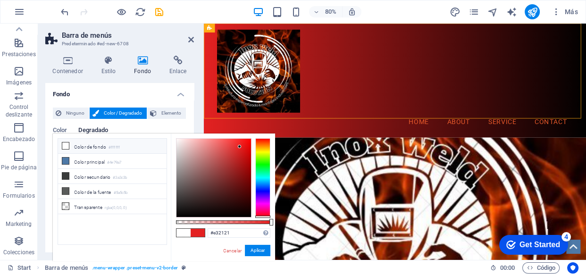
click at [131, 143] on li "Color de fondo #ffffff" at bounding box center [112, 146] width 108 height 15
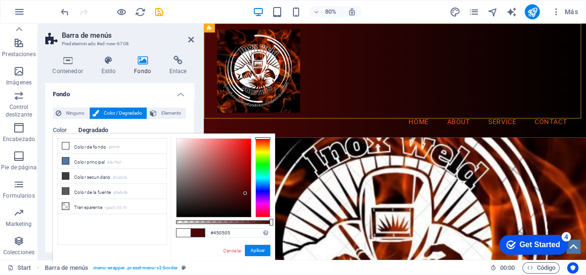
type input "#450404"
drag, startPoint x: 223, startPoint y: 147, endPoint x: 246, endPoint y: 195, distance: 53.6
click at [246, 195] on div at bounding box center [213, 178] width 74 height 78
click at [175, 92] on h4 "Fondo" at bounding box center [119, 91] width 149 height 17
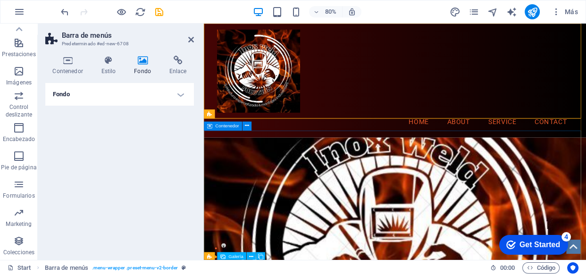
click at [348, 223] on div "INOX WELD SOLUTION PROCESAMIENTO PROFECIONAL DE SOLDADURA" at bounding box center [443, 250] width 478 height 138
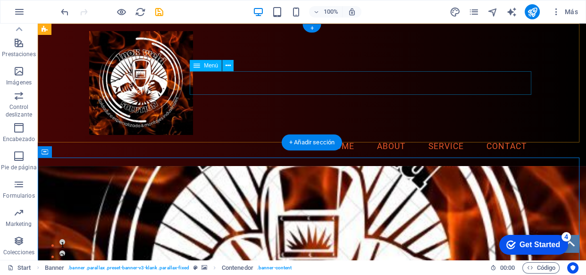
click at [367, 135] on nav "Home About Service Contact" at bounding box center [311, 147] width 445 height 24
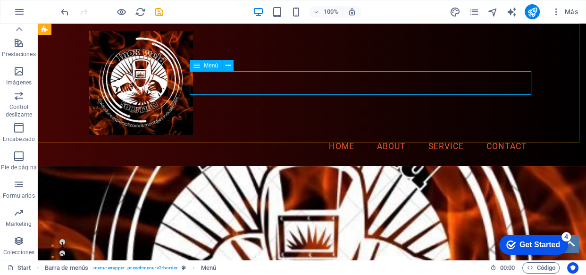
click at [192, 69] on div "Menú" at bounding box center [206, 65] width 32 height 11
click at [195, 66] on icon at bounding box center [196, 65] width 7 height 11
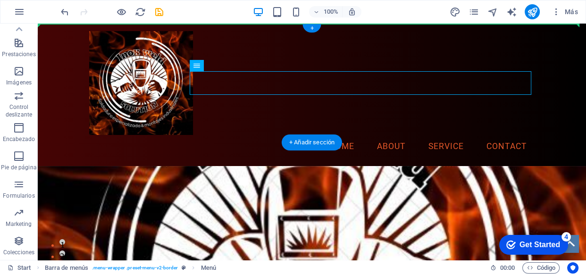
drag, startPoint x: 242, startPoint y: 89, endPoint x: 233, endPoint y: 58, distance: 31.6
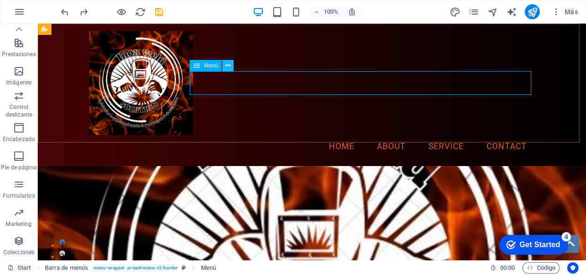
click at [225, 66] on icon at bounding box center [227, 66] width 5 height 10
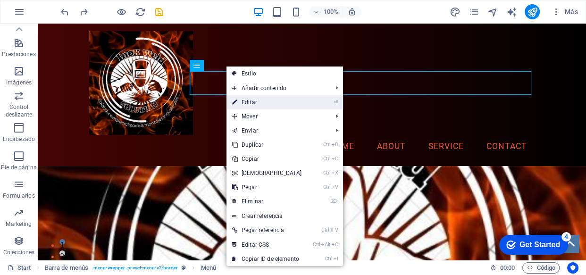
click at [263, 99] on link "⏎ Editar" at bounding box center [266, 102] width 81 height 14
select select
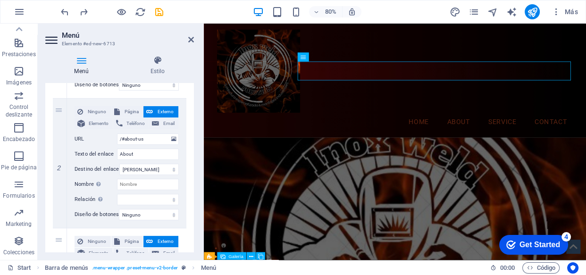
scroll to position [212, 0]
drag, startPoint x: 192, startPoint y: 169, endPoint x: 192, endPoint y: 179, distance: 9.4
click at [192, 179] on div "Menú Automático Personalizado Crear elementos de menú personalizados para este …" at bounding box center [119, 167] width 149 height 169
click at [60, 161] on icon at bounding box center [59, 162] width 5 height 7
select select
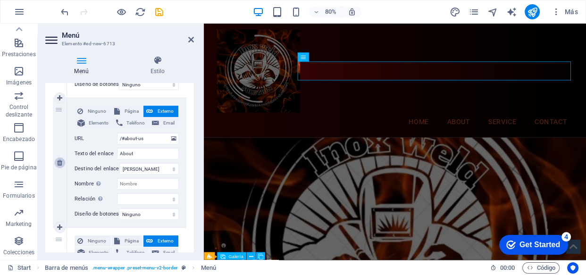
type input "/#service"
type input "Service"
select select
type input "/#contact"
type input "Contact"
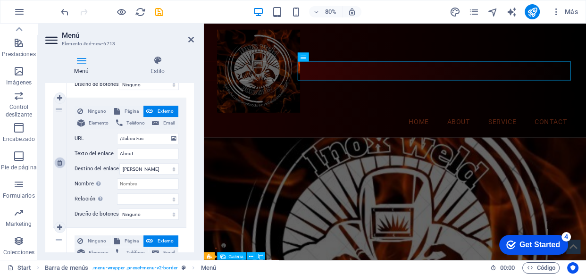
select select
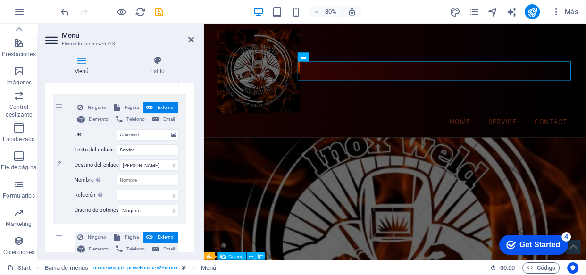
scroll to position [214, 0]
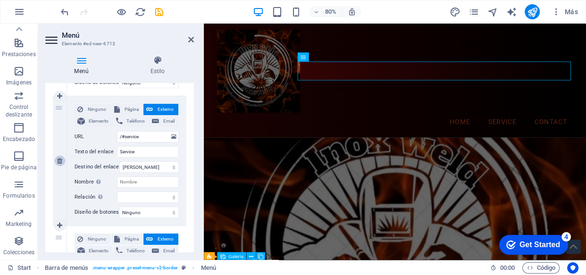
click at [60, 162] on icon at bounding box center [59, 160] width 5 height 7
select select
type input "/#contact"
type input "Contact"
select select
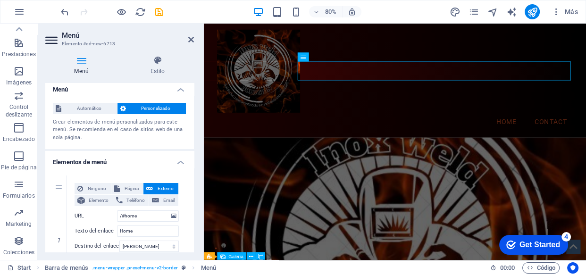
scroll to position [0, 0]
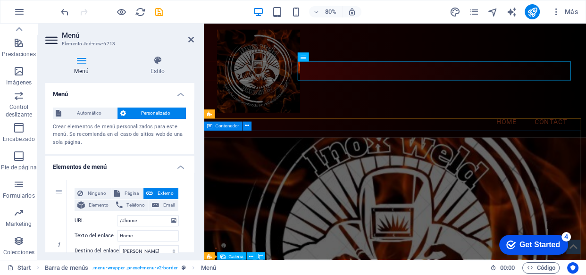
click at [307, 204] on div "INOX WELD SOLUTION PROCESAMIENTO PROFECIONAL DE SOLDADURA" at bounding box center [443, 250] width 478 height 138
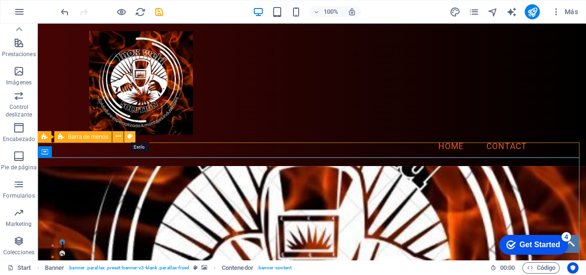
click at [128, 136] on icon at bounding box center [129, 137] width 5 height 10
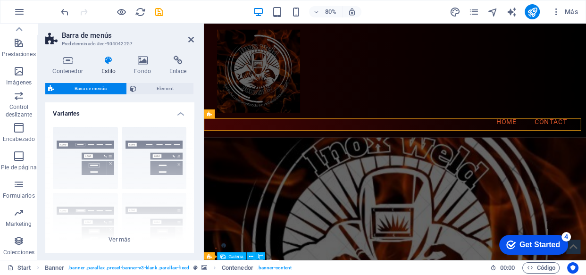
click at [153, 88] on span "Element" at bounding box center [164, 88] width 51 height 11
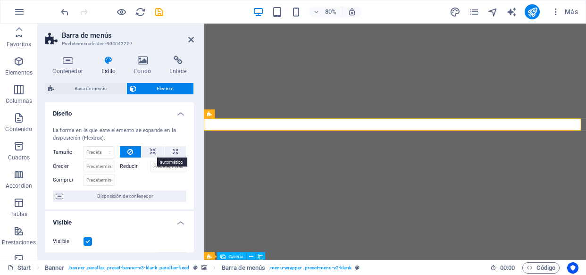
click at [153, 153] on icon at bounding box center [152, 151] width 7 height 11
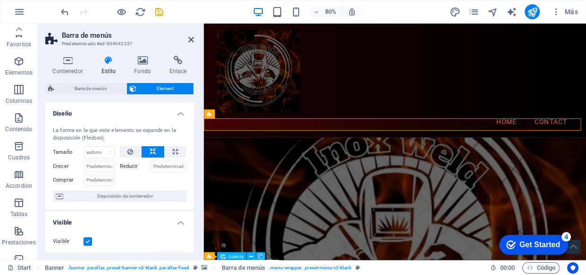
scroll to position [188, 0]
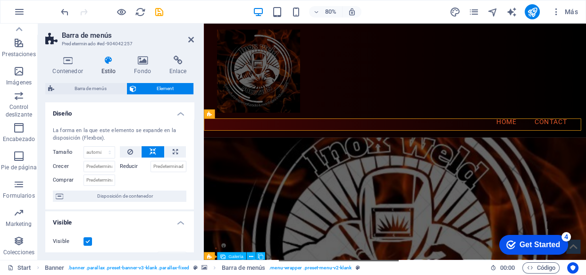
click at [176, 112] on h4 "Diseño" at bounding box center [119, 110] width 149 height 17
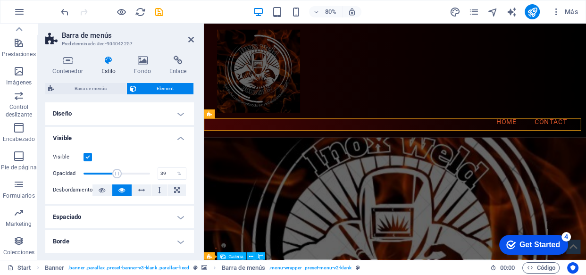
type input "38"
drag, startPoint x: 148, startPoint y: 175, endPoint x: 108, endPoint y: 172, distance: 39.7
click at [112, 172] on span at bounding box center [116, 173] width 9 height 9
click at [333, 183] on div "INOX WELD SOLUTION PROCESAMIENTO PROFECIONAL DE SOLDADURA" at bounding box center [443, 250] width 478 height 138
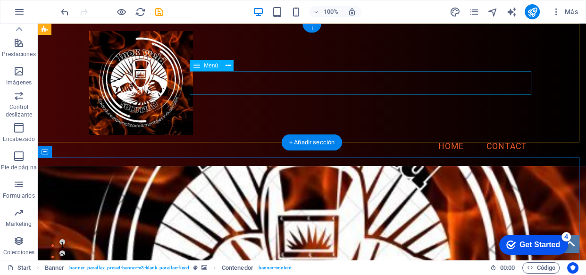
click at [502, 135] on nav "Home Contact" at bounding box center [311, 147] width 445 height 24
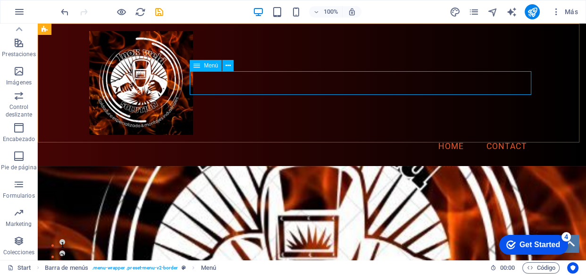
click at [207, 67] on span "Menú" at bounding box center [211, 66] width 14 height 6
click at [226, 66] on icon at bounding box center [227, 66] width 5 height 10
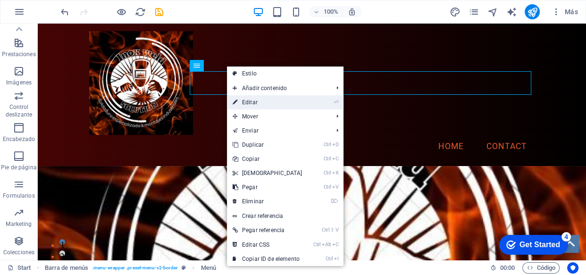
click at [257, 101] on link "⏎ Editar" at bounding box center [267, 102] width 81 height 14
select select
select select "px"
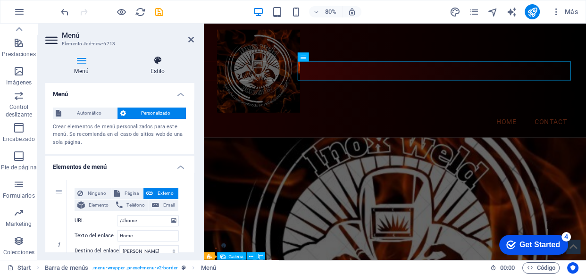
click at [158, 64] on icon at bounding box center [157, 60] width 73 height 9
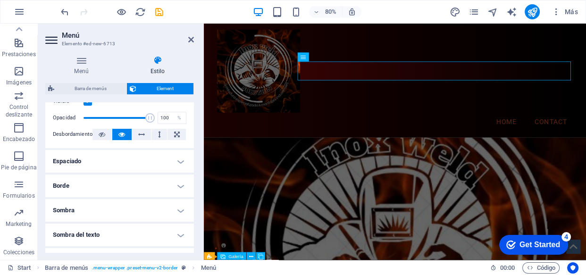
scroll to position [141, 0]
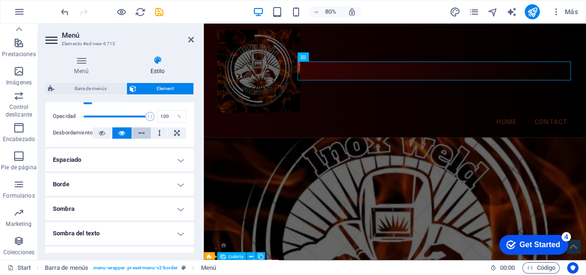
click at [138, 132] on icon at bounding box center [141, 132] width 7 height 11
click at [156, 132] on button at bounding box center [159, 132] width 16 height 11
drag, startPoint x: 194, startPoint y: 161, endPoint x: 193, endPoint y: 179, distance: 17.9
click at [193, 179] on div "Menú Estilo Menú Automático Personalizado Crear elementos de menú personalizado…" at bounding box center [120, 154] width 164 height 212
click at [156, 175] on h4 "Borde" at bounding box center [119, 184] width 149 height 23
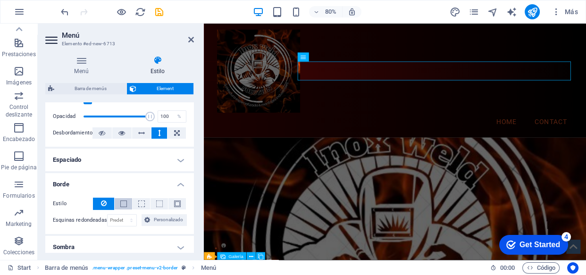
click at [124, 200] on span at bounding box center [123, 203] width 7 height 7
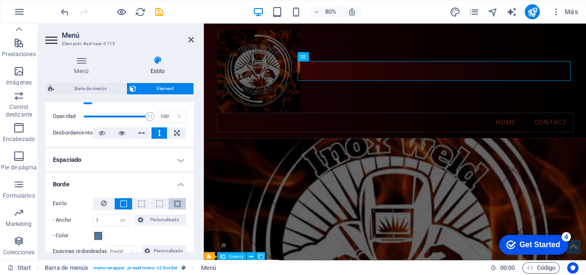
click at [174, 203] on span at bounding box center [177, 203] width 7 height 7
drag, startPoint x: 191, startPoint y: 183, endPoint x: 193, endPoint y: 240, distance: 57.1
click at [193, 240] on div "Diseño La forma en la que este elemento se expande en la disposición (Flexbox).…" at bounding box center [119, 177] width 149 height 150
click at [188, 38] on icon at bounding box center [191, 40] width 6 height 8
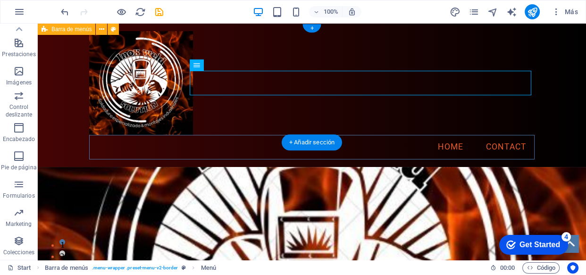
click at [348, 123] on div "Menu Home Contact" at bounding box center [312, 95] width 548 height 143
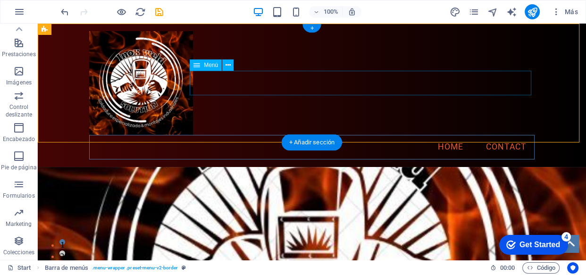
click at [410, 135] on nav "Home Contact" at bounding box center [311, 147] width 445 height 25
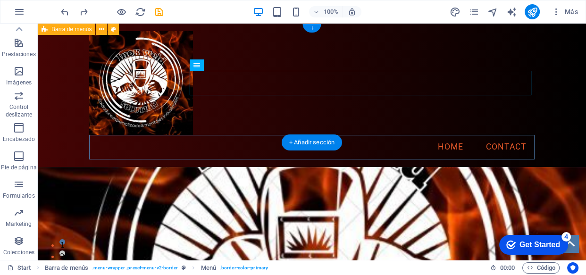
click at [214, 108] on div "Menu Home Contact" at bounding box center [312, 95] width 548 height 143
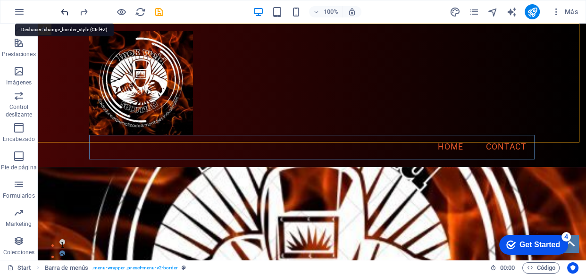
click at [66, 14] on icon "undo" at bounding box center [64, 12] width 11 height 11
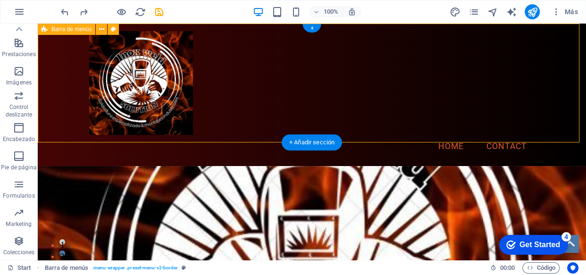
click at [266, 114] on div "Menu Home Contact" at bounding box center [312, 95] width 548 height 142
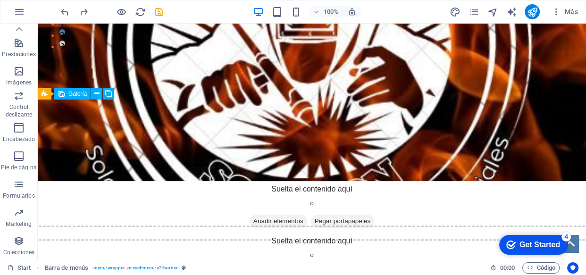
scroll to position [0, 0]
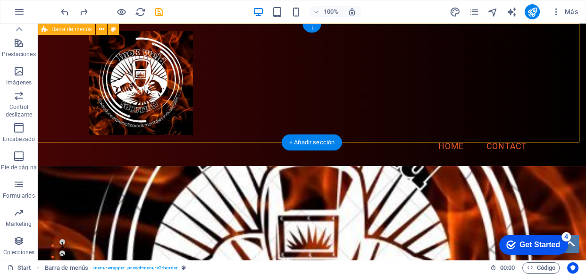
click at [267, 111] on div "Menu Home Contact" at bounding box center [312, 95] width 548 height 142
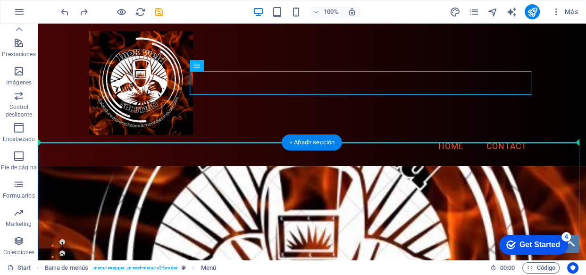
drag, startPoint x: 372, startPoint y: 81, endPoint x: 381, endPoint y: 178, distance: 97.1
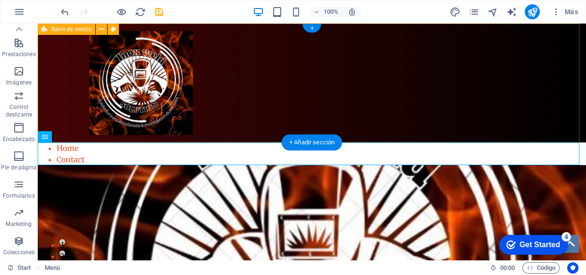
click at [390, 118] on div "Menu" at bounding box center [312, 83] width 548 height 119
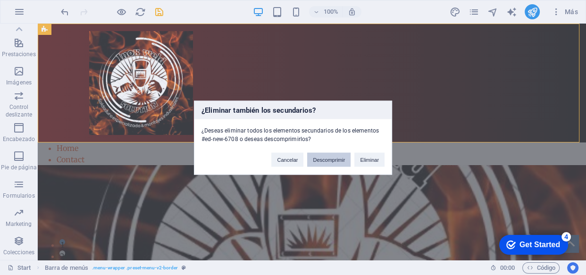
click at [312, 159] on button "Descomprimir" at bounding box center [328, 159] width 43 height 14
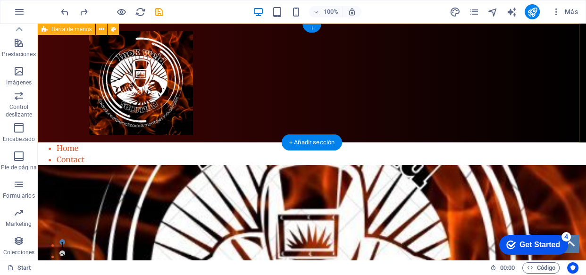
click at [411, 97] on div "Menu" at bounding box center [312, 83] width 548 height 119
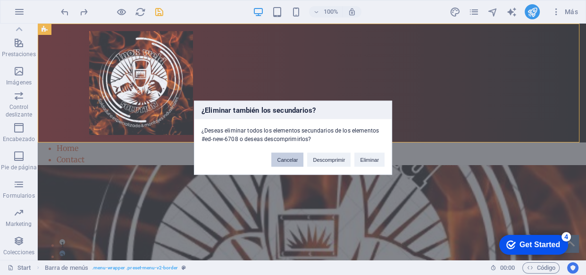
click at [296, 158] on button "Cancelar" at bounding box center [287, 159] width 32 height 14
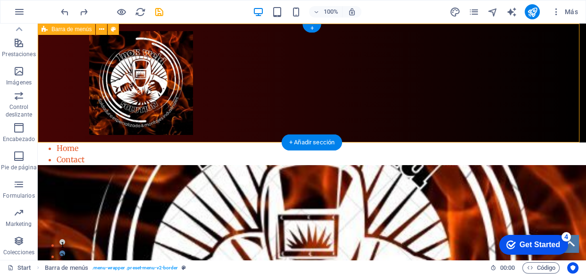
drag, startPoint x: 367, startPoint y: 119, endPoint x: 364, endPoint y: 89, distance: 30.3
click at [364, 89] on div "Menu" at bounding box center [312, 83] width 548 height 119
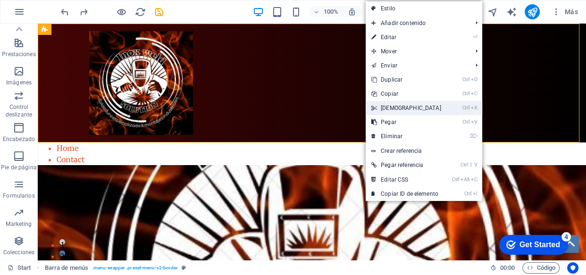
click at [381, 103] on link "Ctrl X Cortar" at bounding box center [405, 108] width 81 height 14
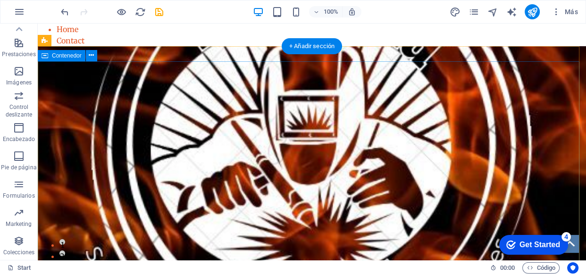
click at [331, 99] on div "INOX WELD SOLUTION PROCESAMIENTO PROFECIONAL DE SOLDADURA" at bounding box center [312, 130] width 548 height 138
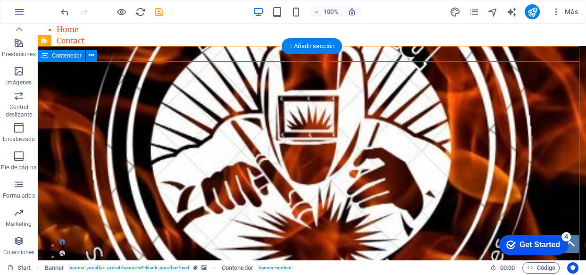
click at [196, 108] on div "INOX WELD SOLUTION PROCESAMIENTO PROFECIONAL DE SOLDADURA" at bounding box center [312, 130] width 548 height 138
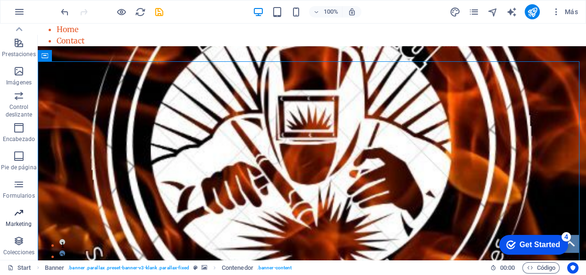
click at [19, 220] on p "Marketing" at bounding box center [19, 224] width 26 height 8
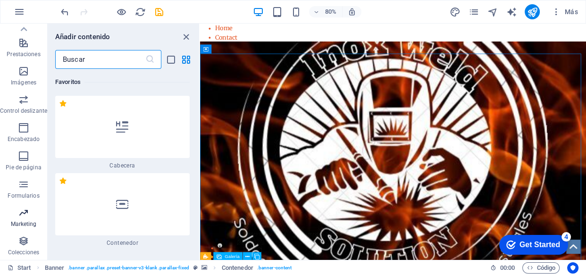
scroll to position [15337, 0]
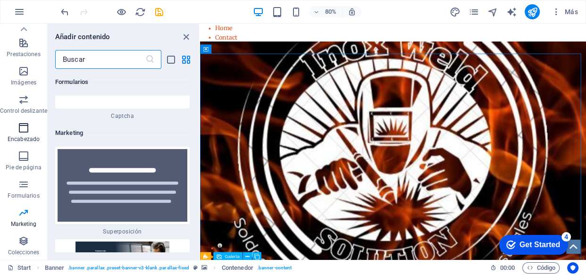
click at [25, 140] on p "Encabezado" at bounding box center [24, 139] width 32 height 8
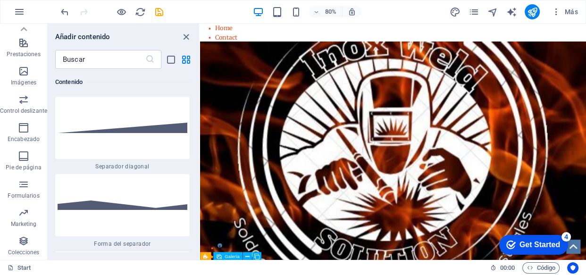
scroll to position [4716, 0]
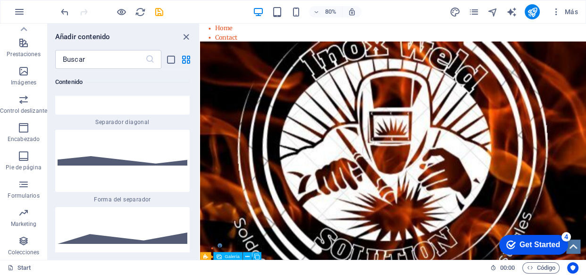
drag, startPoint x: 197, startPoint y: 182, endPoint x: 1, endPoint y: 120, distance: 205.8
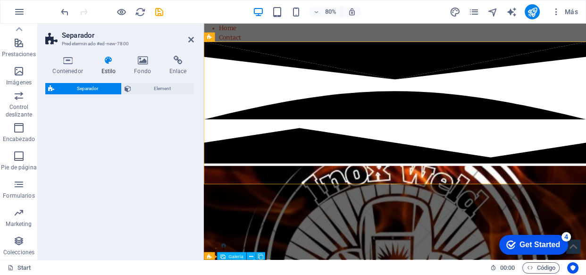
select select "polygon1"
select select "rem"
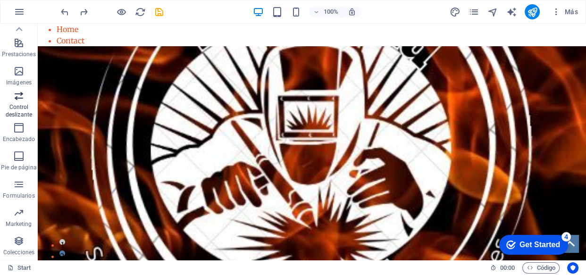
click at [25, 109] on p "Control deslizante" at bounding box center [19, 110] width 38 height 15
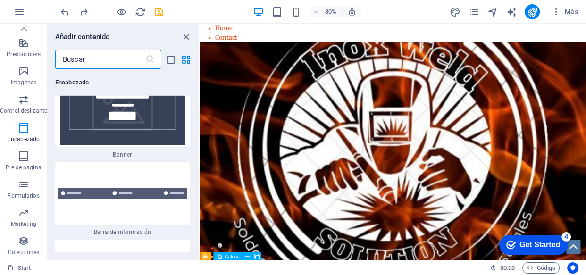
scroll to position [12147, 0]
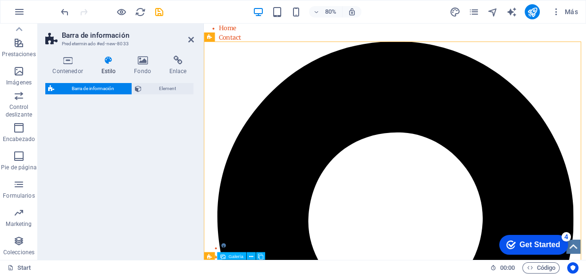
select select "rem"
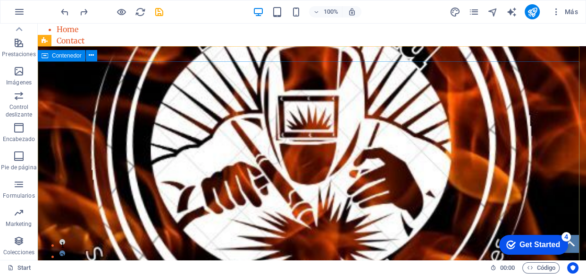
click at [266, 88] on div "INOX WELD SOLUTION PROCESAMIENTO PROFECIONAL DE SOLDADURA" at bounding box center [312, 130] width 548 height 138
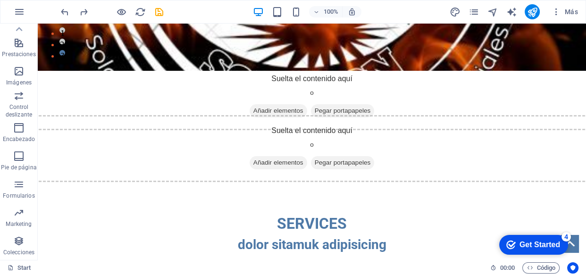
scroll to position [220, 0]
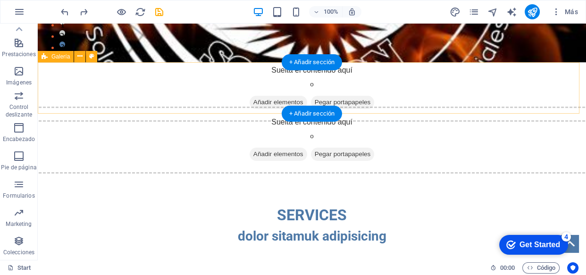
click at [281, 99] on span "Añadir elementos" at bounding box center [278, 102] width 58 height 13
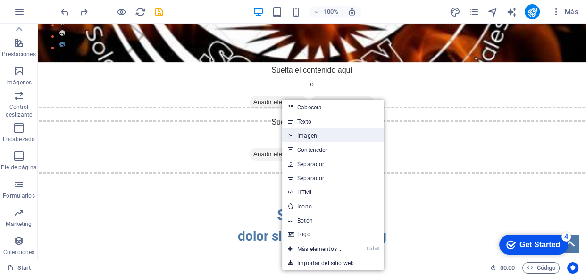
click at [303, 137] on link "Imagen" at bounding box center [332, 135] width 101 height 14
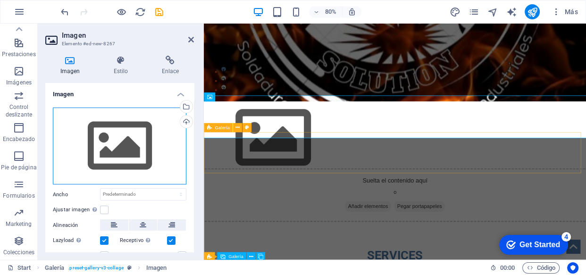
drag, startPoint x: 336, startPoint y: 170, endPoint x: 332, endPoint y: 150, distance: 19.7
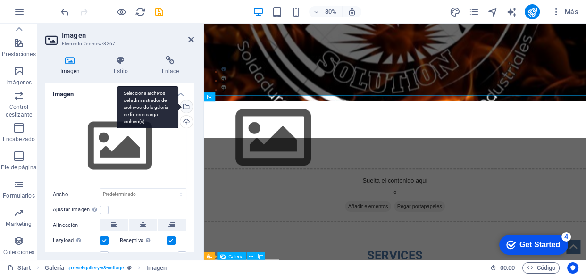
click at [183, 107] on div "Selecciona archivos del administrador de archivos, de la galería de fotos o car…" at bounding box center [185, 107] width 14 height 14
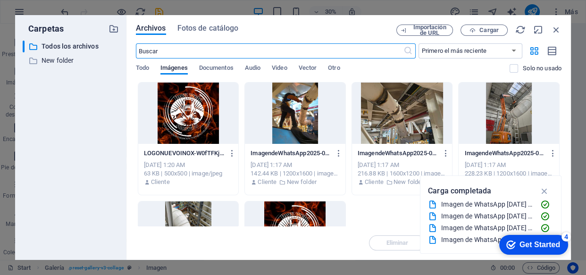
click at [295, 110] on div at bounding box center [295, 113] width 100 height 61
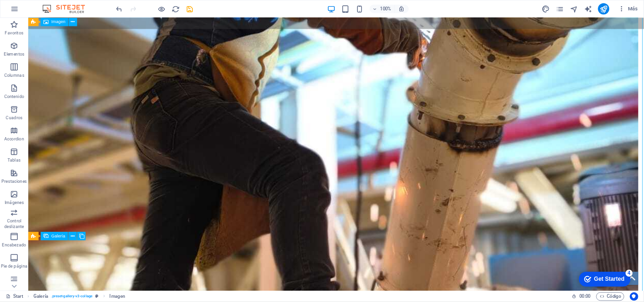
scroll to position [687, 0]
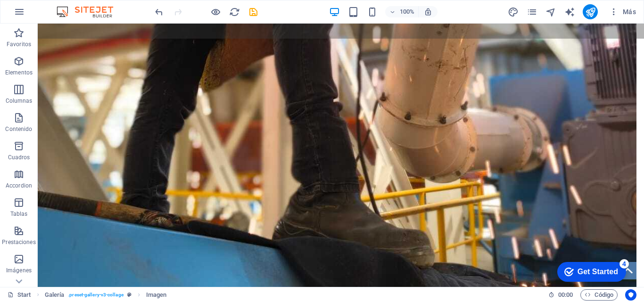
click at [222, 15] on div at bounding box center [206, 11] width 106 height 15
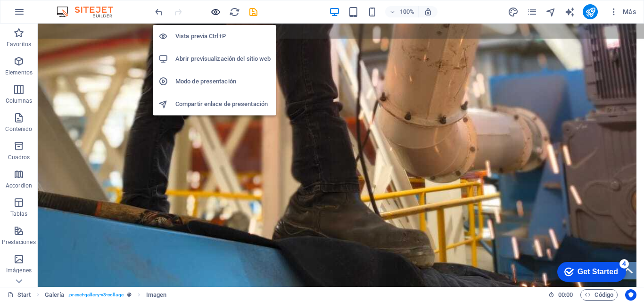
click at [216, 13] on icon "button" at bounding box center [215, 12] width 11 height 11
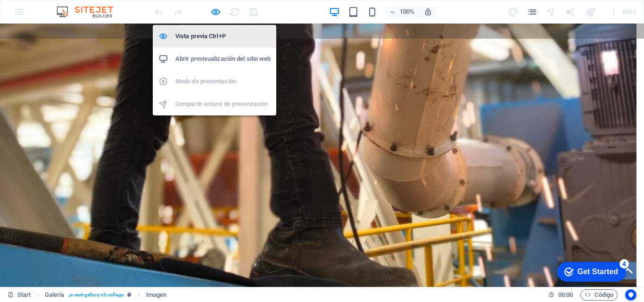
click at [223, 36] on h6 "Vista previa Ctrl+P" at bounding box center [222, 36] width 95 height 11
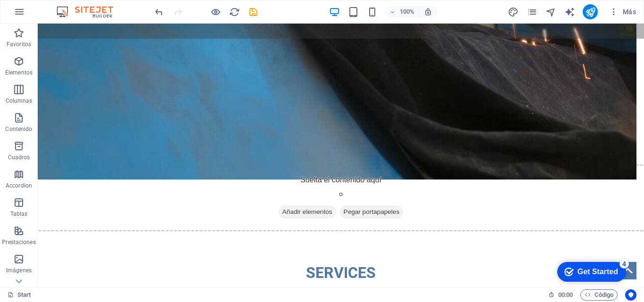
scroll to position [937, 0]
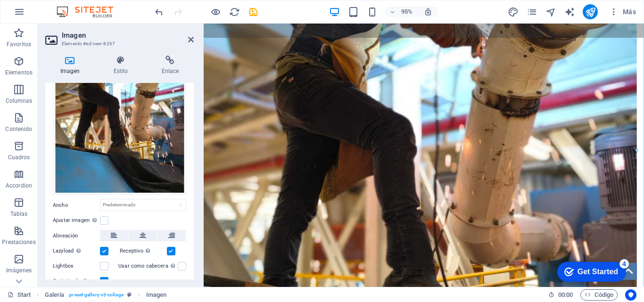
scroll to position [124, 0]
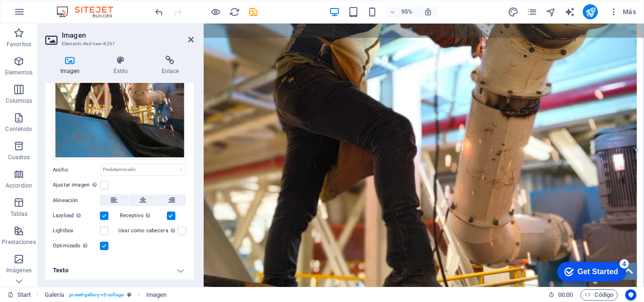
click at [165, 267] on h4 "Texto" at bounding box center [119, 270] width 149 height 23
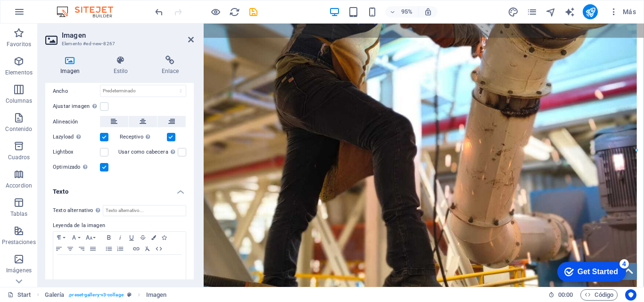
scroll to position [212, 0]
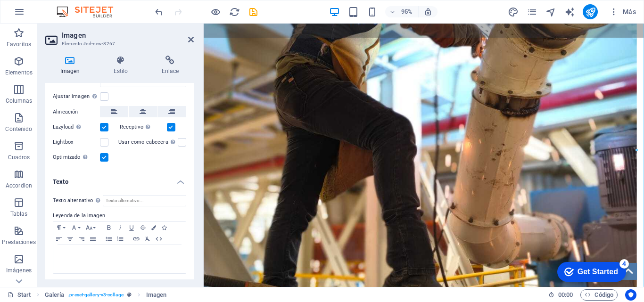
drag, startPoint x: 191, startPoint y: 220, endPoint x: 192, endPoint y: 140, distance: 80.1
click at [192, 140] on div "Imagen Arrastra archivos aquí, haz clic para escoger archivos o selecciona arch…" at bounding box center [119, 181] width 149 height 197
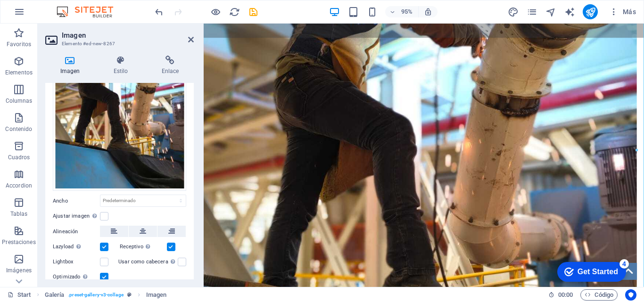
scroll to position [96, 0]
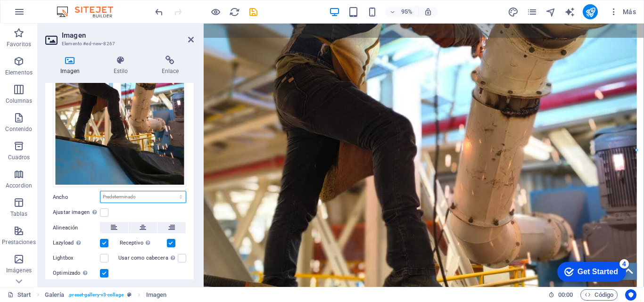
click at [149, 194] on select "Predeterminado automático px rem % em vh vw" at bounding box center [142, 196] width 85 height 11
select select "%"
click at [171, 191] on select "Predeterminado automático px rem % em vh vw" at bounding box center [142, 196] width 85 height 11
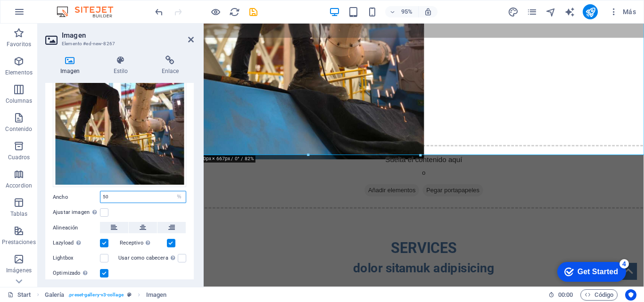
click at [155, 198] on input "50" at bounding box center [142, 196] width 85 height 11
type input "5"
type input "30"
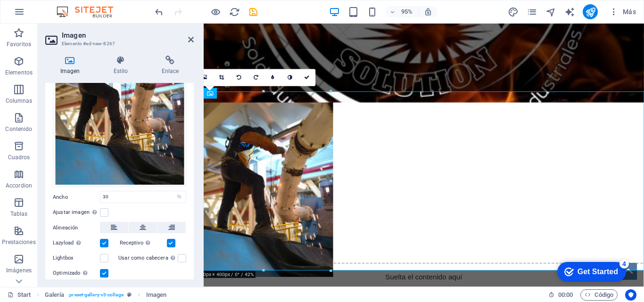
scroll to position [221, 0]
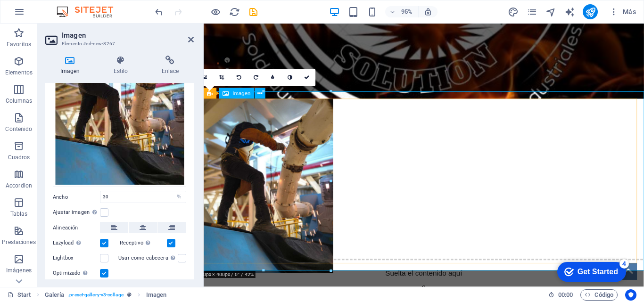
click at [439, 122] on figure at bounding box center [435, 190] width 479 height 191
click at [320, 187] on figure at bounding box center [435, 190] width 479 height 191
click at [69, 67] on h4 "Imagen" at bounding box center [71, 66] width 53 height 20
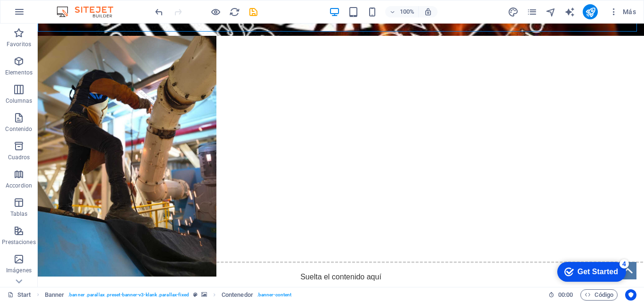
scroll to position [264, 0]
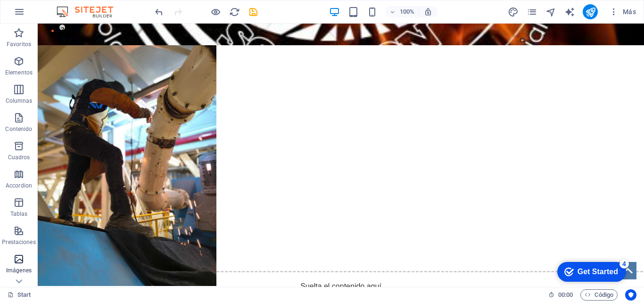
click at [20, 262] on icon "button" at bounding box center [18, 259] width 11 height 11
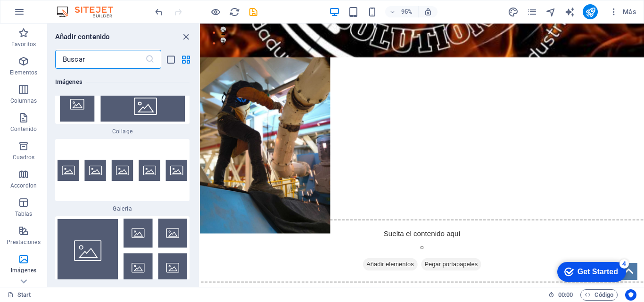
scroll to position [9550, 0]
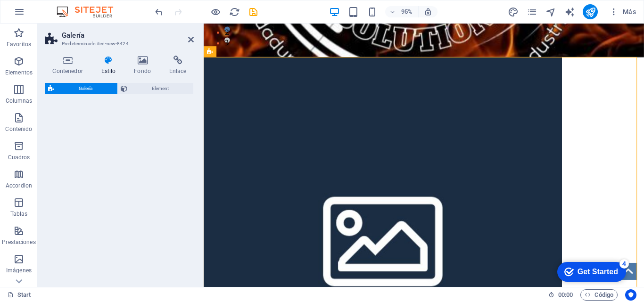
select select "rem"
select select "preset-gallery-v3-circle"
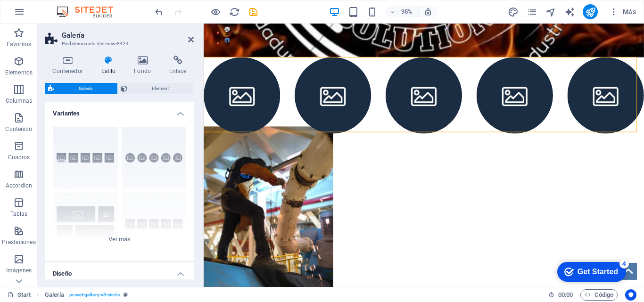
drag, startPoint x: 191, startPoint y: 116, endPoint x: 195, endPoint y: 141, distance: 26.3
click at [195, 141] on div "Contenedor Estilo Fondo Enlace Tamaño Altura Predeterminado px rem % vh vw Alto…" at bounding box center [120, 167] width 164 height 239
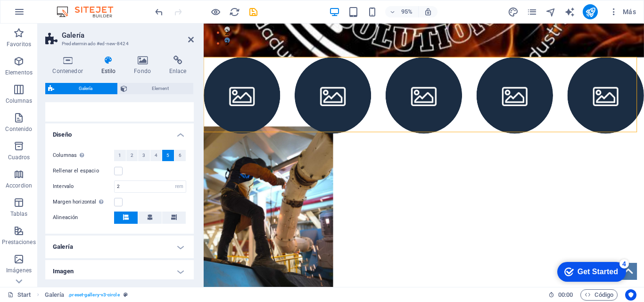
scroll to position [141, 0]
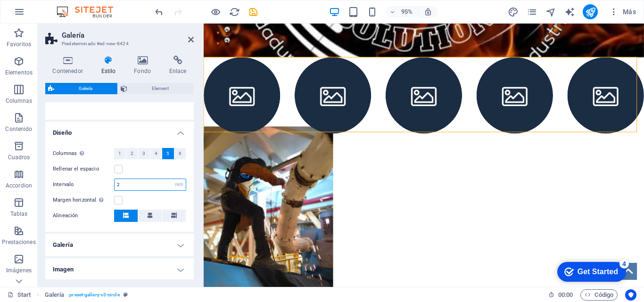
click at [169, 187] on input "2" at bounding box center [150, 184] width 71 height 11
click at [174, 185] on select "px rem % vh vw" at bounding box center [179, 184] width 13 height 11
select select "%"
click at [173, 179] on select "px rem % vh vw" at bounding box center [179, 184] width 13 height 11
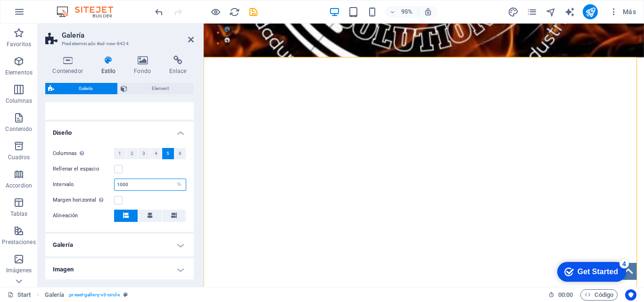
click at [160, 187] on input "1000" at bounding box center [150, 184] width 71 height 11
type input "1"
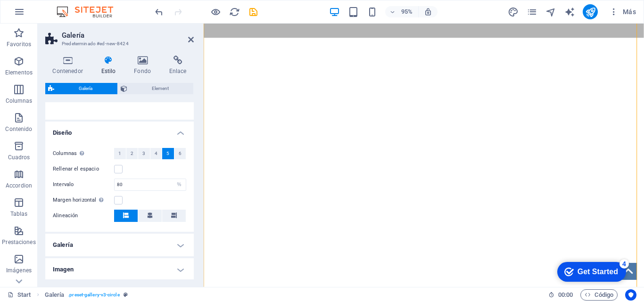
scroll to position [1583, 0]
click at [163, 183] on input "80" at bounding box center [150, 184] width 71 height 11
type input "8"
type input "60"
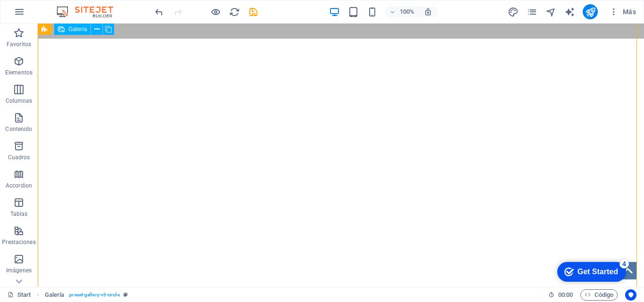
click at [215, 153] on div at bounding box center [341, 98] width 970 height 2967
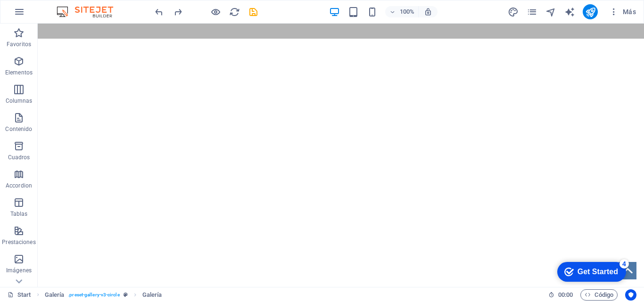
scroll to position [283, 0]
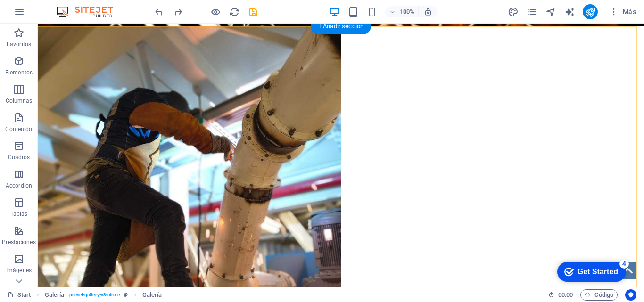
click at [286, 129] on figure at bounding box center [340, 226] width 621 height 414
click at [246, 121] on figure at bounding box center [340, 226] width 621 height 414
select select "%"
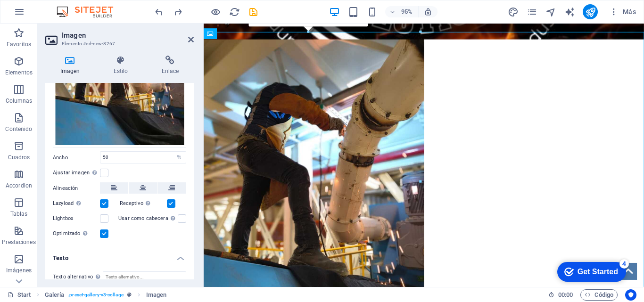
scroll to position [136, 0]
click at [136, 154] on input "50" at bounding box center [142, 156] width 85 height 11
type input "5"
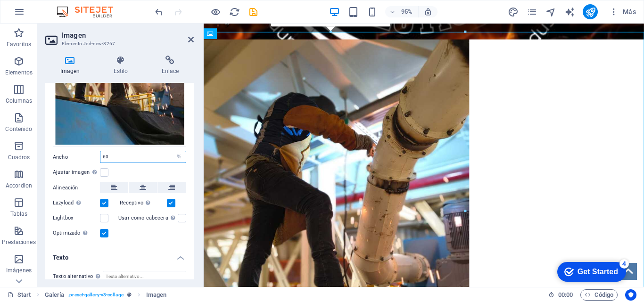
click at [136, 154] on input "60" at bounding box center [142, 156] width 85 height 11
type input "6"
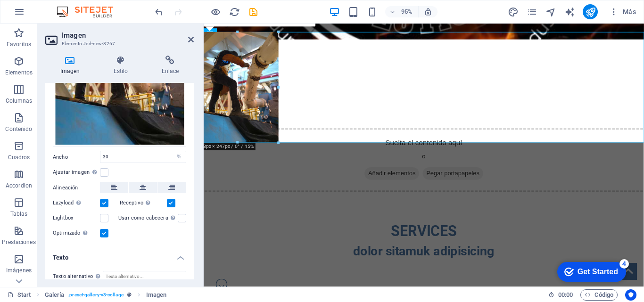
drag, startPoint x: 331, startPoint y: 212, endPoint x: 274, endPoint y: 126, distance: 103.0
type input "183"
select select "px"
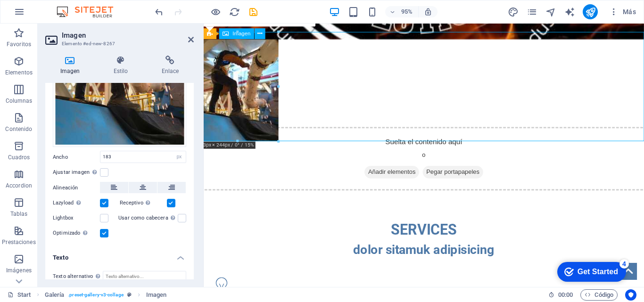
drag, startPoint x: 264, startPoint y: 111, endPoint x: 265, endPoint y: 124, distance: 12.3
click at [265, 124] on figure at bounding box center [435, 90] width 479 height 115
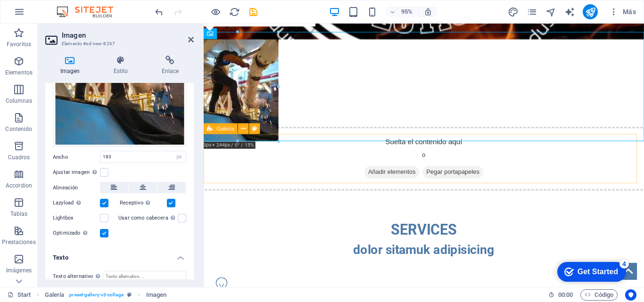
click at [291, 140] on div "Suelta el contenido aquí o Añadir elementos Pegar portapapeles" at bounding box center [435, 165] width 479 height 67
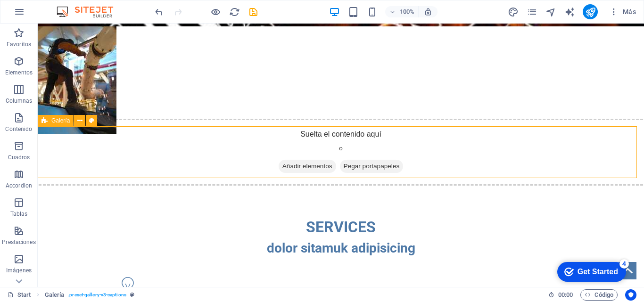
click at [287, 134] on div "Suelta el contenido aquí o Añadir elementos Pegar portapapeles" at bounding box center [340, 152] width 621 height 67
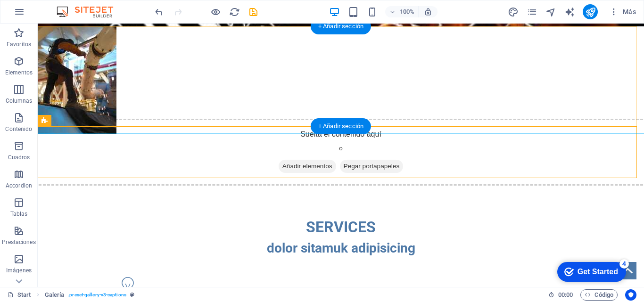
click at [85, 83] on figure at bounding box center [340, 76] width 621 height 115
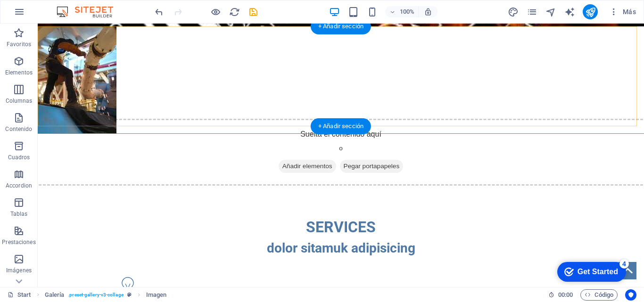
click at [149, 83] on figure at bounding box center [340, 76] width 621 height 115
click at [345, 25] on div "+ Añadir sección" at bounding box center [341, 26] width 60 height 16
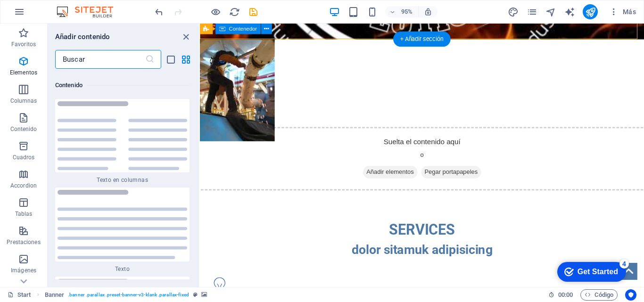
scroll to position [3198, 0]
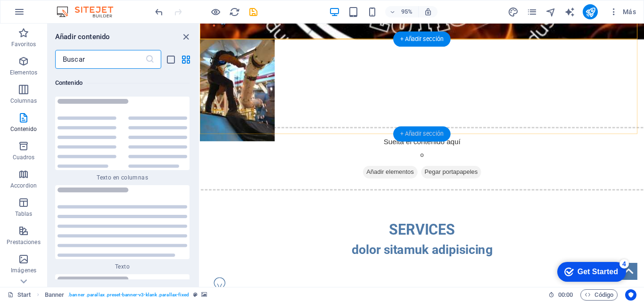
click at [406, 136] on div "+ Añadir sección" at bounding box center [422, 134] width 58 height 15
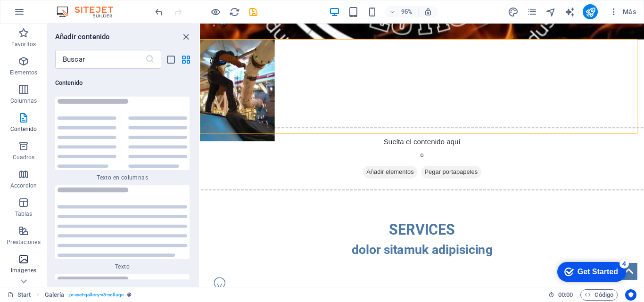
click at [24, 256] on icon "button" at bounding box center [23, 259] width 11 height 11
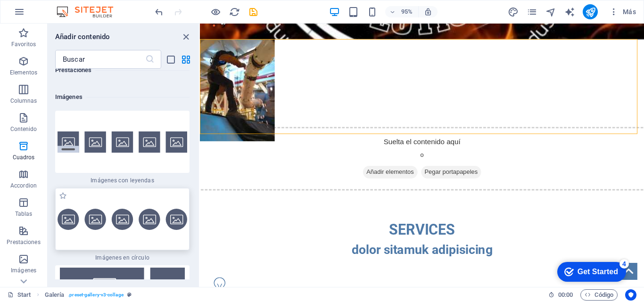
scroll to position [9461, 0]
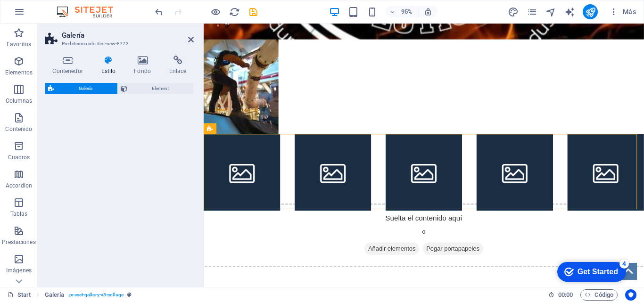
select select "rem"
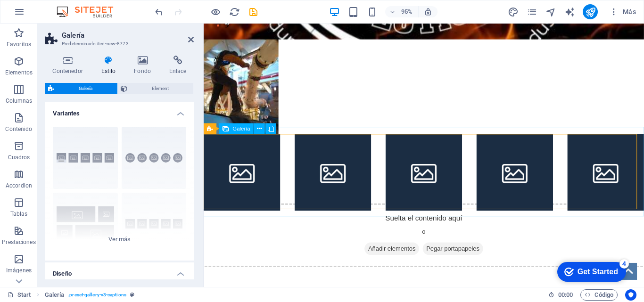
click at [257, 195] on li at bounding box center [244, 180] width 81 height 81
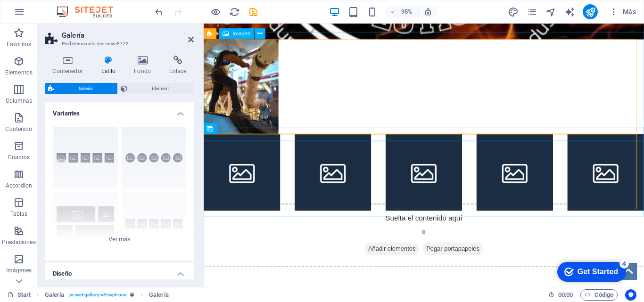
click at [283, 95] on figure at bounding box center [435, 90] width 479 height 115
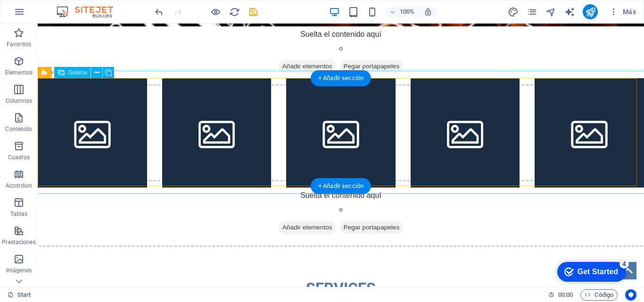
click at [112, 116] on li at bounding box center [92, 132] width 109 height 109
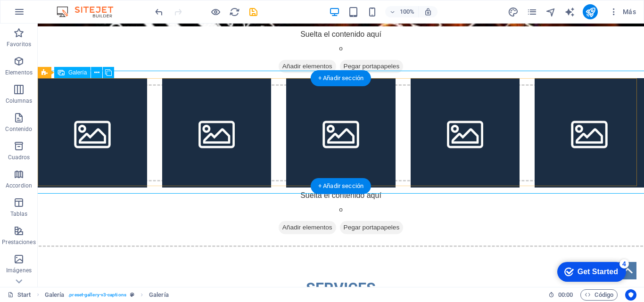
click at [67, 116] on li at bounding box center [92, 132] width 109 height 109
select select "4"
select select "px"
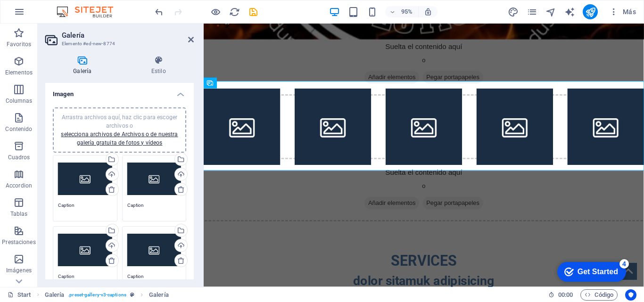
click at [76, 181] on div "Arrastra archivos aquí, haz clic para escoger archivos o selecciona archivos de…" at bounding box center [85, 179] width 54 height 38
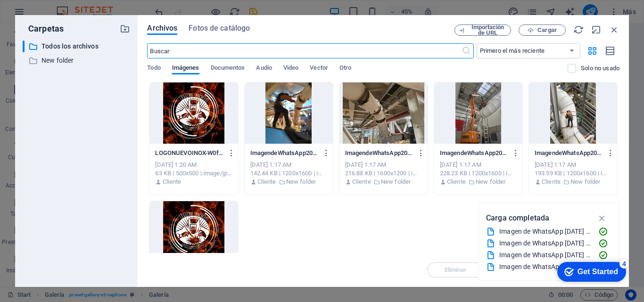
click at [284, 117] on div at bounding box center [289, 113] width 88 height 61
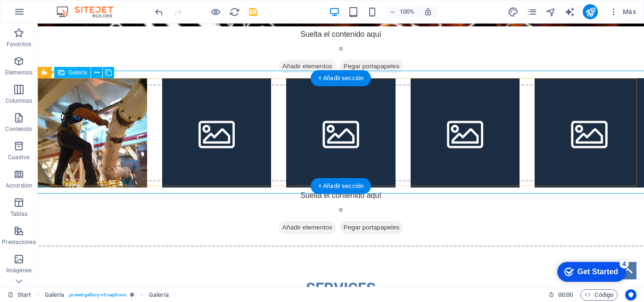
click at [236, 111] on li at bounding box center [216, 132] width 109 height 109
select select "4"
select select "px"
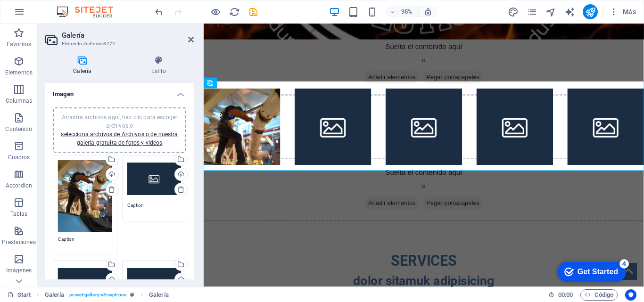
click at [148, 184] on div "Arrastra archivos aquí, haz clic para escoger archivos o selecciona archivos de…" at bounding box center [154, 179] width 54 height 38
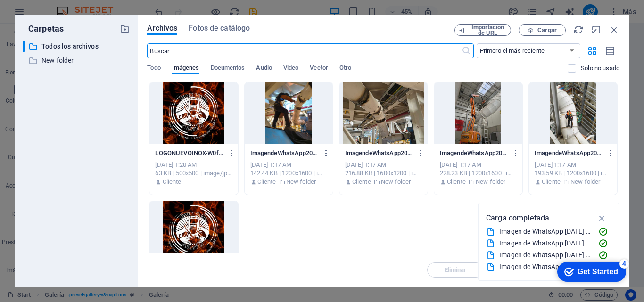
click at [553, 119] on div at bounding box center [573, 113] width 88 height 61
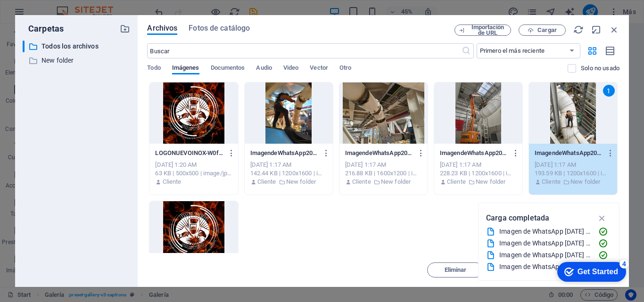
click at [553, 119] on div "1" at bounding box center [573, 113] width 88 height 61
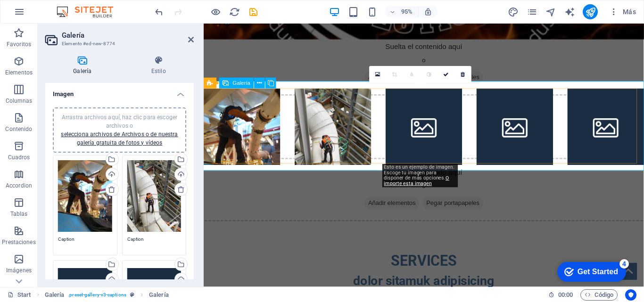
click at [435, 137] on li at bounding box center [435, 132] width 81 height 81
click at [435, 138] on li at bounding box center [435, 132] width 81 height 81
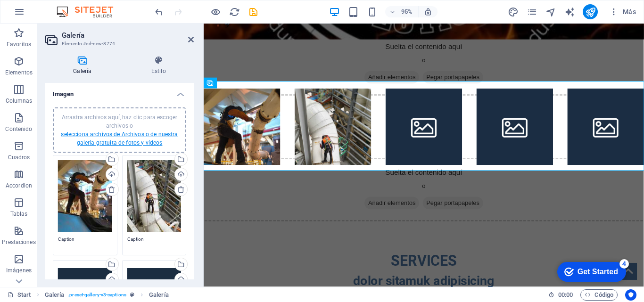
click at [132, 136] on link "selecciona archivos de Archivos o de nuestra galería gratuita de fotos y vídeos" at bounding box center [119, 138] width 117 height 15
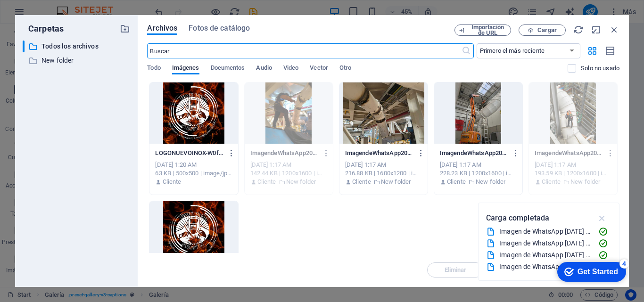
click at [585, 223] on button "button" at bounding box center [602, 218] width 18 height 15
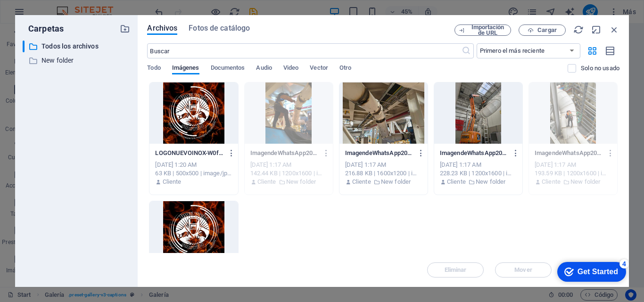
scroll to position [61, 0]
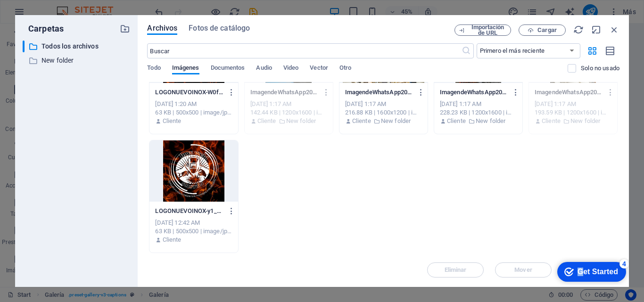
drag, startPoint x: 582, startPoint y: 264, endPoint x: 586, endPoint y: 222, distance: 42.6
click html "checkmark Get Started 4 First Steps in the Editor Let's guide you through the t…"
click at [585, 265] on div "checkmark Get Started 4" at bounding box center [591, 272] width 69 height 20
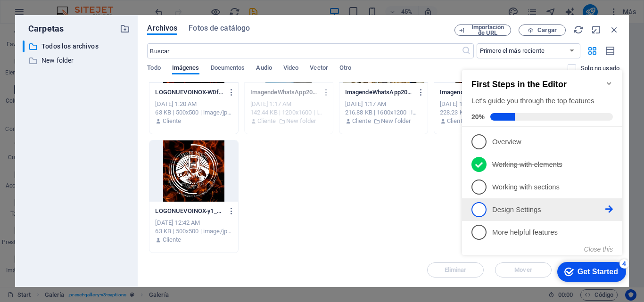
click at [527, 211] on p "Design Settings - incomplete" at bounding box center [548, 210] width 113 height 10
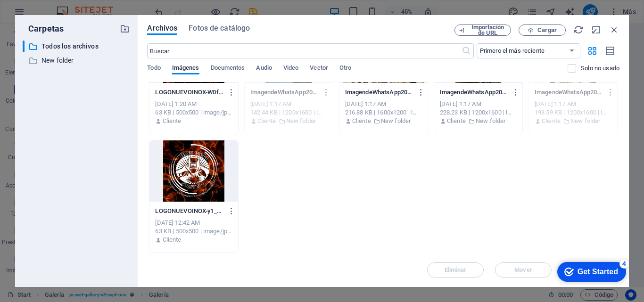
click at [578, 268] on div "Get Started" at bounding box center [598, 272] width 41 height 8
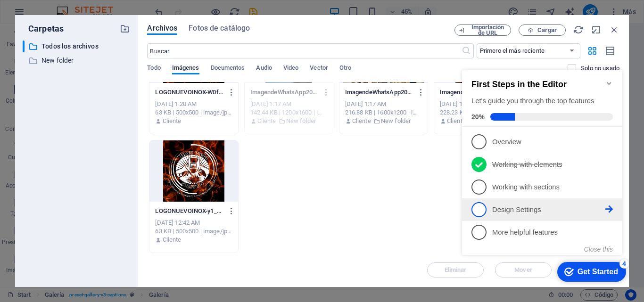
click at [585, 145] on icon at bounding box center [609, 142] width 8 height 8
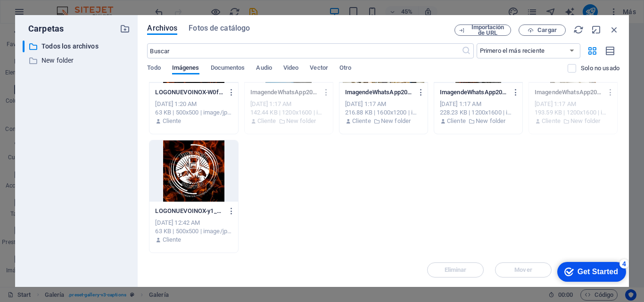
click at [585, 271] on div "Get Started" at bounding box center [598, 272] width 41 height 8
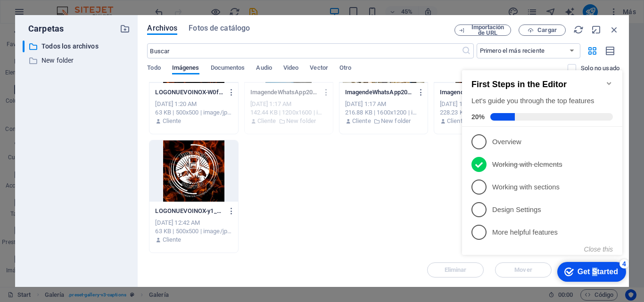
click at [585, 268] on div "Get Started" at bounding box center [598, 272] width 41 height 8
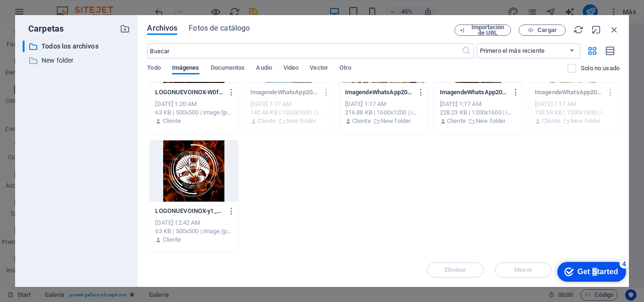
click at [585, 274] on div "Get Started" at bounding box center [598, 272] width 41 height 8
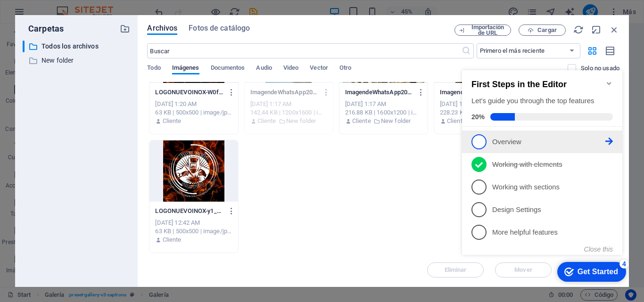
click at [477, 140] on span "1" at bounding box center [478, 141] width 15 height 15
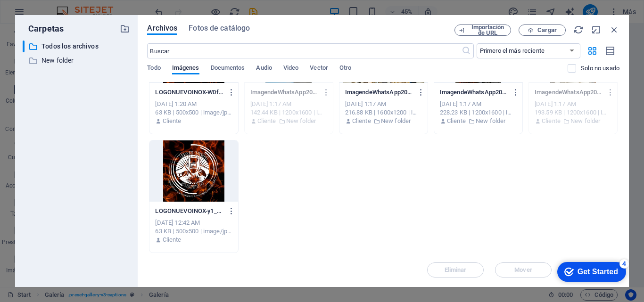
scroll to position [0, 0]
click at [572, 273] on div "checkmark Get Started 4" at bounding box center [591, 271] width 54 height 9
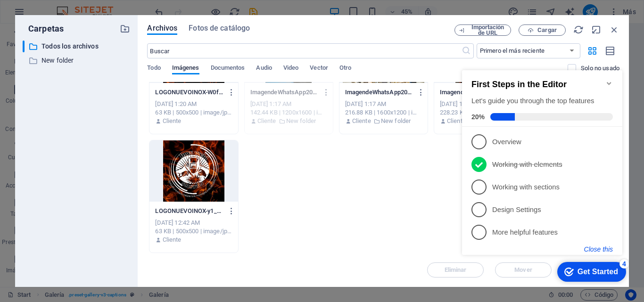
click at [585, 248] on button "Close this" at bounding box center [598, 250] width 29 height 8
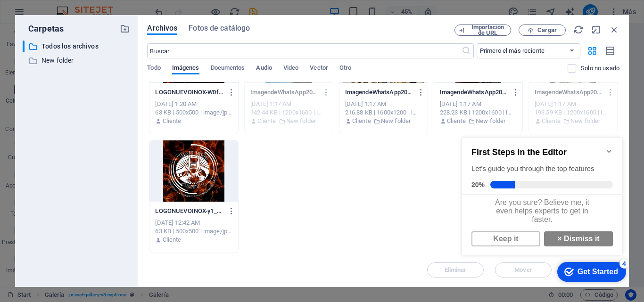
scroll to position [7, 0]
click at [557, 242] on strong "×" at bounding box center [559, 239] width 4 height 8
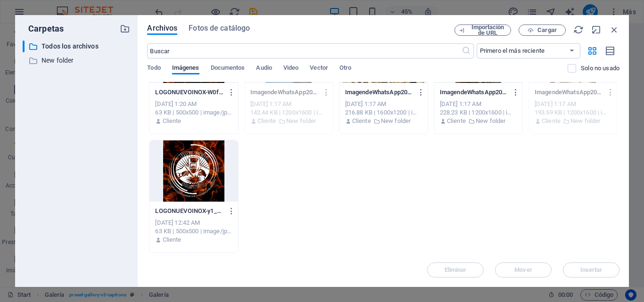
drag, startPoint x: 616, startPoint y: 205, endPoint x: 617, endPoint y: 231, distance: 26.4
click at [585, 236] on div "LOGONUEVOINOX-W0fTFKjRdq-focfHcVZG5g.jpg LOGONUEVOINOX-W0fTFKjRdq-focfHcVZG5g.j…" at bounding box center [383, 137] width 472 height 232
drag, startPoint x: 618, startPoint y: 199, endPoint x: 618, endPoint y: 183, distance: 16.0
click at [585, 183] on div "Arrastra archivos aquí para cargarlos de inmediato LOGONUEVOINOX-W0fTFKjRdq-foc…" at bounding box center [383, 167] width 472 height 171
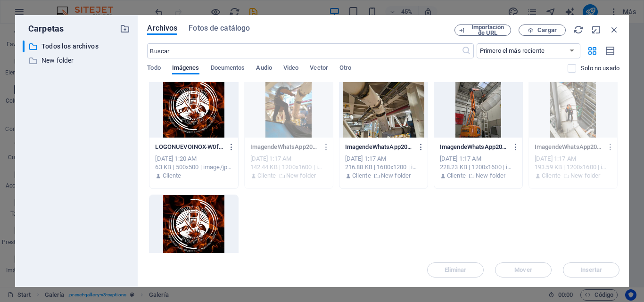
scroll to position [0, 0]
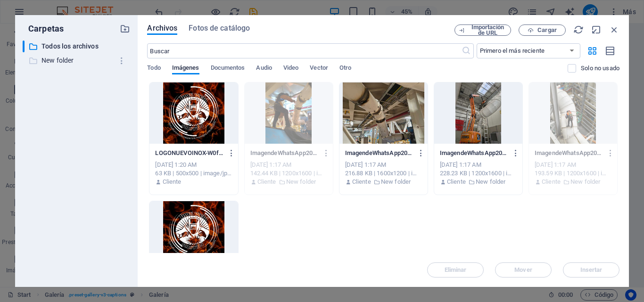
click at [87, 58] on p "New folder" at bounding box center [77, 60] width 72 height 11
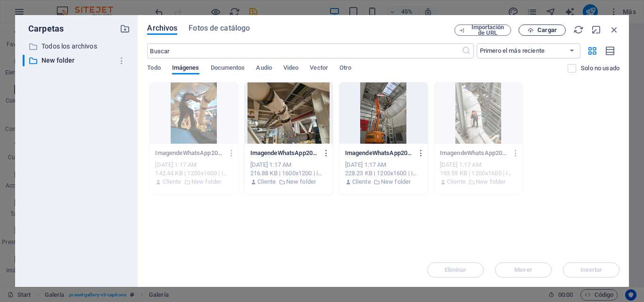
click at [545, 27] on span "Cargar" at bounding box center [546, 30] width 19 height 6
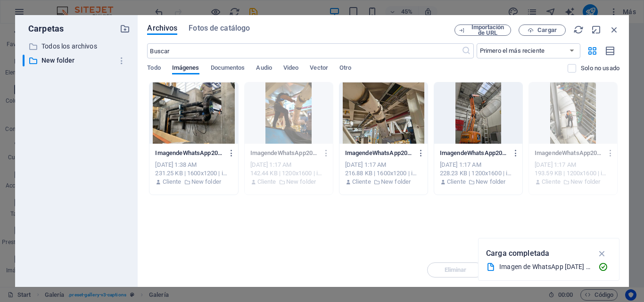
click at [216, 129] on div at bounding box center [193, 113] width 88 height 61
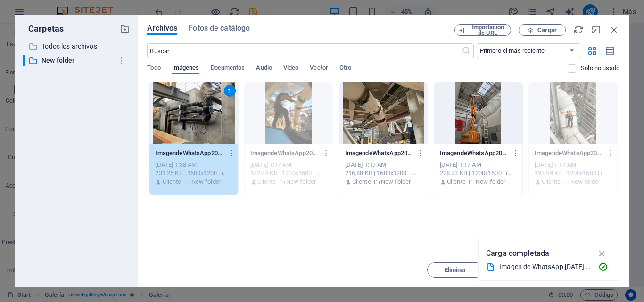
click at [176, 111] on div "1" at bounding box center [193, 113] width 88 height 61
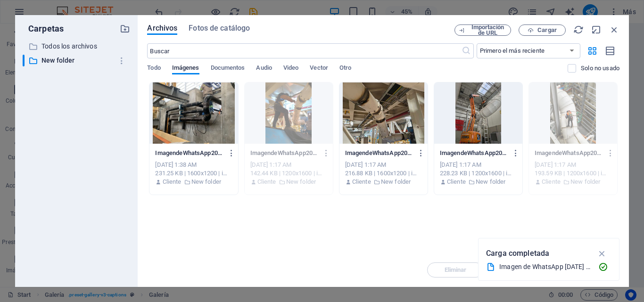
click at [176, 111] on div at bounding box center [193, 113] width 88 height 61
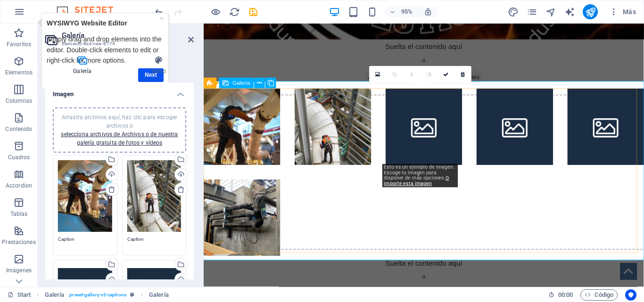
click at [432, 133] on li at bounding box center [435, 132] width 81 height 81
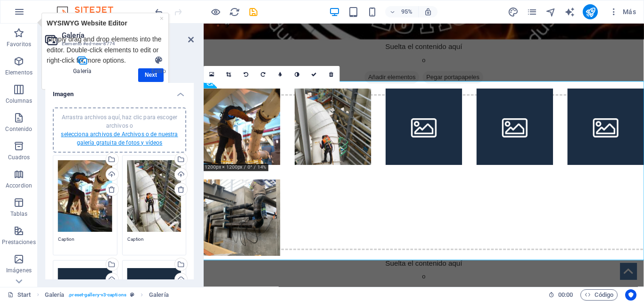
click at [125, 144] on link "selecciona archivos de Archivos o de nuestra galería gratuita de fotos y vídeos" at bounding box center [119, 138] width 117 height 15
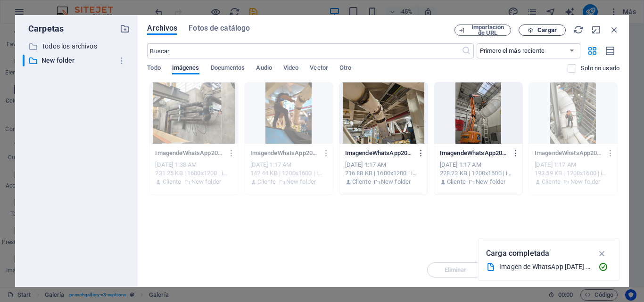
click at [552, 28] on span "Cargar" at bounding box center [546, 30] width 19 height 6
click at [585, 30] on icon "button" at bounding box center [614, 30] width 10 height 10
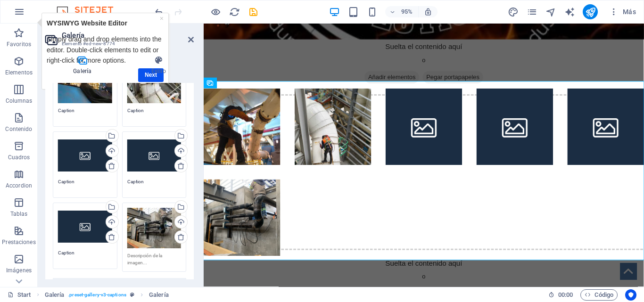
scroll to position [130, 0]
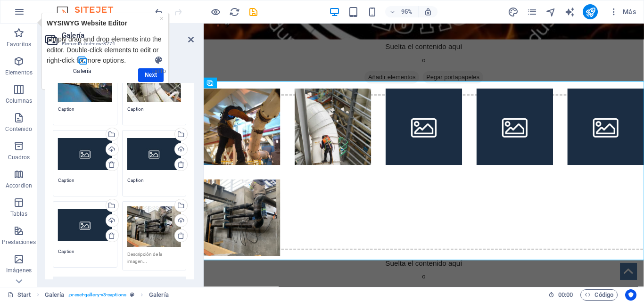
click at [72, 145] on div "Arrastra archivos aquí, haz clic para escoger archivos o selecciona archivos de…" at bounding box center [85, 154] width 54 height 38
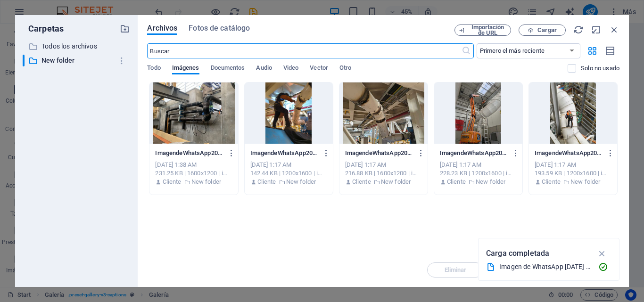
click at [404, 117] on div at bounding box center [383, 113] width 88 height 61
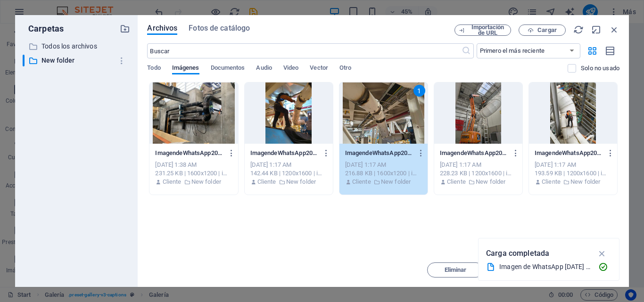
click at [404, 117] on div "1" at bounding box center [383, 113] width 88 height 61
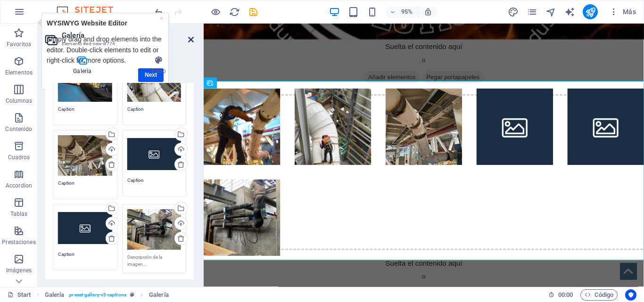
click at [190, 41] on icon at bounding box center [191, 40] width 6 height 8
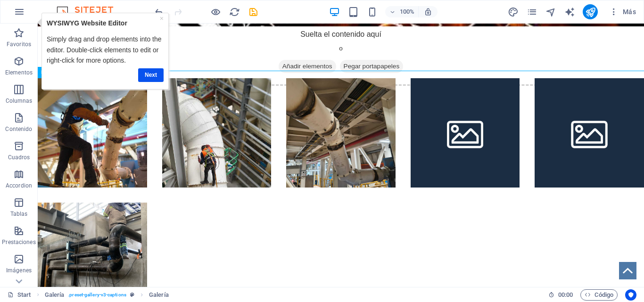
scroll to position [0, 0]
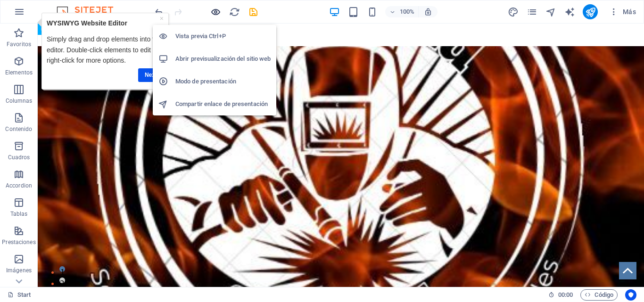
click at [215, 11] on icon "button" at bounding box center [215, 12] width 11 height 11
